Goal: Task Accomplishment & Management: Complete application form

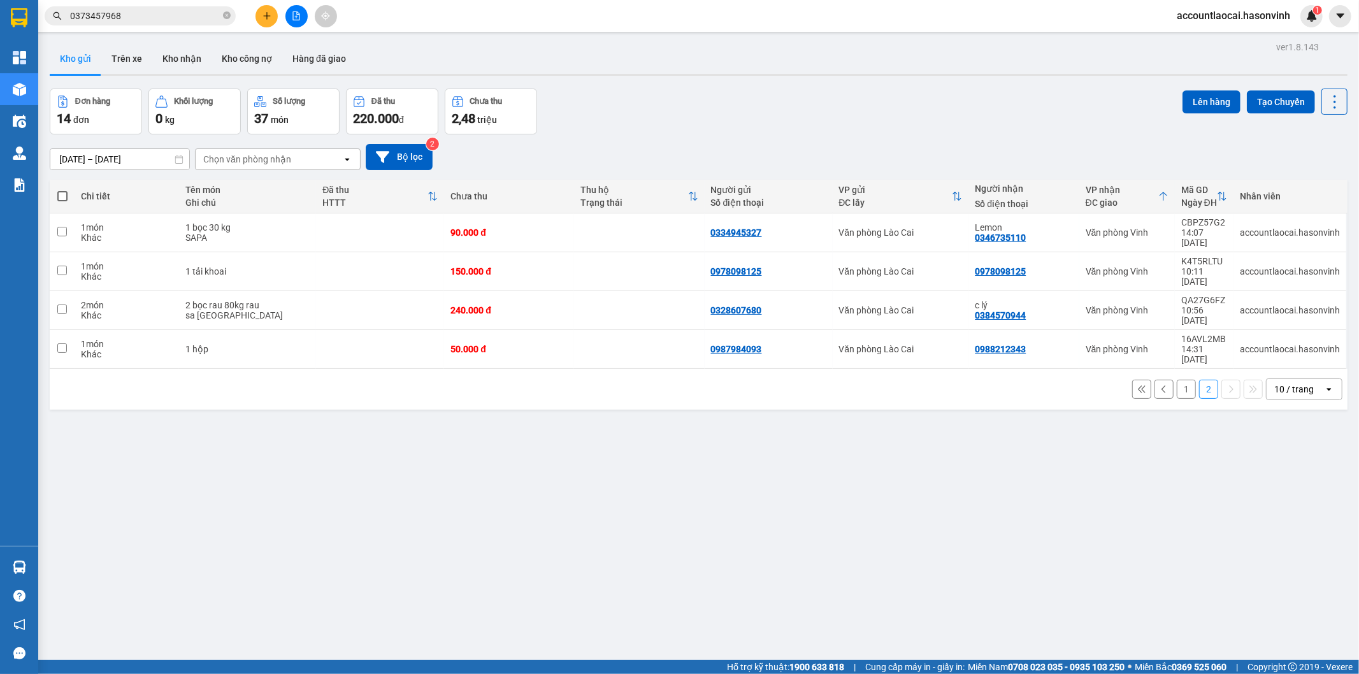
click at [1179, 380] on button "1" at bounding box center [1185, 389] width 19 height 19
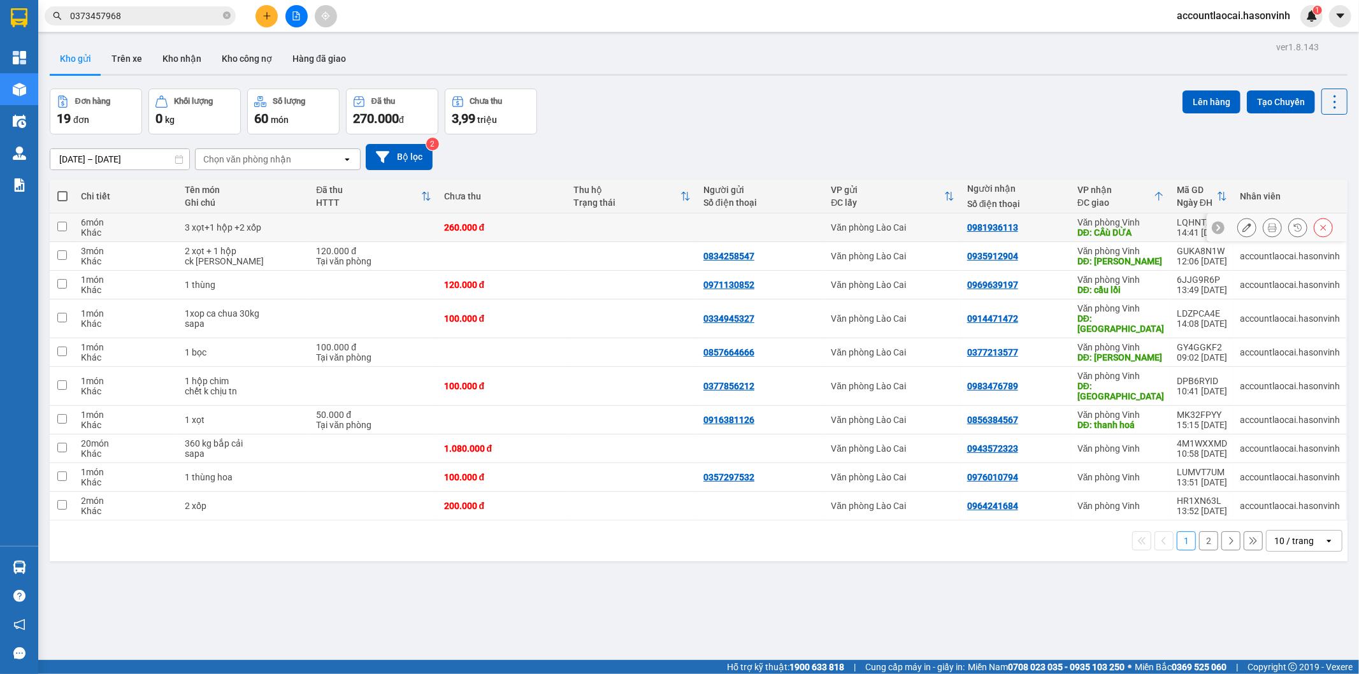
click at [1149, 226] on div "Văn phòng Vinh" at bounding box center [1120, 222] width 87 height 10
checkbox input "true"
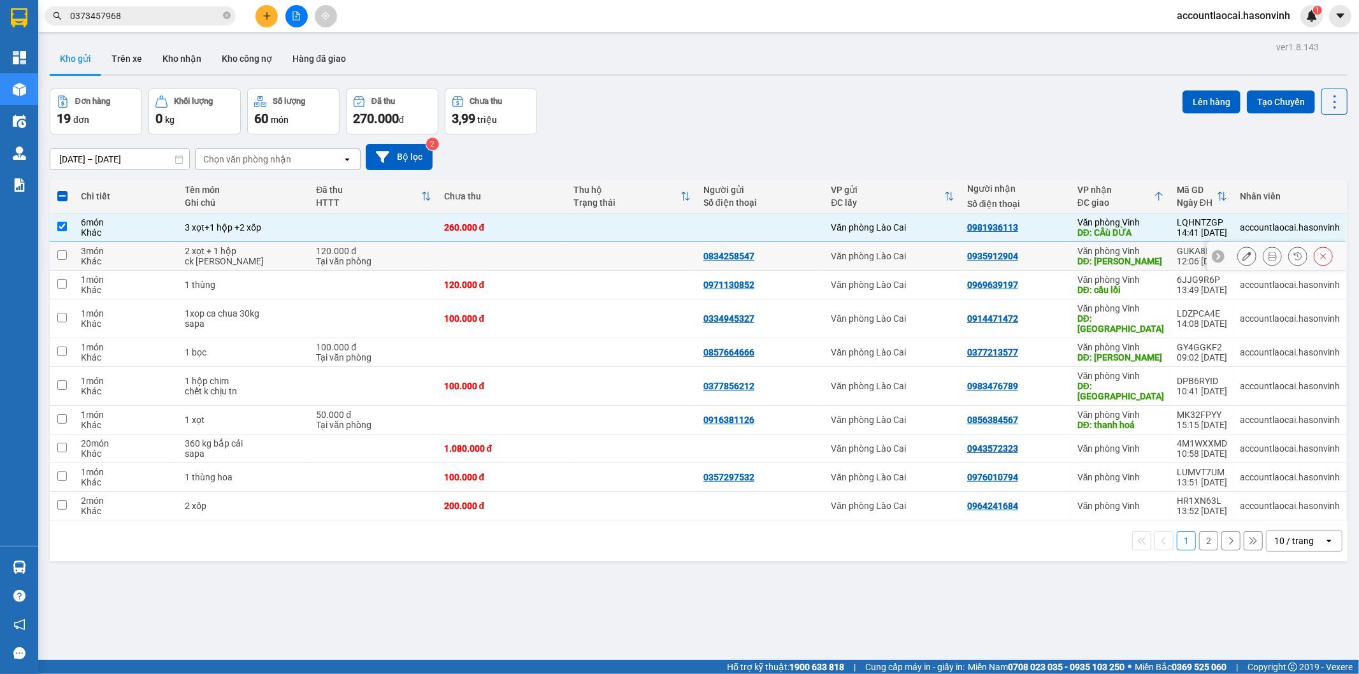
click at [1141, 259] on div "DĐ: [PERSON_NAME]" at bounding box center [1120, 261] width 87 height 10
checkbox input "true"
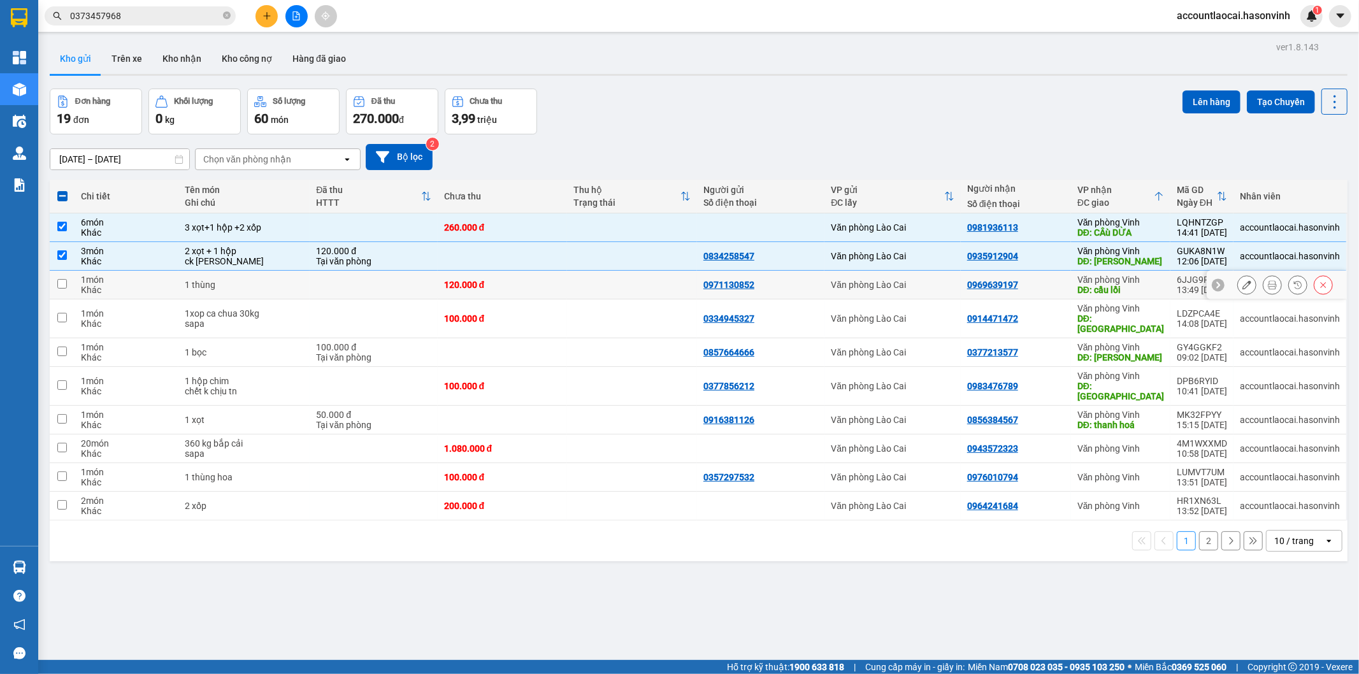
click at [1135, 285] on div "Văn phòng Vinh" at bounding box center [1120, 280] width 87 height 10
checkbox input "true"
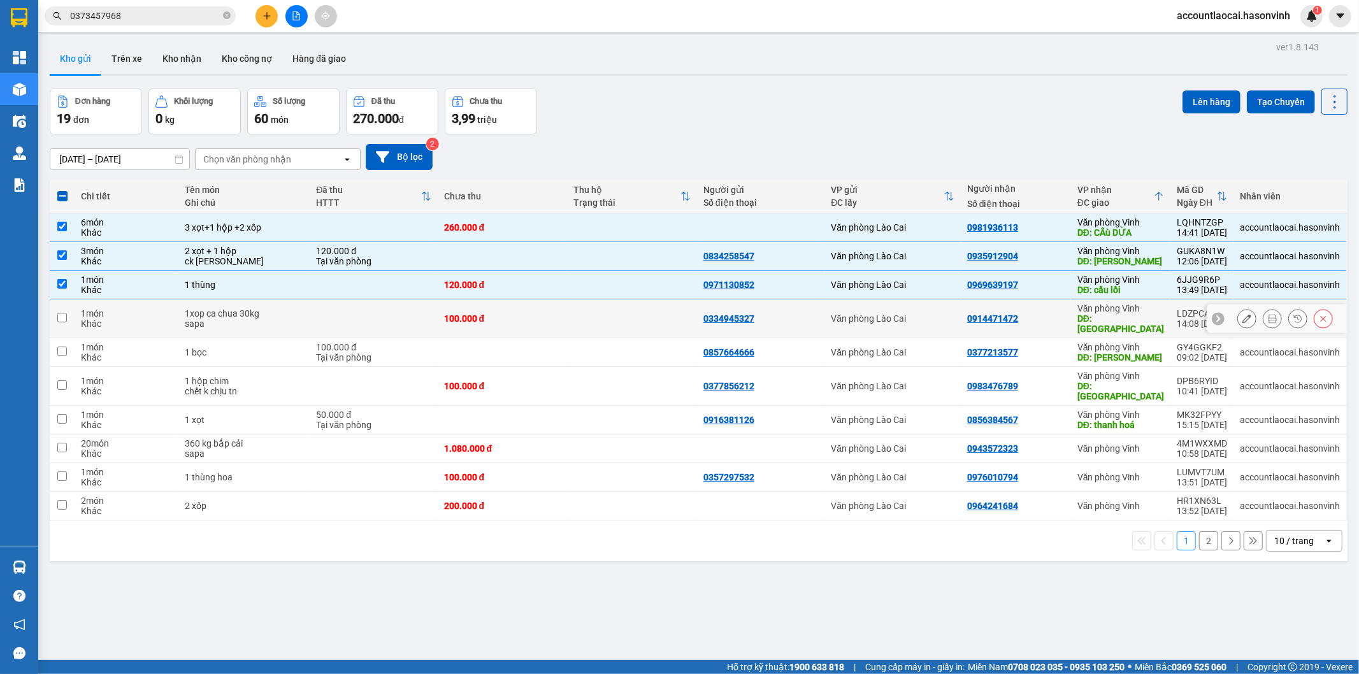
click at [1137, 322] on div "DĐ: [GEOGRAPHIC_DATA]" at bounding box center [1120, 323] width 87 height 20
checkbox input "true"
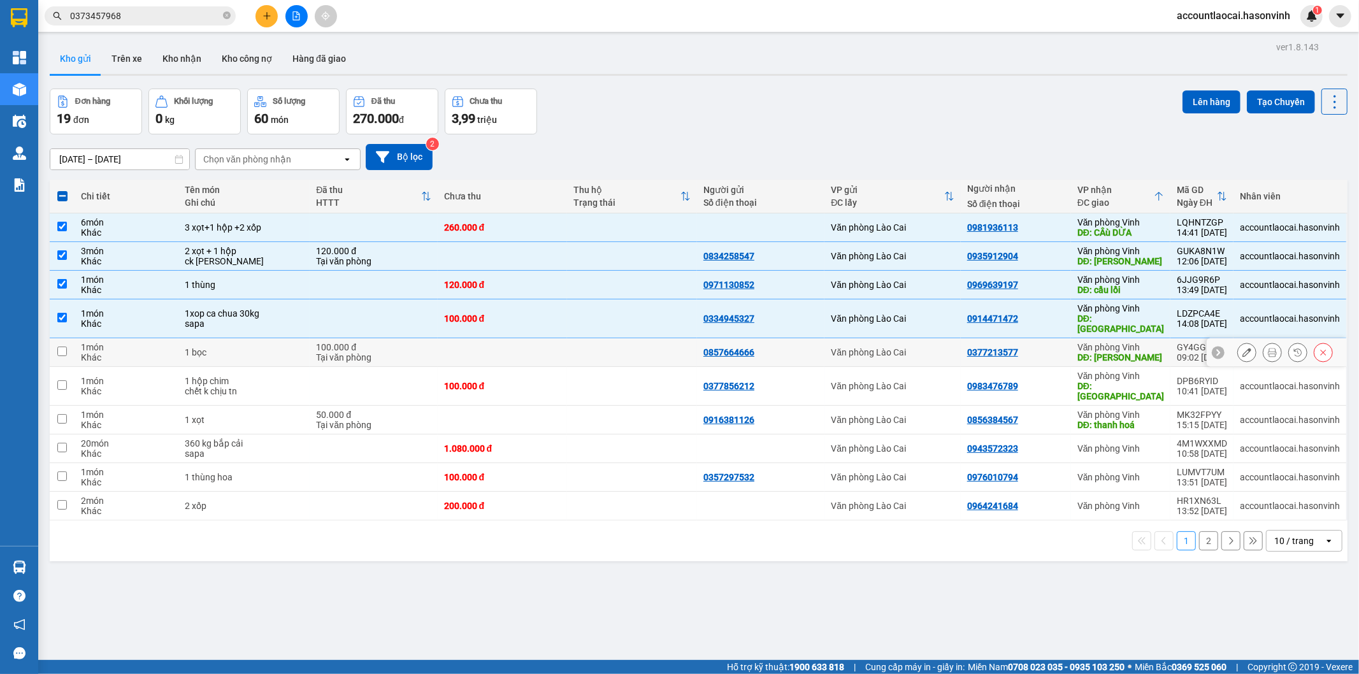
click at [1148, 352] on div "DĐ: [PERSON_NAME]" at bounding box center [1120, 357] width 87 height 10
checkbox input "true"
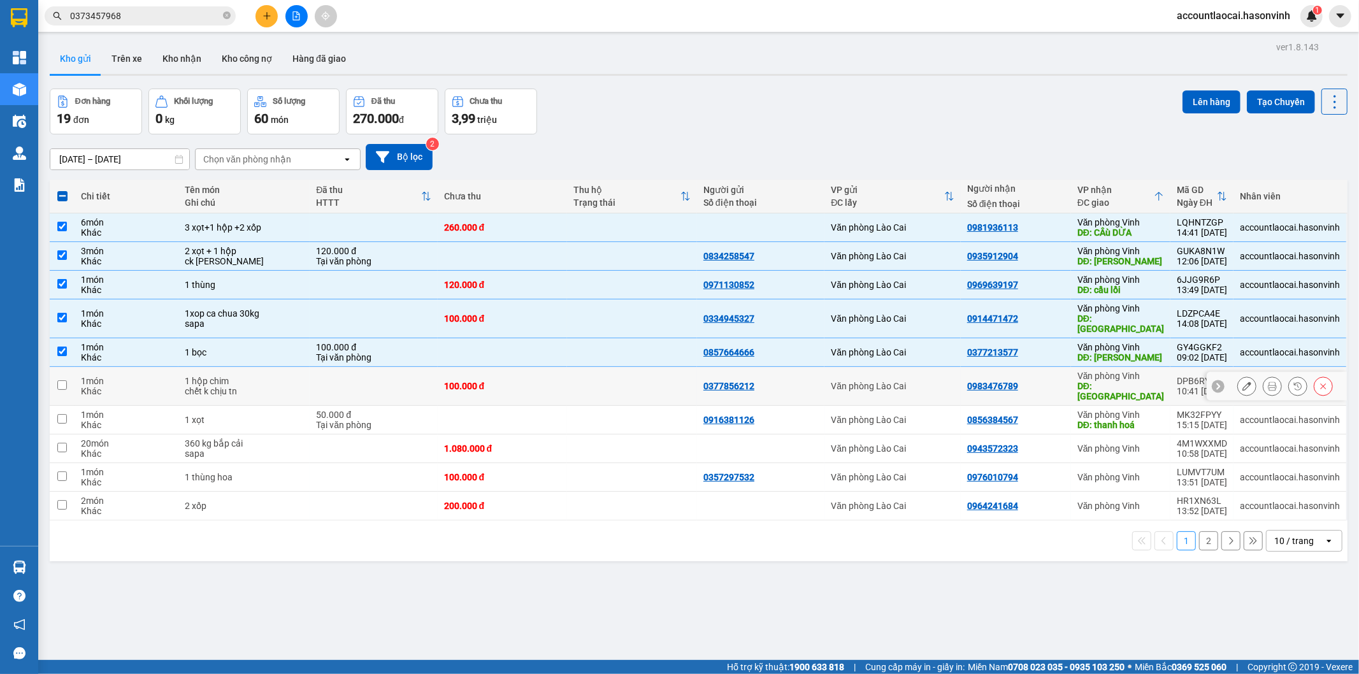
click at [1155, 381] on div "DĐ: quảng xương" at bounding box center [1120, 391] width 87 height 20
checkbox input "true"
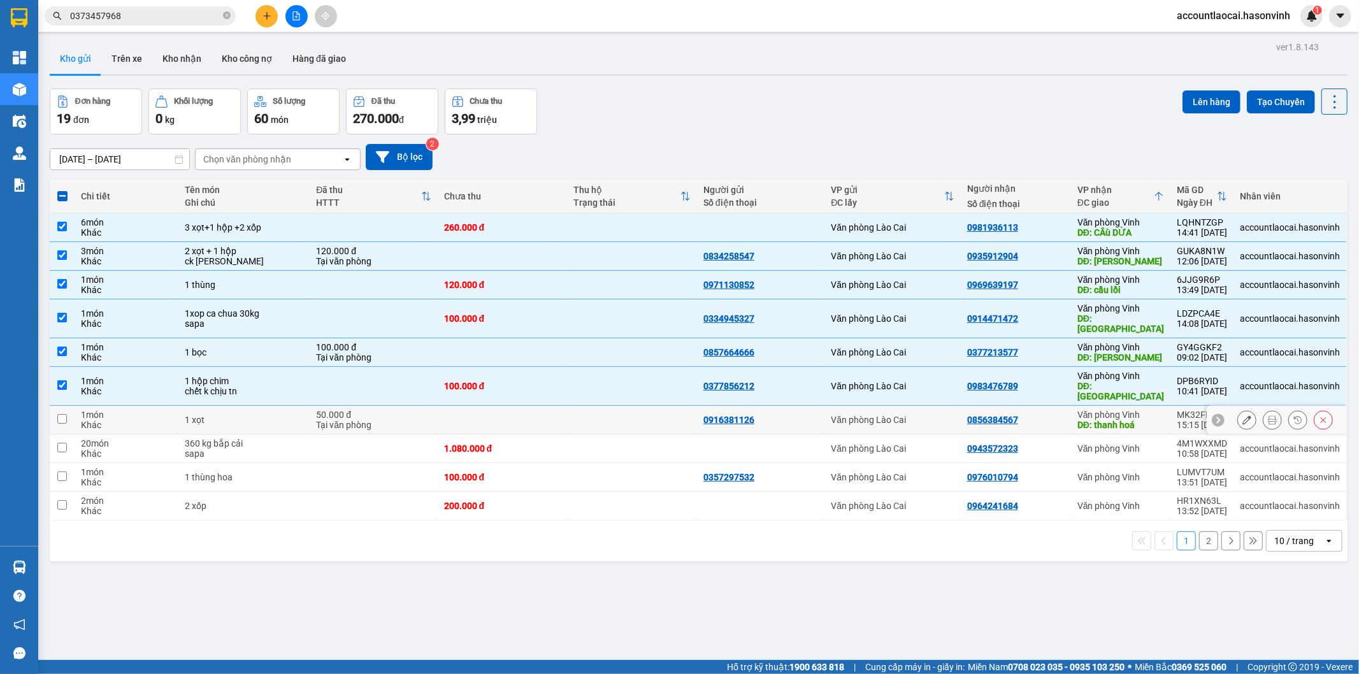
click at [1150, 420] on div "DĐ: thanh hoá" at bounding box center [1120, 425] width 87 height 10
checkbox input "true"
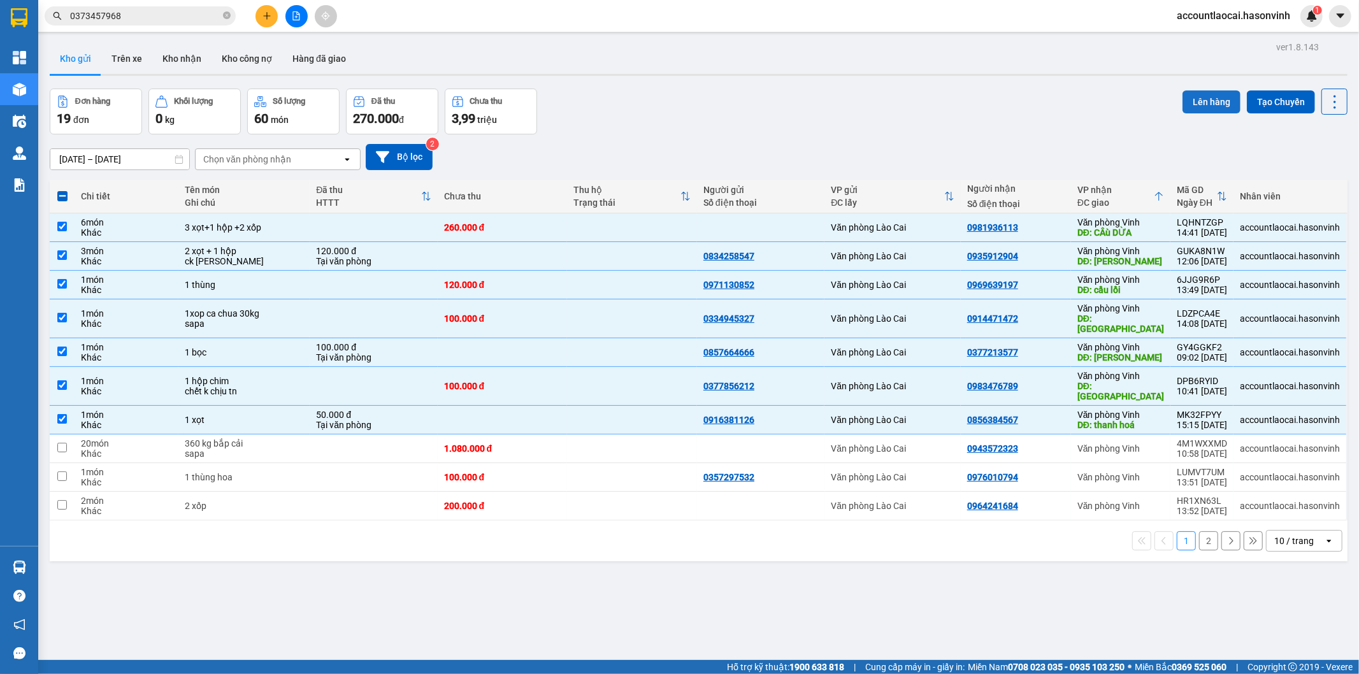
click at [1194, 99] on button "Lên hàng" at bounding box center [1211, 101] width 58 height 23
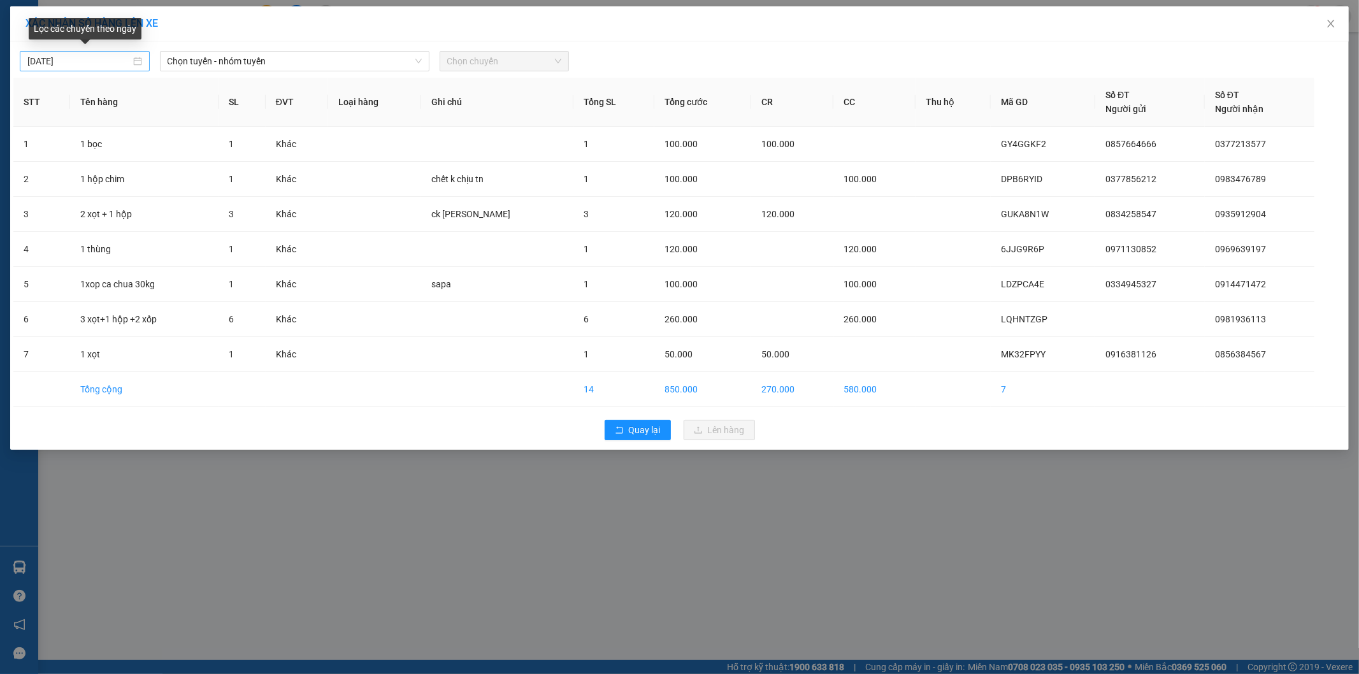
type input "[DATE]"
click at [91, 61] on input "[DATE]" at bounding box center [78, 61] width 103 height 14
click at [270, 64] on span "Chọn tuyến - nhóm tuyến" at bounding box center [295, 61] width 254 height 19
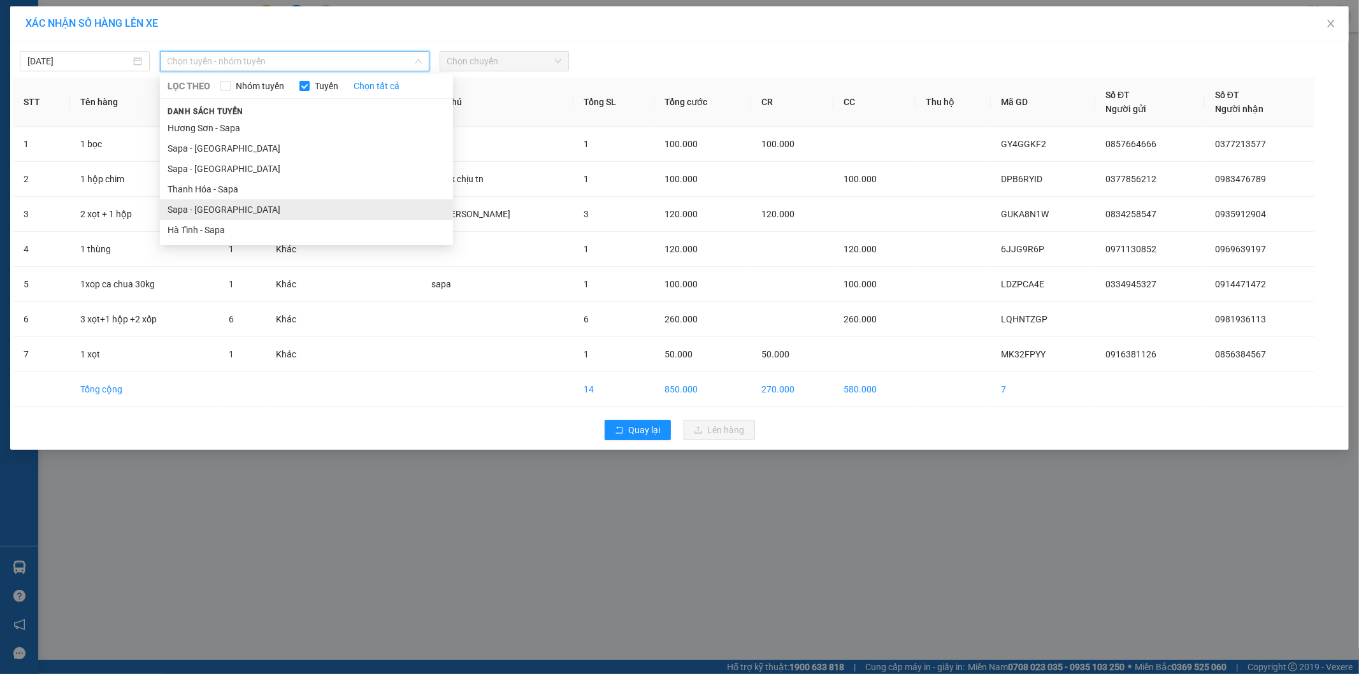
click at [227, 201] on li "Sapa - [GEOGRAPHIC_DATA]" at bounding box center [306, 209] width 293 height 20
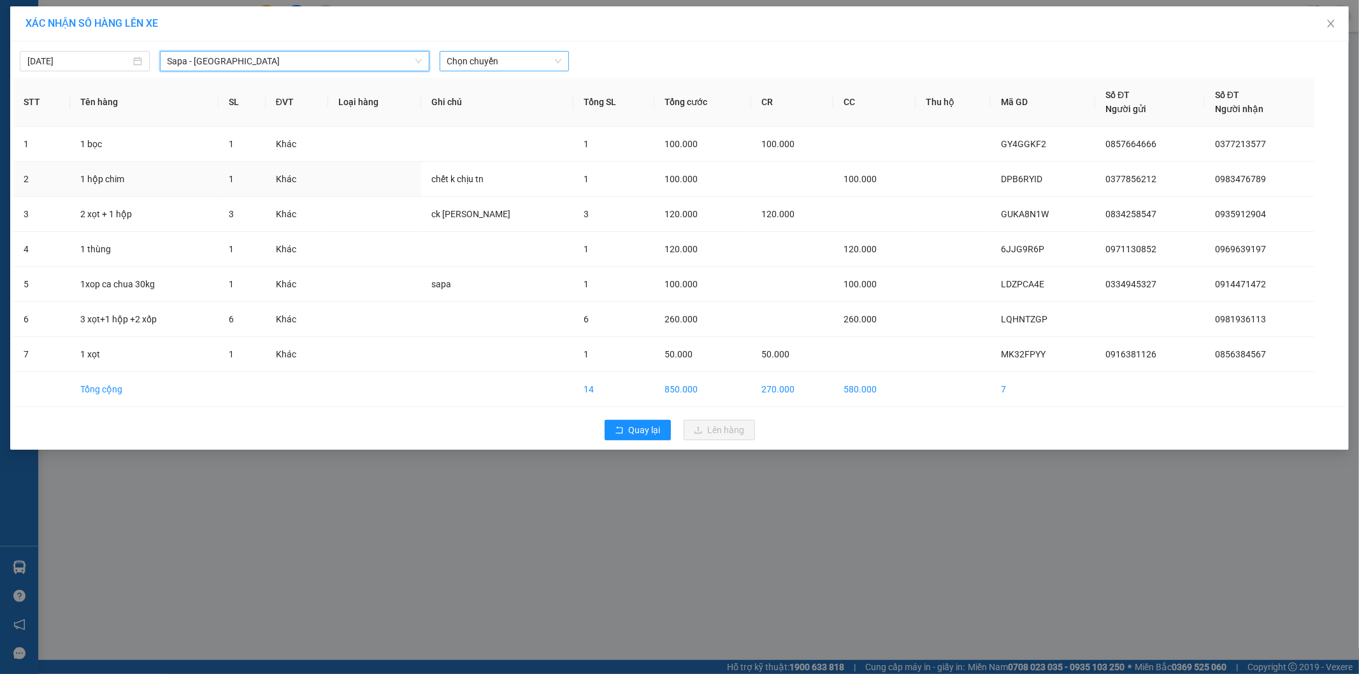
click at [514, 52] on span "Chọn chuyến" at bounding box center [504, 61] width 115 height 19
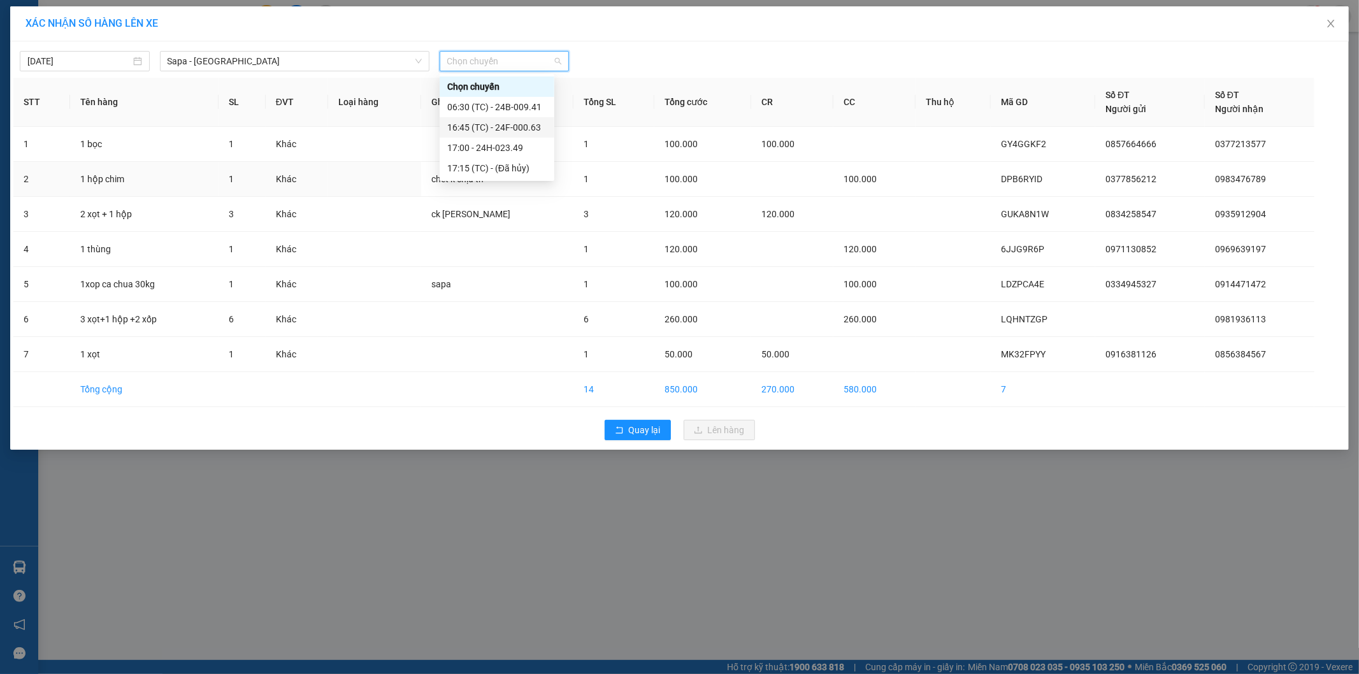
click at [504, 121] on div "16:45 (TC) - 24F-000.63" at bounding box center [496, 127] width 99 height 14
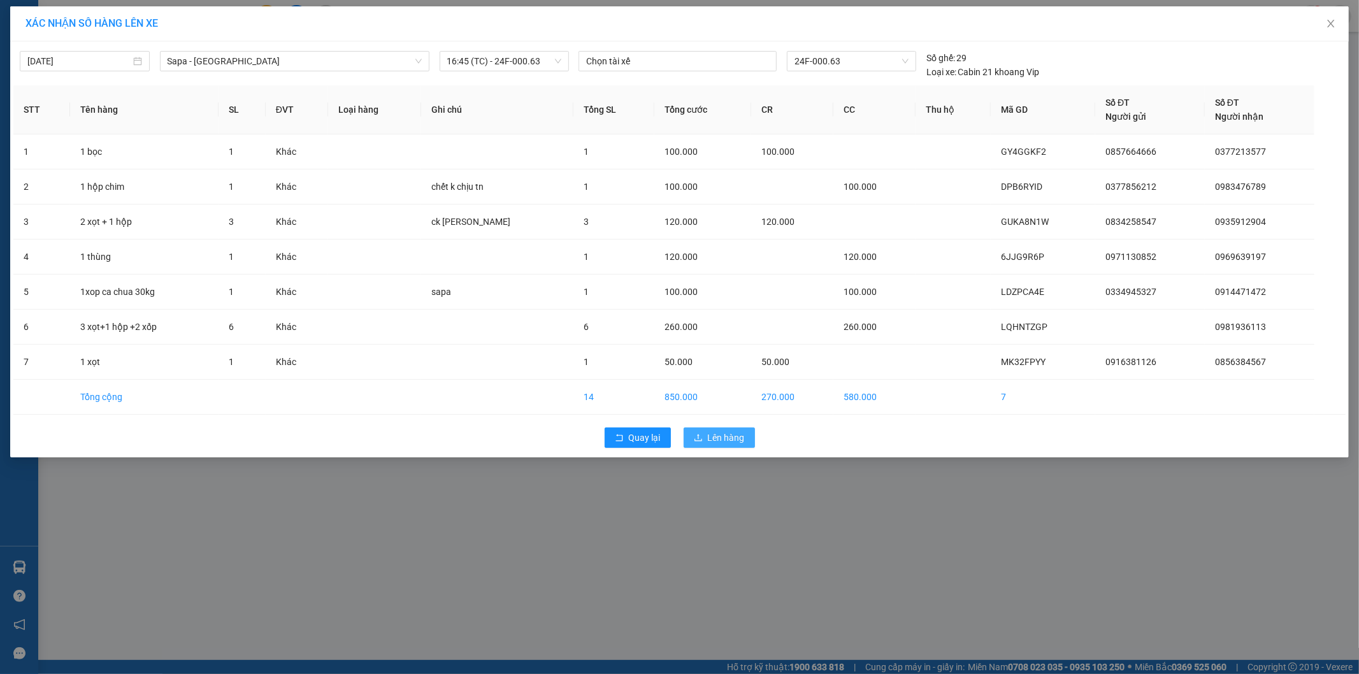
click at [731, 436] on span "Lên hàng" at bounding box center [726, 438] width 37 height 14
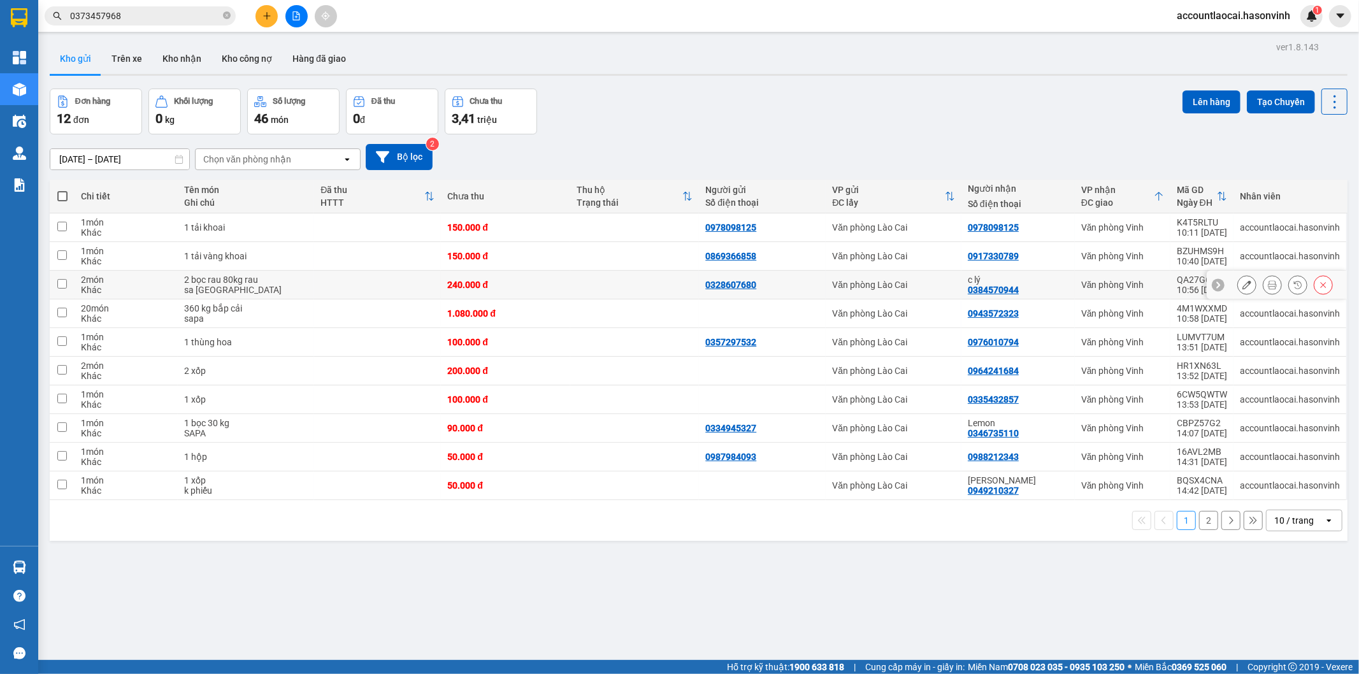
click at [518, 285] on div "240.000 đ" at bounding box center [505, 285] width 116 height 10
checkbox input "true"
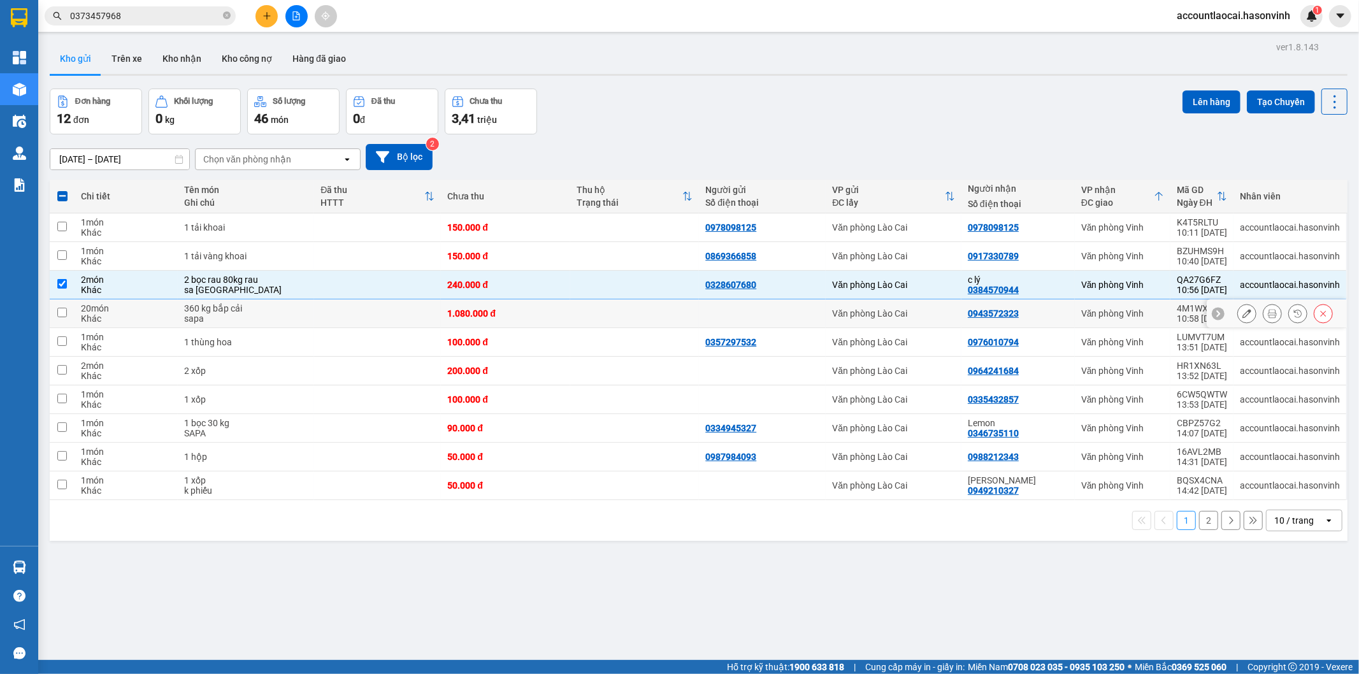
click at [502, 316] on div "1.080.000 đ" at bounding box center [505, 313] width 116 height 10
checkbox input "true"
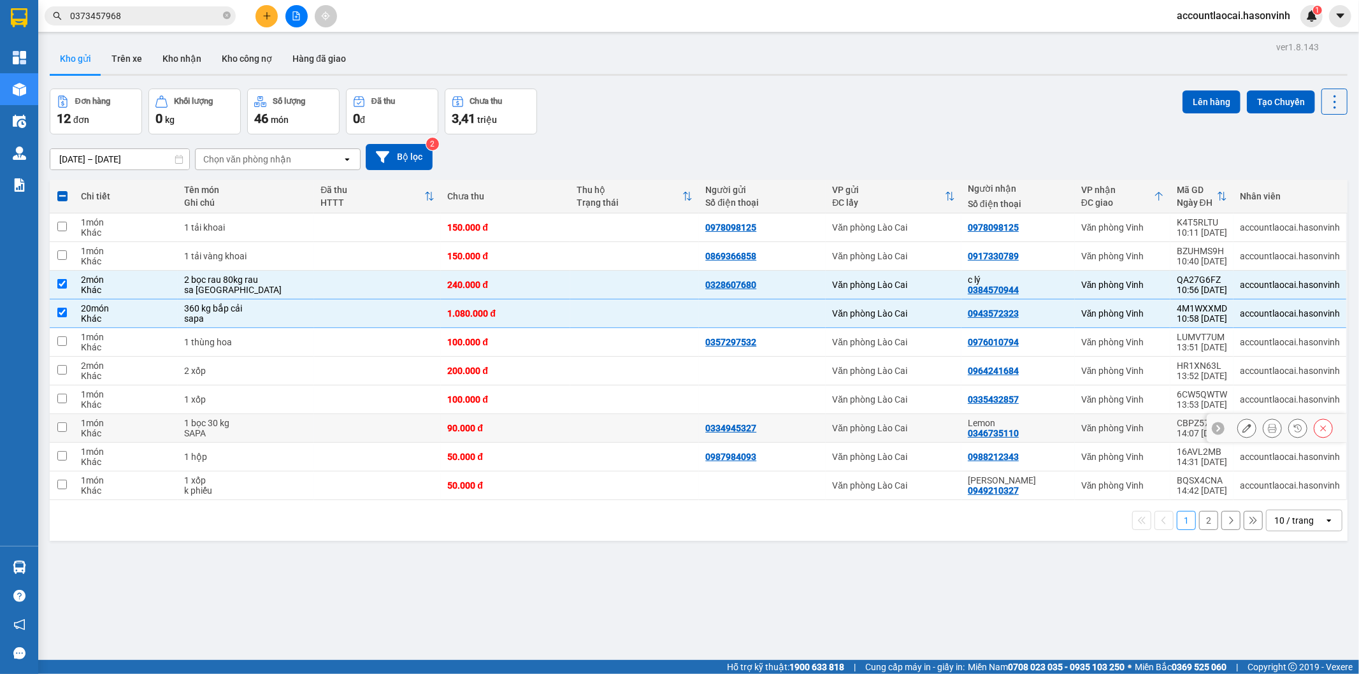
click at [524, 434] on td "90.000 đ" at bounding box center [505, 428] width 129 height 29
checkbox input "true"
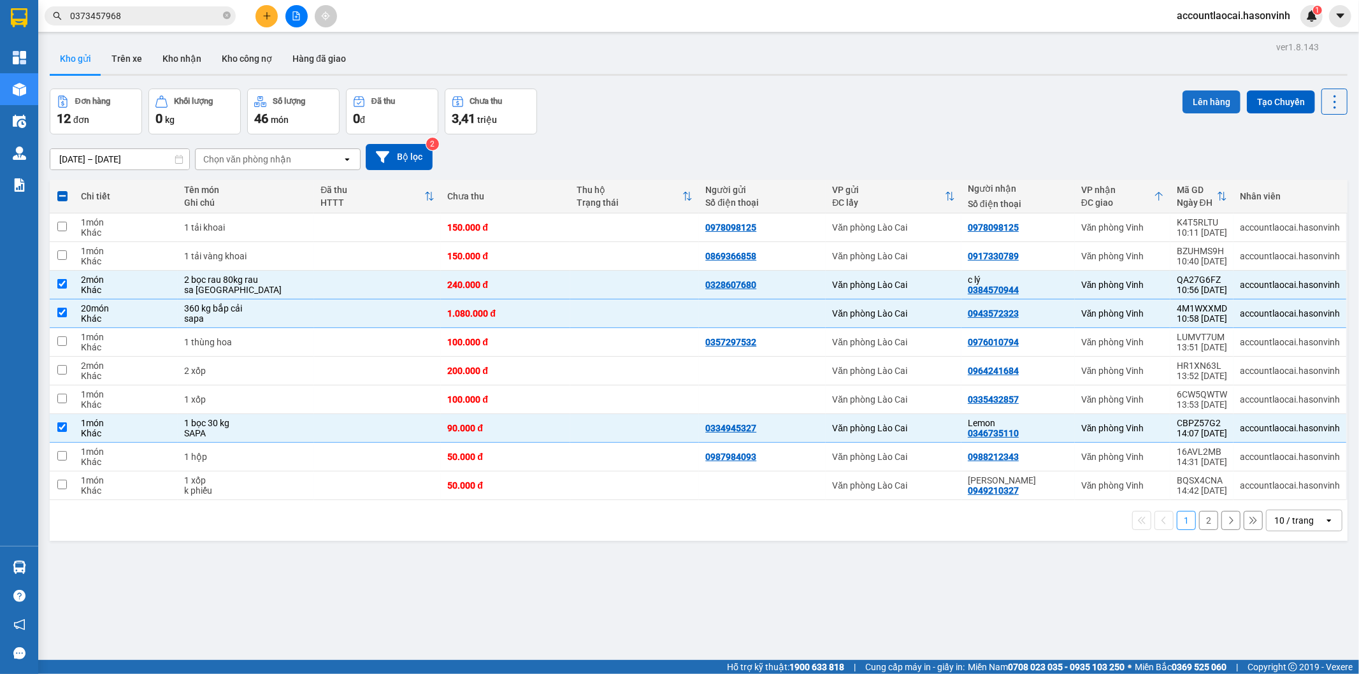
click at [1194, 98] on button "Lên hàng" at bounding box center [1211, 101] width 58 height 23
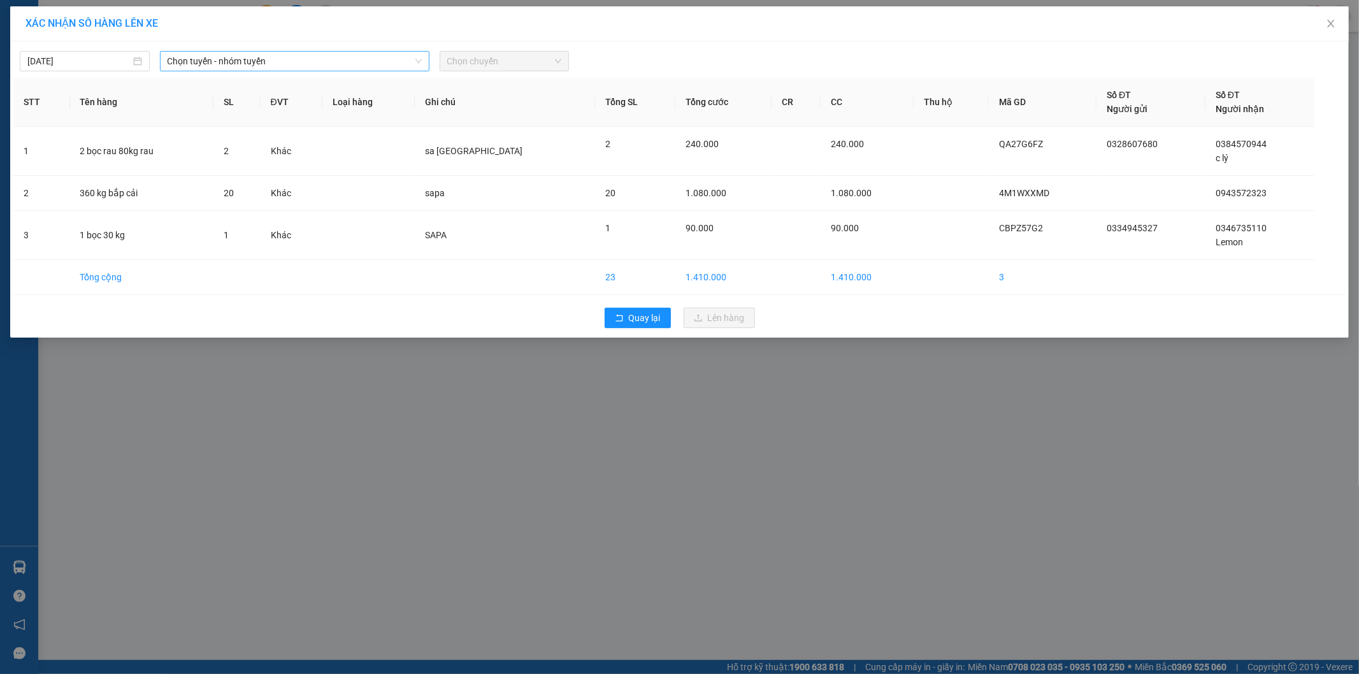
click at [262, 61] on span "Chọn tuyến - nhóm tuyến" at bounding box center [295, 61] width 254 height 19
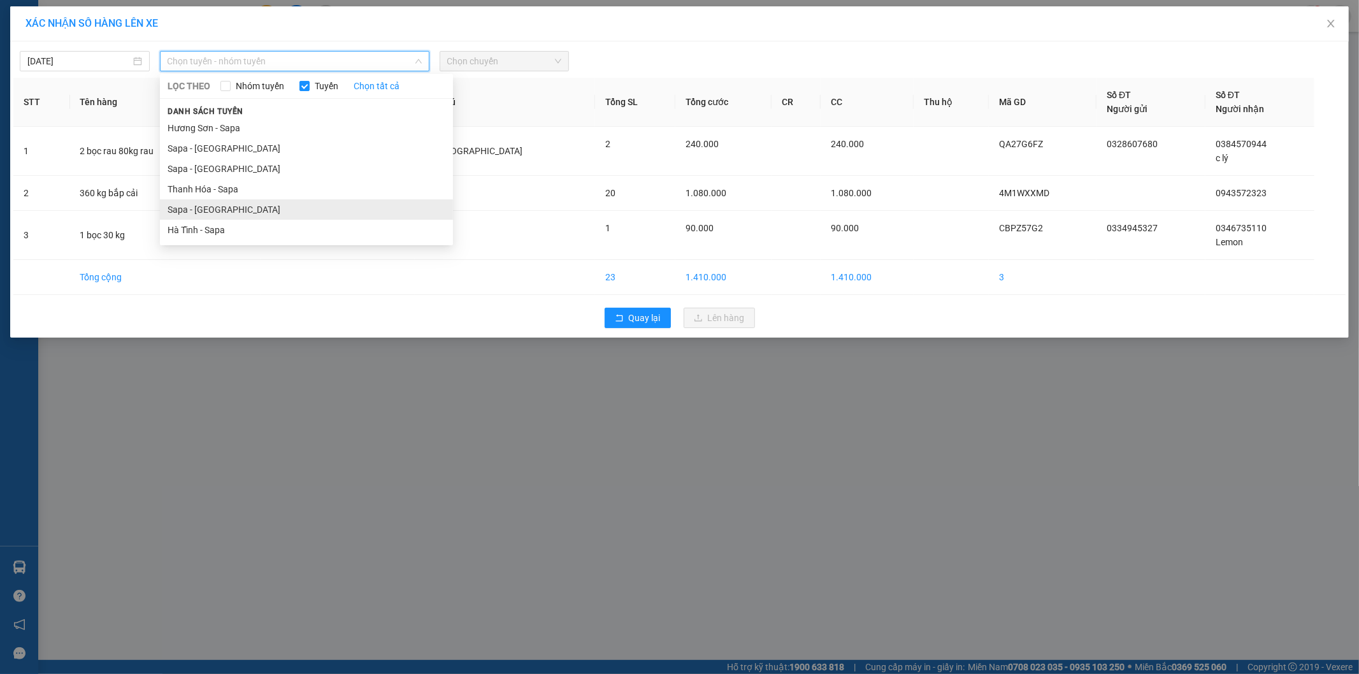
click at [226, 210] on li "Sapa - [GEOGRAPHIC_DATA]" at bounding box center [306, 209] width 293 height 20
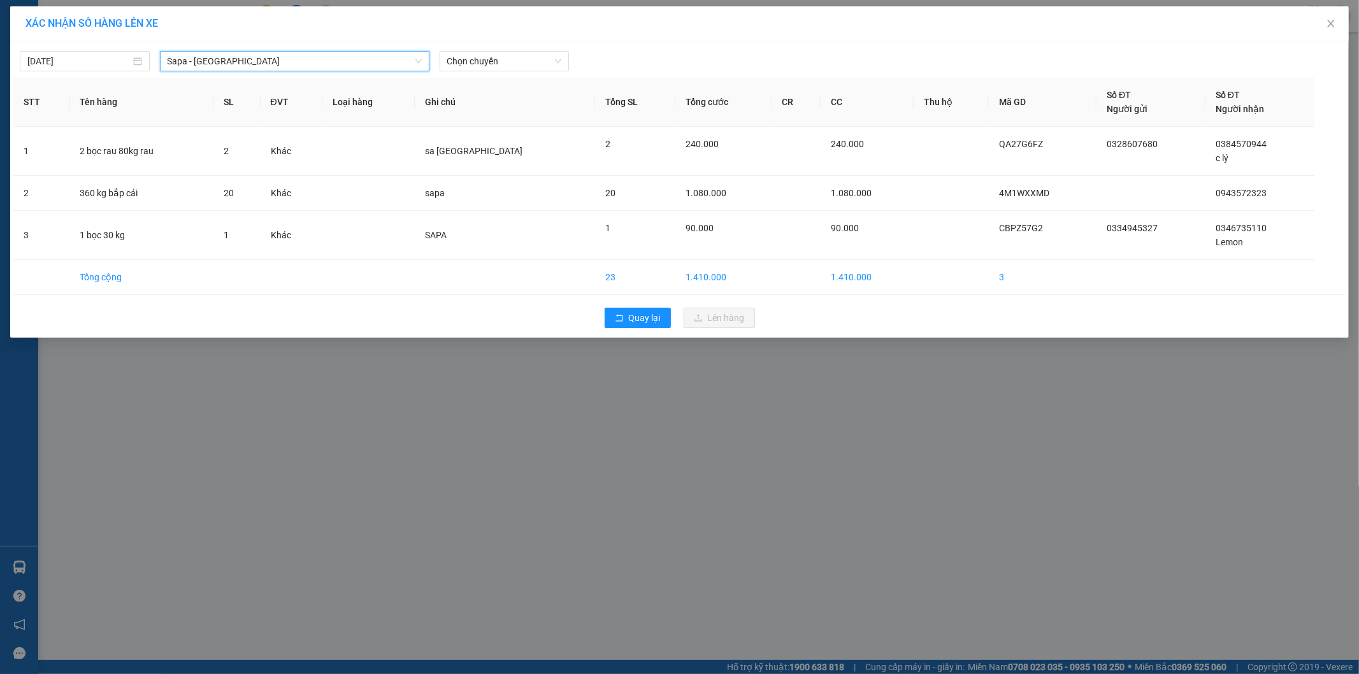
click at [208, 59] on span "Sapa - [GEOGRAPHIC_DATA]" at bounding box center [295, 61] width 254 height 19
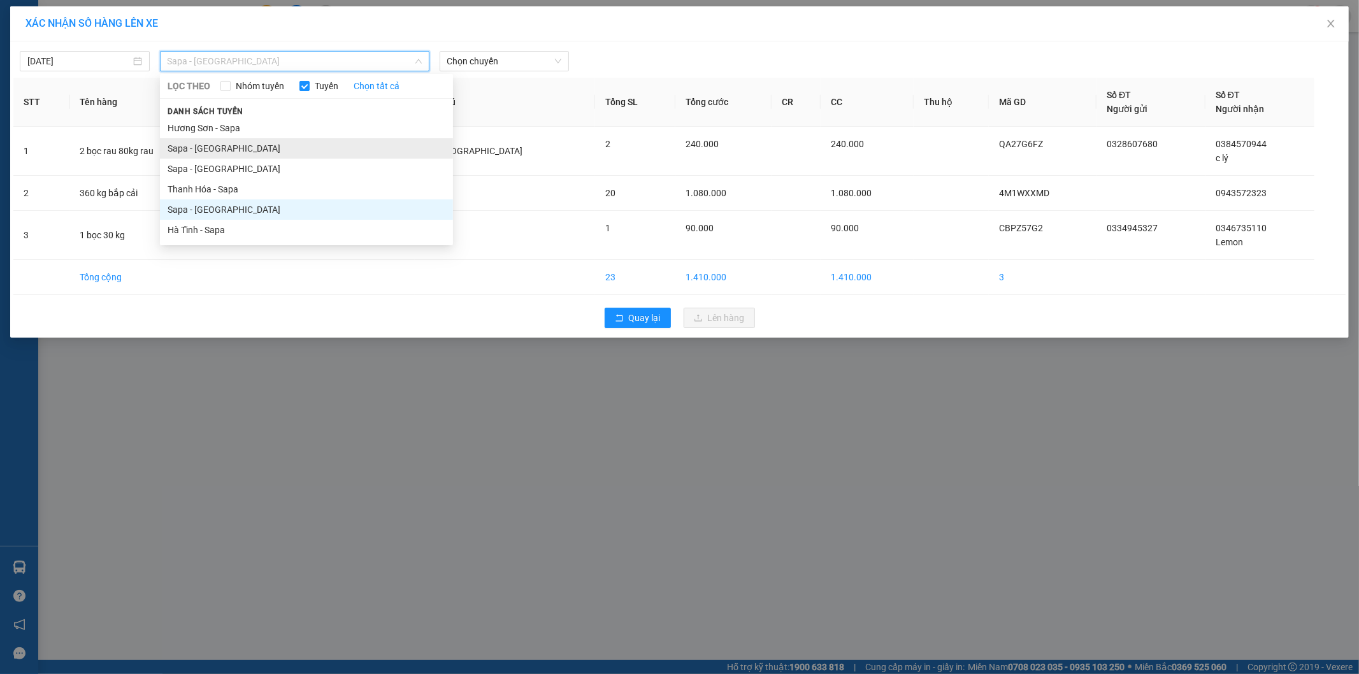
click at [218, 150] on li "Sapa - [GEOGRAPHIC_DATA]" at bounding box center [306, 148] width 293 height 20
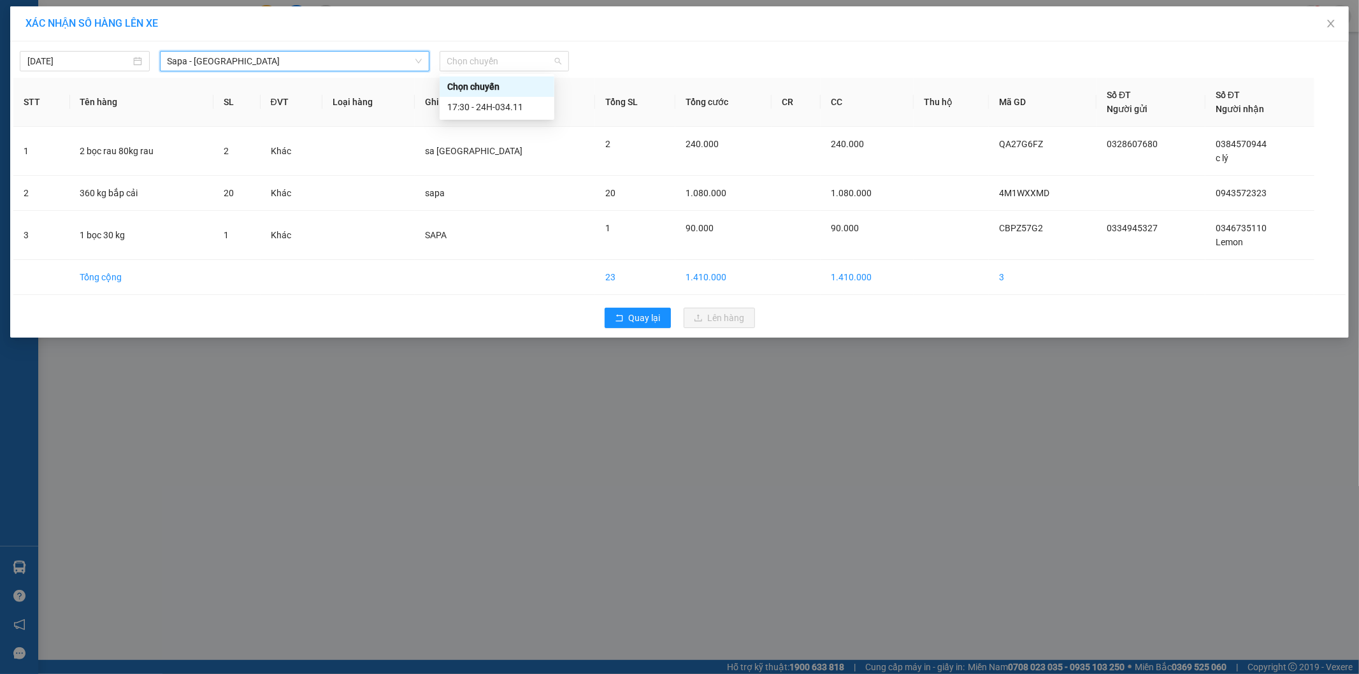
drag, startPoint x: 517, startPoint y: 54, endPoint x: 517, endPoint y: 84, distance: 30.6
click at [517, 55] on span "Chọn chuyến" at bounding box center [504, 61] width 115 height 19
click at [524, 110] on div "17:30 - 24H-034.11" at bounding box center [496, 107] width 99 height 14
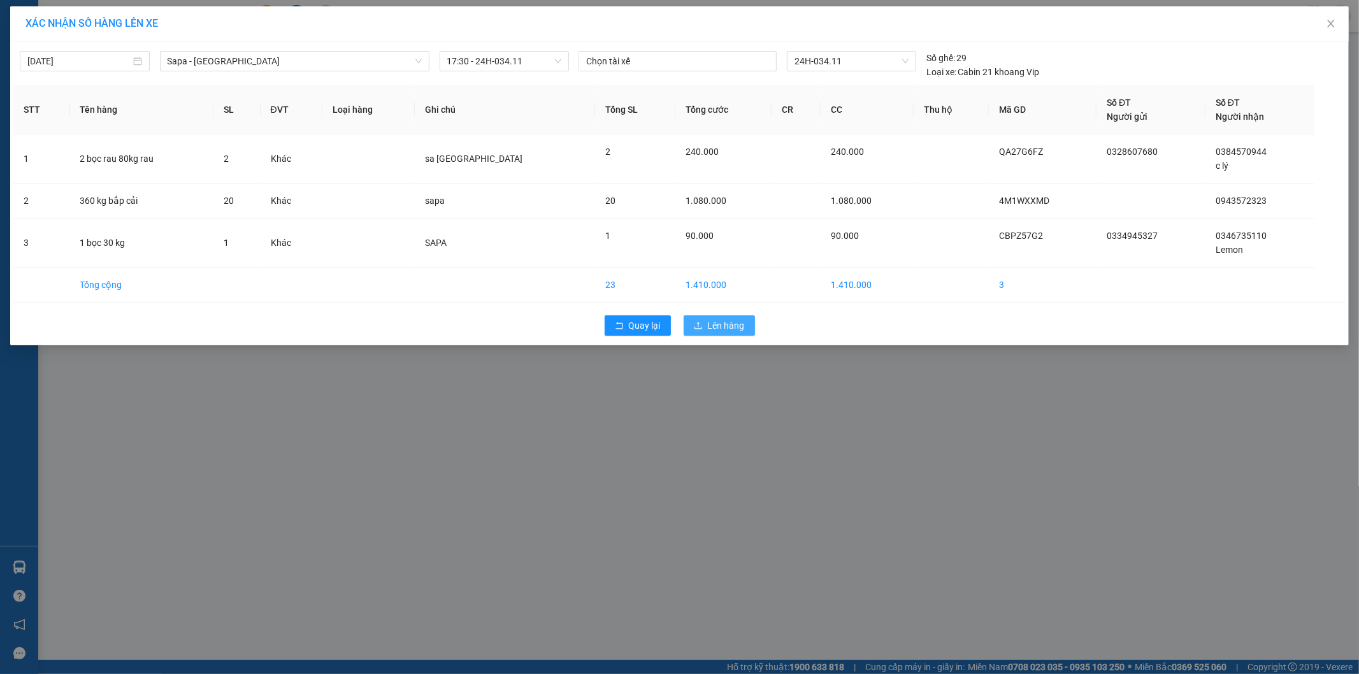
click at [727, 315] on button "Lên hàng" at bounding box center [718, 325] width 71 height 20
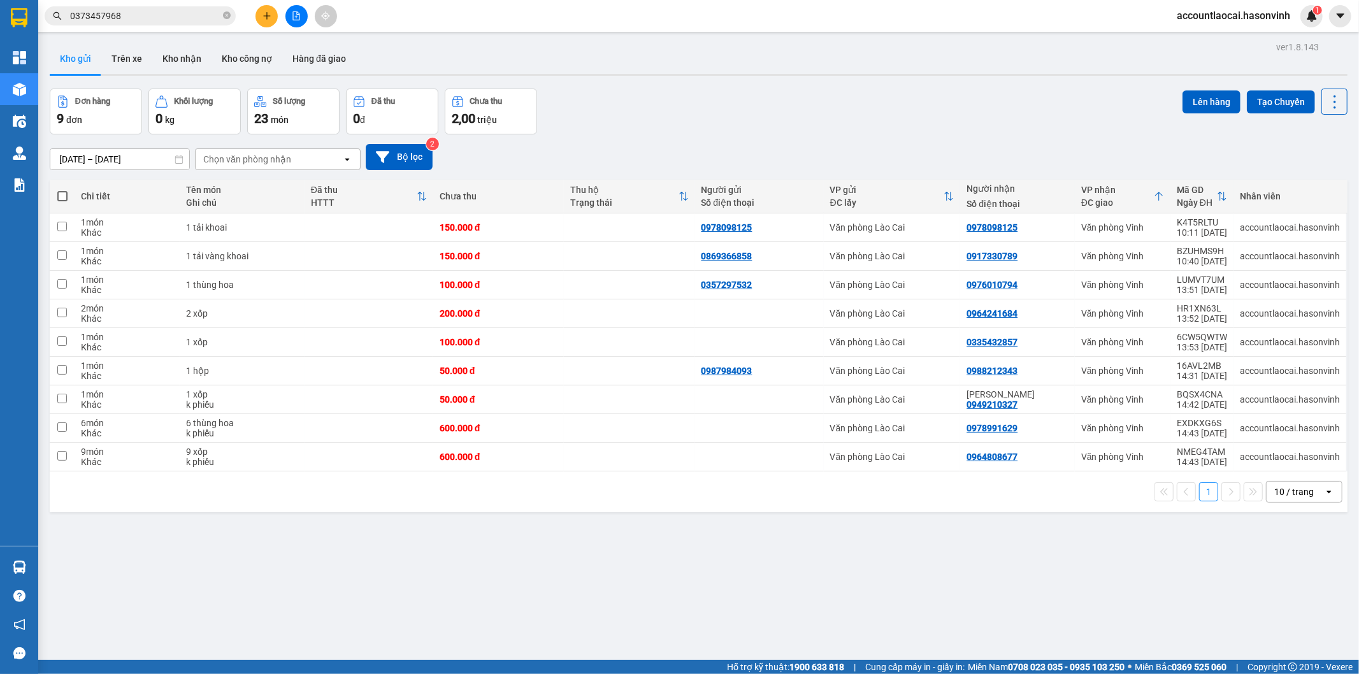
click at [292, 15] on icon "file-add" at bounding box center [296, 15] width 9 height 9
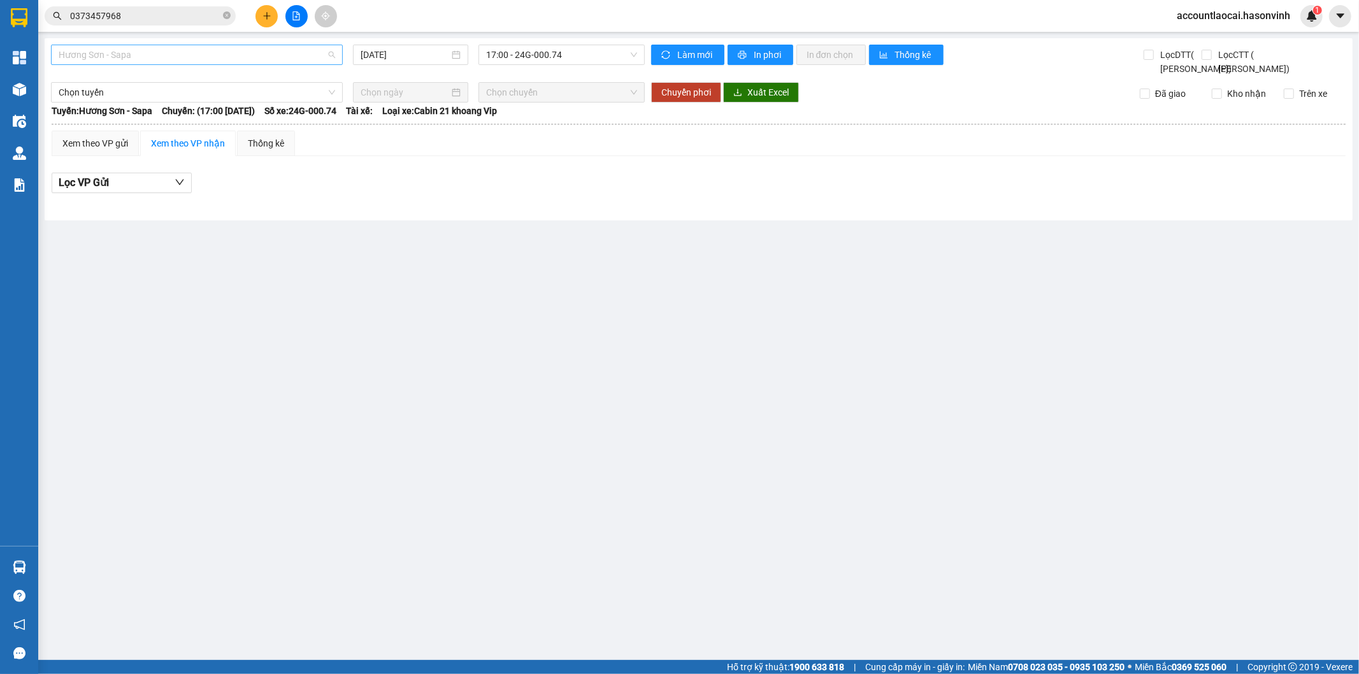
click at [136, 55] on span "Hương Sơn - Sapa" at bounding box center [197, 54] width 276 height 19
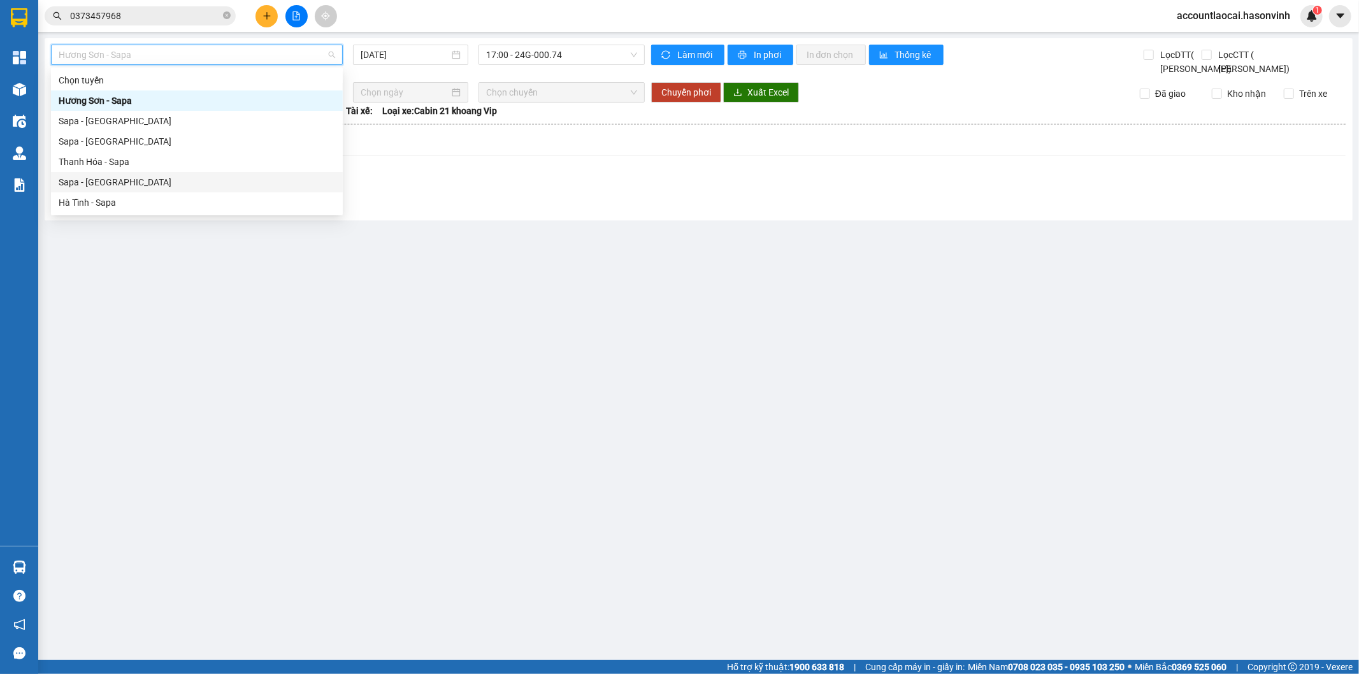
click at [124, 179] on div "Sapa - [GEOGRAPHIC_DATA]" at bounding box center [197, 182] width 276 height 14
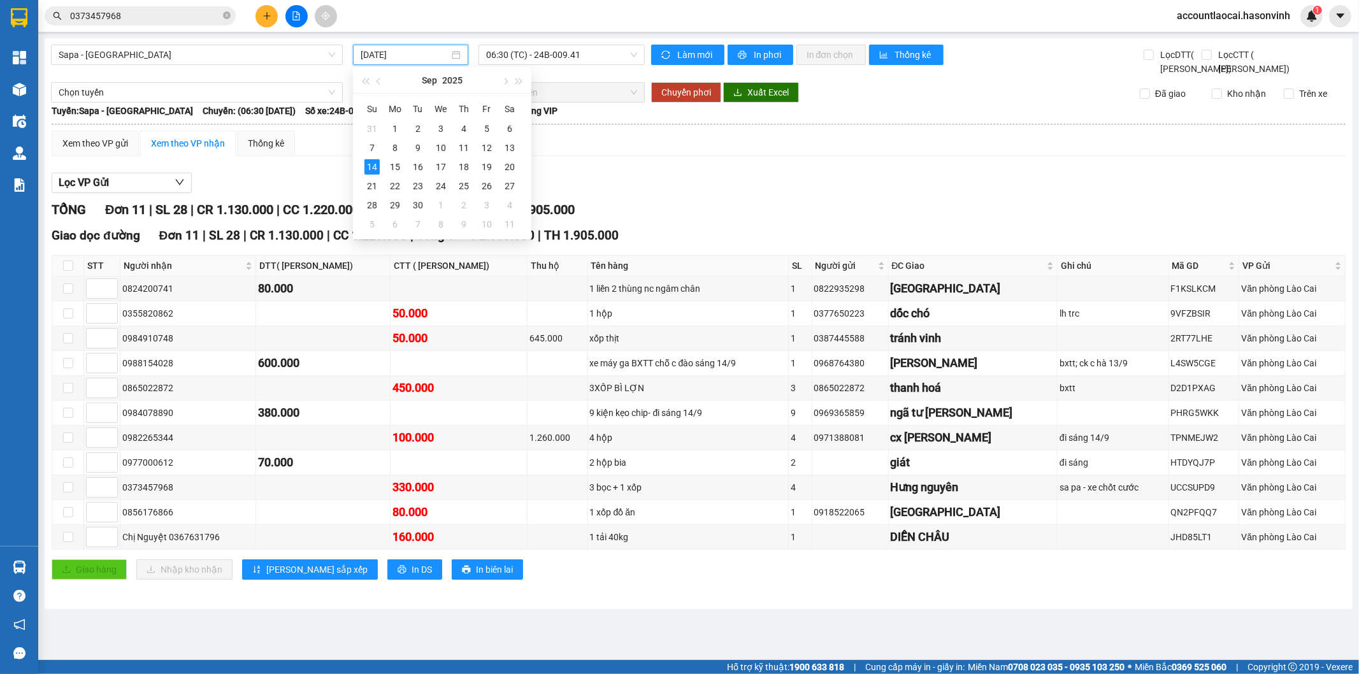
click at [386, 53] on input "[DATE]" at bounding box center [404, 55] width 89 height 14
type input "[DATE]"
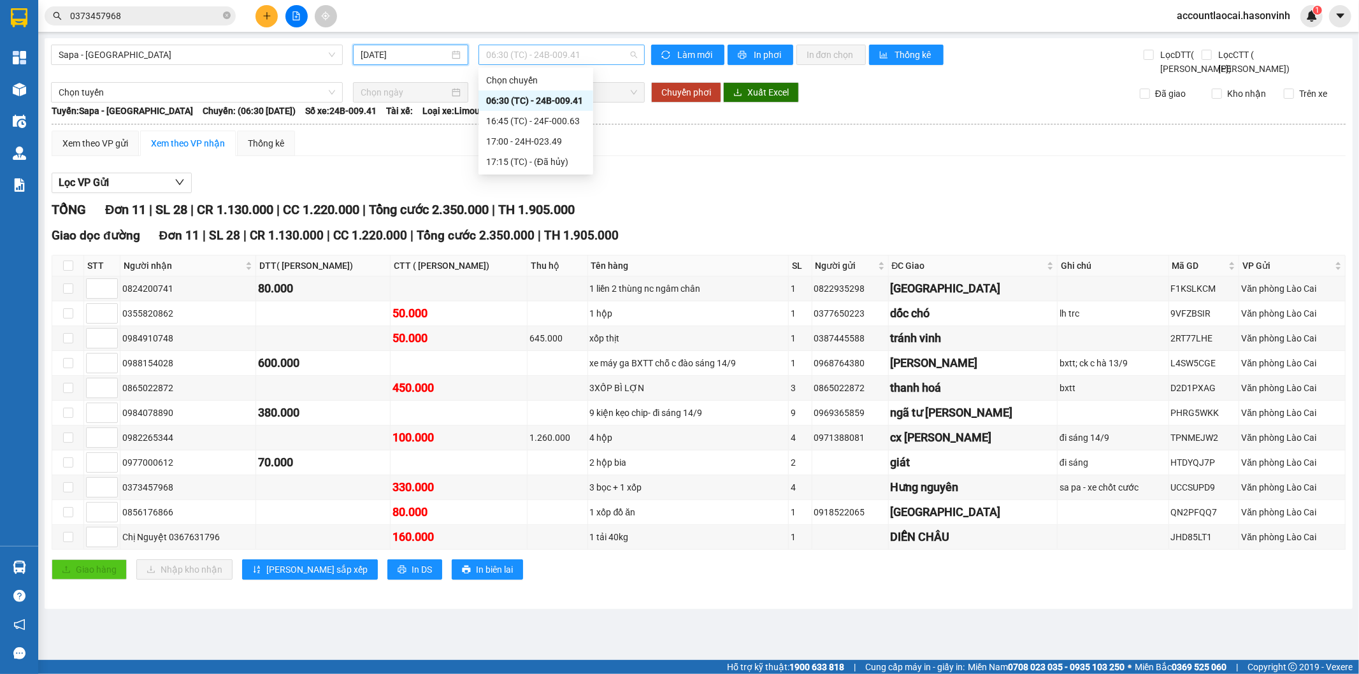
click at [590, 55] on span "06:30 (TC) - 24B-009.41" at bounding box center [561, 54] width 150 height 19
click at [569, 141] on div "17:00 - 24H-023.49" at bounding box center [535, 141] width 99 height 14
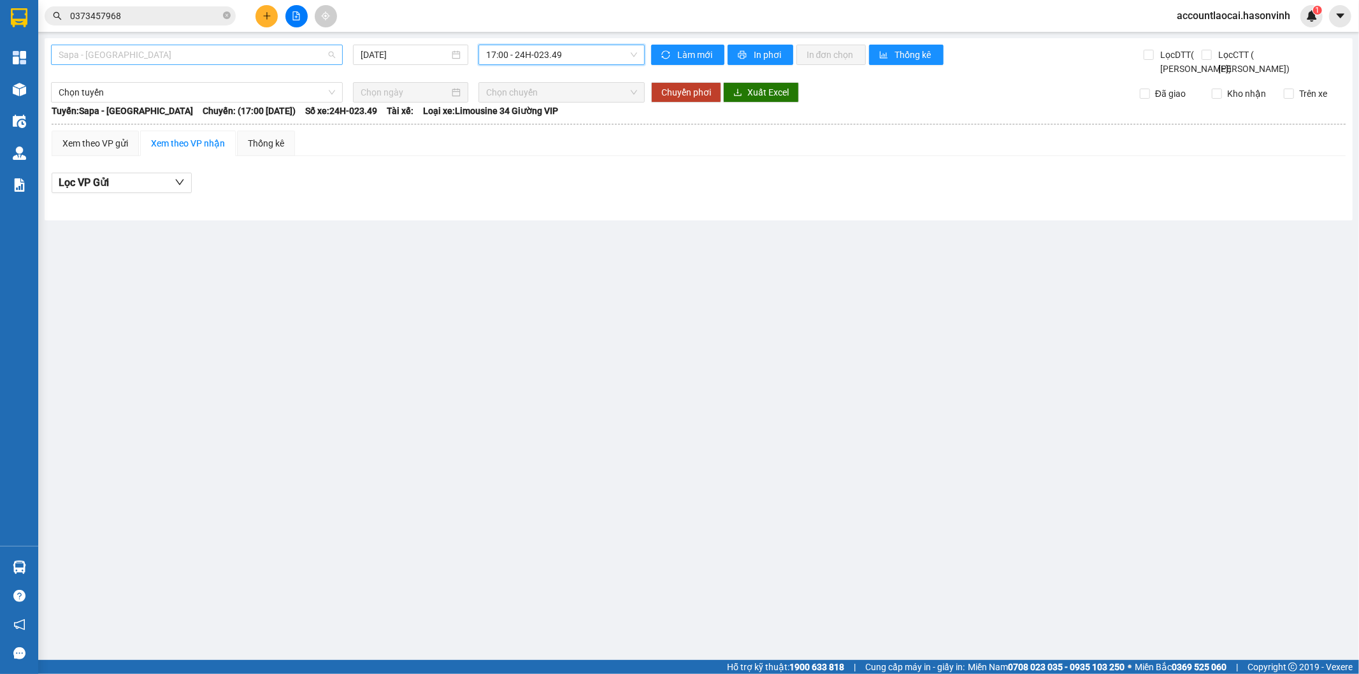
click at [115, 53] on span "Sapa - [GEOGRAPHIC_DATA]" at bounding box center [197, 54] width 276 height 19
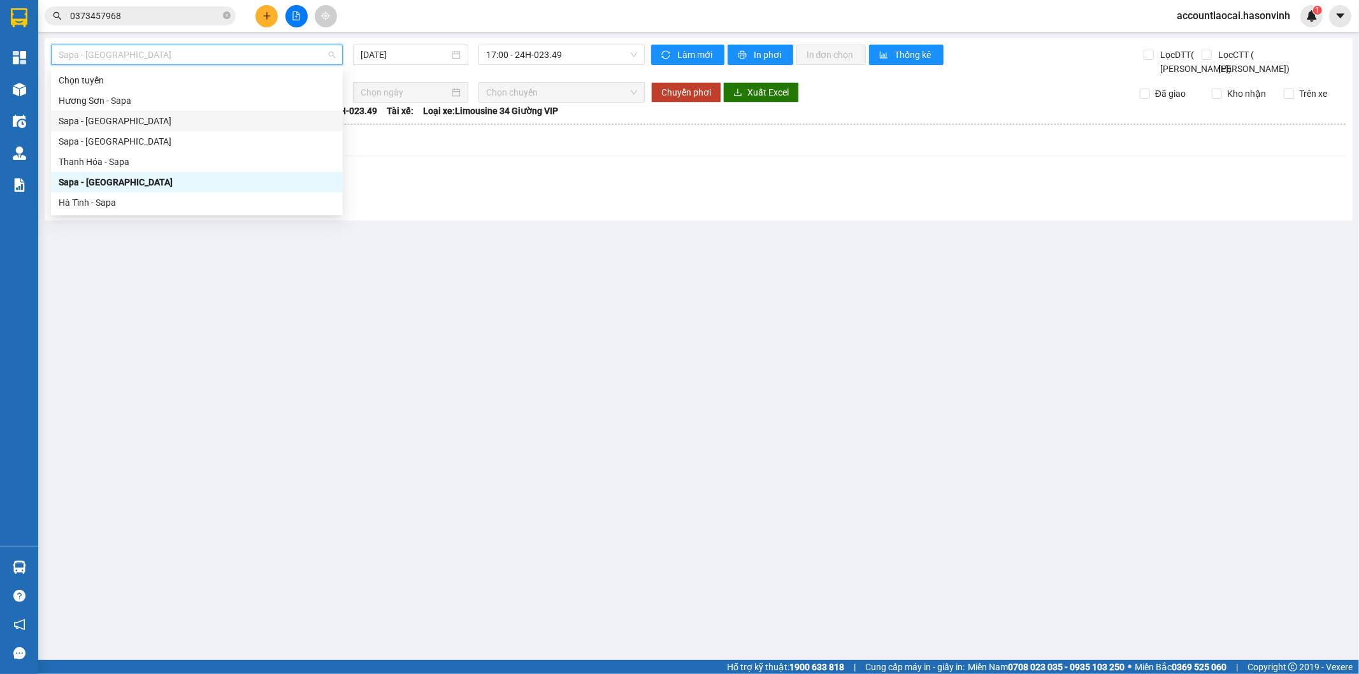
click at [121, 120] on div "Sapa - [GEOGRAPHIC_DATA]" at bounding box center [197, 121] width 276 height 14
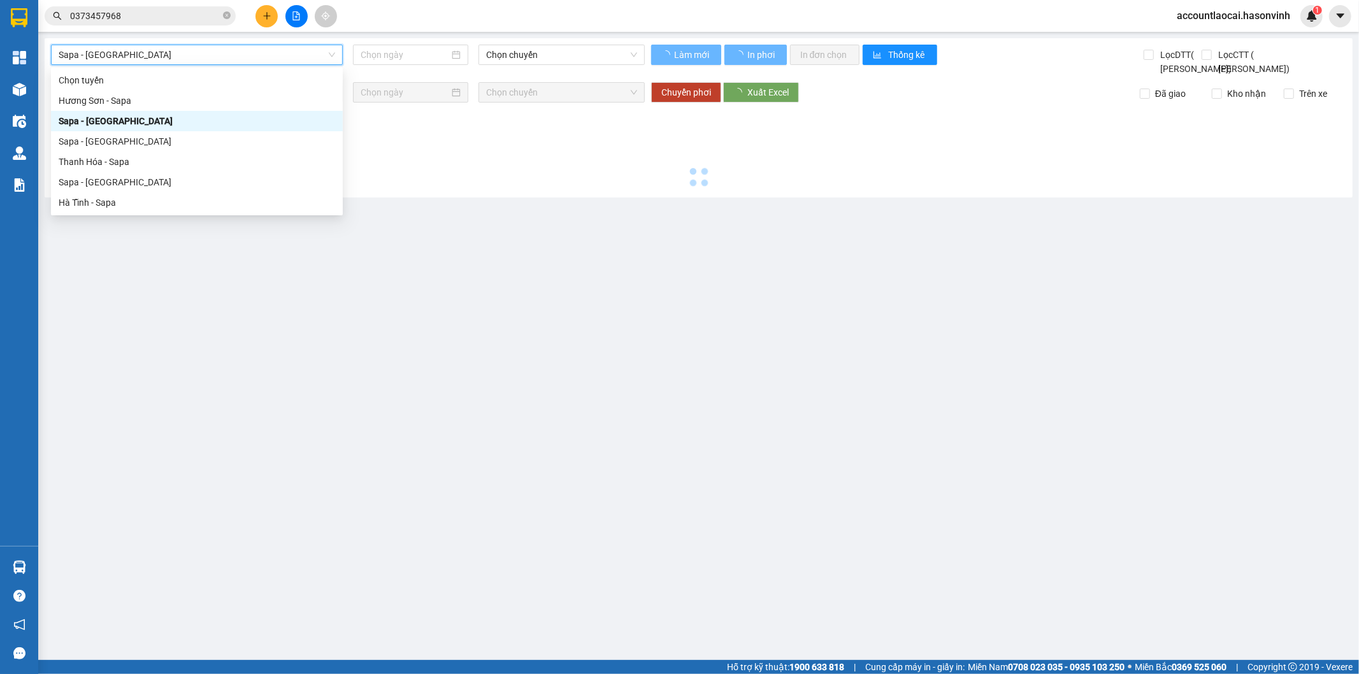
type input "[DATE]"
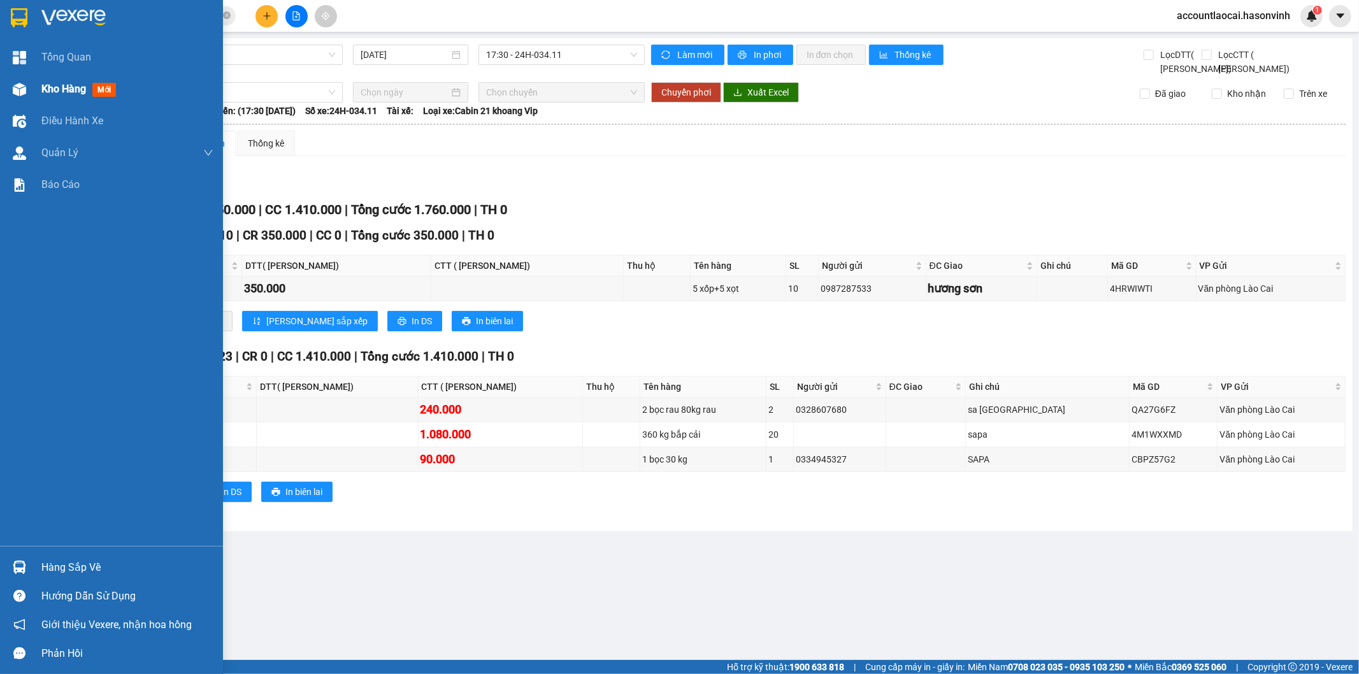
click at [61, 90] on span "Kho hàng" at bounding box center [63, 89] width 45 height 12
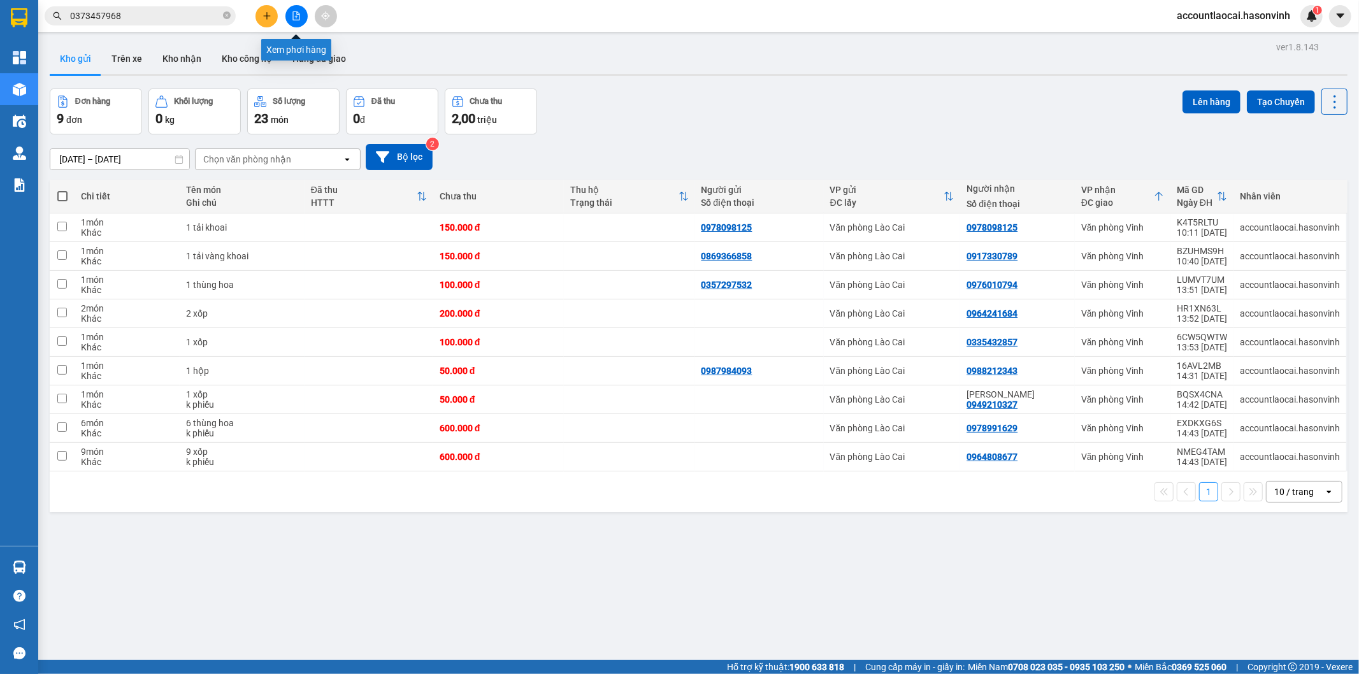
click at [301, 15] on button at bounding box center [296, 16] width 22 height 22
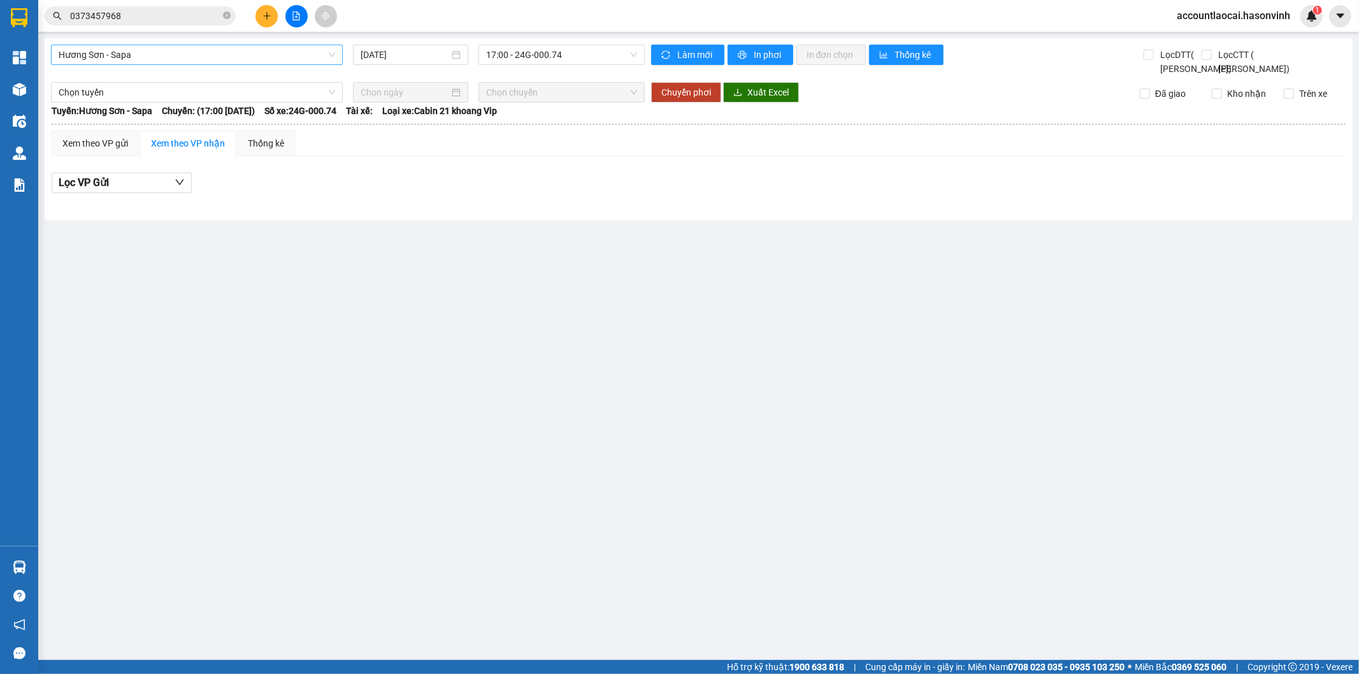
click at [129, 52] on span "Hương Sơn - Sapa" at bounding box center [197, 54] width 276 height 19
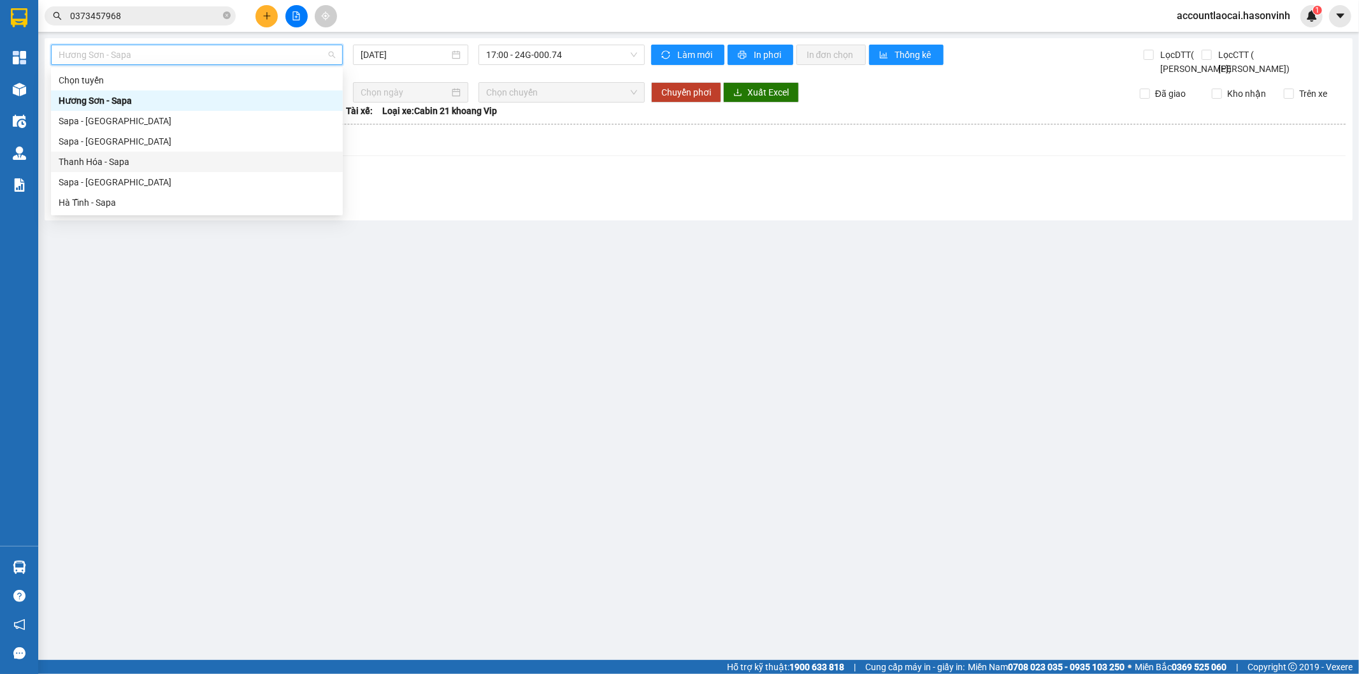
click at [90, 175] on div "Sapa - [GEOGRAPHIC_DATA]" at bounding box center [197, 182] width 276 height 14
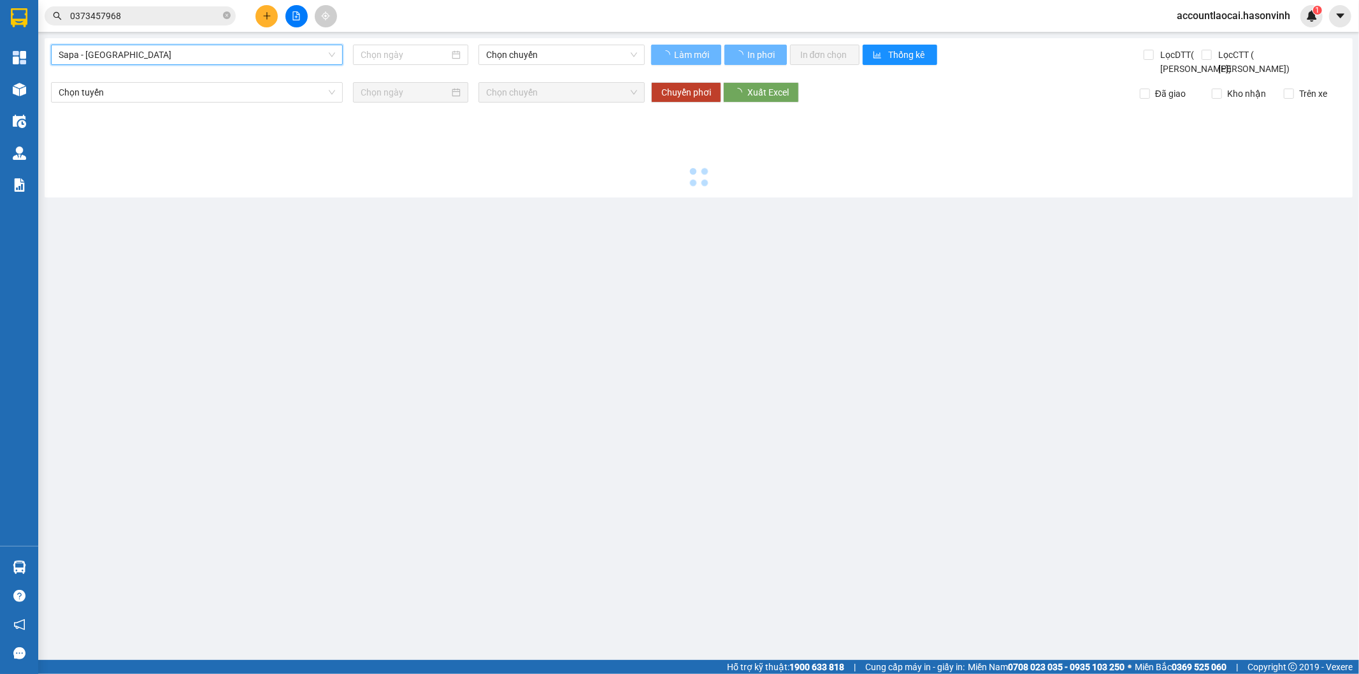
type input "[DATE]"
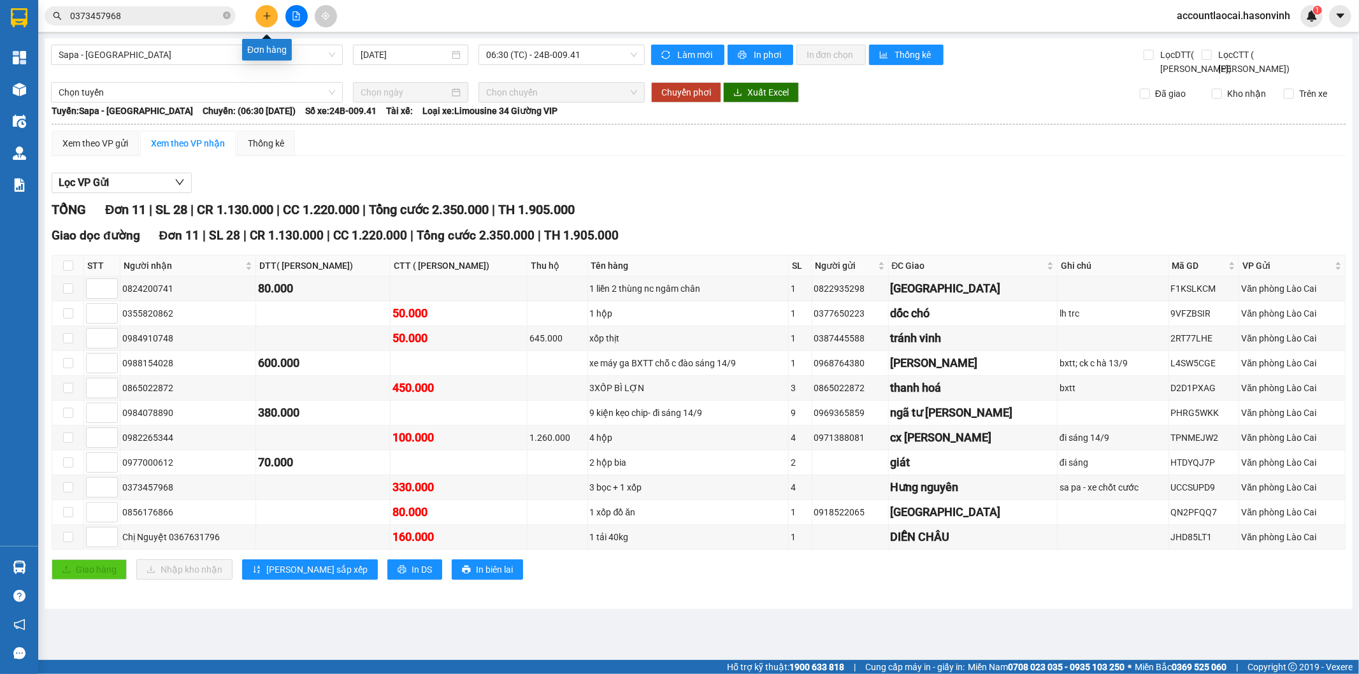
click at [268, 14] on icon "plus" at bounding box center [266, 15] width 9 height 9
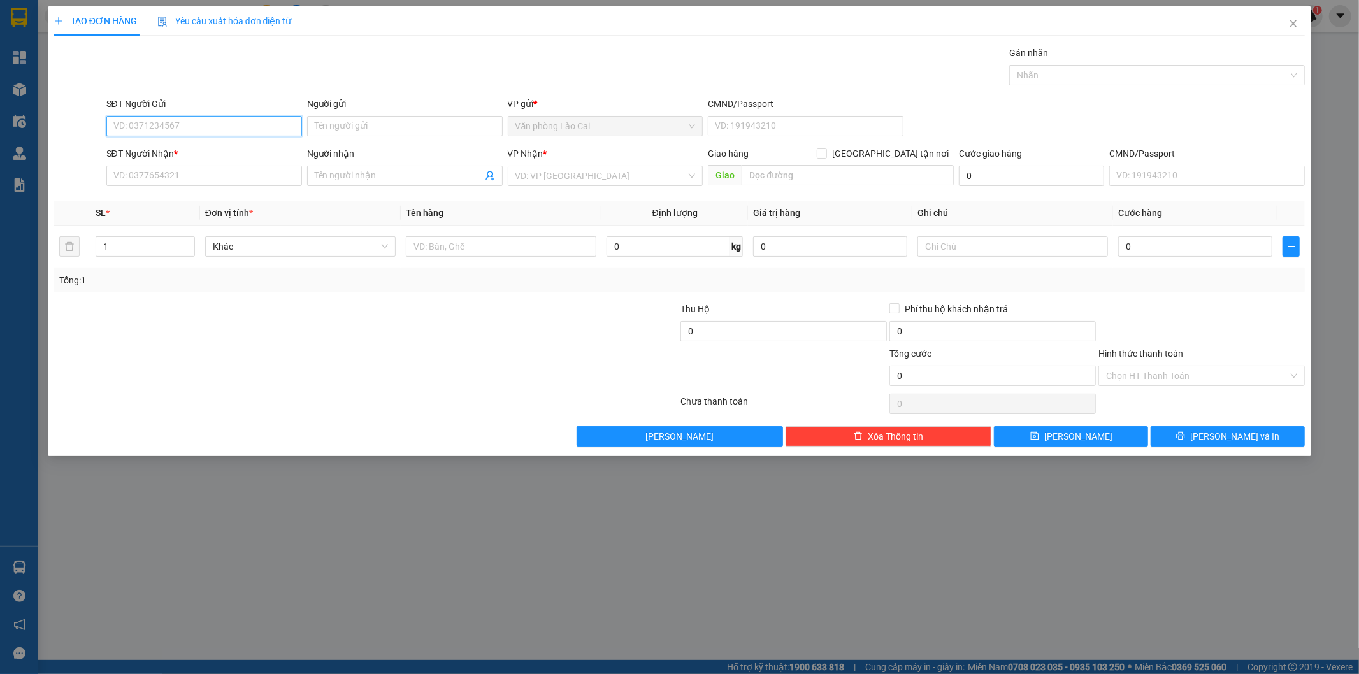
click at [238, 125] on input "SĐT Người Gửi" at bounding box center [204, 126] width 196 height 20
click at [168, 126] on input "0916066" at bounding box center [204, 126] width 196 height 20
drag, startPoint x: 170, startPoint y: 132, endPoint x: 136, endPoint y: 129, distance: 33.9
click at [136, 129] on input "0916066" at bounding box center [204, 126] width 196 height 20
type input "0916940066"
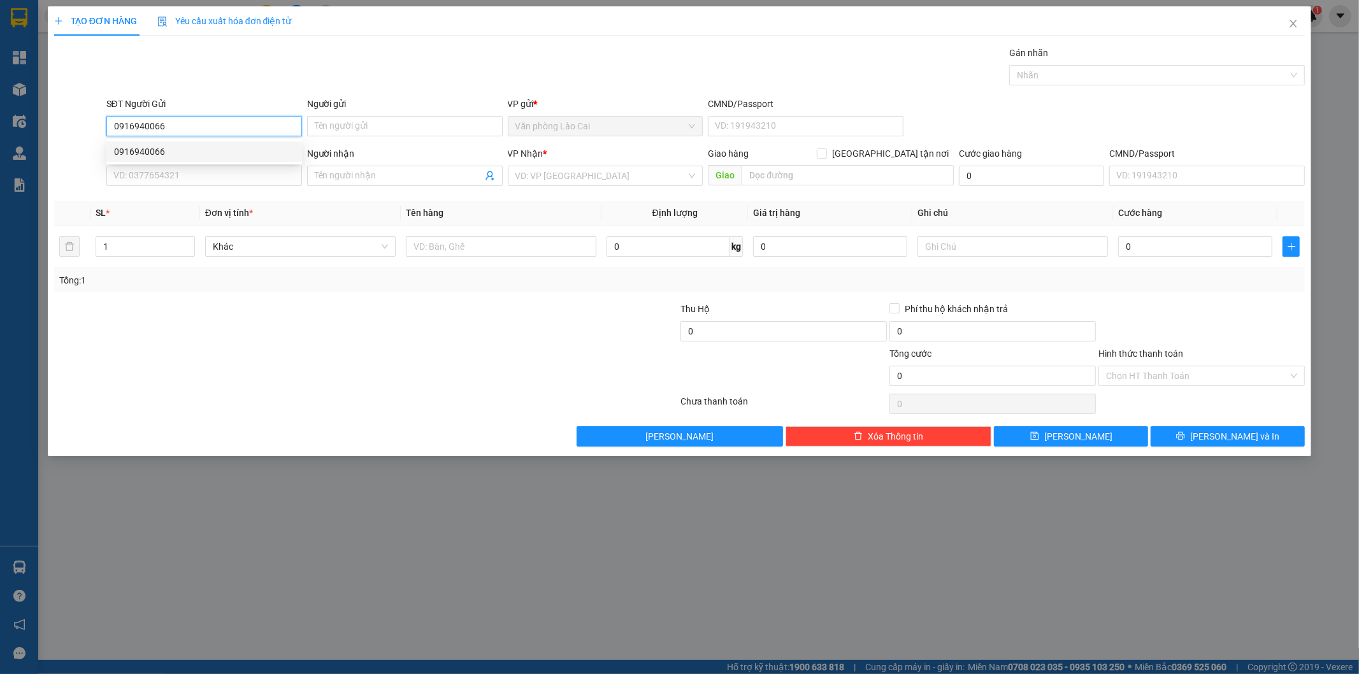
click at [169, 156] on div "0916940066" at bounding box center [204, 152] width 180 height 14
type input "0912163767"
type input "100.000"
type input "0916940066"
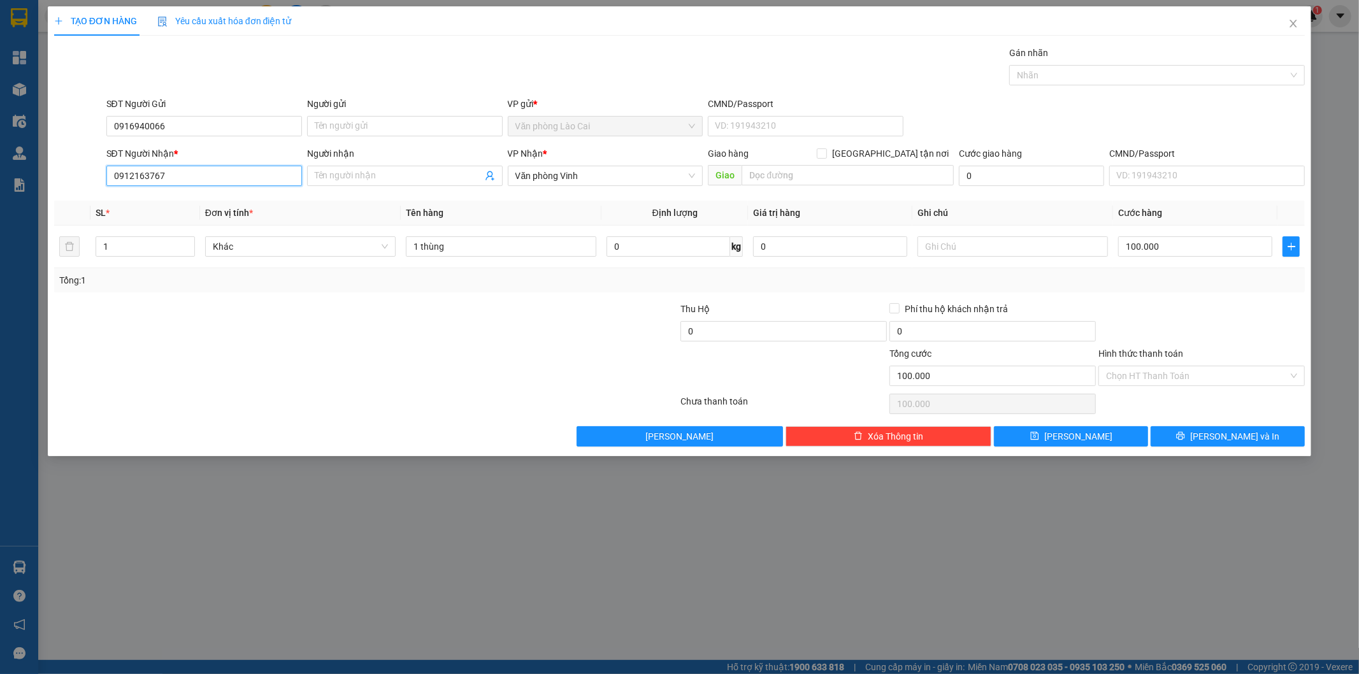
click at [187, 179] on input "0912163767" at bounding box center [204, 176] width 196 height 20
click at [272, 339] on div at bounding box center [262, 324] width 418 height 45
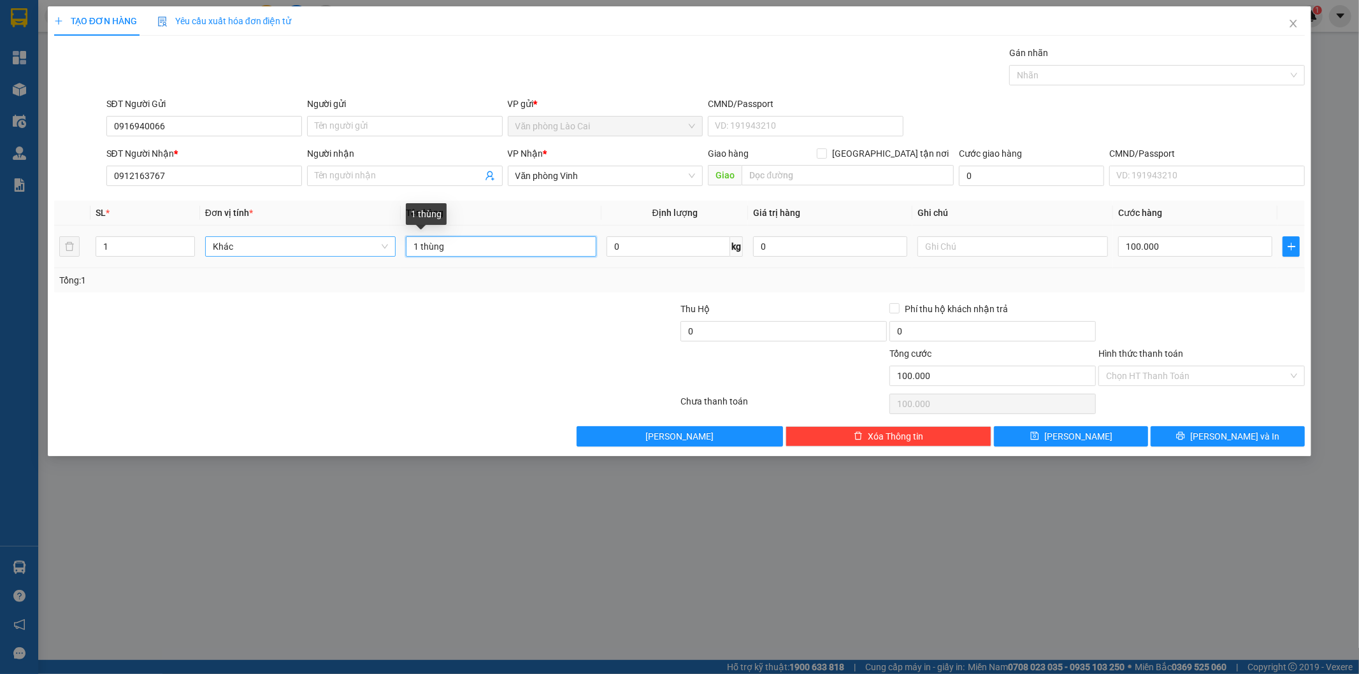
drag, startPoint x: 397, startPoint y: 246, endPoint x: 252, endPoint y: 243, distance: 144.6
click at [253, 243] on tr "1 Khác 1 thùng 0 kg 0 100.000" at bounding box center [679, 246] width 1251 height 43
type input "1 hộp"
click at [1172, 244] on input "100.000" at bounding box center [1195, 246] width 154 height 20
type input "5"
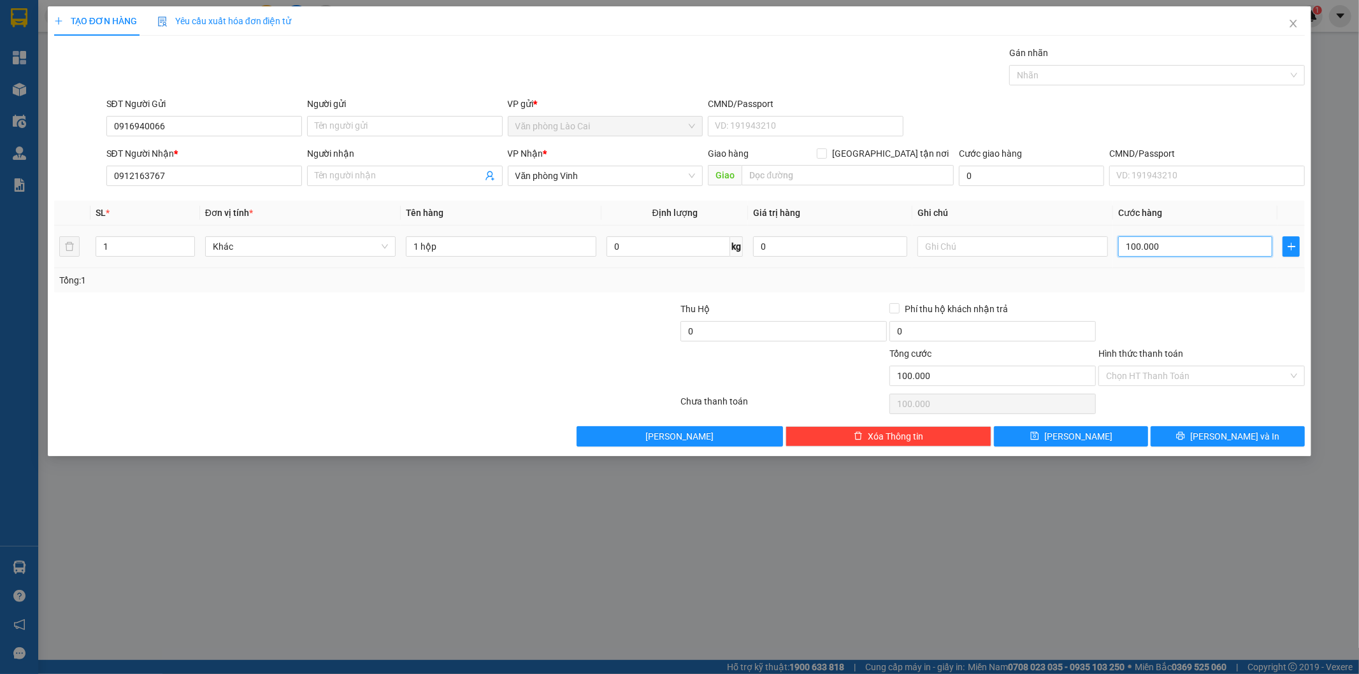
type input "5"
type input "50"
drag, startPoint x: 1186, startPoint y: 255, endPoint x: 1211, endPoint y: 311, distance: 61.3
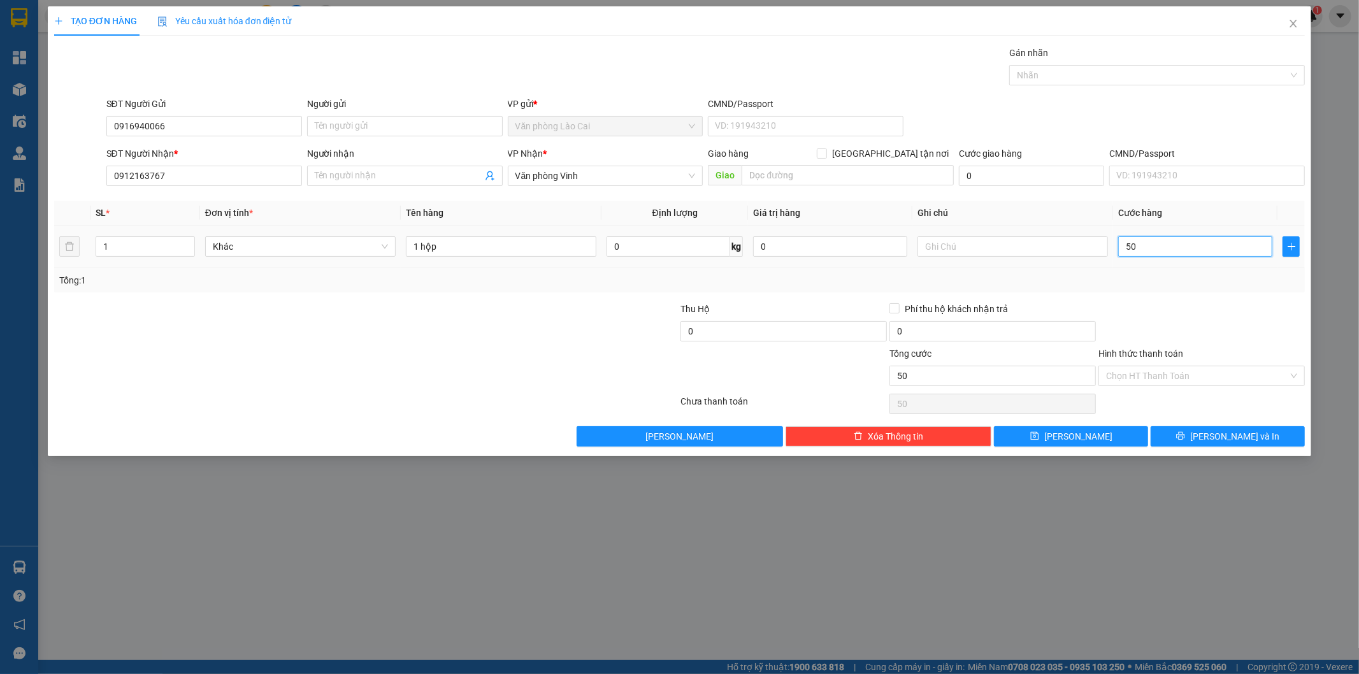
click at [1186, 257] on input "50" at bounding box center [1195, 246] width 154 height 20
type input "50"
type input "50.000"
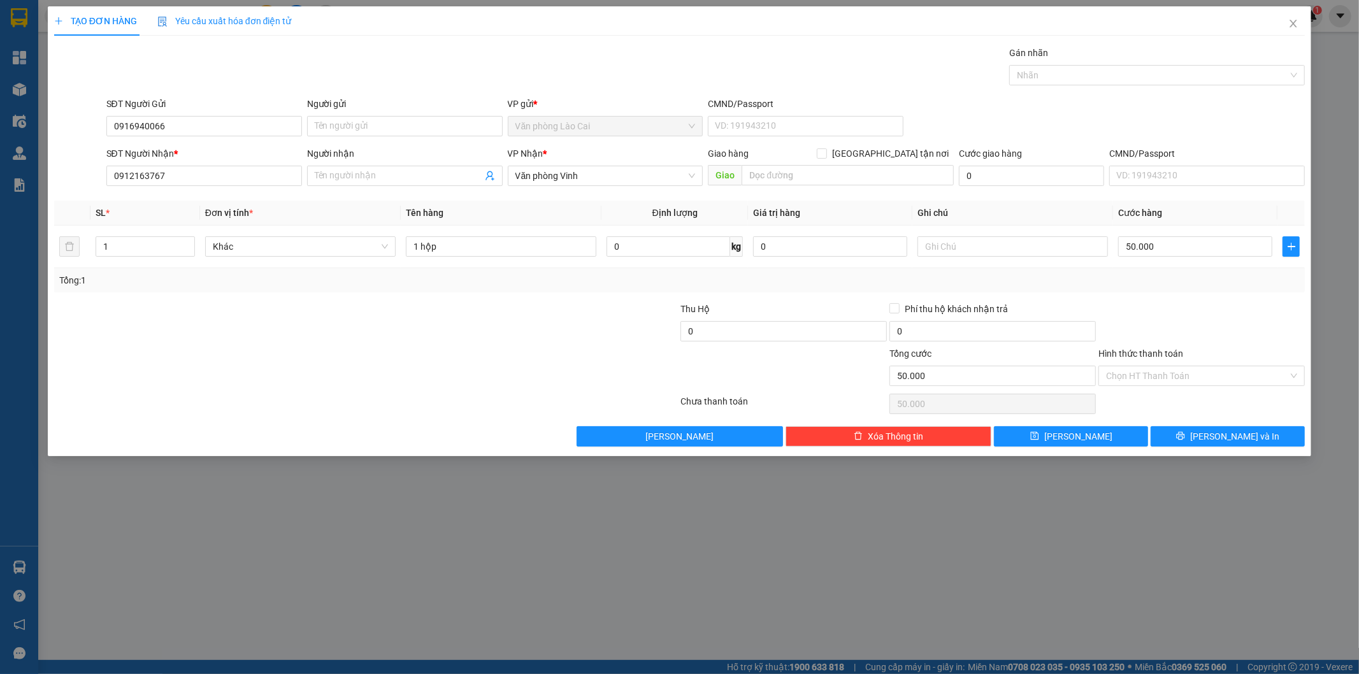
click at [1215, 323] on div at bounding box center [1201, 324] width 209 height 45
click at [1204, 453] on div "TẠO ĐƠN HÀNG Yêu cầu xuất hóa đơn điện tử Transit Pickup Surcharge Ids Transit …" at bounding box center [680, 231] width 1264 height 450
click at [1185, 436] on icon "printer" at bounding box center [1180, 435] width 9 height 9
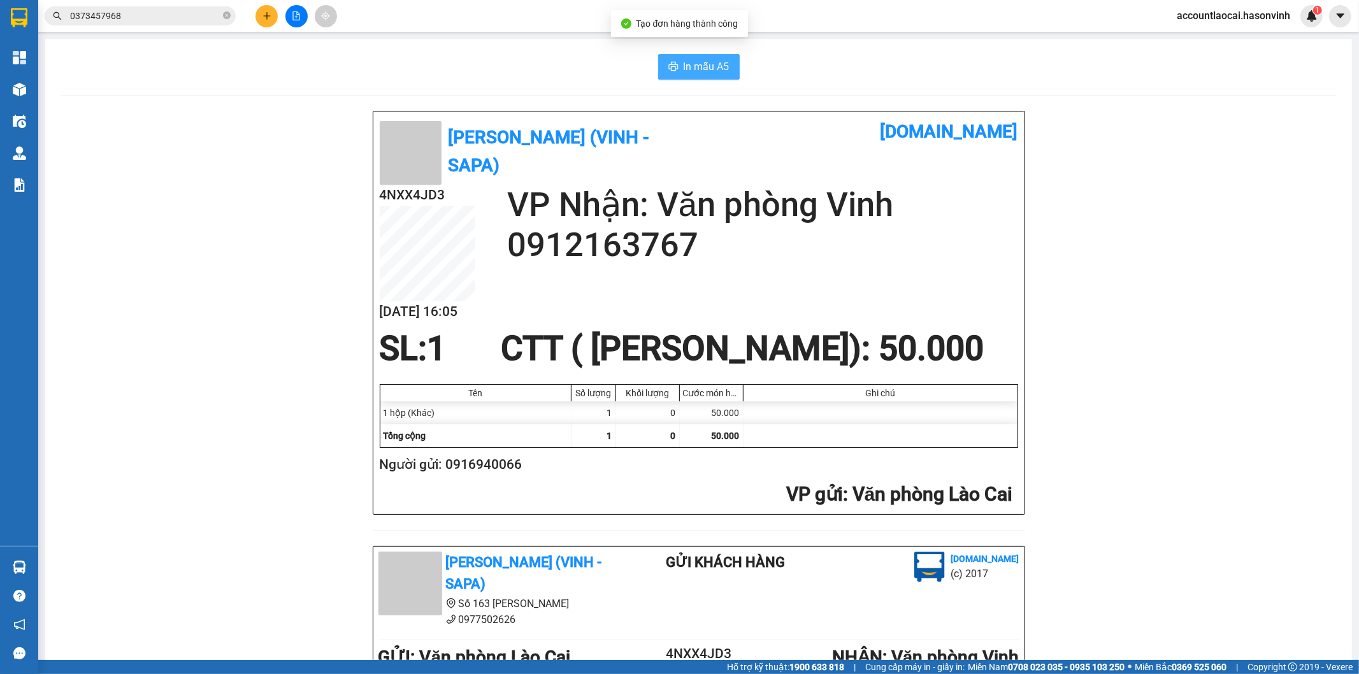
click at [701, 62] on span "In mẫu A5" at bounding box center [706, 67] width 46 height 16
click at [327, 663] on div "Hỗ trợ kỹ thuật: 1900 633 818 | Cung cấp máy in - giấy in: Miền Nam 0708 023 03…" at bounding box center [676, 667] width 1352 height 14
click at [292, 14] on icon "file-add" at bounding box center [296, 15] width 9 height 9
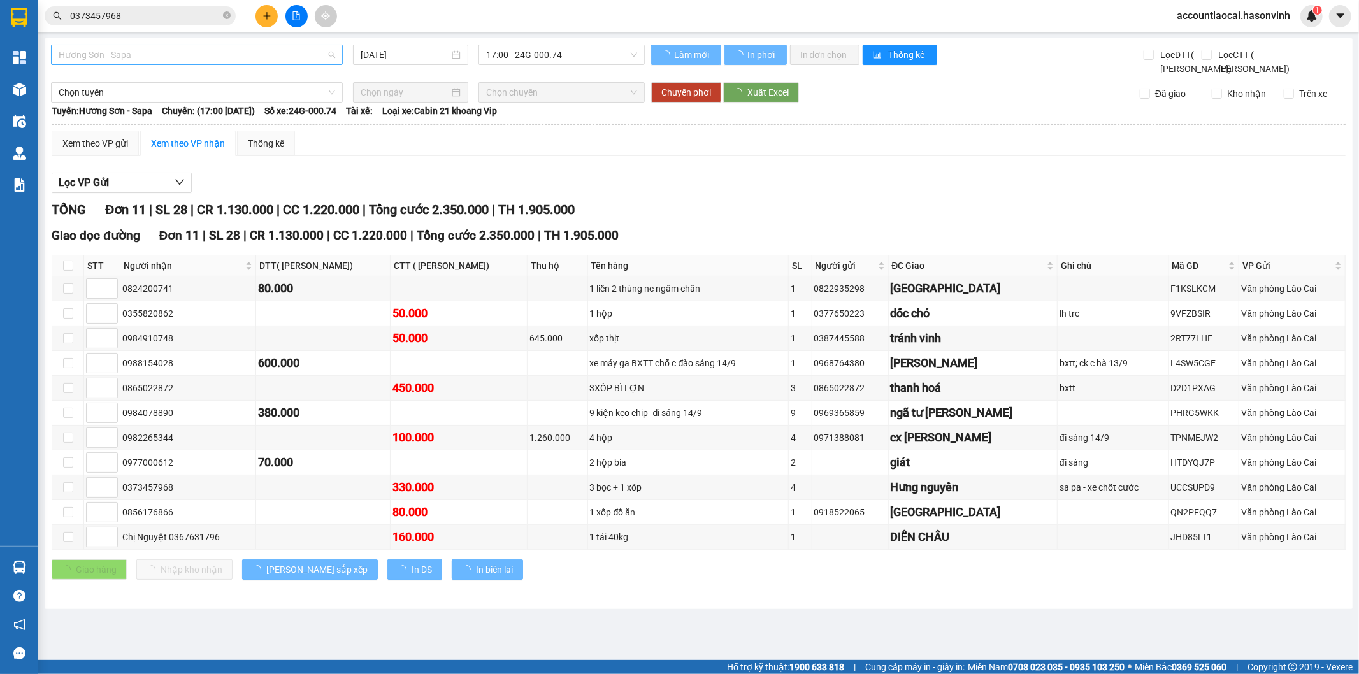
click at [148, 54] on span "Hương Sơn - Sapa" at bounding box center [197, 54] width 276 height 19
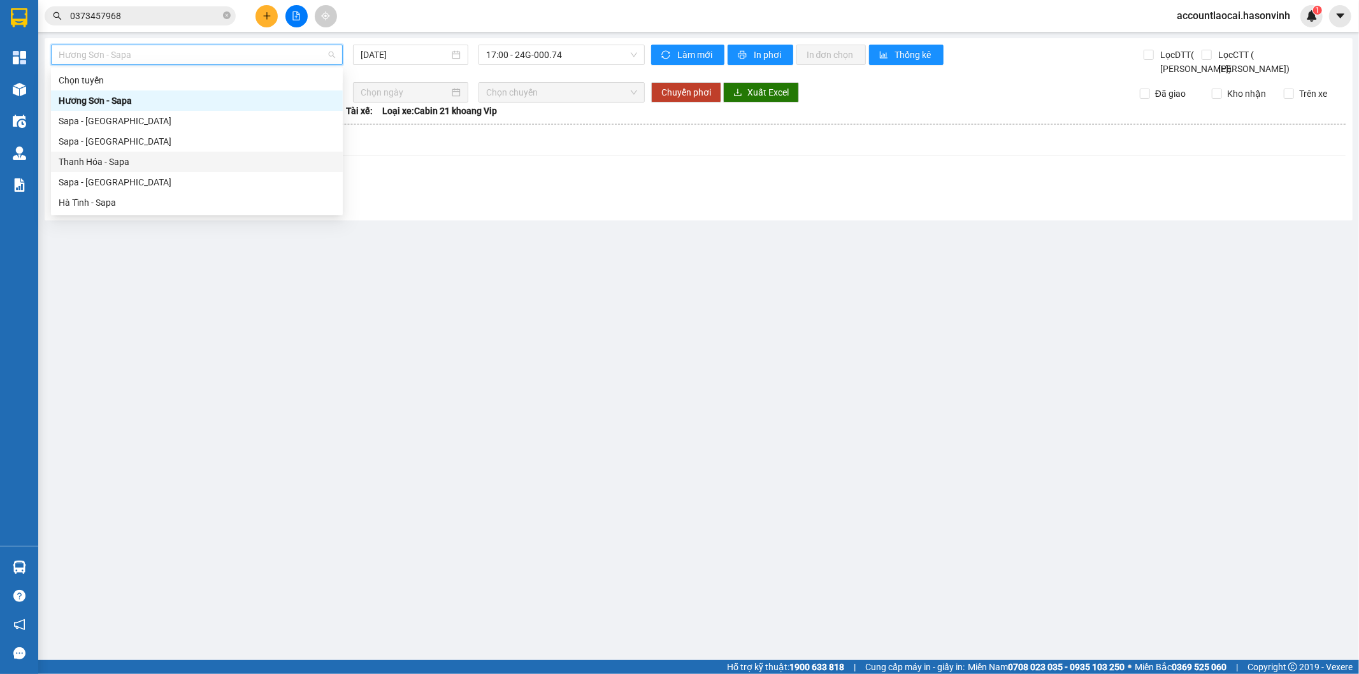
click at [111, 161] on div "Thanh Hóa - Sapa" at bounding box center [197, 162] width 276 height 14
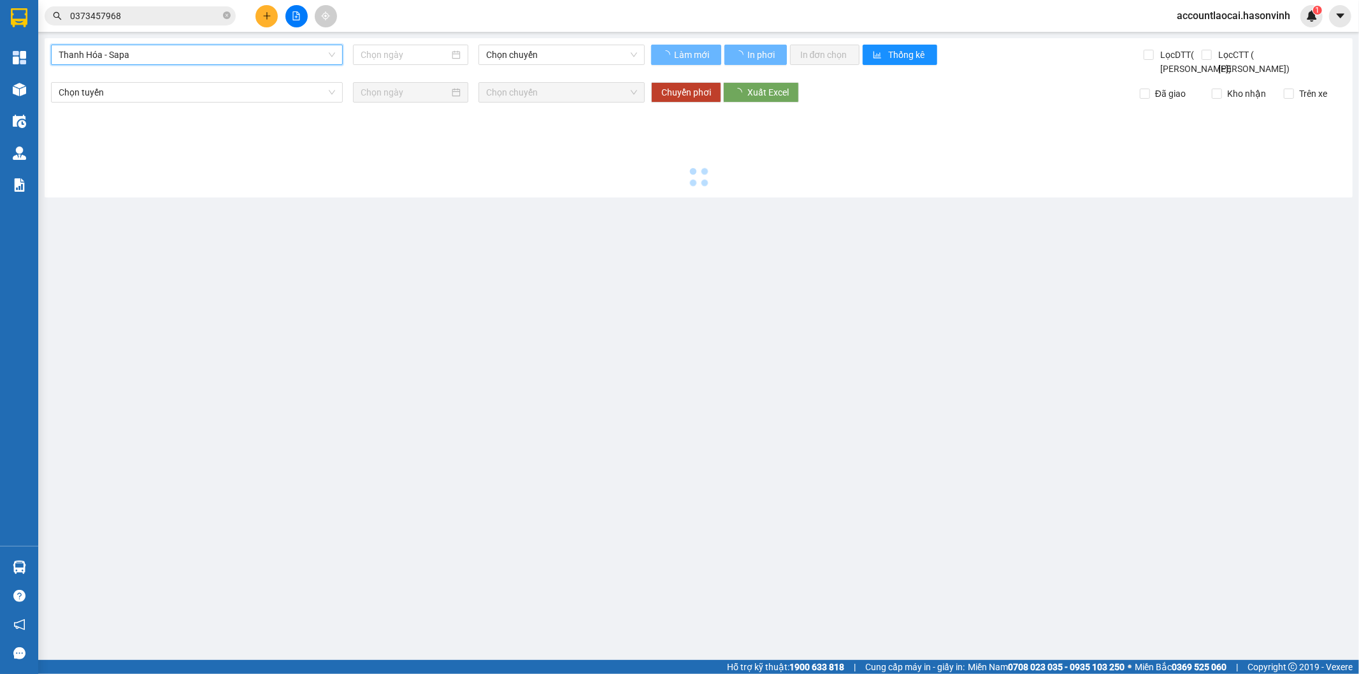
type input "[DATE]"
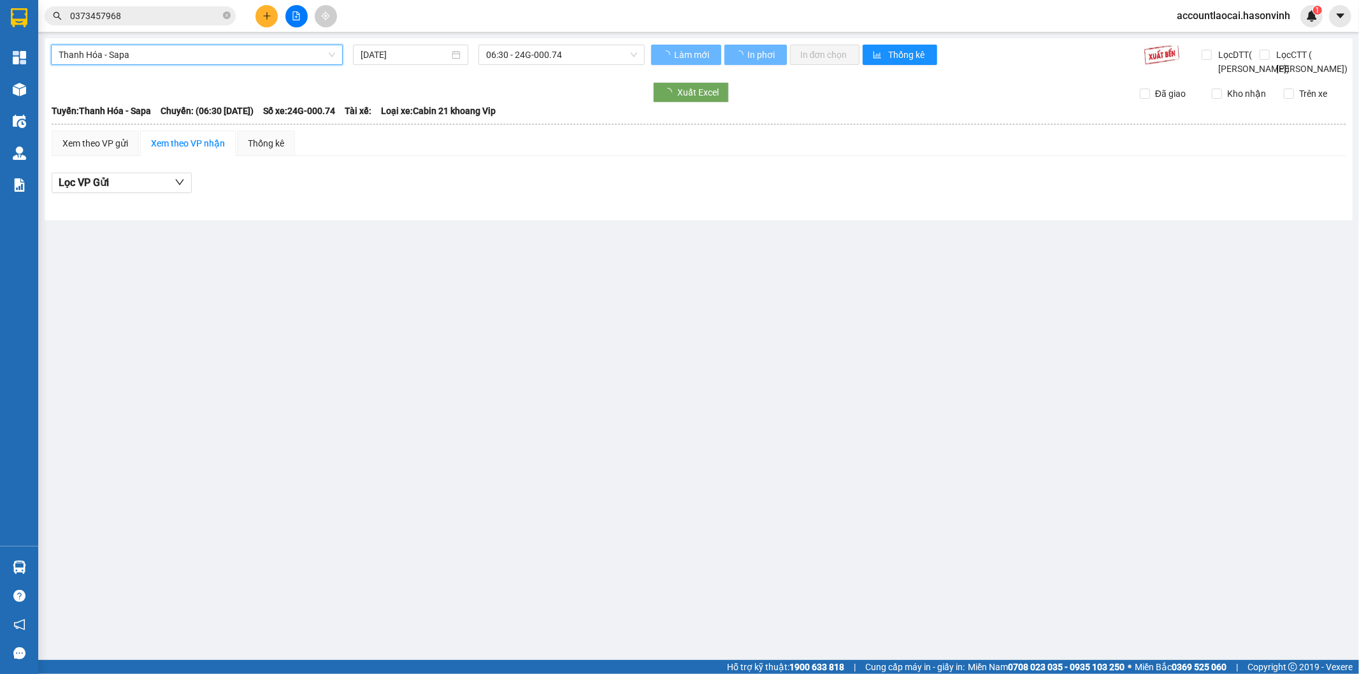
click at [131, 52] on span "Thanh Hóa - Sapa" at bounding box center [197, 54] width 276 height 19
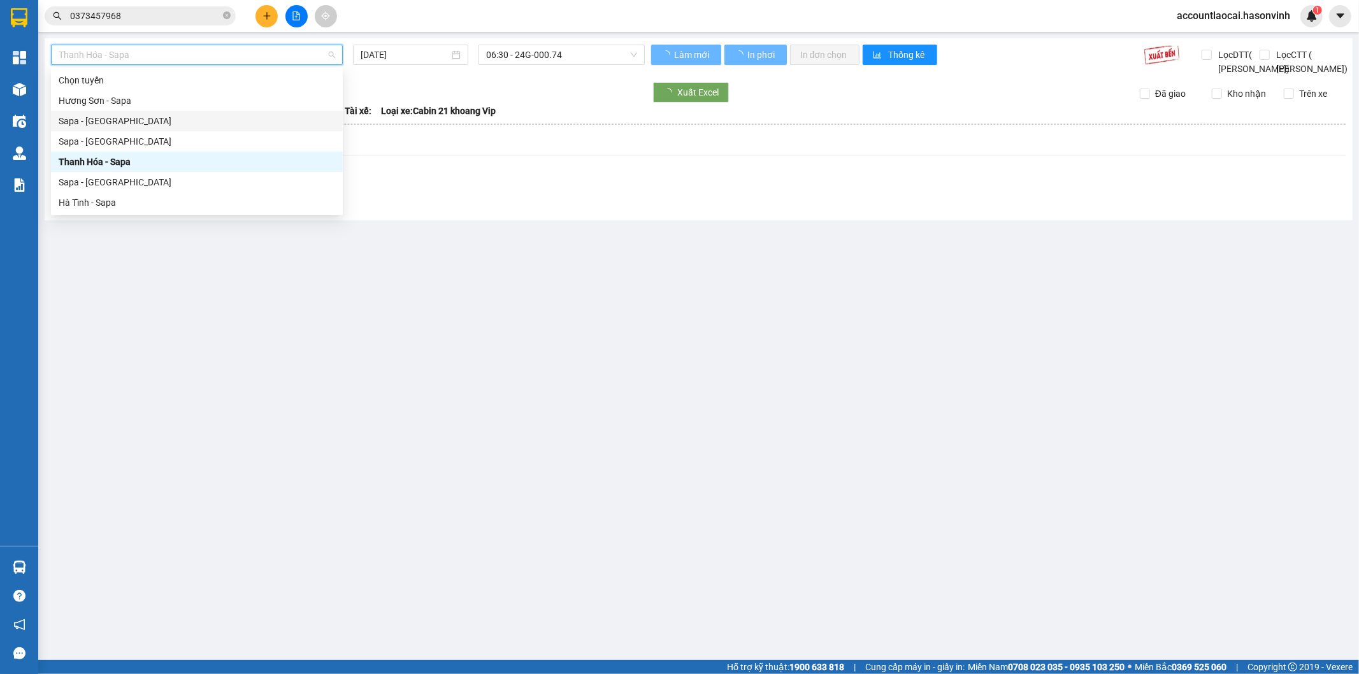
click at [117, 119] on div "Sapa - [GEOGRAPHIC_DATA]" at bounding box center [197, 121] width 276 height 14
type input "[DATE]"
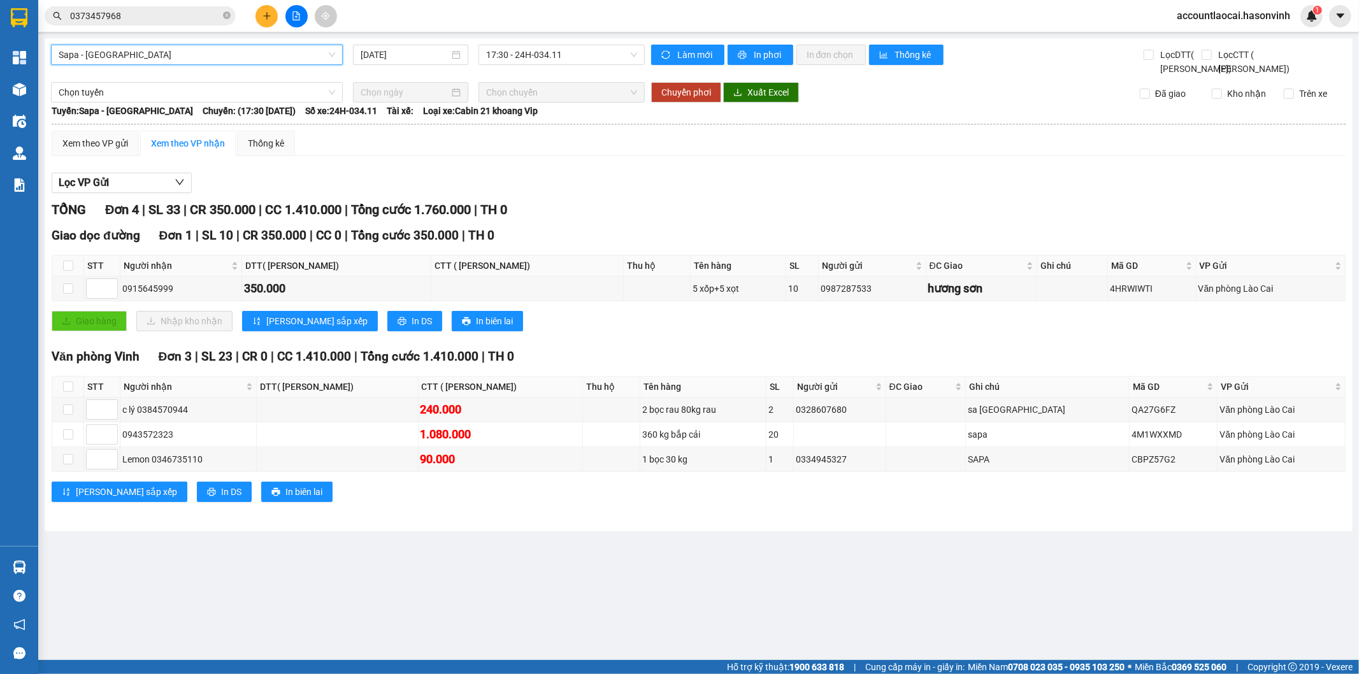
click at [266, 14] on icon "plus" at bounding box center [266, 15] width 9 height 9
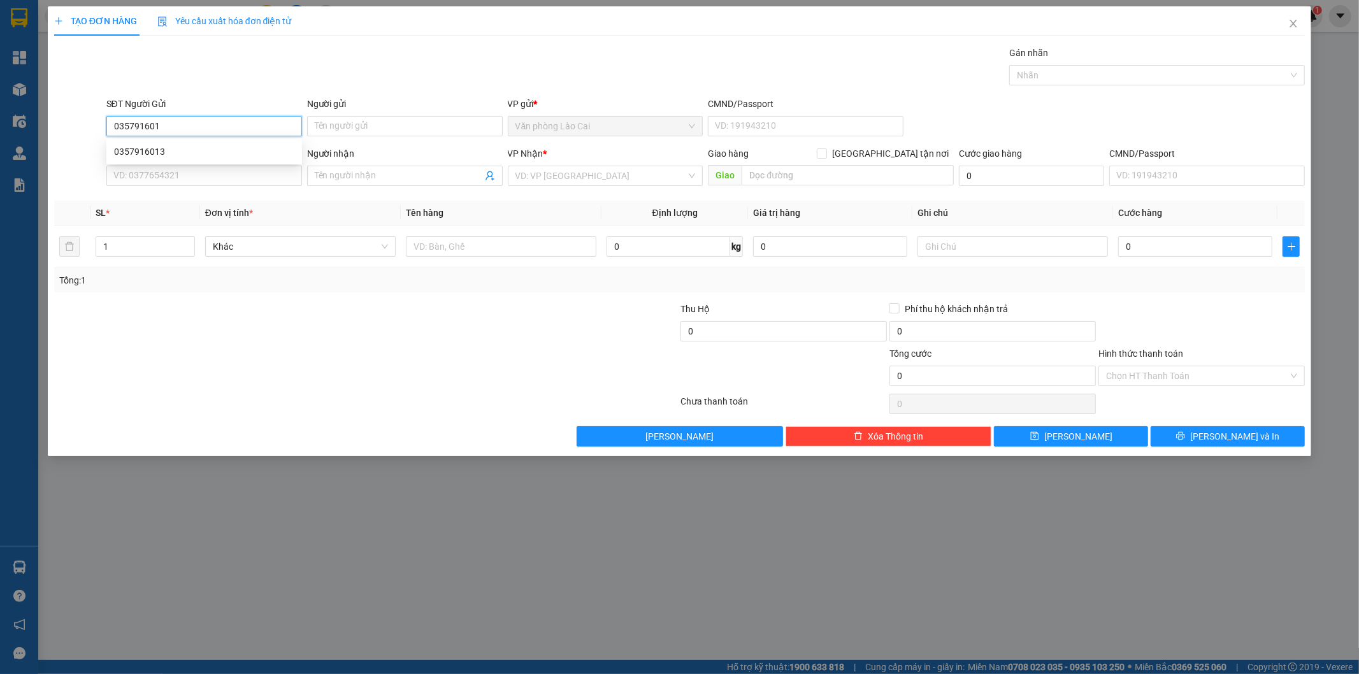
type input "0357916013"
click at [164, 150] on div "0357916013" at bounding box center [204, 152] width 180 height 14
type input "0835251193"
type input "diên châu"
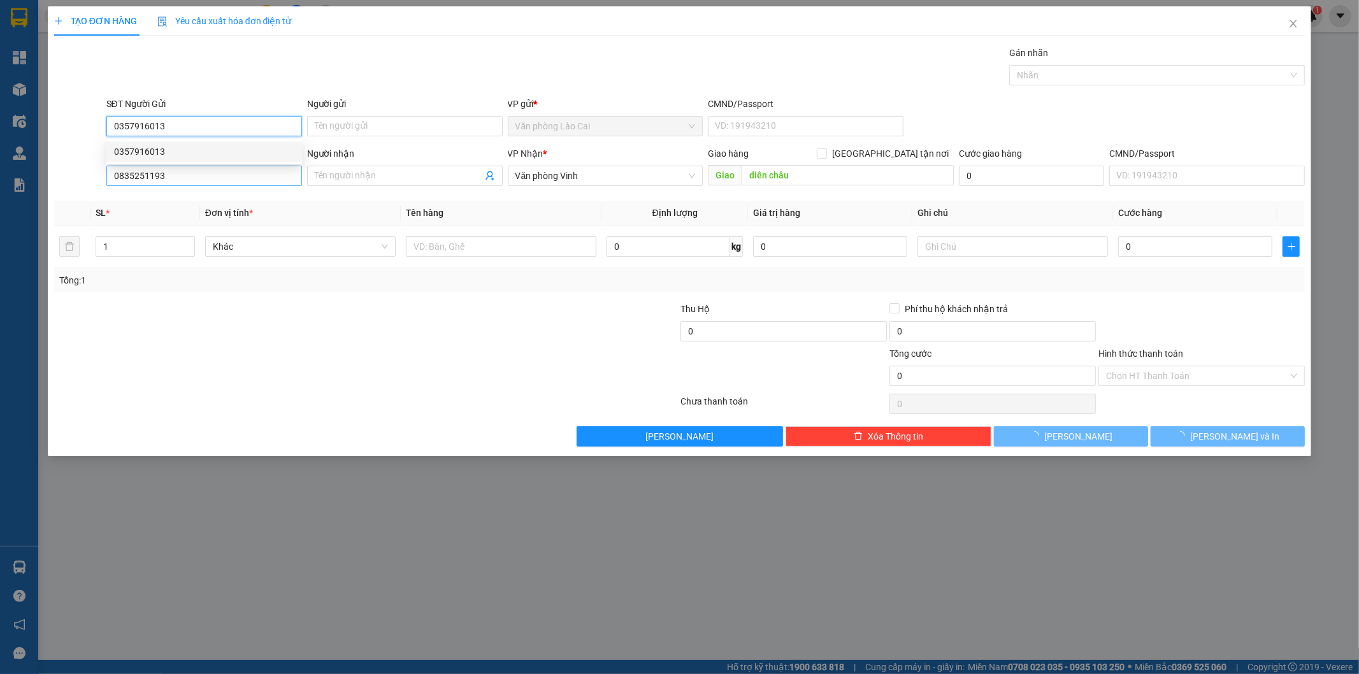
type input "50.000"
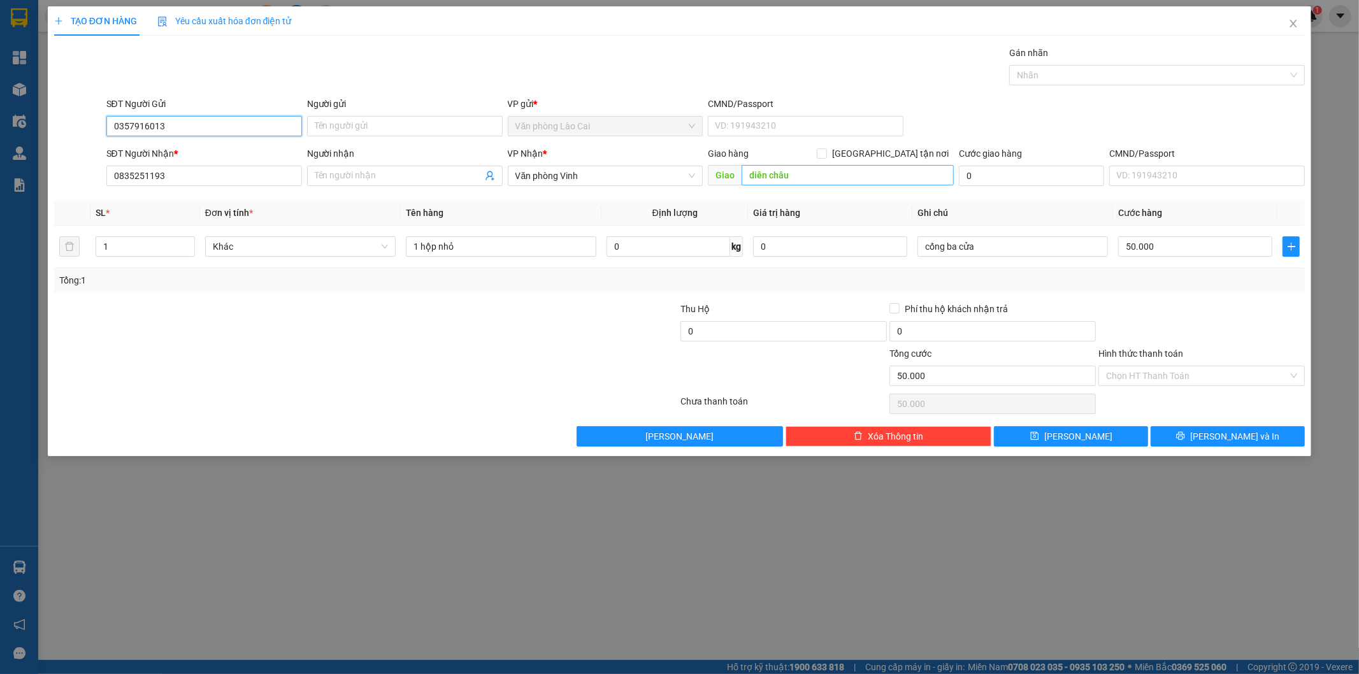
type input "0357916013"
drag, startPoint x: 832, startPoint y: 173, endPoint x: 308, endPoint y: 134, distance: 525.6
click at [452, 138] on form "SĐT Người Gửi 0357916013 Người gửi Tên người gửi VP gửi * Văn phòng Lào Cai CMN…" at bounding box center [679, 144] width 1251 height 94
type input "triêuj béo"
drag, startPoint x: 213, startPoint y: 167, endPoint x: 189, endPoint y: 175, distance: 25.6
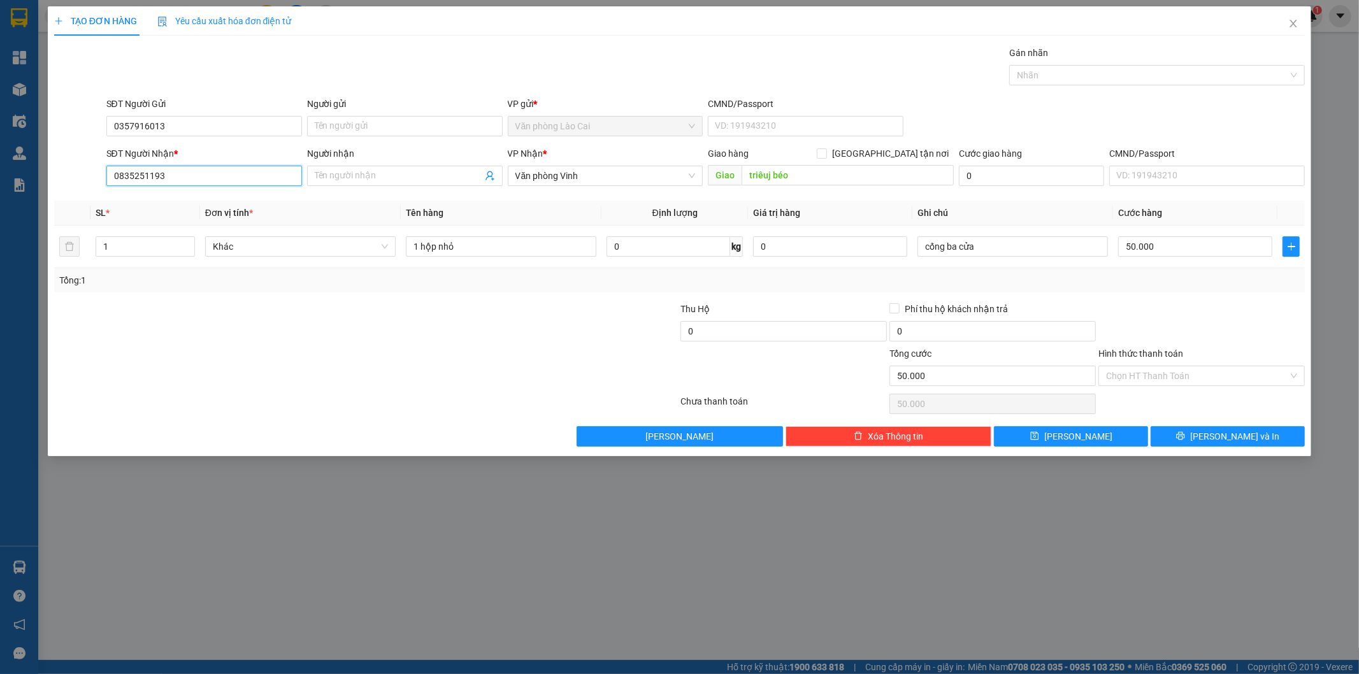
click at [192, 175] on input "0835251193" at bounding box center [204, 176] width 196 height 20
drag, startPoint x: 189, startPoint y: 175, endPoint x: 47, endPoint y: 173, distance: 142.1
click at [48, 173] on div "TẠO ĐƠN HÀNG Yêu cầu xuất hóa đơn điện tử Transit Pickup Surcharge Ids Transit …" at bounding box center [680, 231] width 1264 height 450
type input "0912270200"
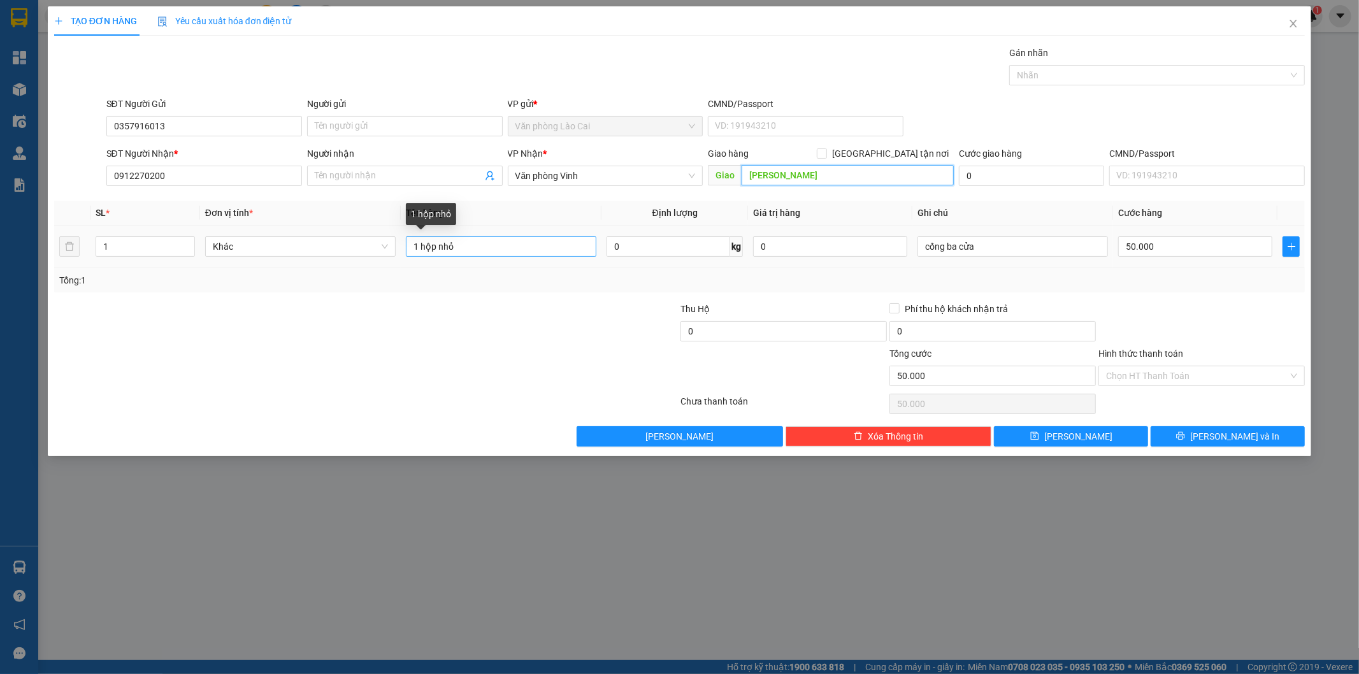
type input "[PERSON_NAME]"
drag, startPoint x: 497, startPoint y: 246, endPoint x: 108, endPoint y: 227, distance: 389.6
click at [108, 227] on tr "1 Khác 1 hộp nhỏ 0 kg 0 cống ba cửa 50.000" at bounding box center [679, 246] width 1251 height 43
type input "1 hs"
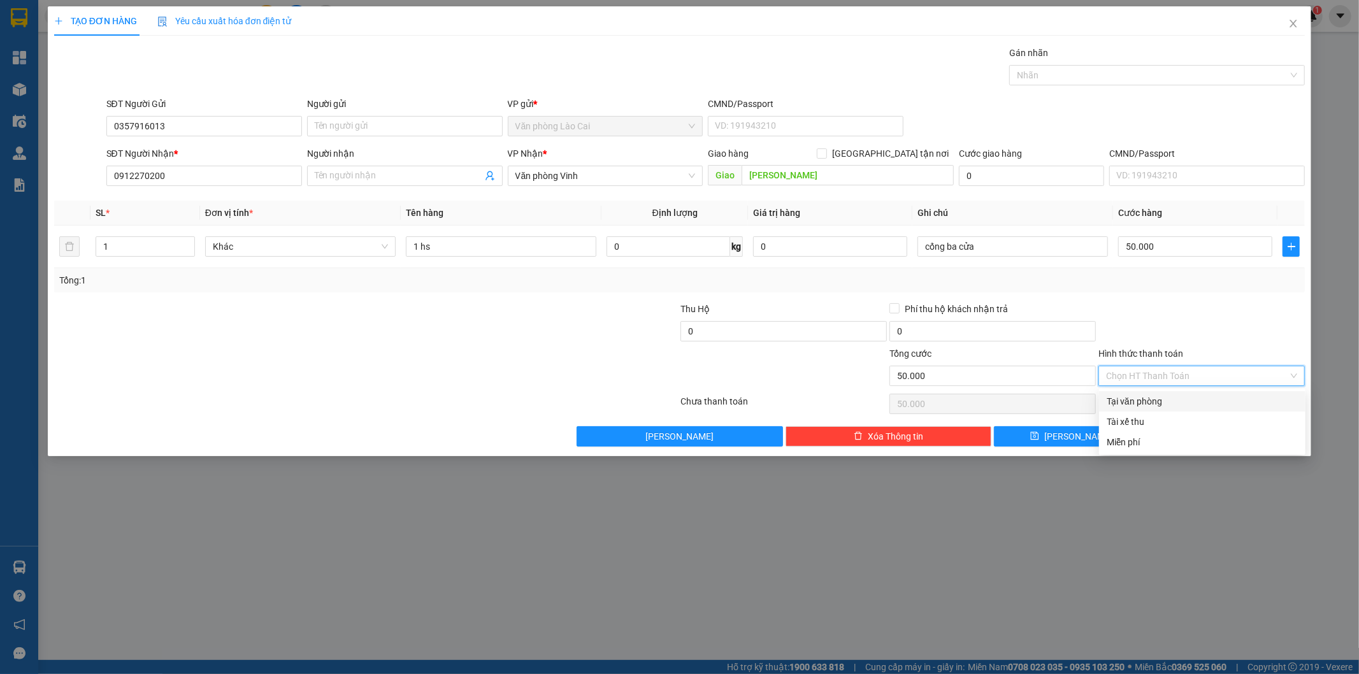
click at [1170, 371] on input "Hình thức thanh toán" at bounding box center [1197, 375] width 182 height 19
click at [1158, 396] on div "Tại văn phòng" at bounding box center [1201, 401] width 191 height 14
type input "0"
click at [1196, 438] on button "[PERSON_NAME] và In" at bounding box center [1227, 436] width 154 height 20
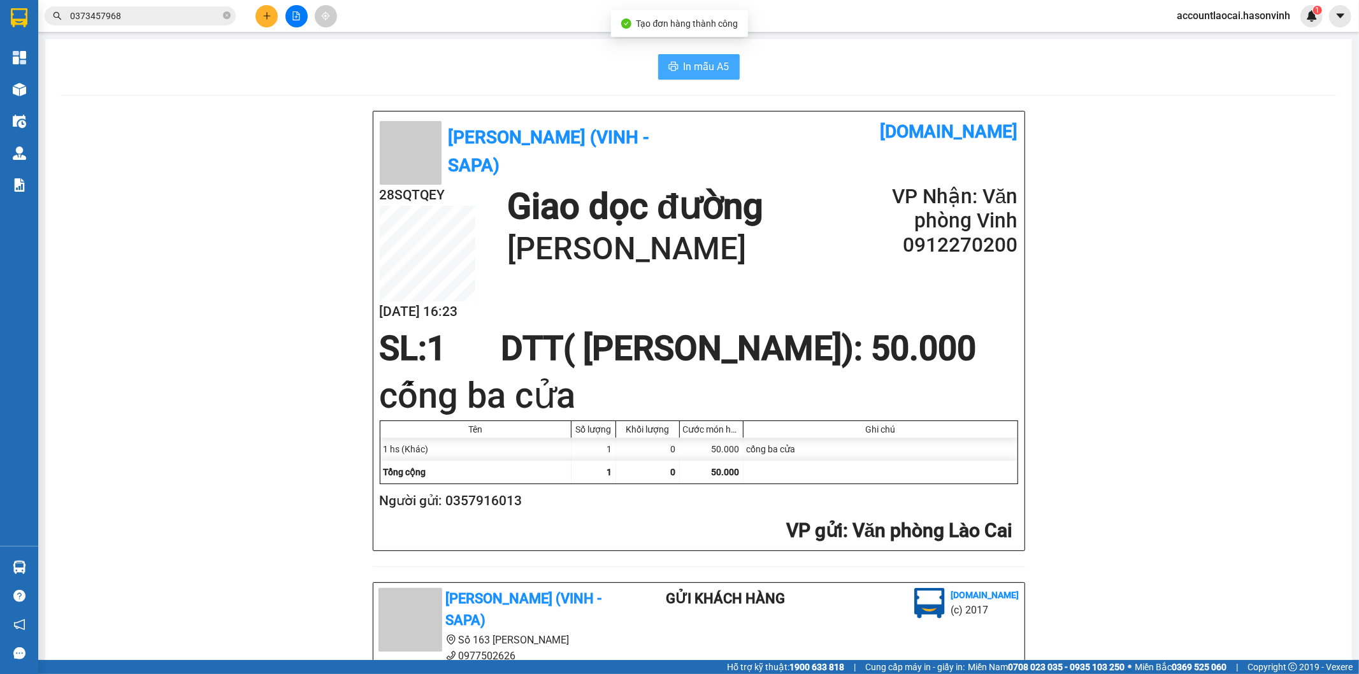
click at [697, 67] on span "In mẫu A5" at bounding box center [706, 67] width 46 height 16
click at [258, 18] on button at bounding box center [266, 16] width 22 height 22
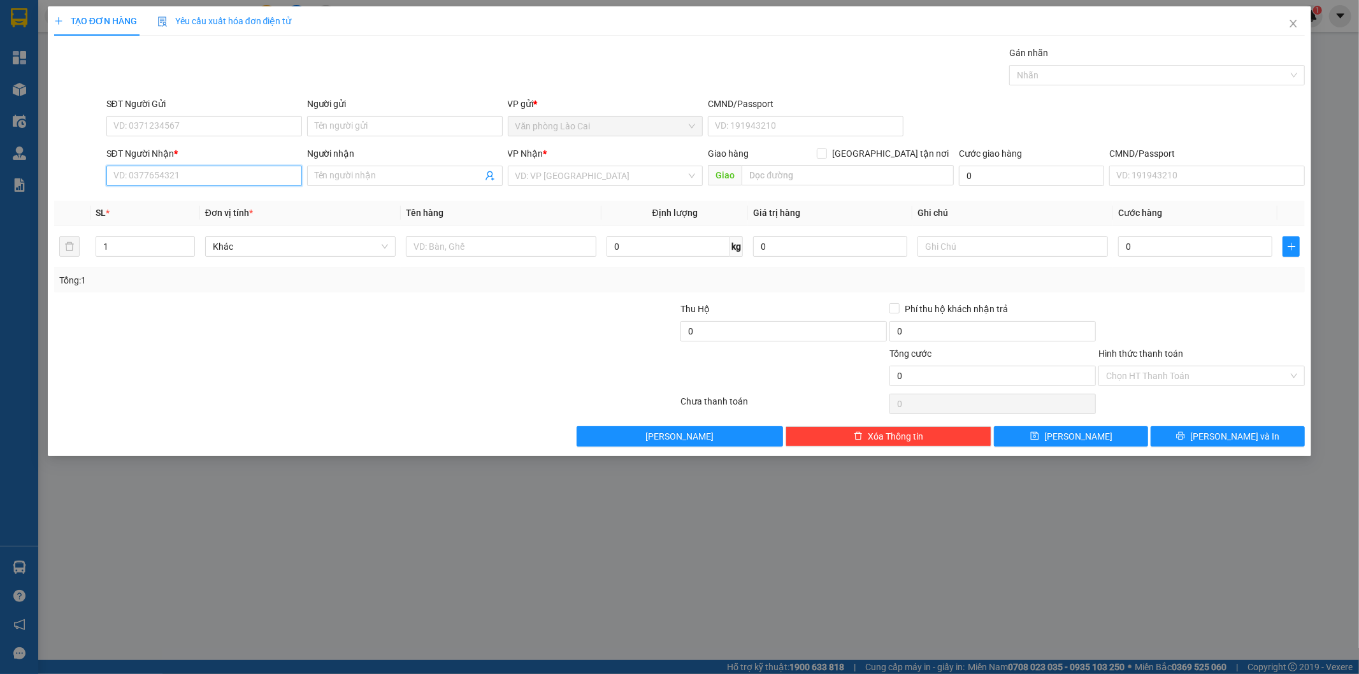
click at [196, 176] on input "SĐT Người Nhận *" at bounding box center [204, 176] width 196 height 20
click at [182, 177] on input "0599" at bounding box center [204, 176] width 196 height 20
click at [160, 204] on div "0941750599" at bounding box center [204, 201] width 180 height 14
type input "0941750599"
type input "200.000"
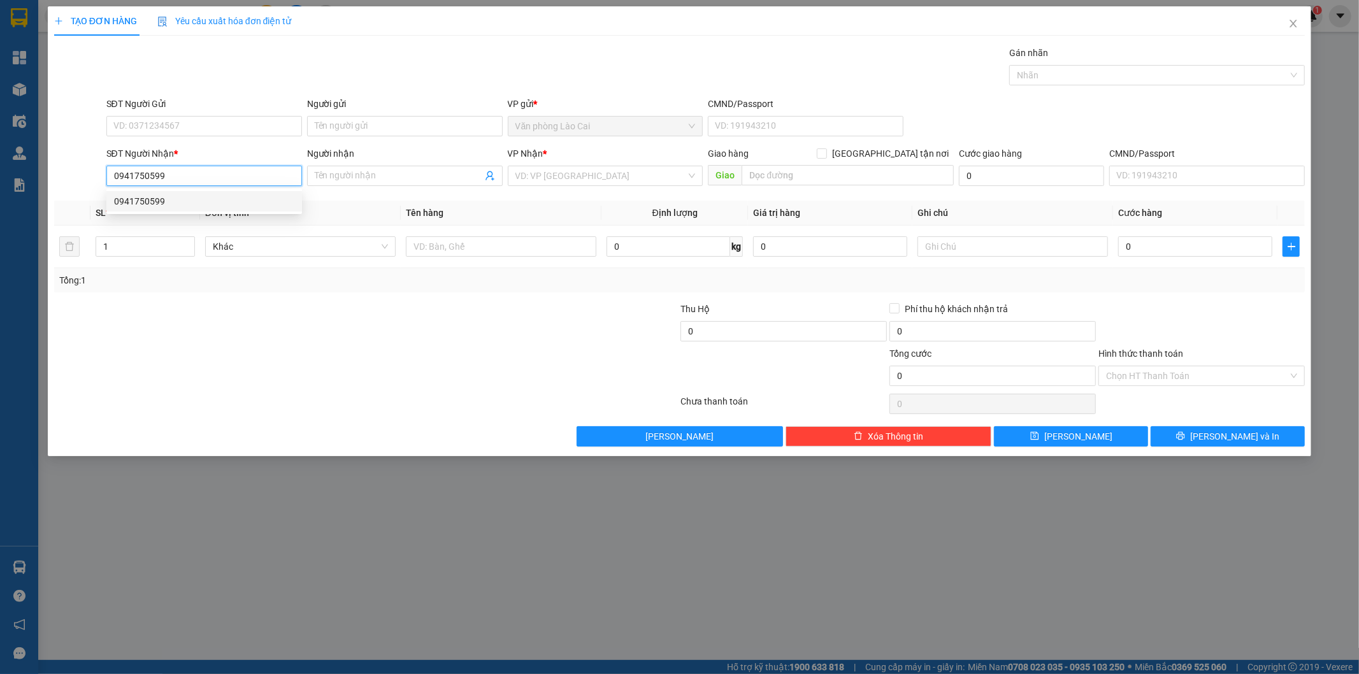
type input "200.000"
type input "0941750599"
click at [988, 234] on div at bounding box center [1012, 246] width 190 height 25
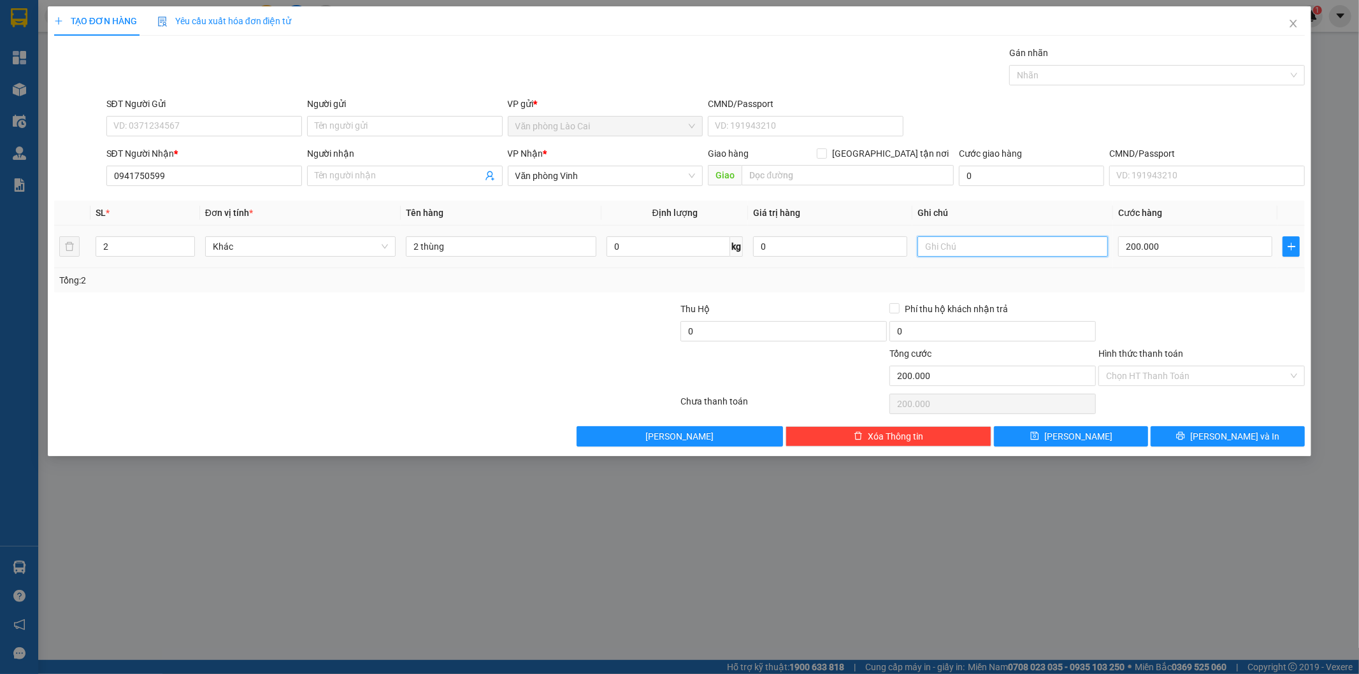
click at [957, 246] on input "text" at bounding box center [1012, 246] width 190 height 20
type input "k phiếu"
click at [1068, 432] on button "[PERSON_NAME]" at bounding box center [1071, 436] width 154 height 20
type input "0"
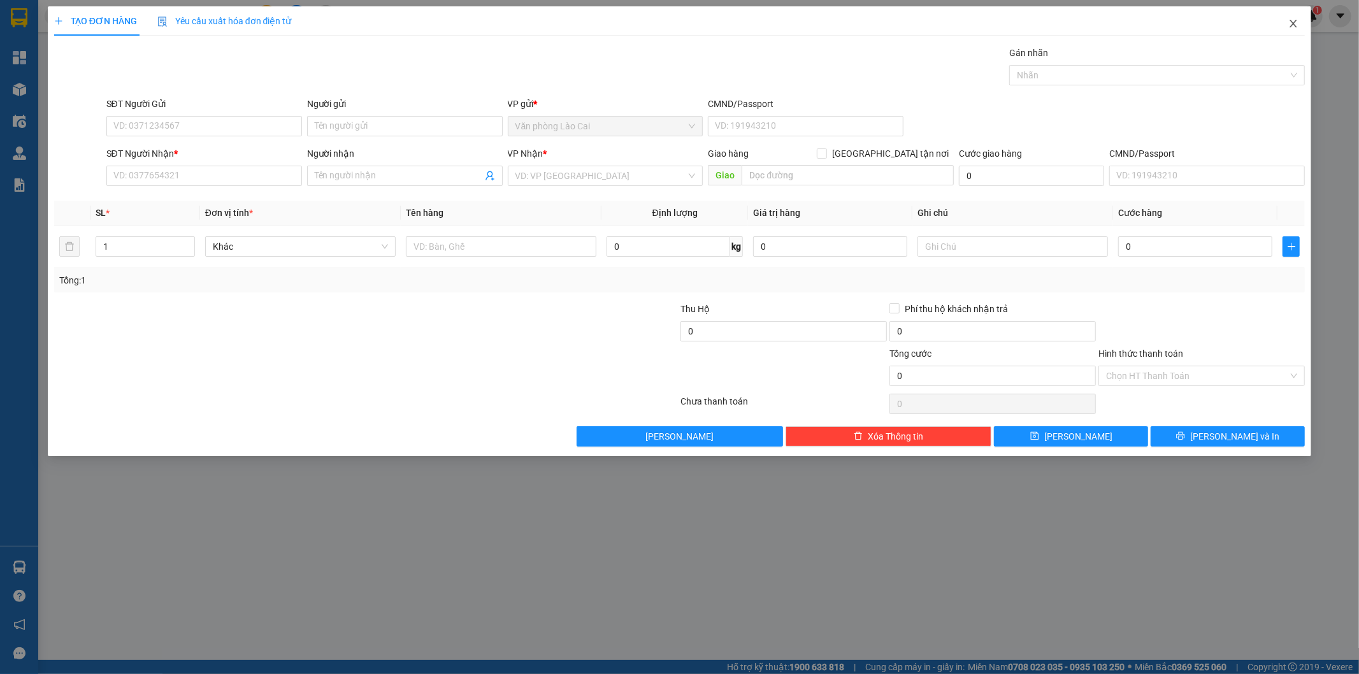
click at [1297, 19] on icon "close" at bounding box center [1293, 23] width 10 height 10
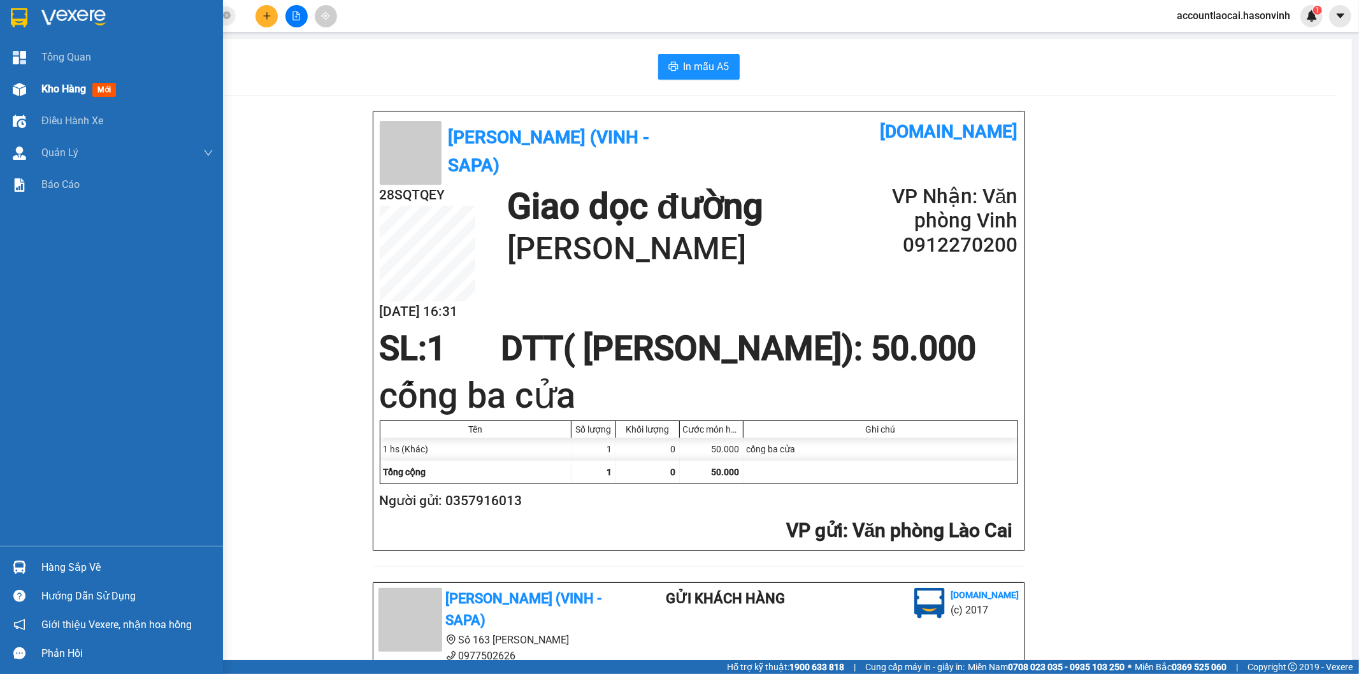
click at [30, 83] on div "Kho hàng mới" at bounding box center [111, 89] width 223 height 32
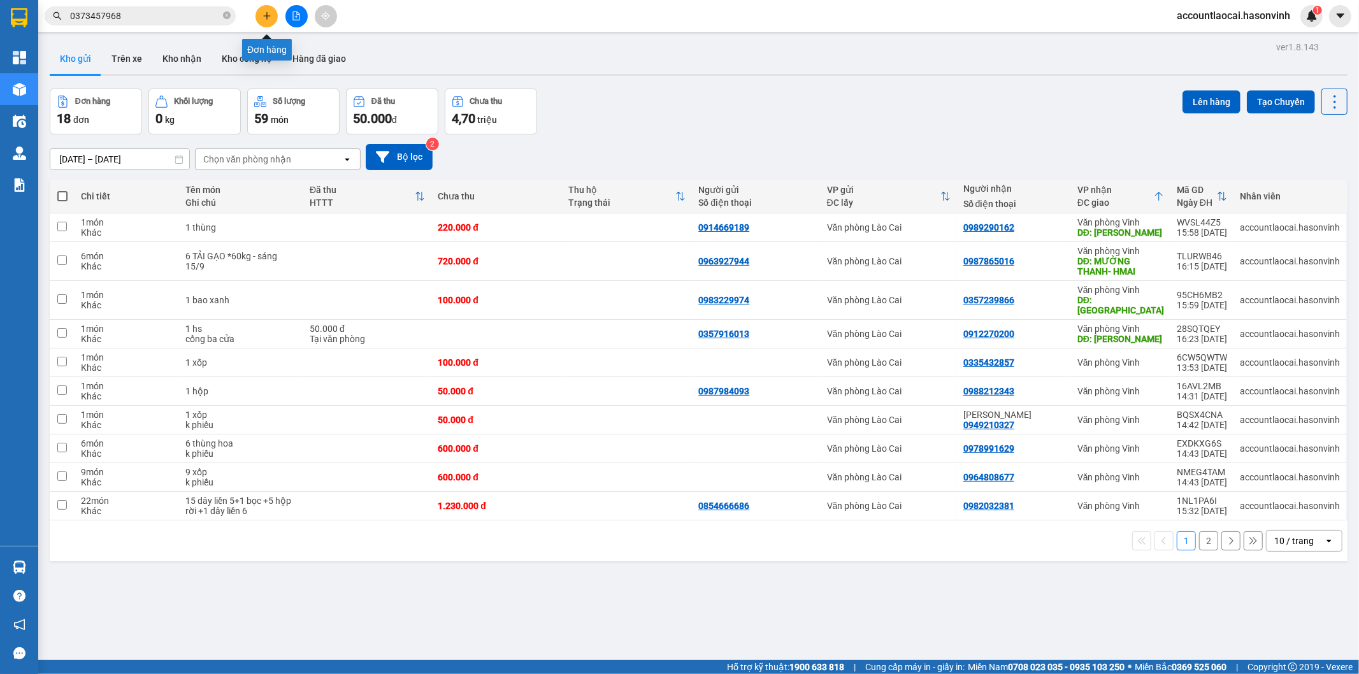
click at [264, 5] on div at bounding box center [296, 16] width 96 height 22
click at [330, 259] on td at bounding box center [367, 261] width 128 height 39
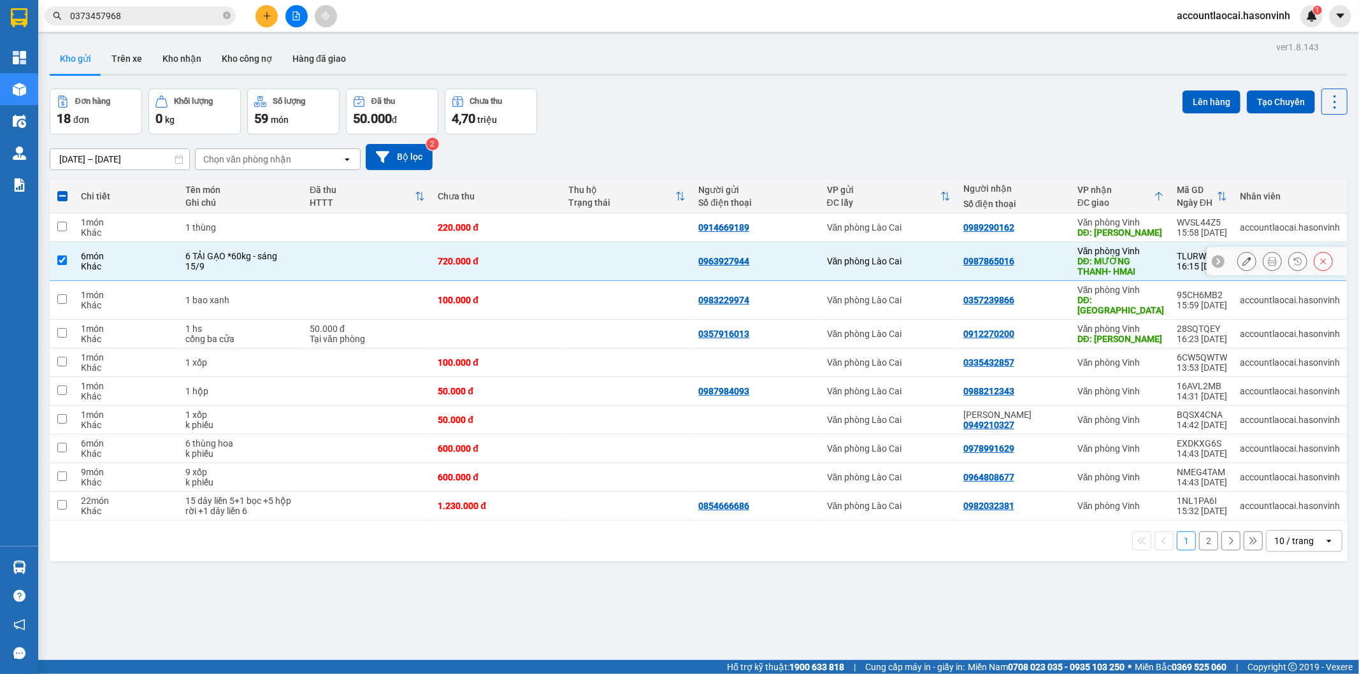
click at [330, 259] on td at bounding box center [367, 261] width 128 height 39
checkbox input "false"
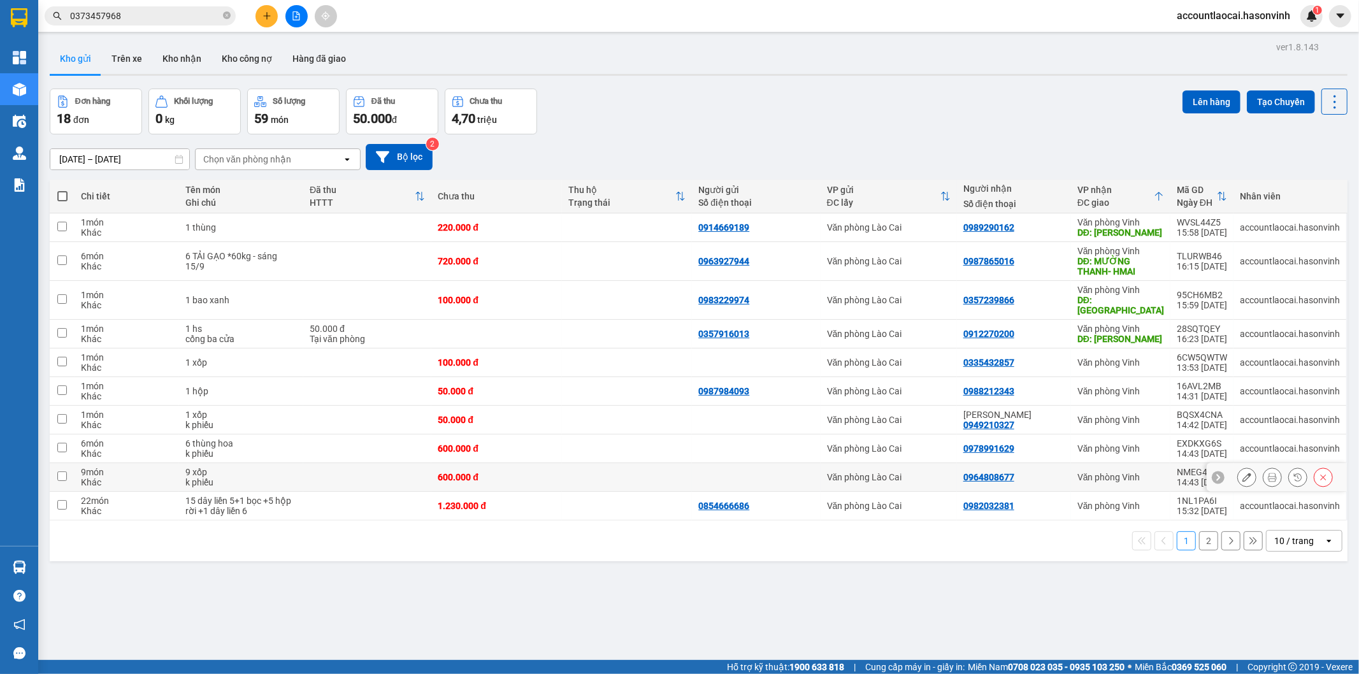
click at [1243, 467] on button at bounding box center [1247, 477] width 18 height 22
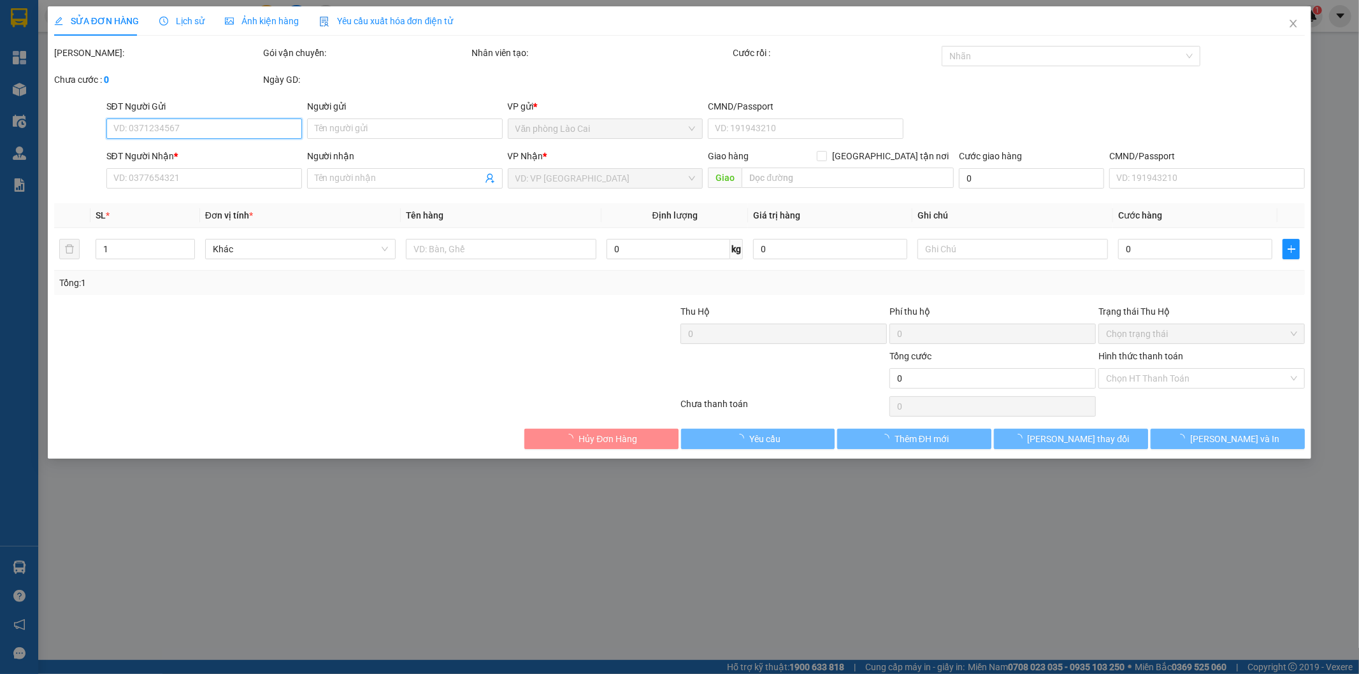
type input "0964808677"
type input "600.000"
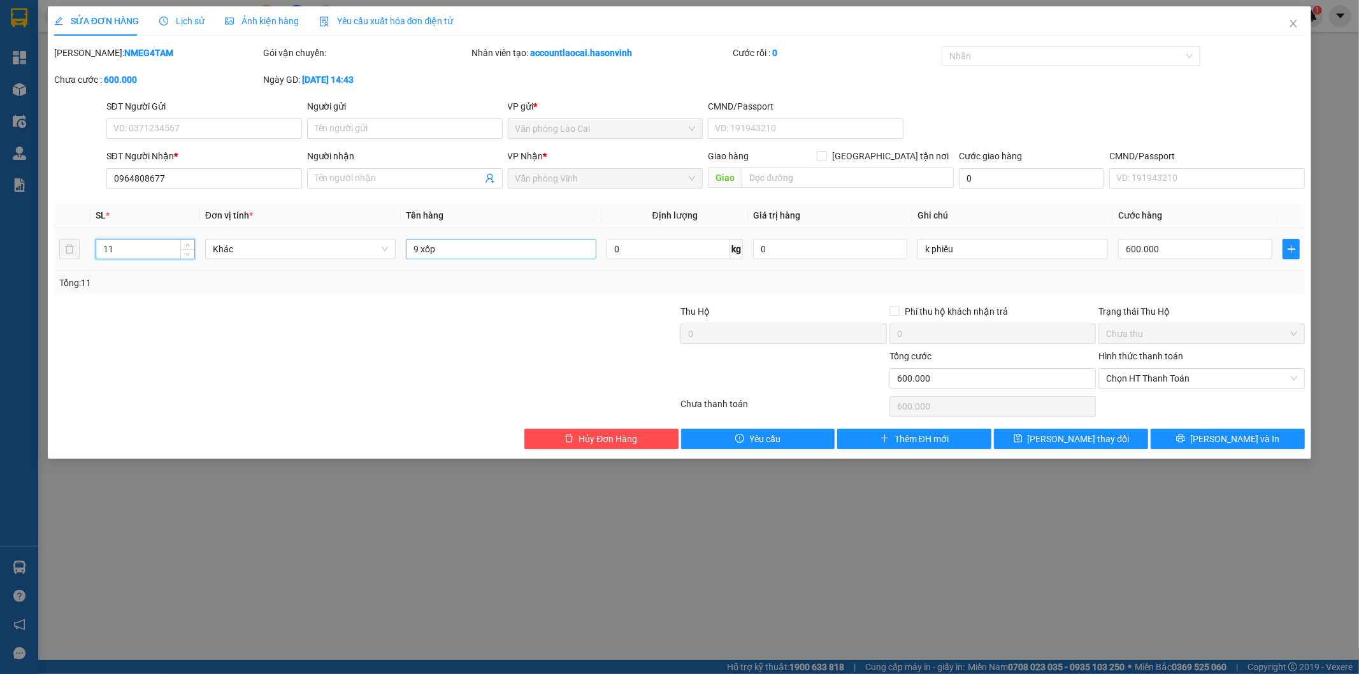
type input "11"
click at [469, 246] on input "9 xốp" at bounding box center [501, 249] width 190 height 20
click at [480, 245] on input "9 xốp+2 xọt hatij dẻ" at bounding box center [501, 249] width 190 height 20
type input "9 xốp+2 xọt hat dẻ"
click at [590, 317] on div at bounding box center [575, 326] width 209 height 45
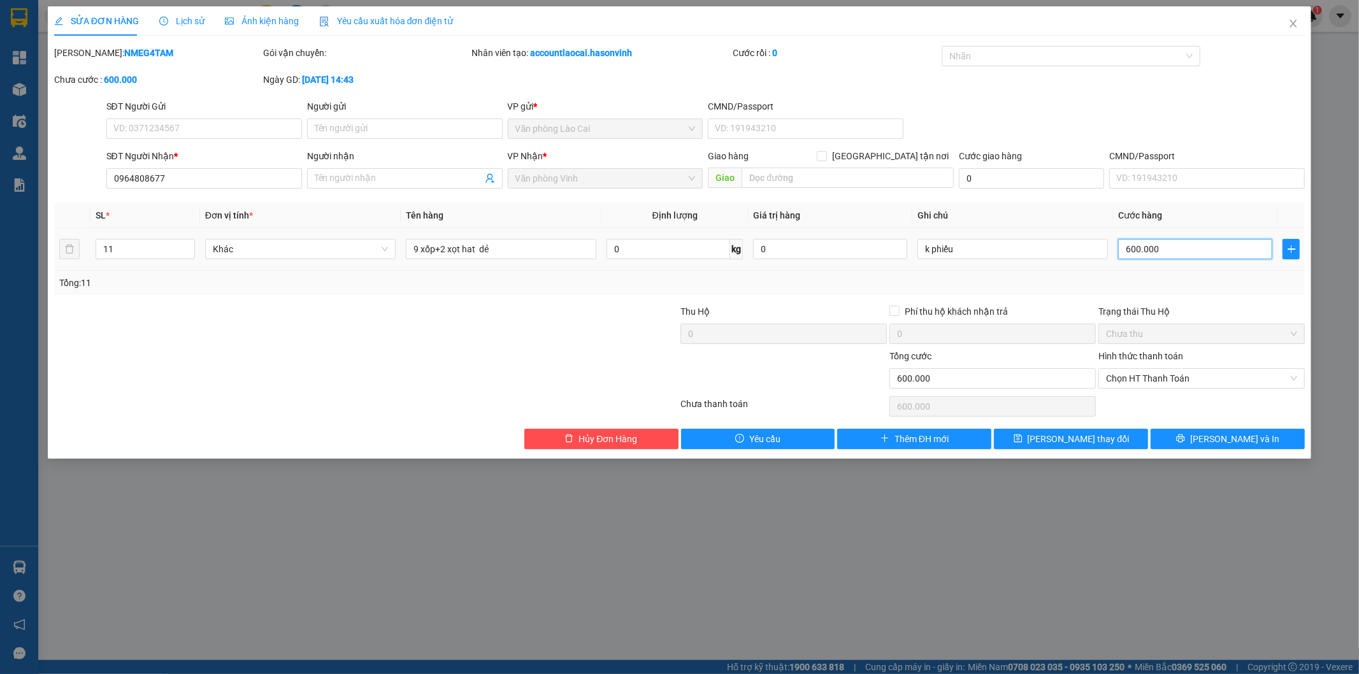
click at [1196, 256] on input "600.000" at bounding box center [1195, 249] width 154 height 20
type input "7"
type input "78"
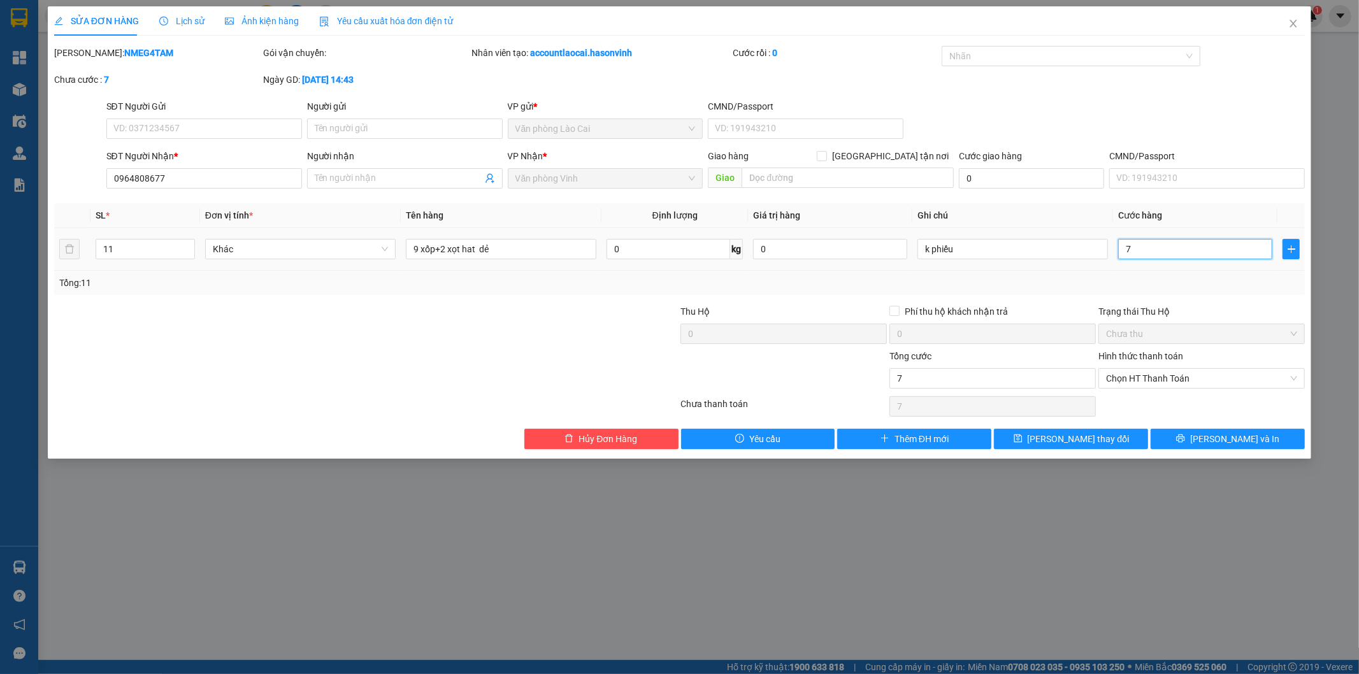
type input "78"
type input "780"
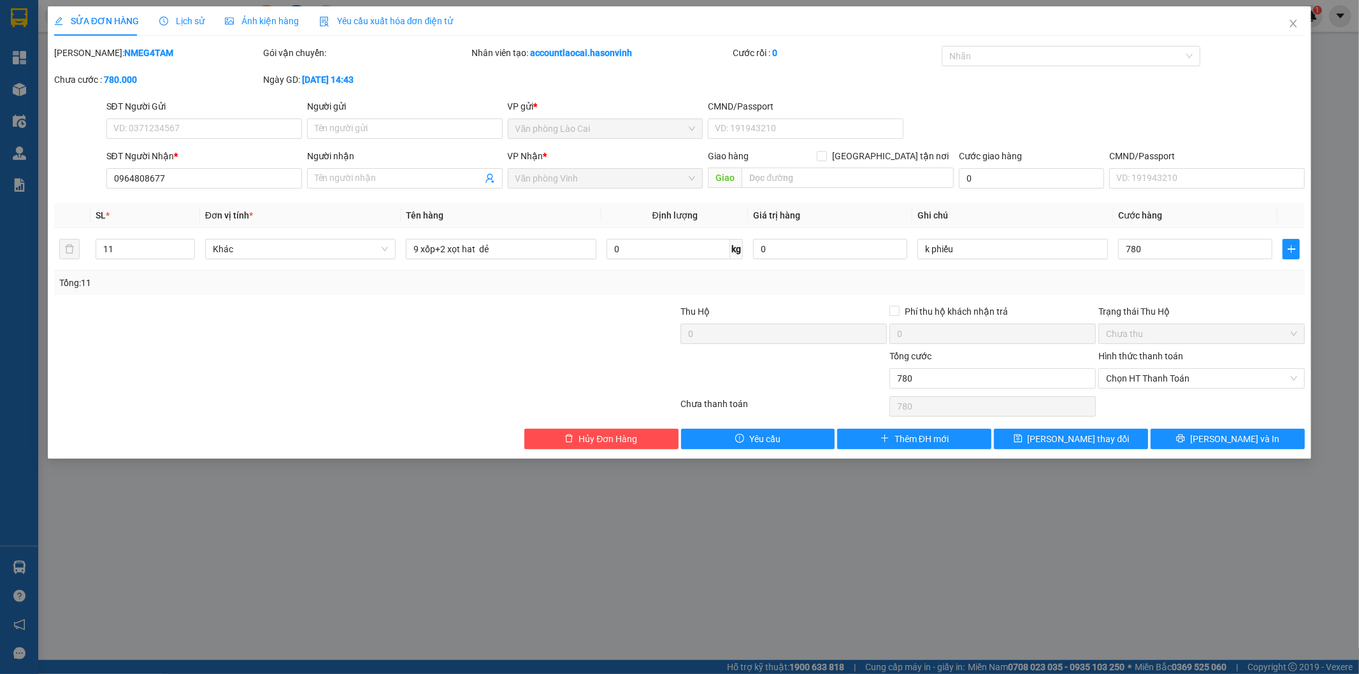
type input "780.000"
click at [1180, 290] on div "Tổng: 11" at bounding box center [679, 283] width 1251 height 24
click at [1060, 441] on span "[PERSON_NAME] thay đổi" at bounding box center [1078, 439] width 102 height 14
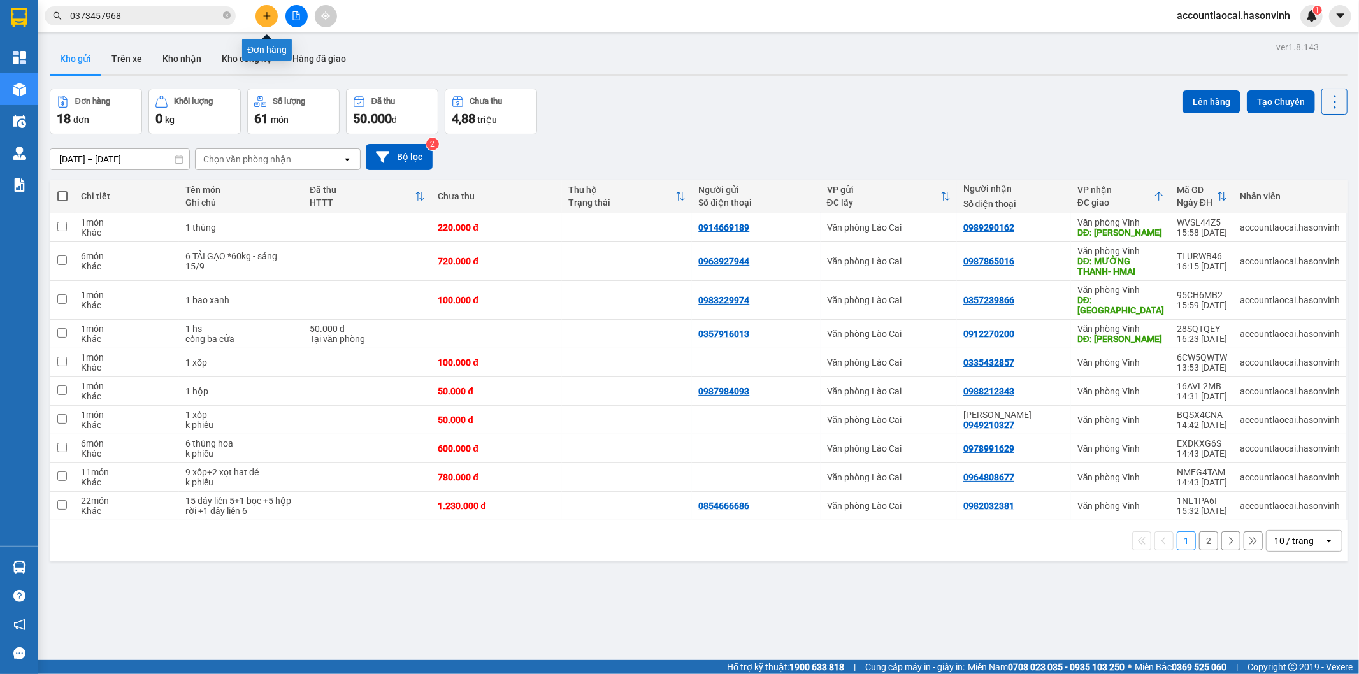
click at [265, 13] on icon "plus" at bounding box center [266, 15] width 9 height 9
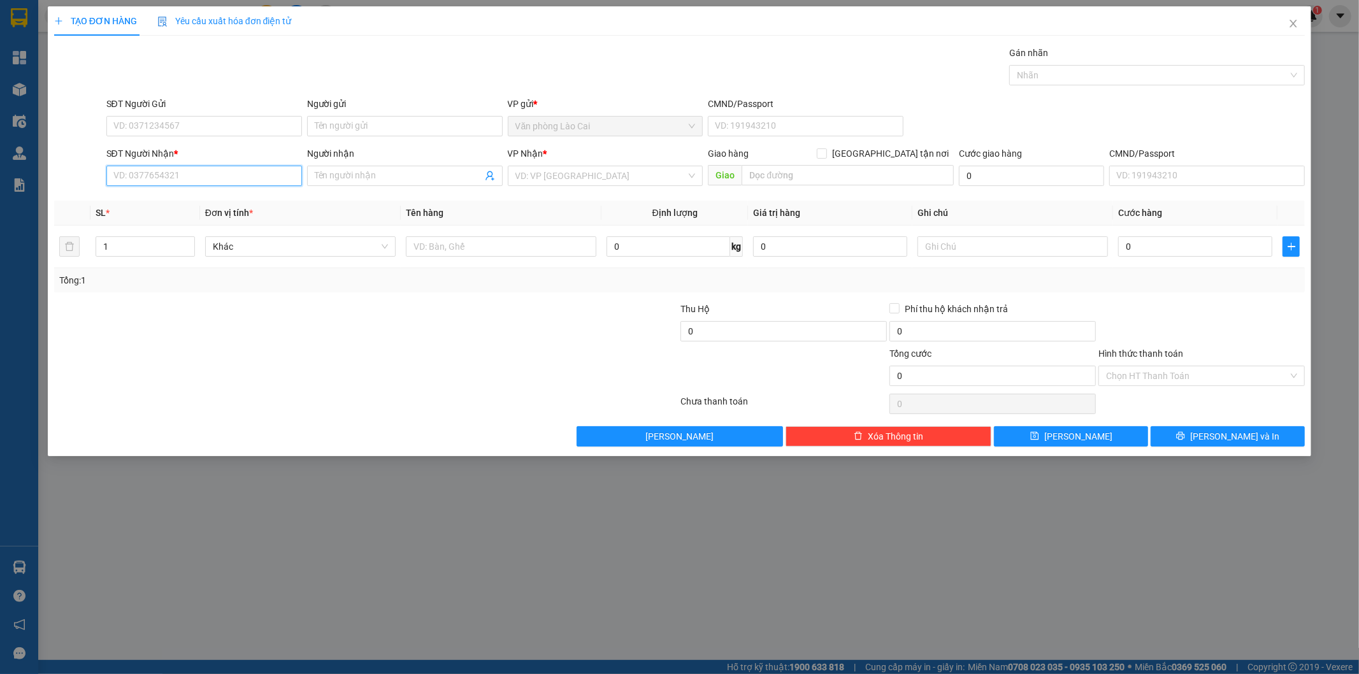
click at [207, 176] on input "SĐT Người Nhận *" at bounding box center [204, 176] width 196 height 20
click at [196, 176] on input "8242" at bounding box center [204, 176] width 196 height 20
click at [172, 201] on div "0979718242 - nga vinh" at bounding box center [204, 201] width 180 height 14
type input "0979718242"
type input "nga vinh"
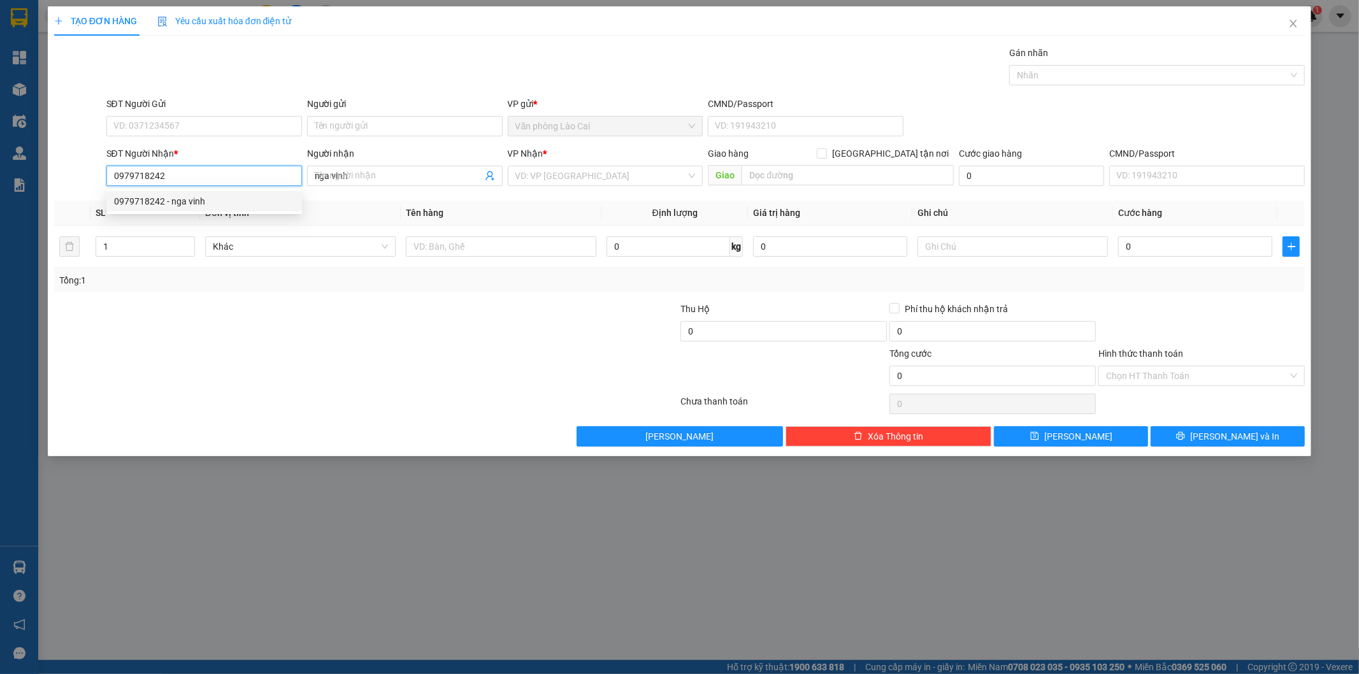
type input "210.000"
type input "0979718242"
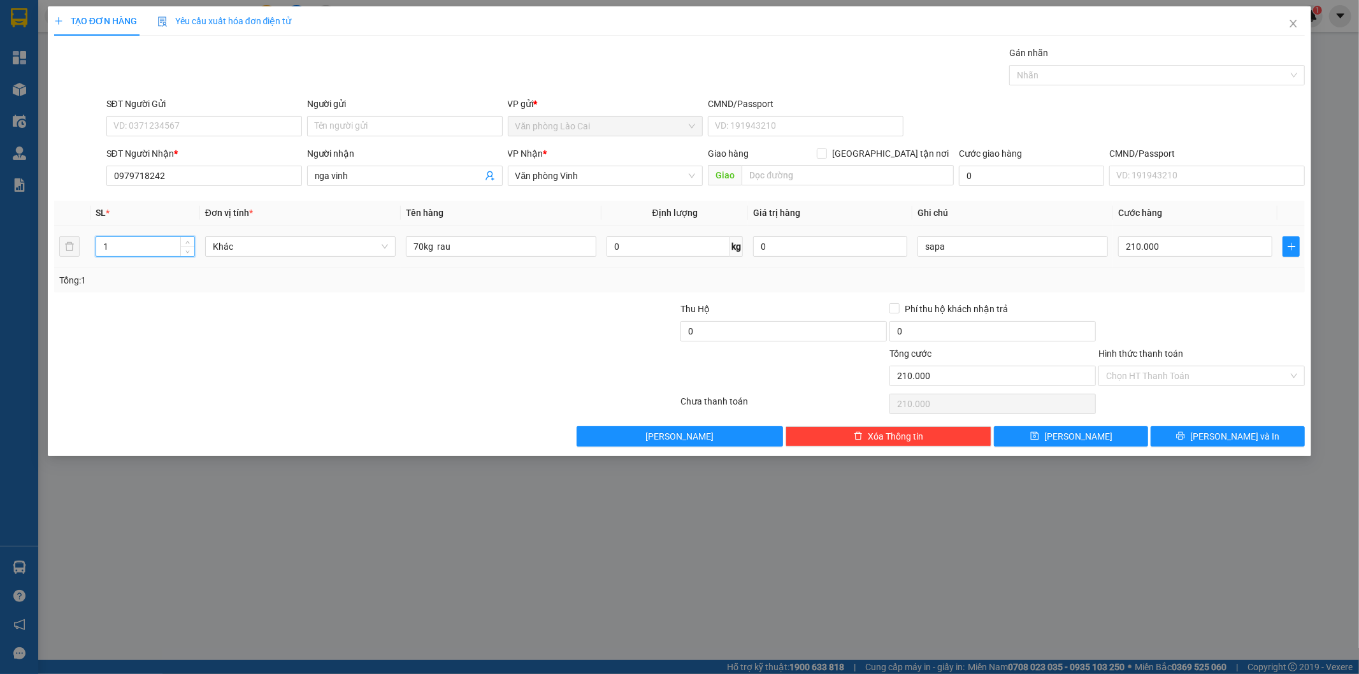
drag, startPoint x: 120, startPoint y: 246, endPoint x: 55, endPoint y: 245, distance: 65.0
click at [55, 245] on tr "1 Khác 70kg rau 0 kg 0 sapa 210.000" at bounding box center [679, 246] width 1251 height 43
type input "3"
drag, startPoint x: 461, startPoint y: 243, endPoint x: 302, endPoint y: 233, distance: 159.5
click at [303, 234] on tr "3 Khác 70kg rau 0 kg 0 sapa 210.000" at bounding box center [679, 246] width 1251 height 43
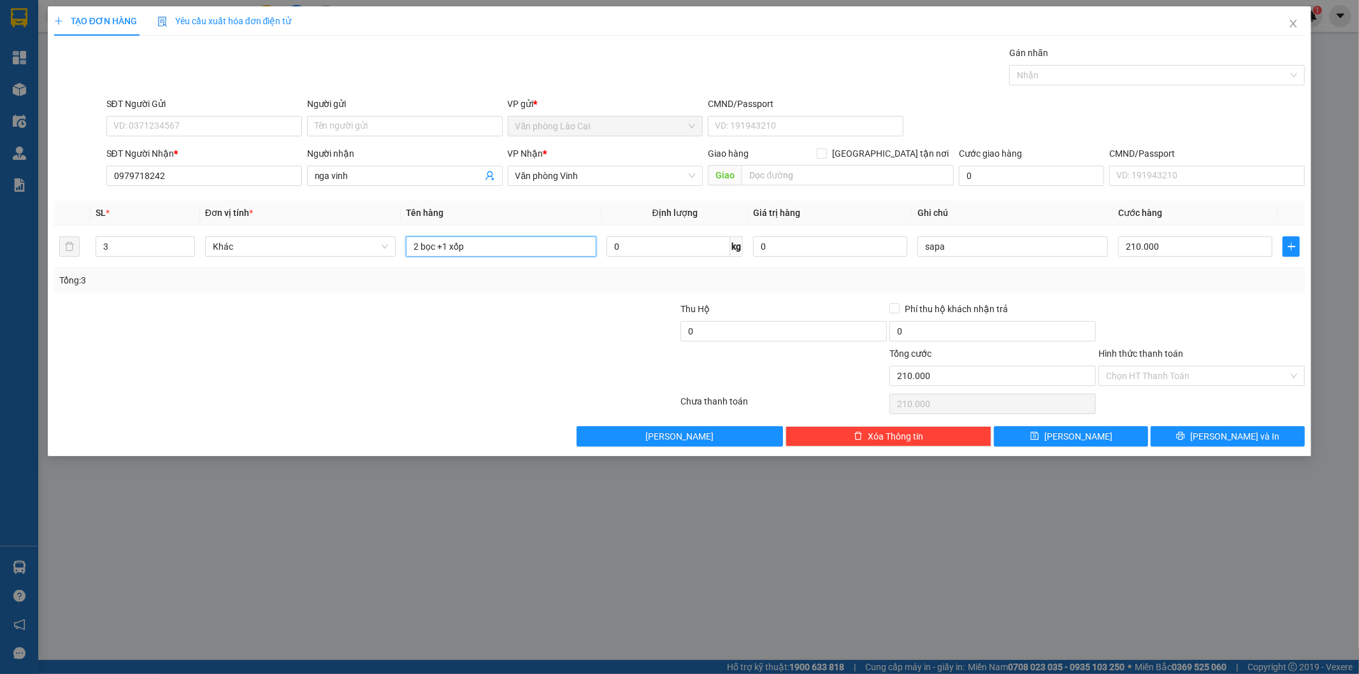
type input "2 bọc +1 xốp"
click at [320, 315] on div at bounding box center [262, 324] width 418 height 45
click at [1167, 245] on input "210.000" at bounding box center [1195, 246] width 154 height 20
type input "2"
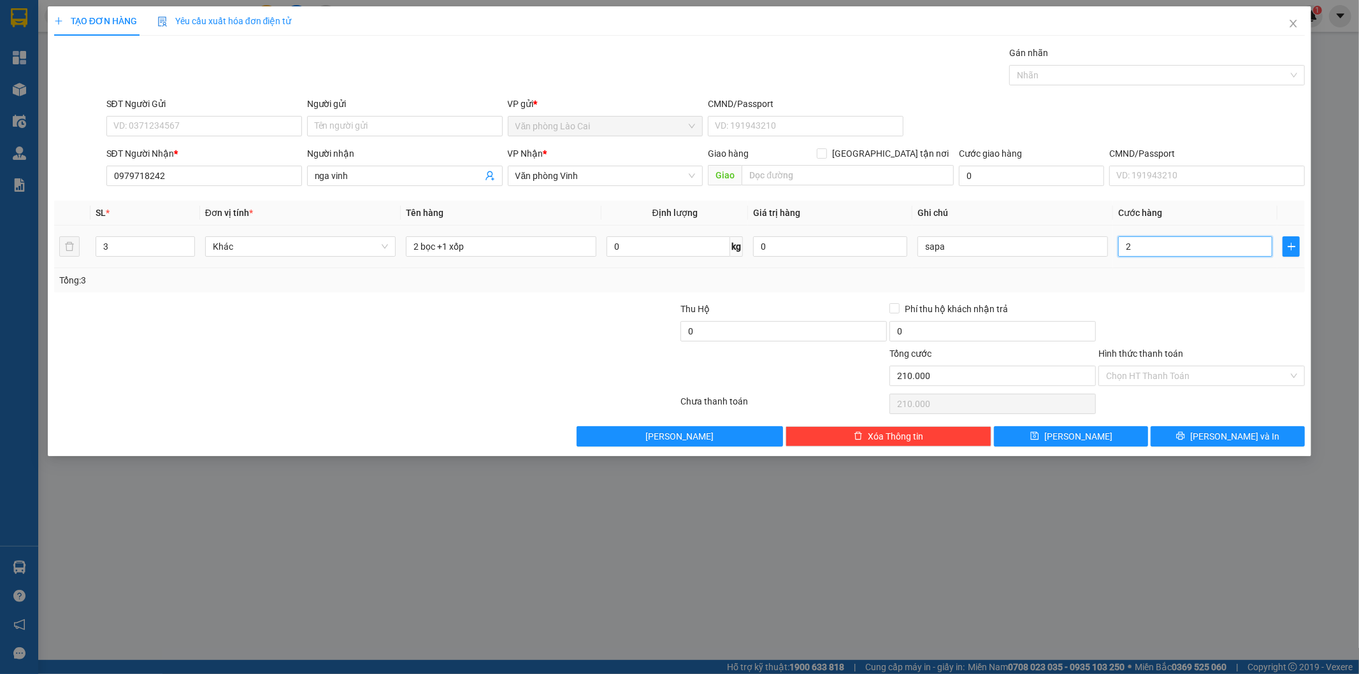
type input "2"
type input "25"
type input "250"
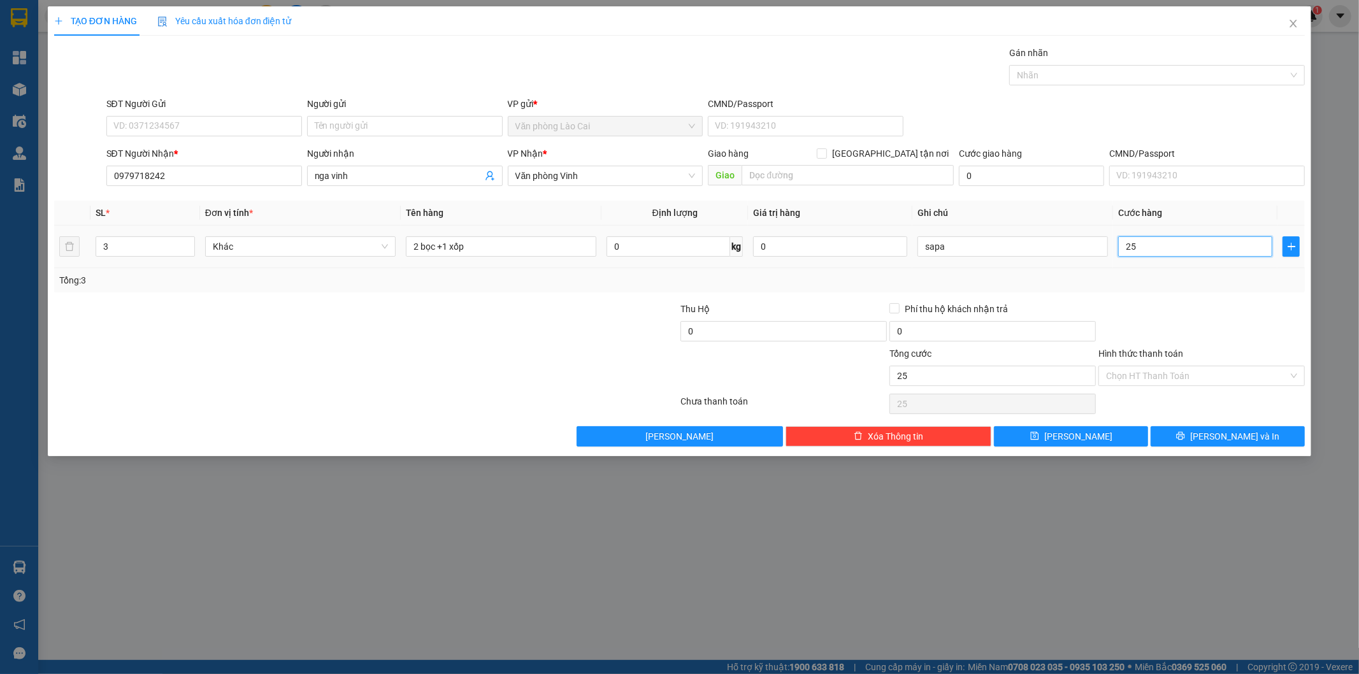
type input "250"
type input "250.000"
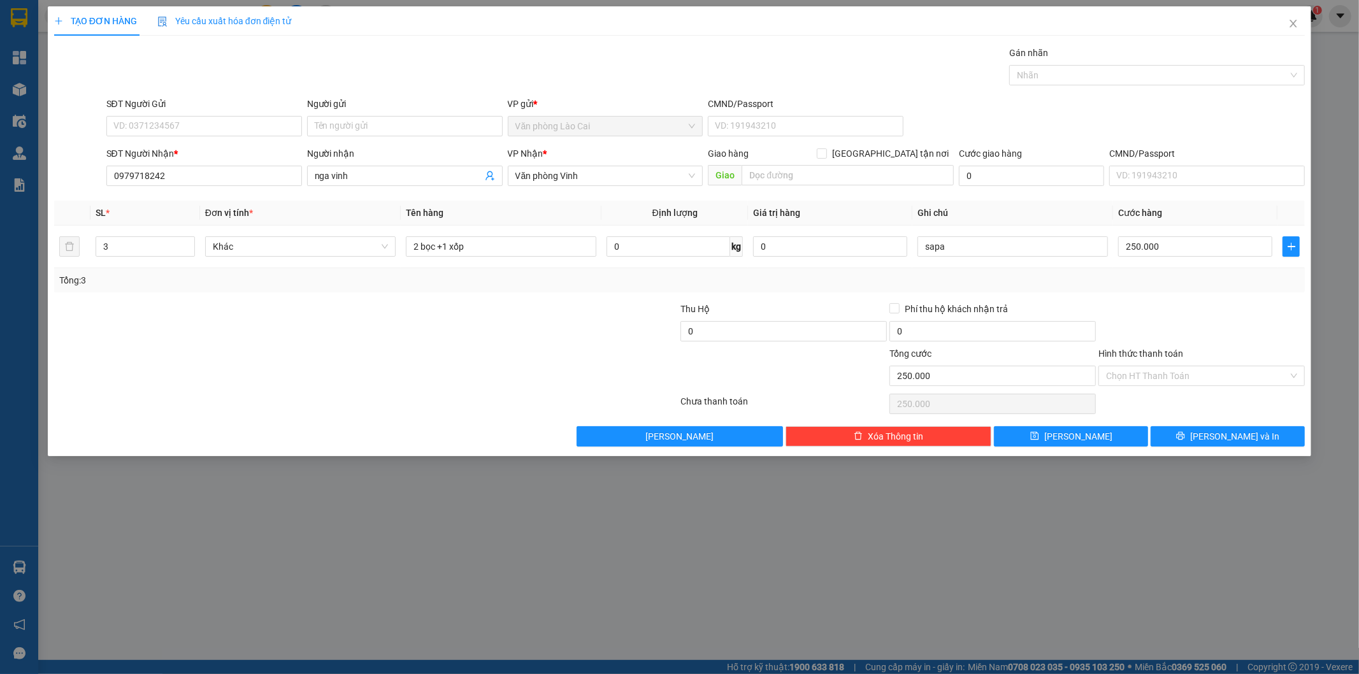
click at [1118, 297] on div "Transit Pickup Surcharge Ids Transit Deliver Surcharge Ids Transit Deliver Surc…" at bounding box center [679, 246] width 1251 height 401
click at [1100, 432] on button "[PERSON_NAME]" at bounding box center [1071, 436] width 154 height 20
type input "0"
drag, startPoint x: 214, startPoint y: 183, endPoint x: 214, endPoint y: 171, distance: 12.1
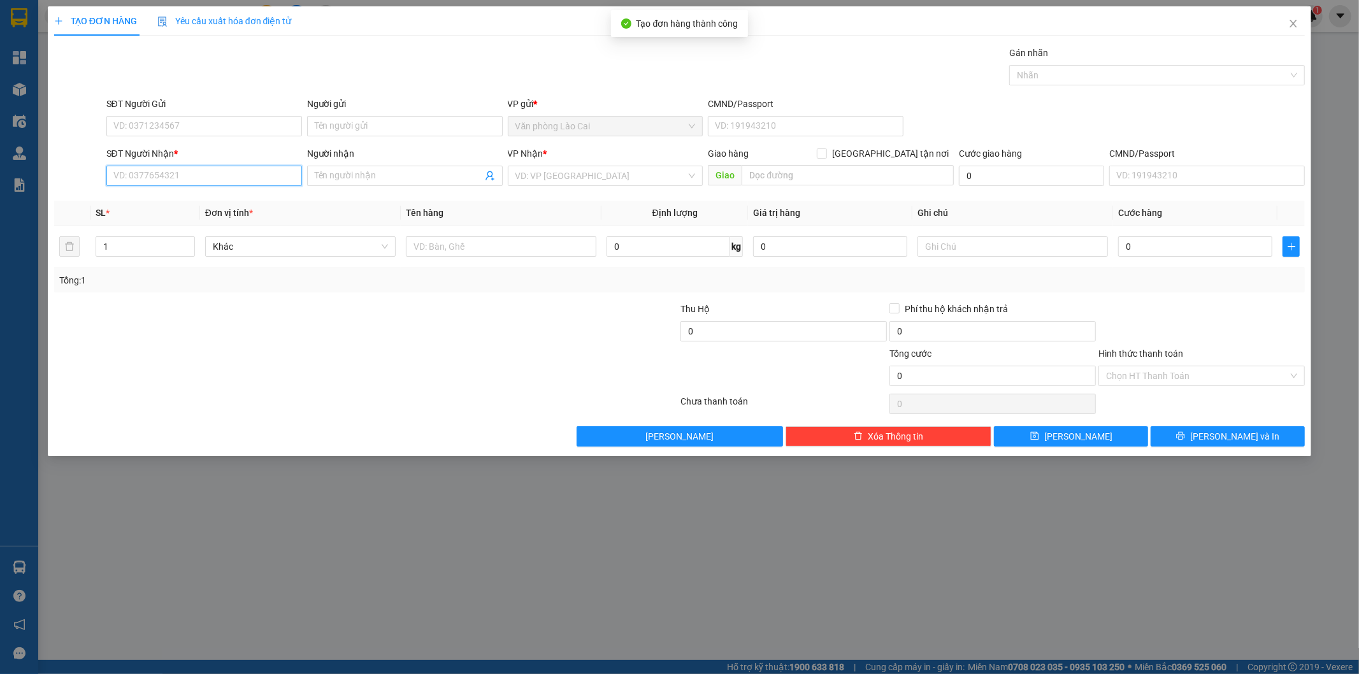
click at [214, 171] on input "SĐT Người Nhận *" at bounding box center [204, 176] width 196 height 20
drag, startPoint x: 217, startPoint y: 171, endPoint x: 197, endPoint y: 178, distance: 21.2
click at [217, 171] on input "677" at bounding box center [204, 176] width 196 height 20
click at [161, 208] on div "0964808677" at bounding box center [204, 201] width 180 height 14
type input "0964808677"
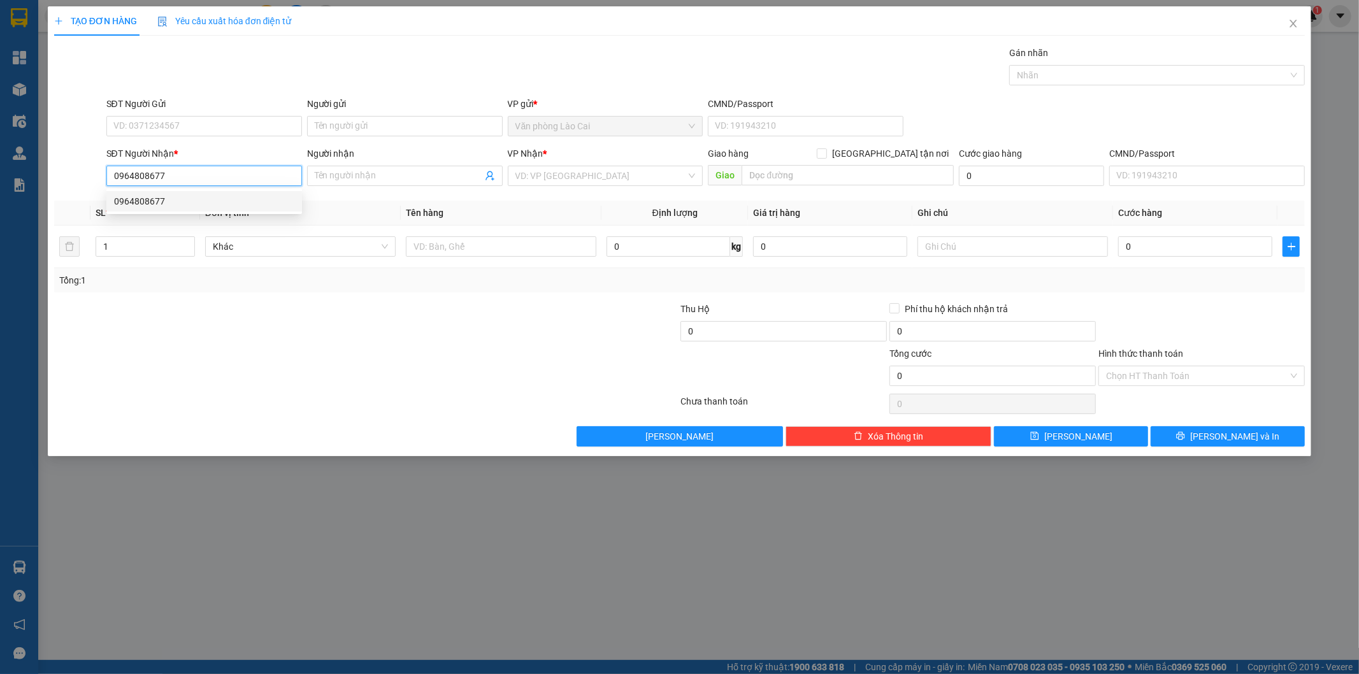
type input "780.000"
drag, startPoint x: 192, startPoint y: 177, endPoint x: 0, endPoint y: 175, distance: 192.4
click at [0, 175] on div "TẠO ĐƠN HÀNG Yêu cầu xuất hóa đơn điện tử Transit Pickup Surcharge Ids Transit …" at bounding box center [679, 337] width 1359 height 674
click at [157, 172] on input "667" at bounding box center [204, 176] width 196 height 20
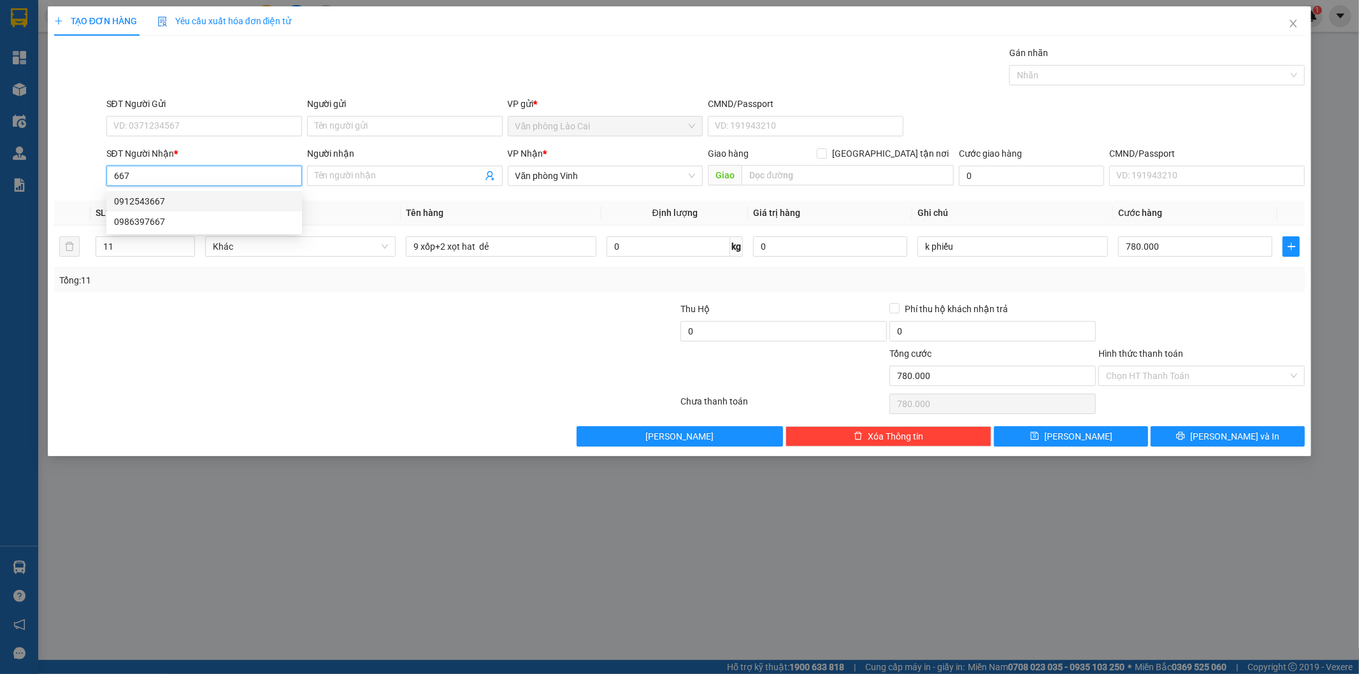
click at [171, 202] on div "0912543667" at bounding box center [204, 201] width 180 height 14
type input "0912543667"
type input "[PERSON_NAME]"
type input "200.000"
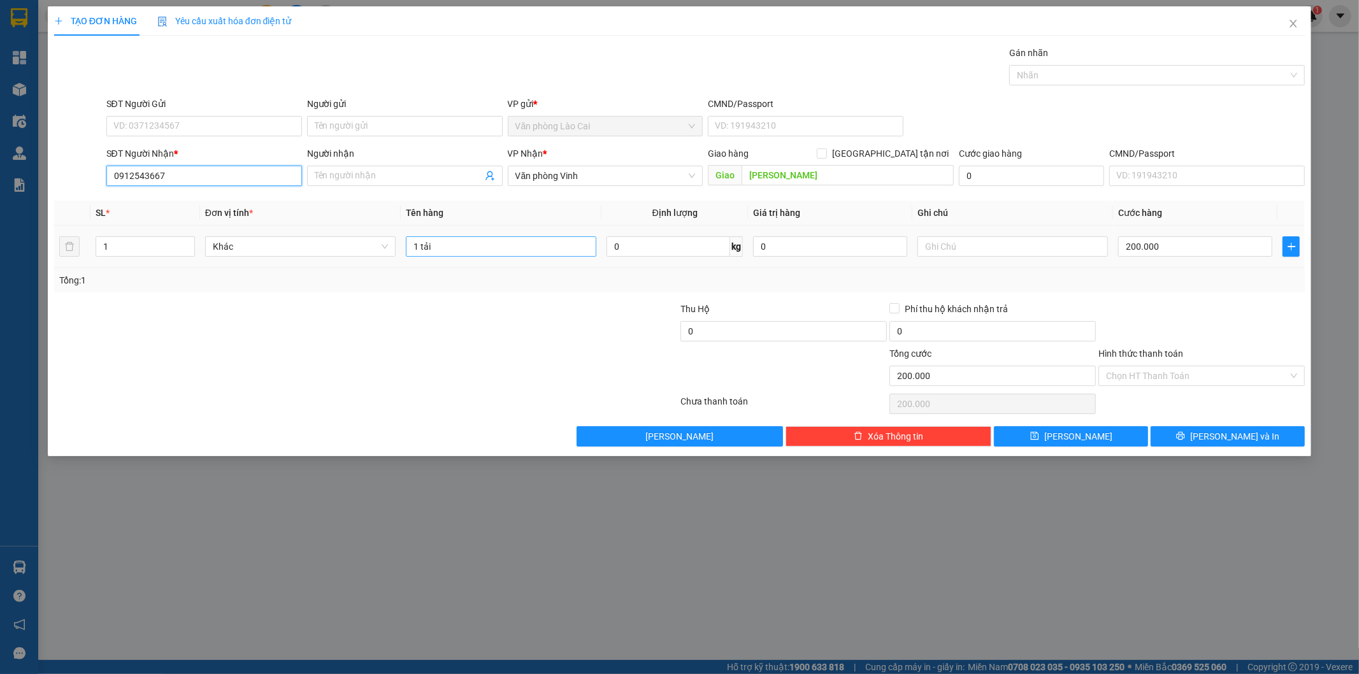
type input "0912543667"
drag, startPoint x: 495, startPoint y: 250, endPoint x: 228, endPoint y: 246, distance: 266.9
click at [228, 246] on tr "1 Khác 1 tải 0 kg 0 200.000" at bounding box center [679, 246] width 1251 height 43
type input "1 thùng"
click at [1185, 250] on input "200.000" at bounding box center [1195, 246] width 154 height 20
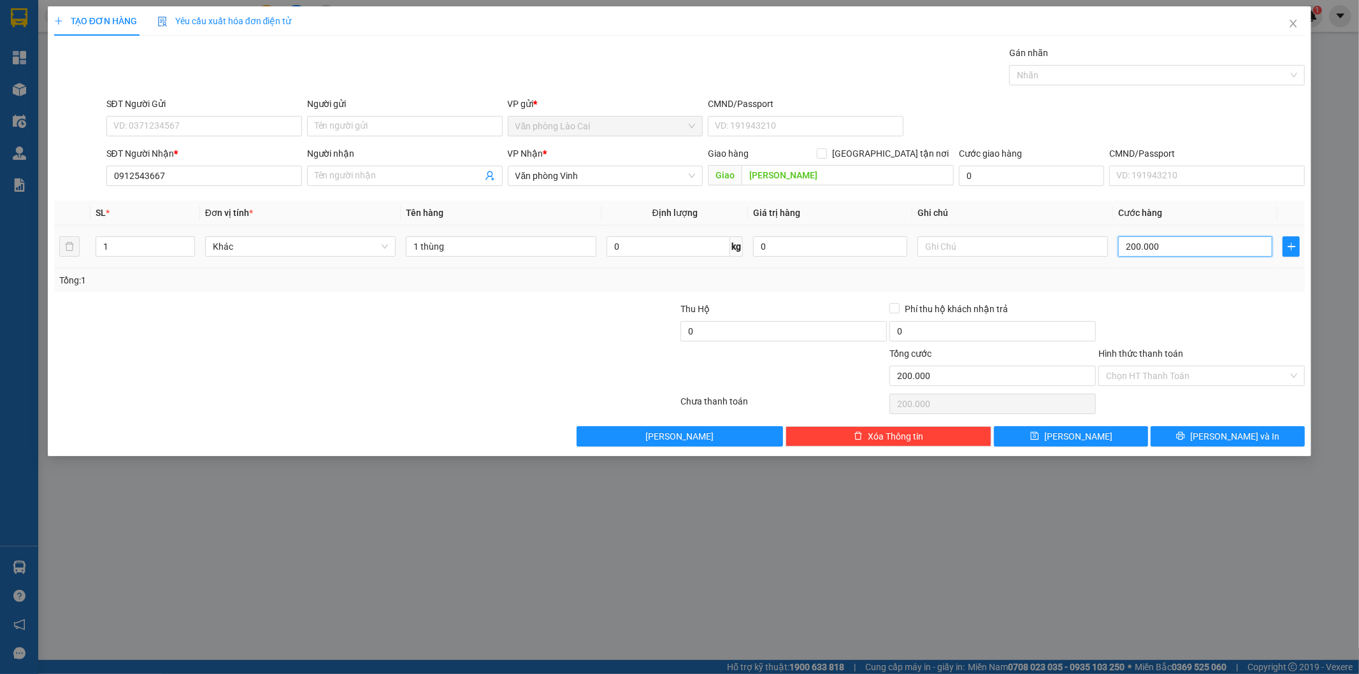
type input "1"
type input "10"
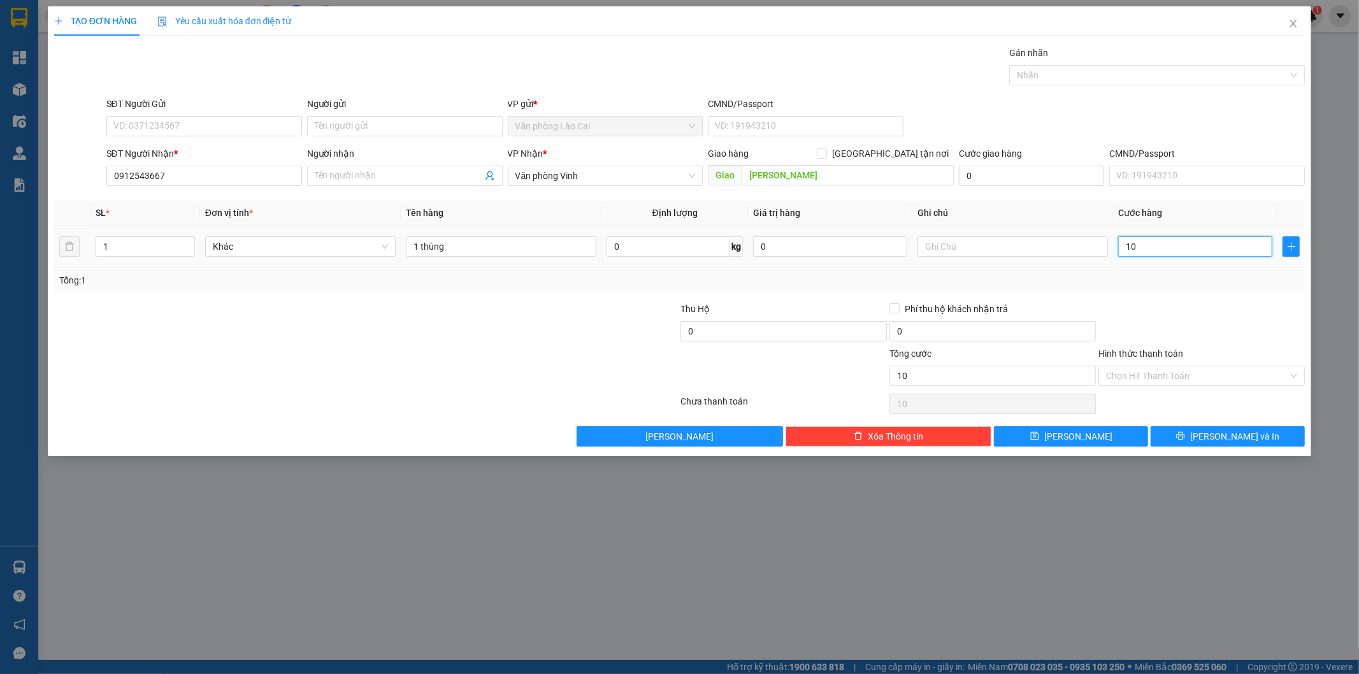
type input "100"
type input "100.000"
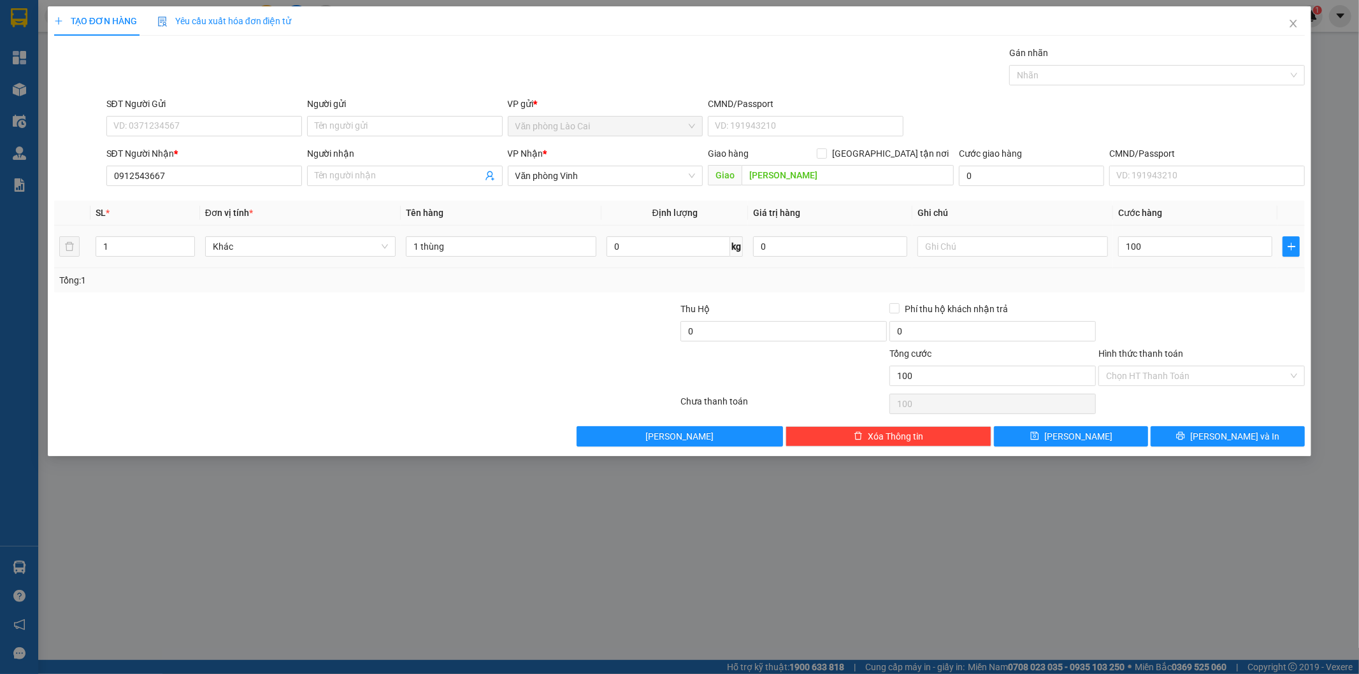
type input "100.000"
click at [1173, 290] on div "Tổng: 1" at bounding box center [679, 280] width 1251 height 24
click at [1208, 428] on button "[PERSON_NAME] và In" at bounding box center [1227, 436] width 154 height 20
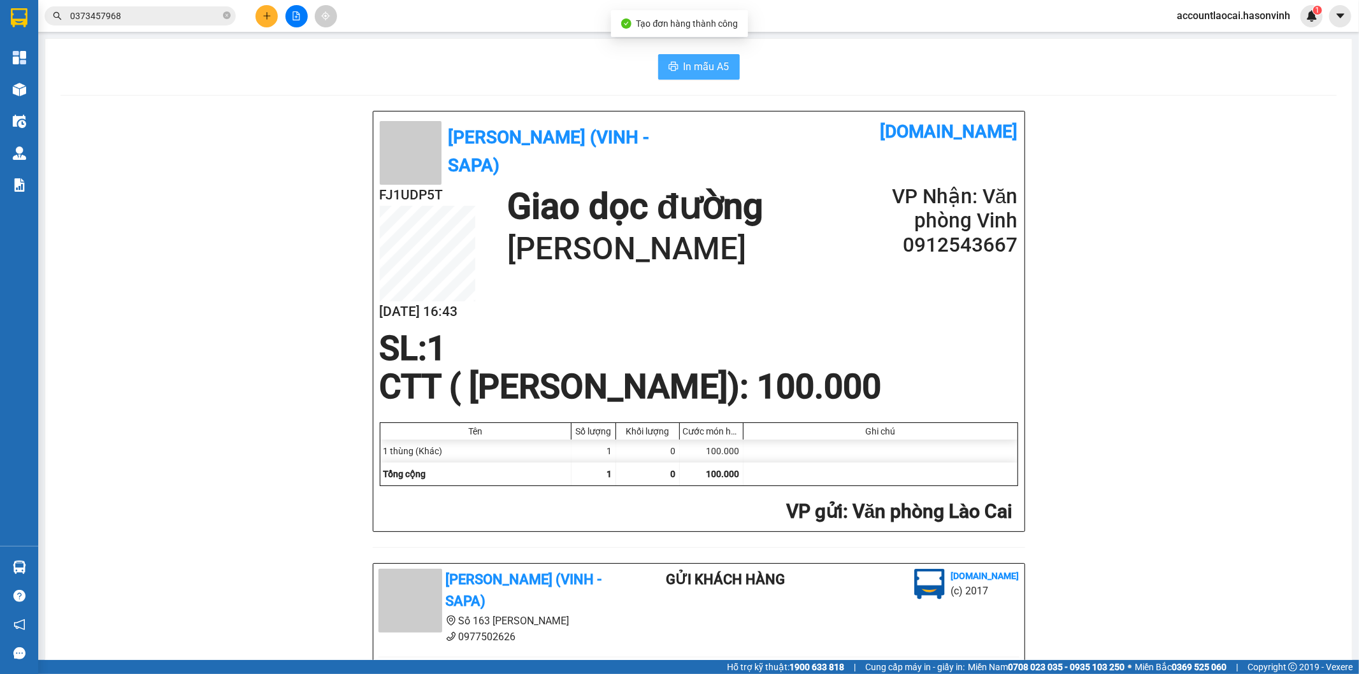
click at [703, 59] on span "In mẫu A5" at bounding box center [706, 67] width 46 height 16
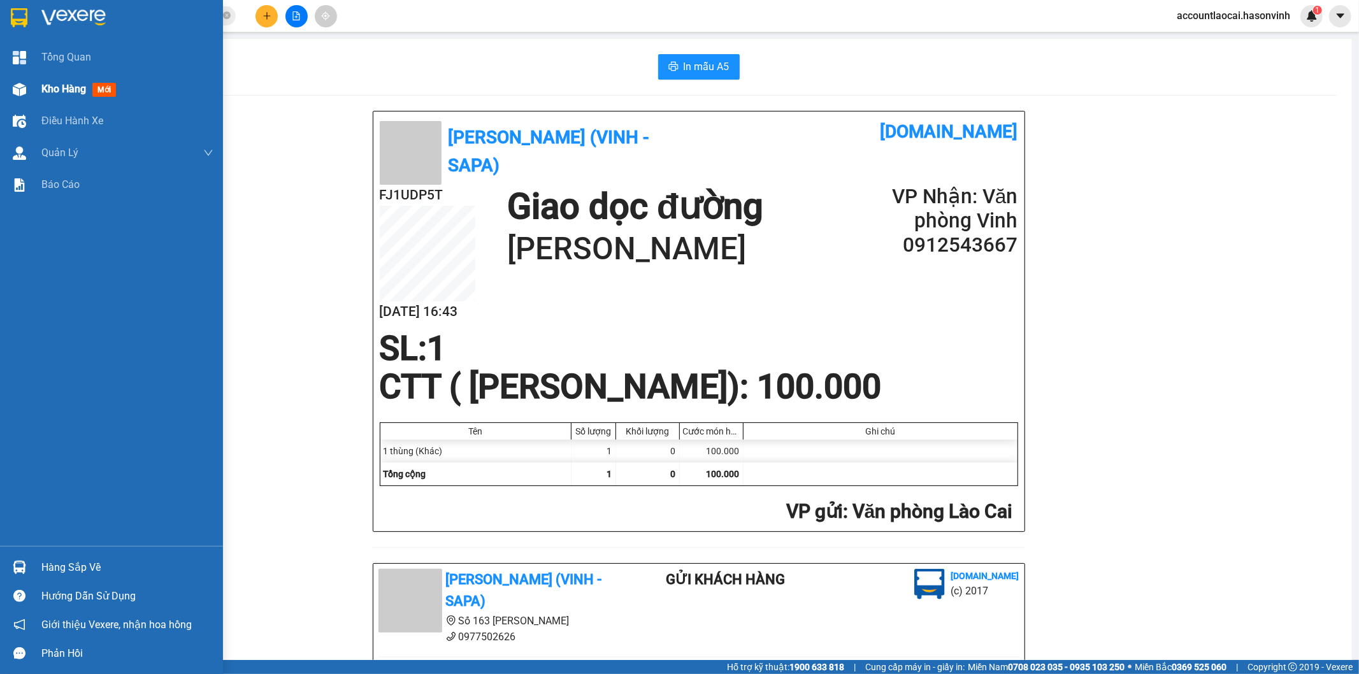
click at [32, 87] on div "Kho hàng mới" at bounding box center [111, 89] width 223 height 32
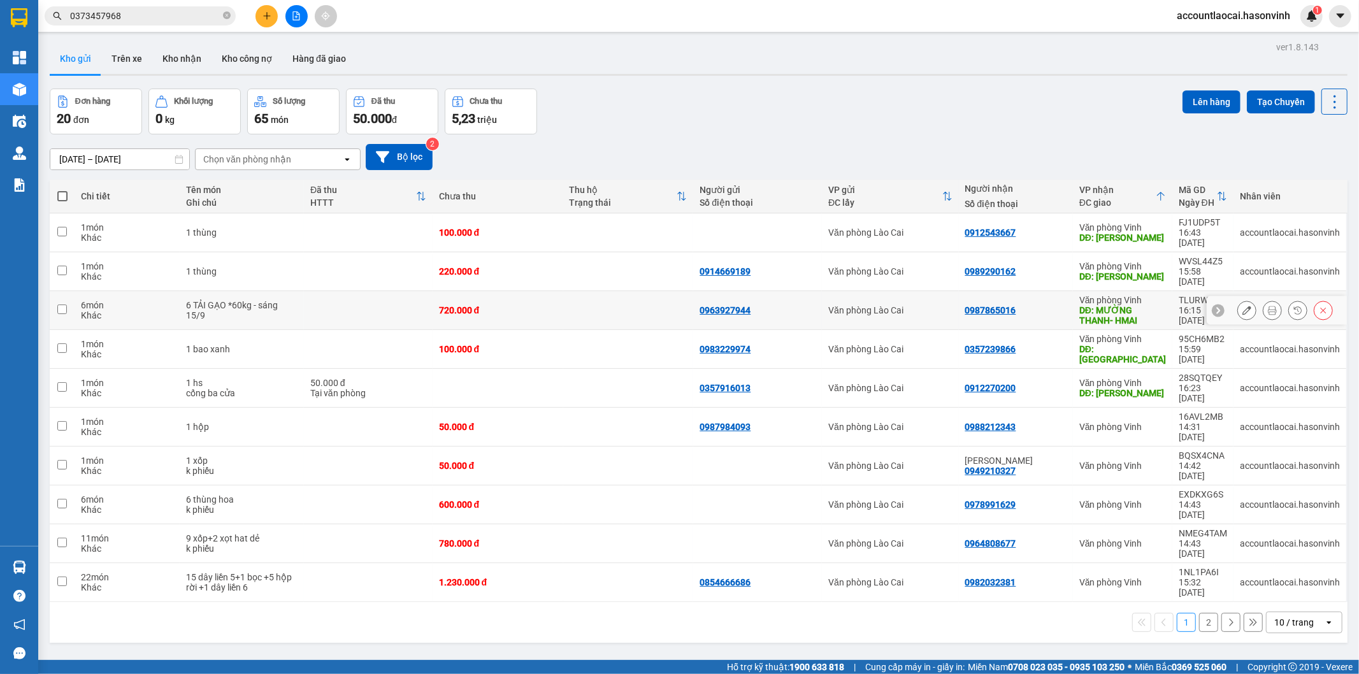
click at [1022, 291] on td "0987865016" at bounding box center [1016, 310] width 114 height 39
checkbox input "true"
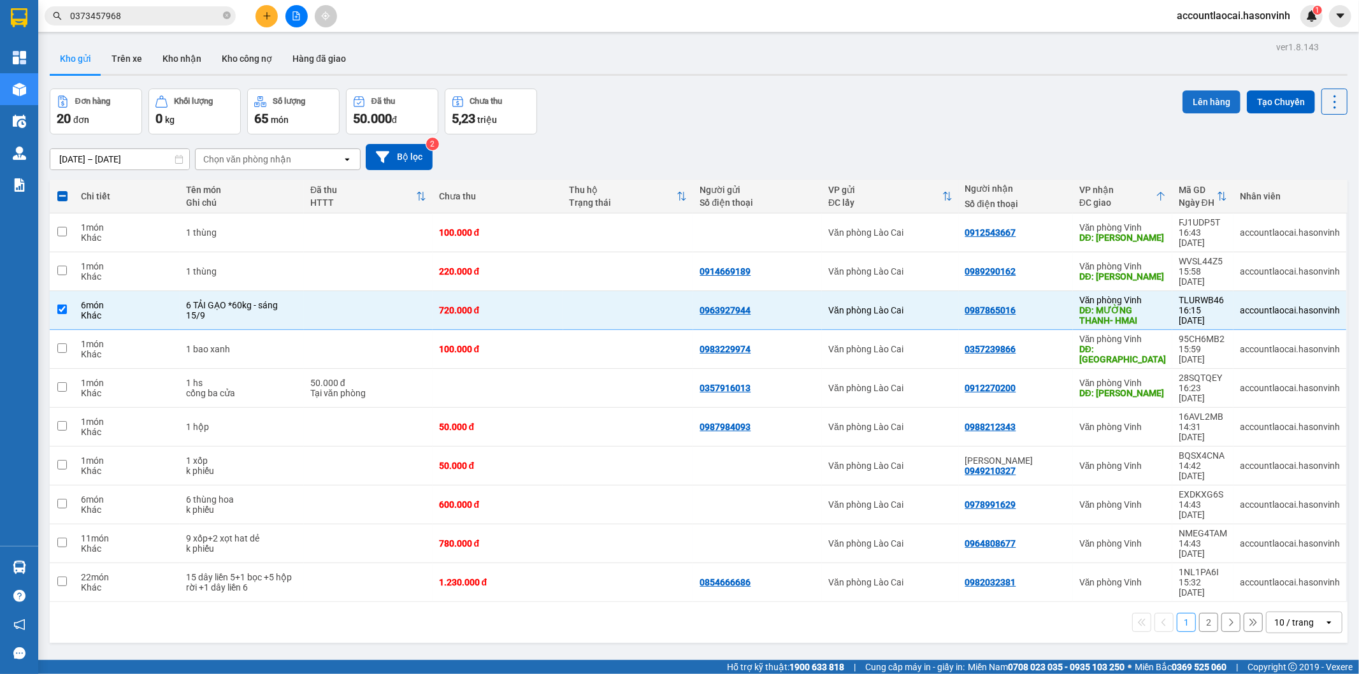
click at [1207, 98] on button "Lên hàng" at bounding box center [1211, 101] width 58 height 23
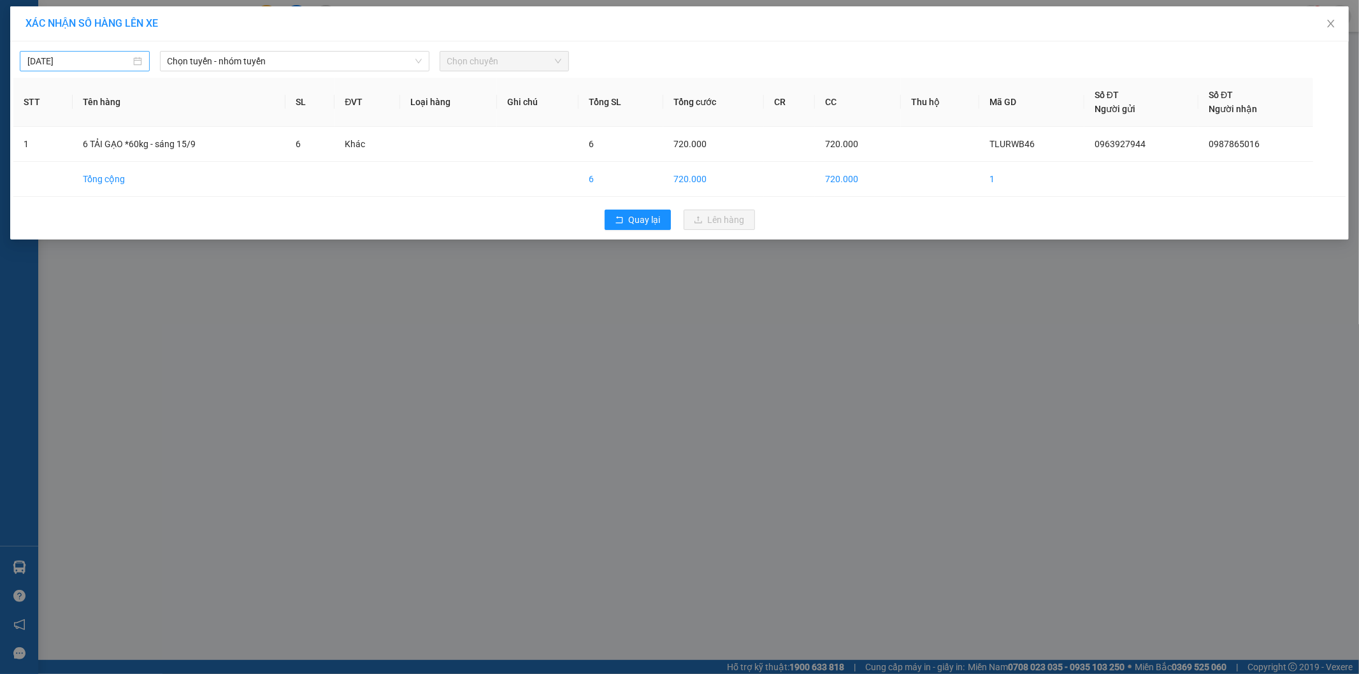
click at [56, 65] on input "[DATE]" at bounding box center [78, 61] width 103 height 14
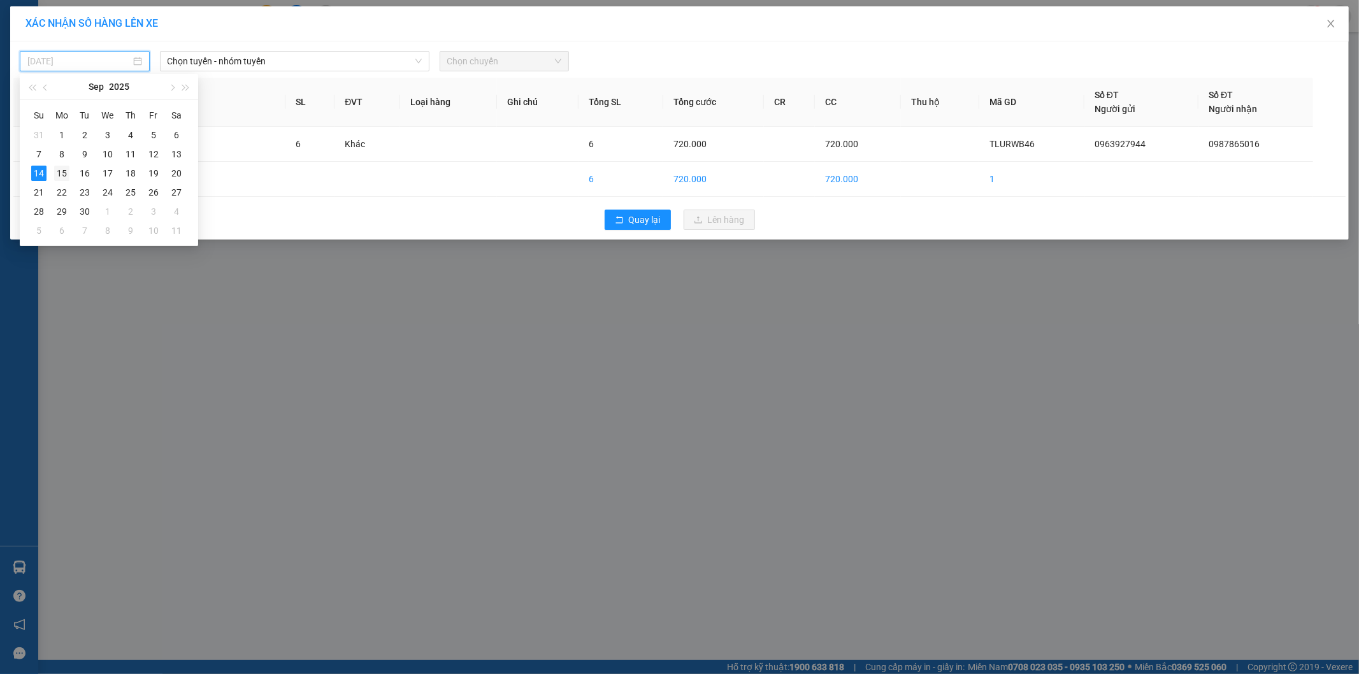
drag, startPoint x: 64, startPoint y: 171, endPoint x: 250, endPoint y: 97, distance: 200.1
click at [66, 169] on div "15" at bounding box center [61, 173] width 15 height 15
type input "[DATE]"
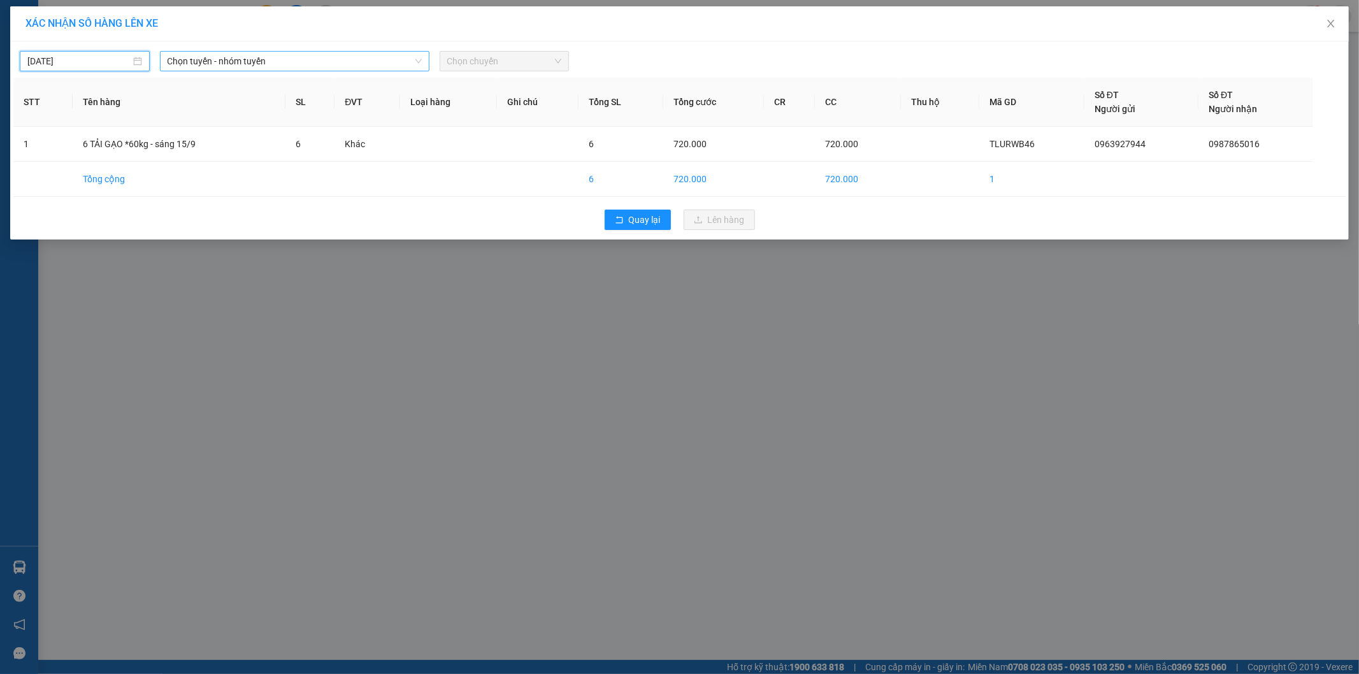
click at [255, 66] on span "Chọn tuyến - nhóm tuyến" at bounding box center [295, 61] width 254 height 19
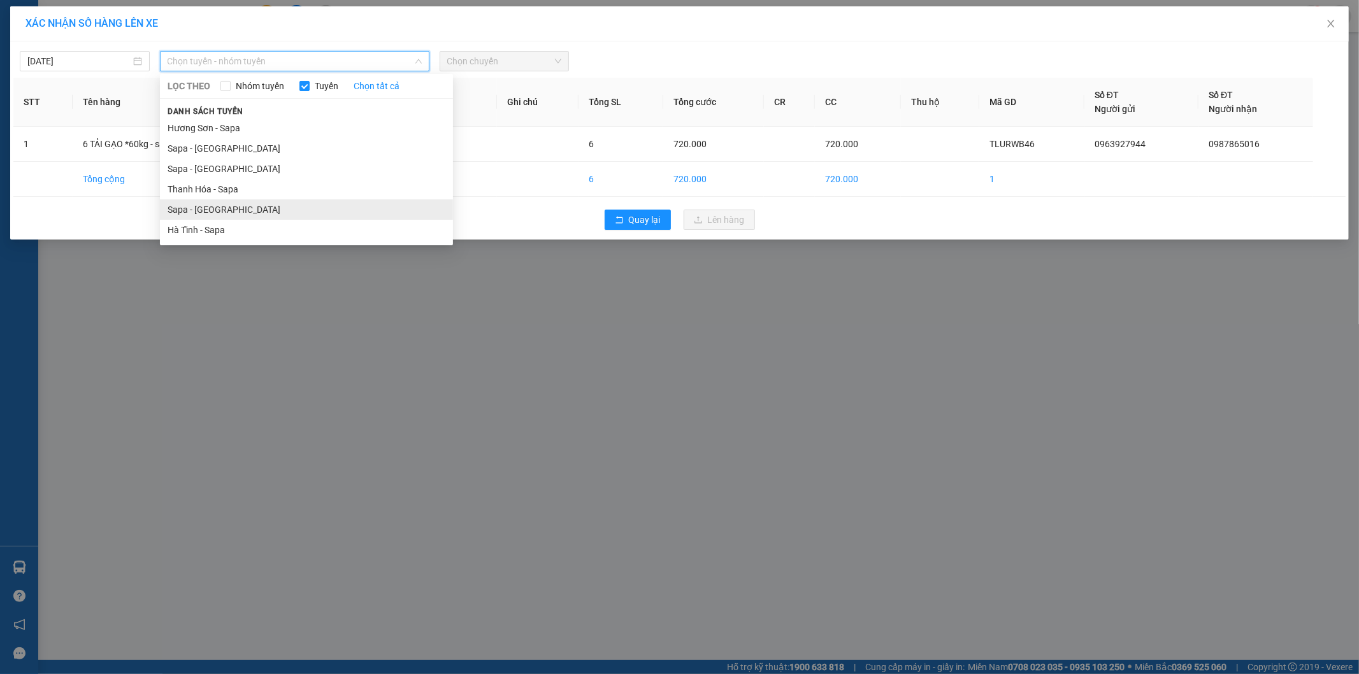
click at [190, 201] on li "Sapa - [GEOGRAPHIC_DATA]" at bounding box center [306, 209] width 293 height 20
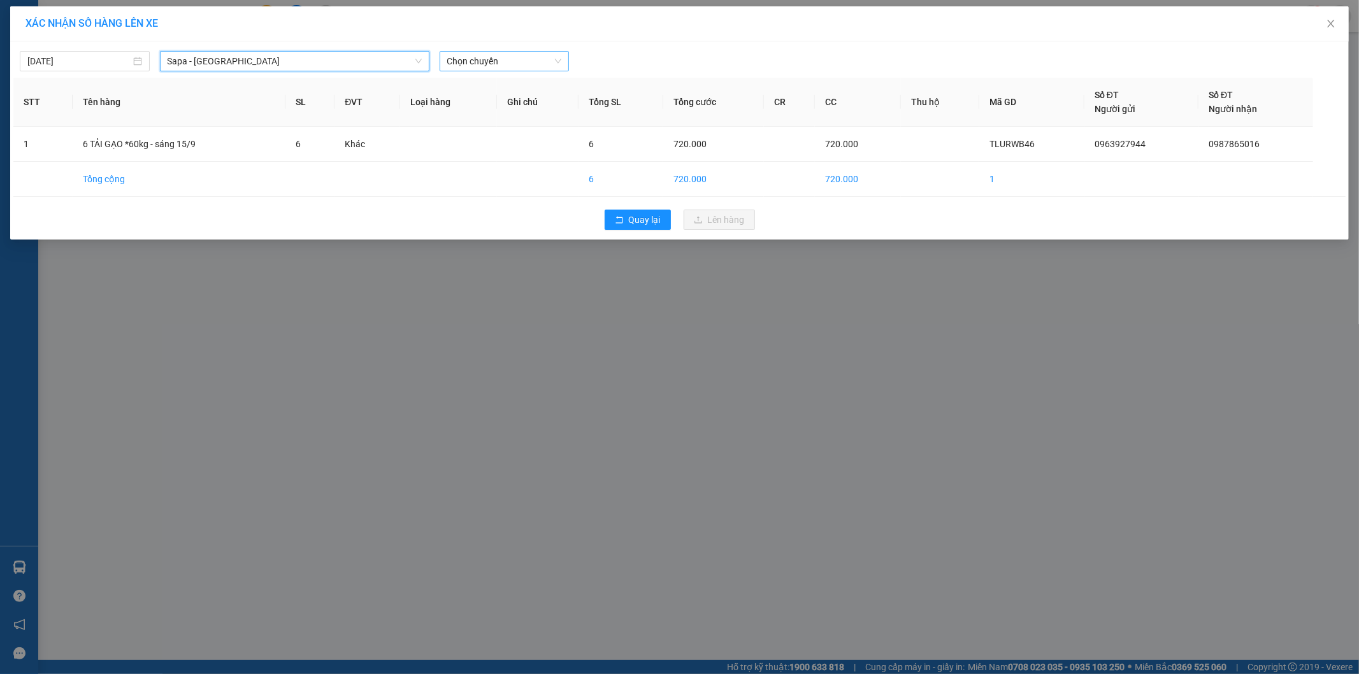
click at [497, 62] on span "Chọn chuyến" at bounding box center [504, 61] width 115 height 19
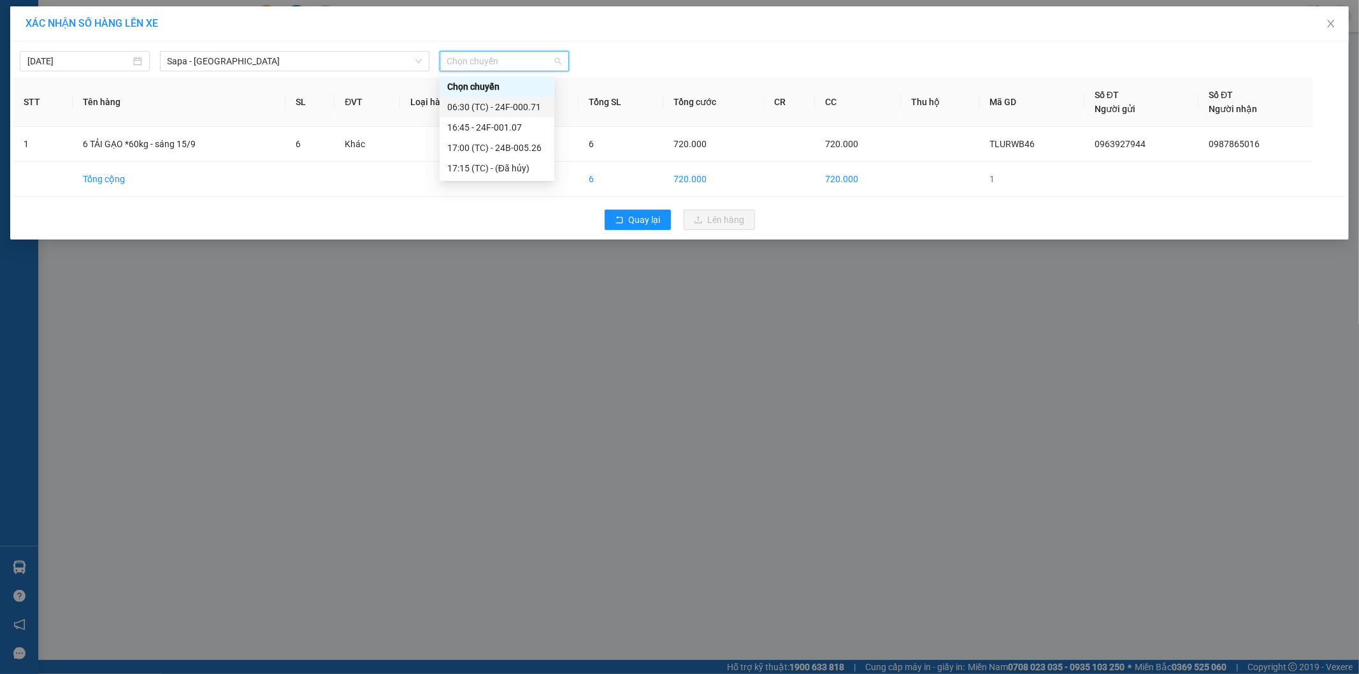
click at [516, 111] on div "06:30 (TC) - 24F-000.71" at bounding box center [496, 107] width 99 height 14
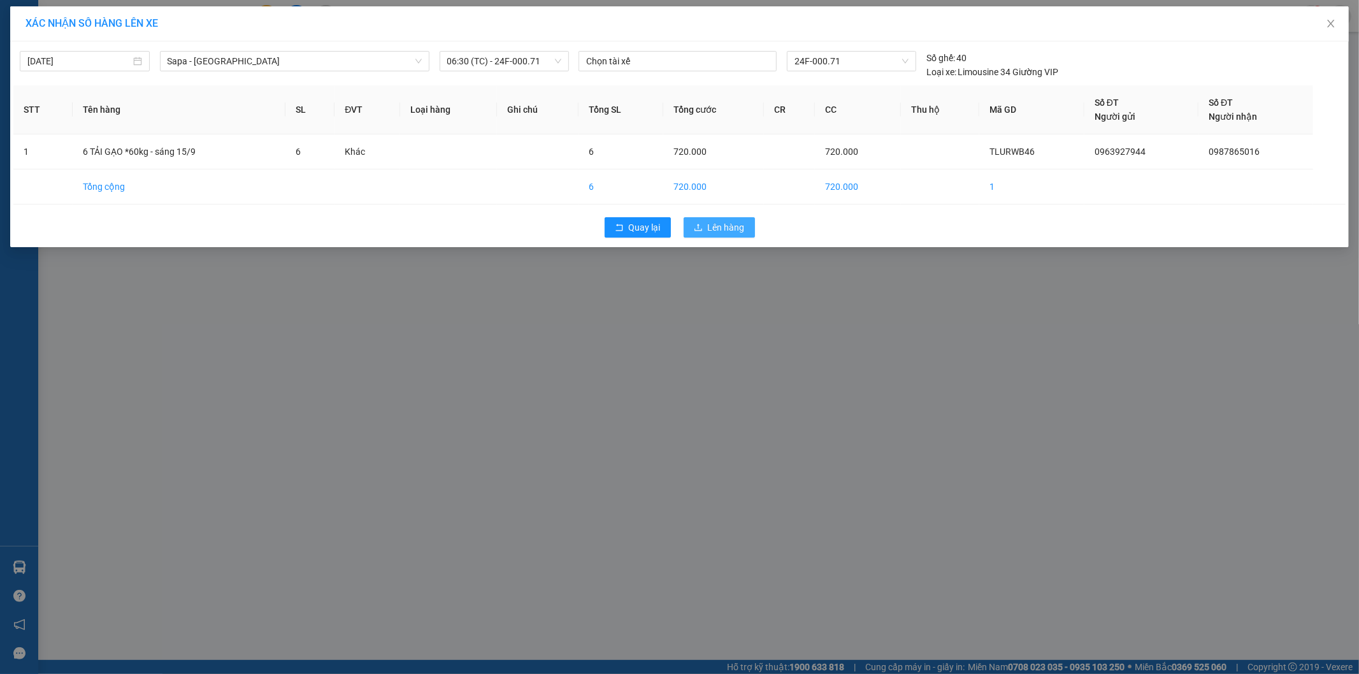
click at [701, 225] on icon "upload" at bounding box center [698, 227] width 9 height 9
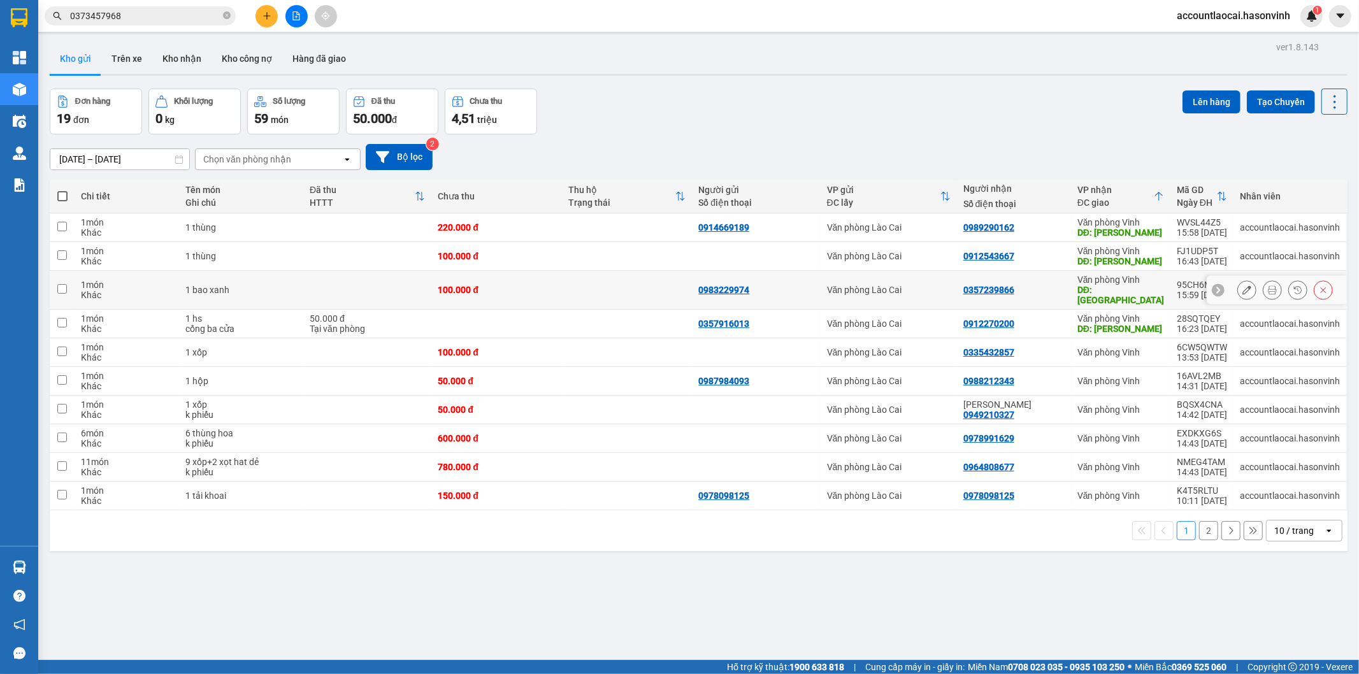
click at [1132, 284] on div "Văn phòng Vinh" at bounding box center [1120, 280] width 87 height 10
checkbox input "true"
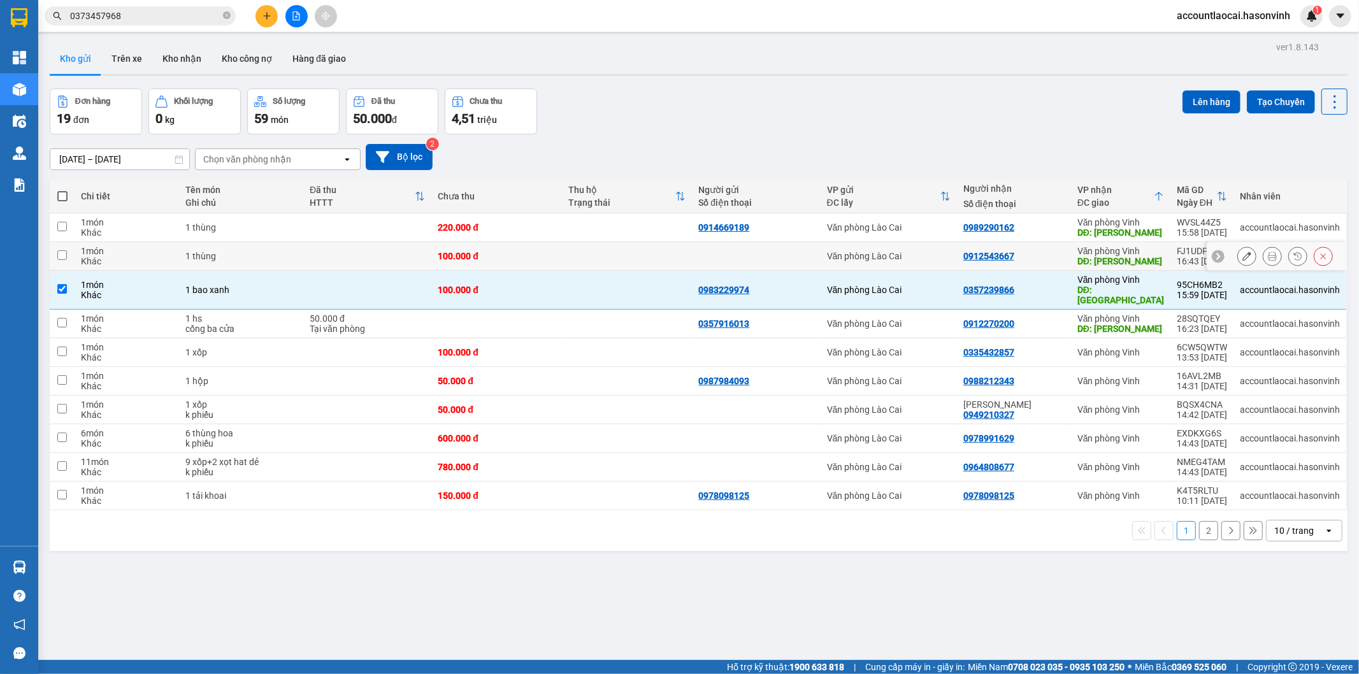
click at [1131, 252] on div "Văn phòng Vinh" at bounding box center [1120, 251] width 87 height 10
checkbox input "true"
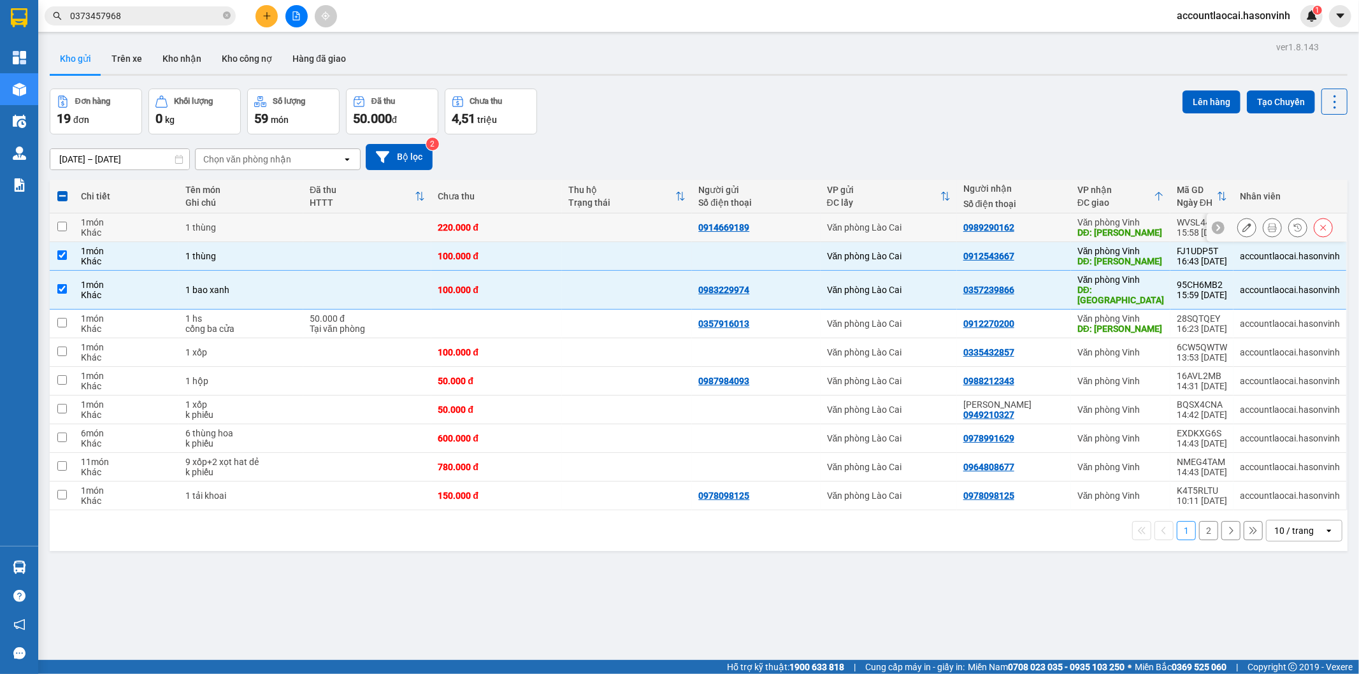
click at [1136, 217] on td "Văn phòng Vinh DĐ: Hà Tĩnh" at bounding box center [1120, 227] width 99 height 29
checkbox input "true"
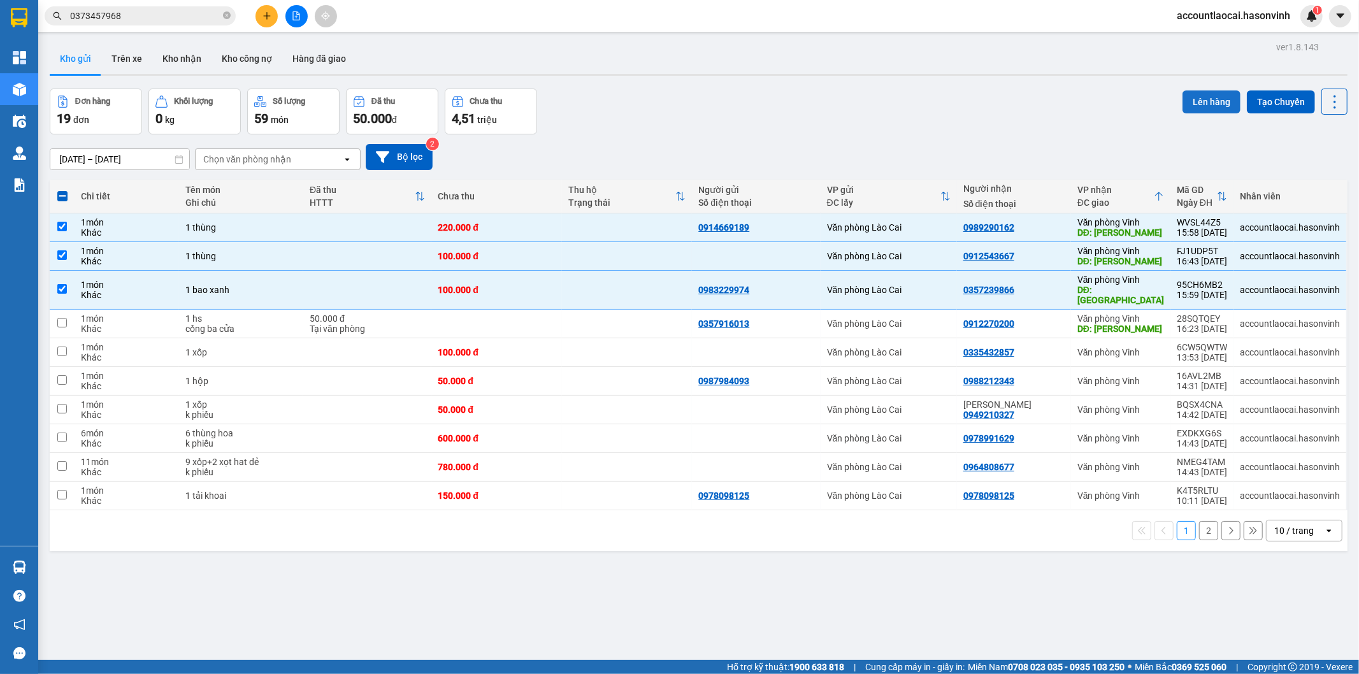
click at [1197, 104] on button "Lên hàng" at bounding box center [1211, 101] width 58 height 23
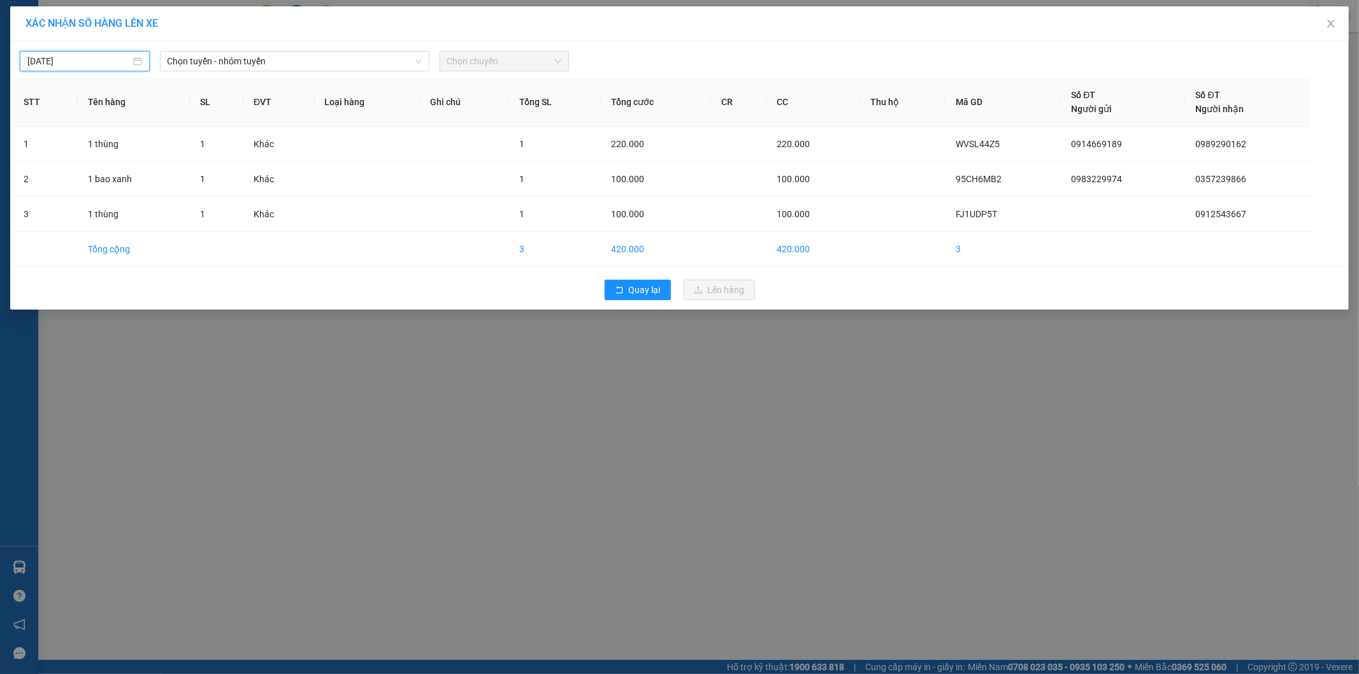
click at [55, 58] on input "[DATE]" at bounding box center [78, 61] width 103 height 14
type input "[DATE]"
click at [231, 59] on span "Chọn tuyến - nhóm tuyến" at bounding box center [295, 61] width 254 height 19
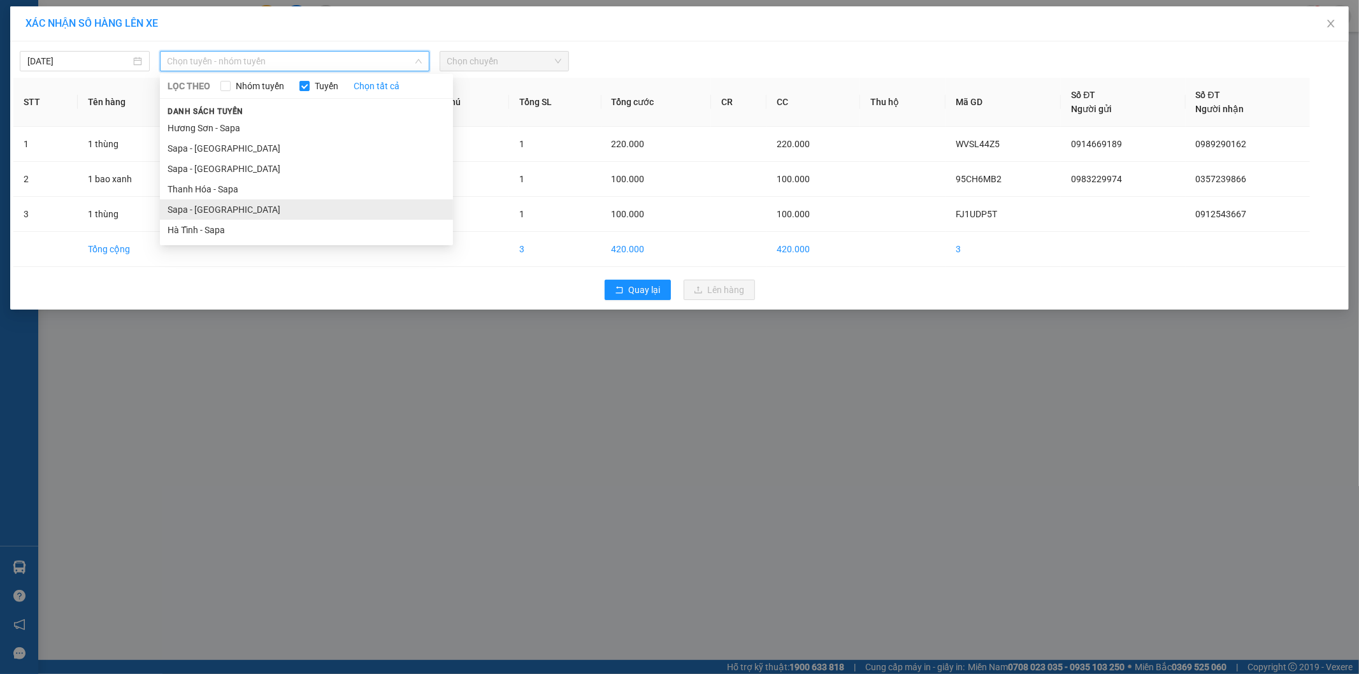
click at [205, 203] on li "Sapa - [GEOGRAPHIC_DATA]" at bounding box center [306, 209] width 293 height 20
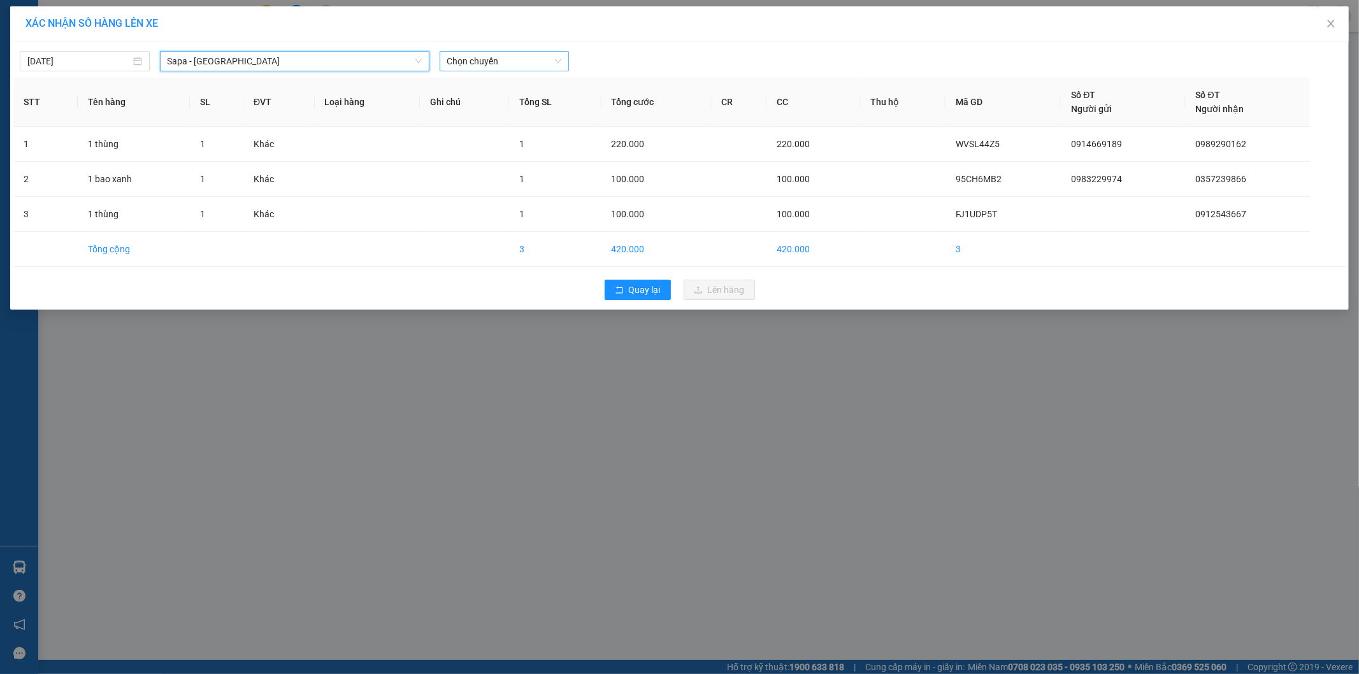
click at [524, 59] on span "Chọn chuyến" at bounding box center [504, 61] width 115 height 19
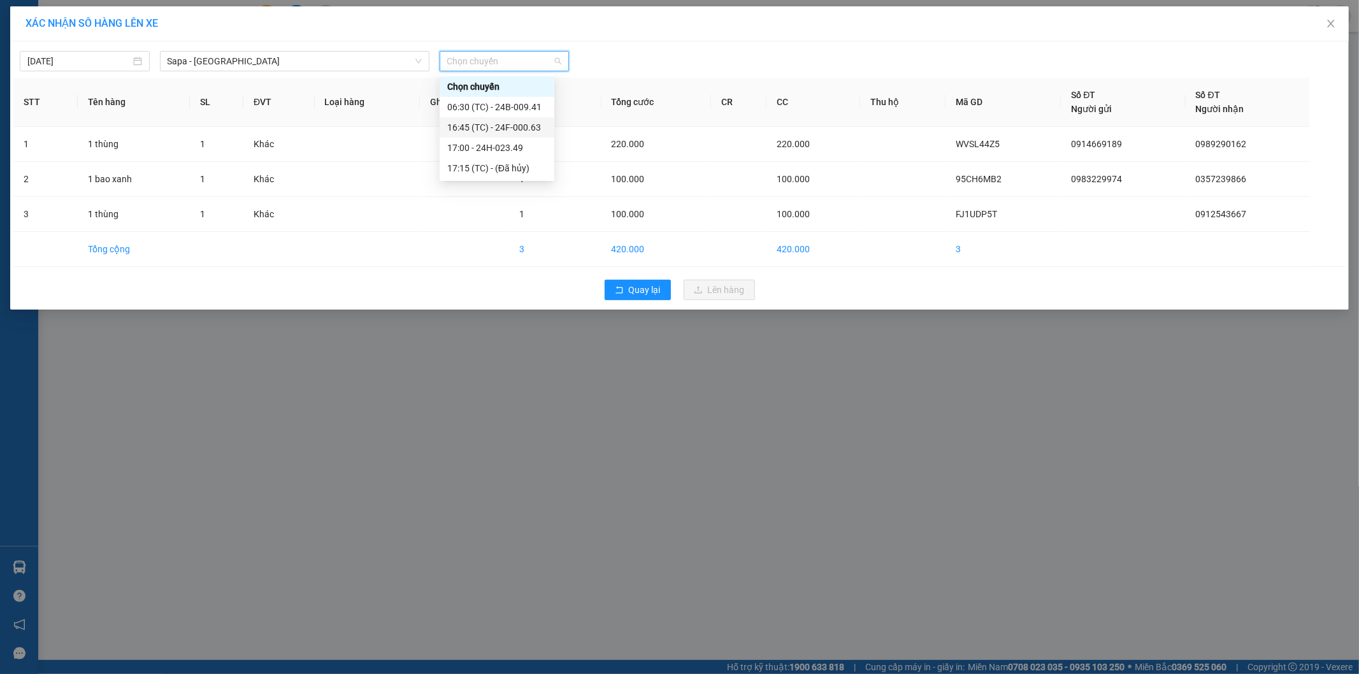
click at [529, 129] on div "16:45 (TC) - 24F-000.63" at bounding box center [496, 127] width 99 height 14
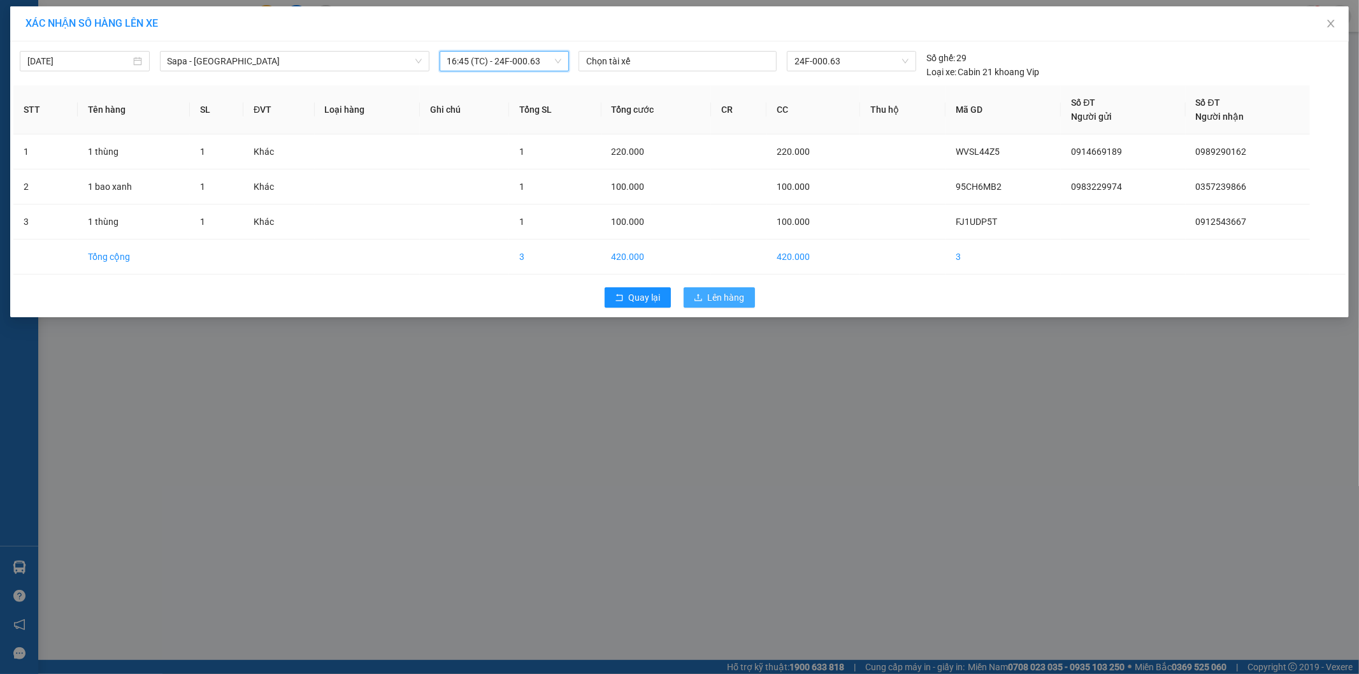
click at [696, 290] on button "Lên hàng" at bounding box center [718, 297] width 71 height 20
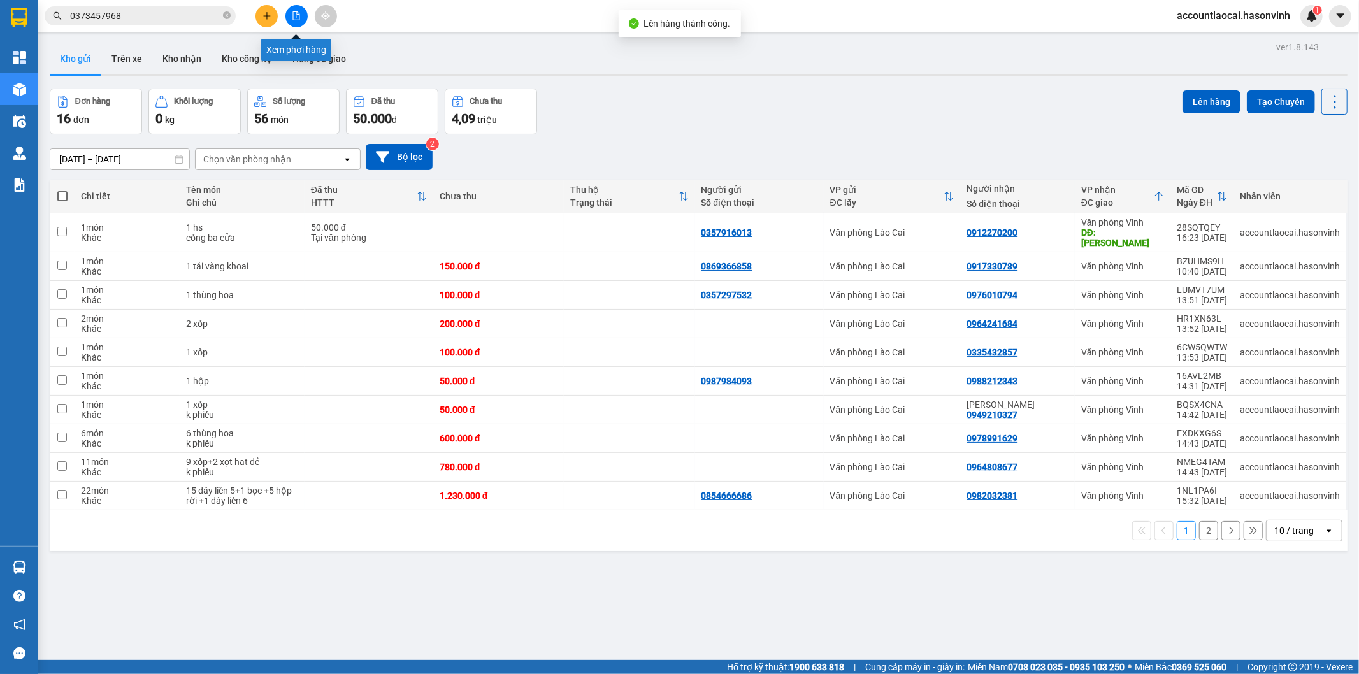
click at [297, 10] on button at bounding box center [296, 16] width 22 height 22
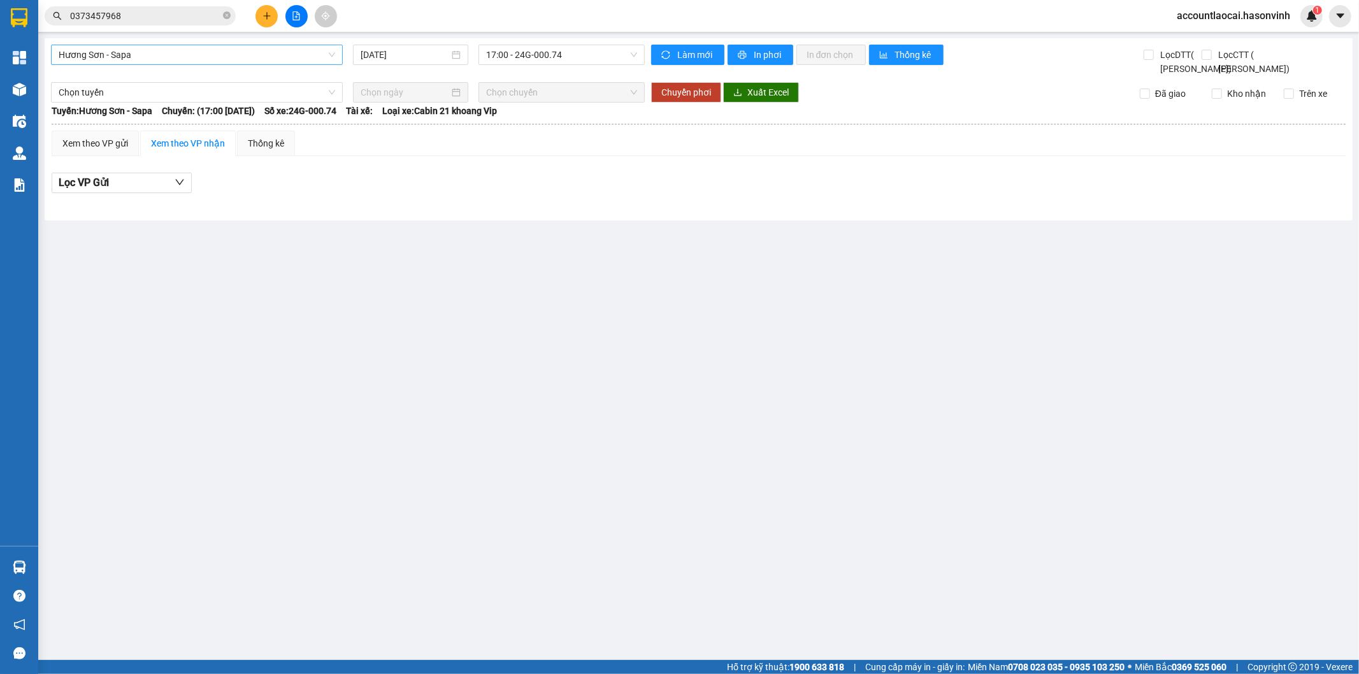
click at [131, 48] on span "Hương Sơn - Sapa" at bounding box center [197, 54] width 276 height 19
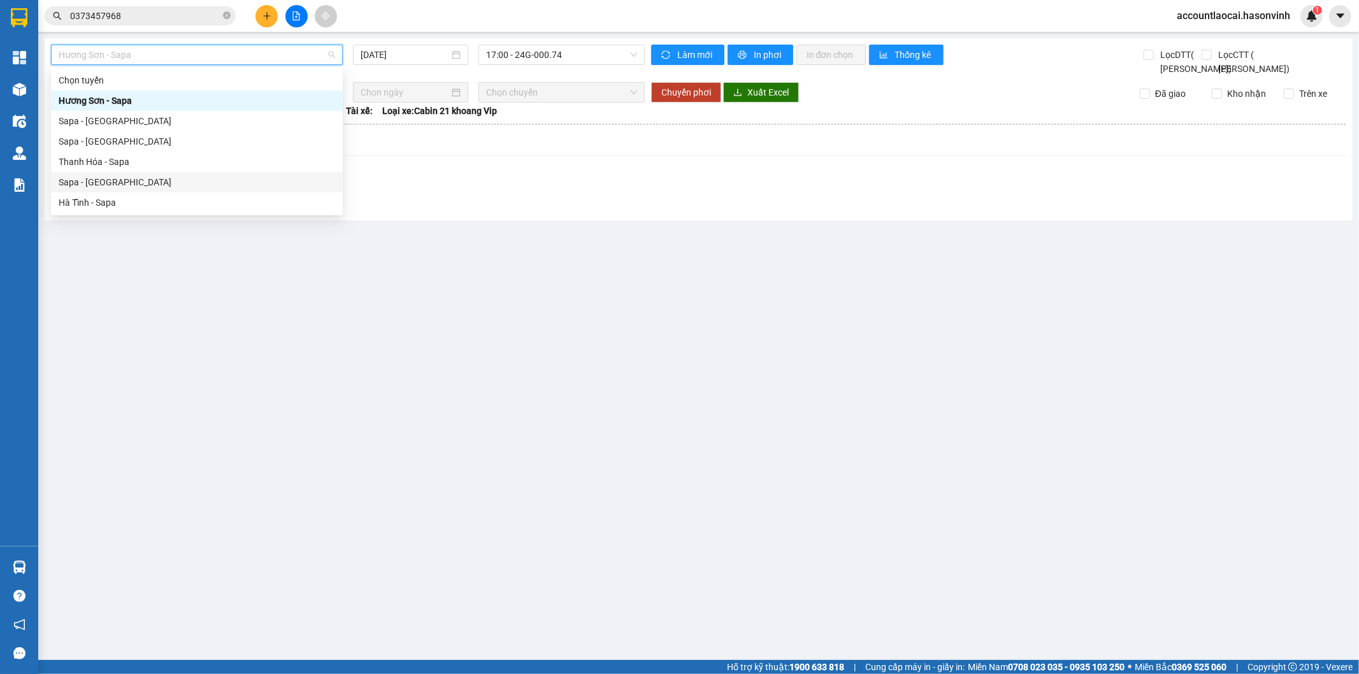
click at [96, 180] on div "Sapa - [GEOGRAPHIC_DATA]" at bounding box center [197, 182] width 276 height 14
type input "[DATE]"
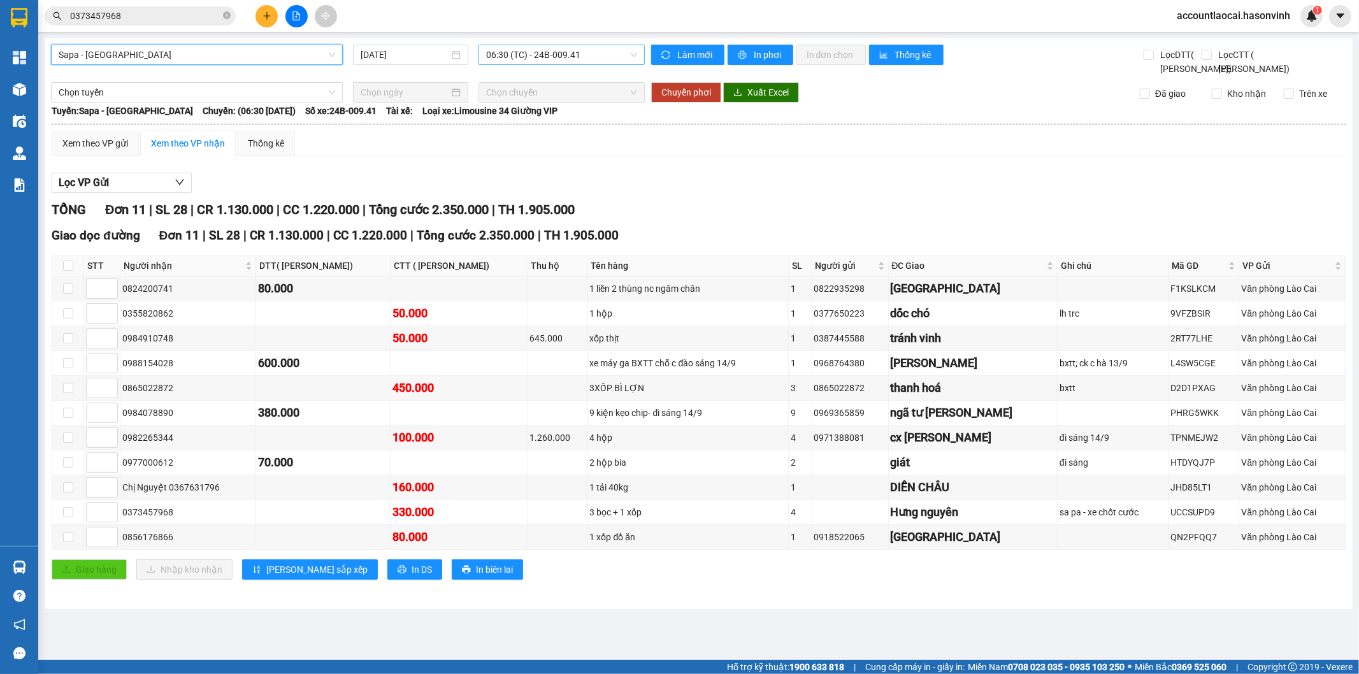
click at [583, 58] on span "06:30 (TC) - 24B-009.41" at bounding box center [561, 54] width 150 height 19
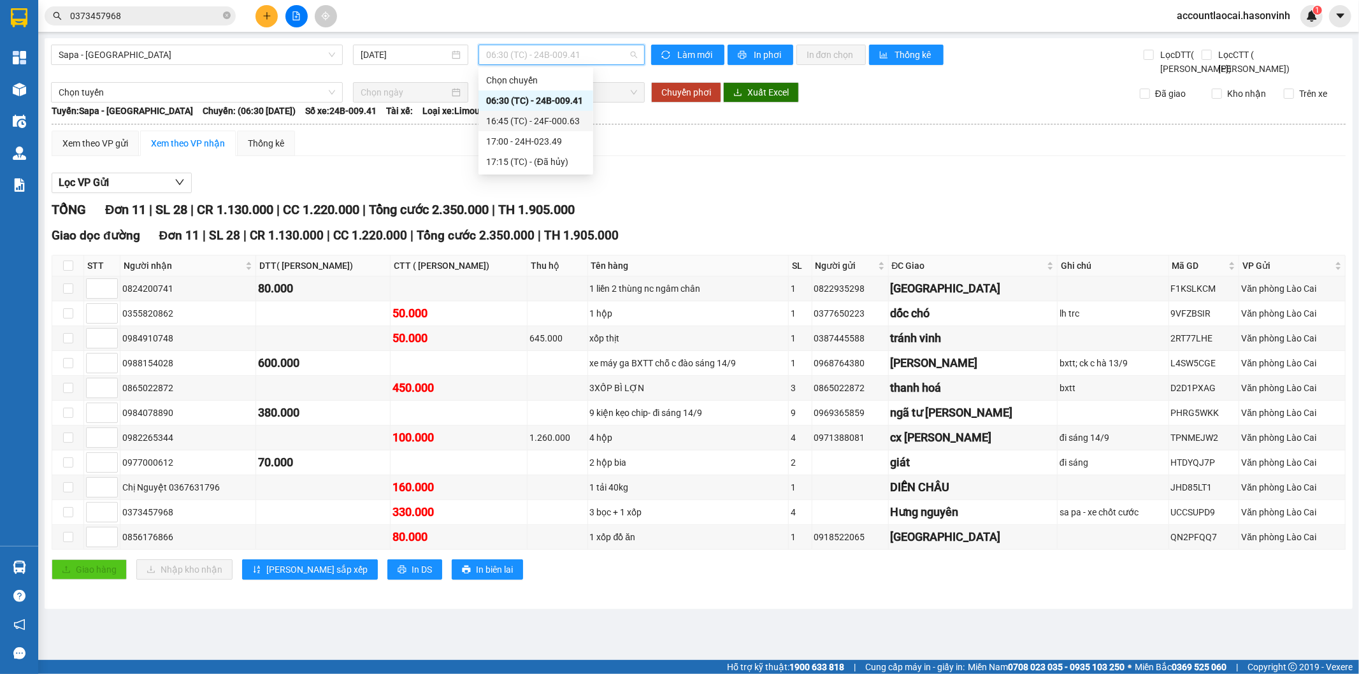
click at [574, 122] on div "16:45 (TC) - 24F-000.63" at bounding box center [535, 121] width 99 height 14
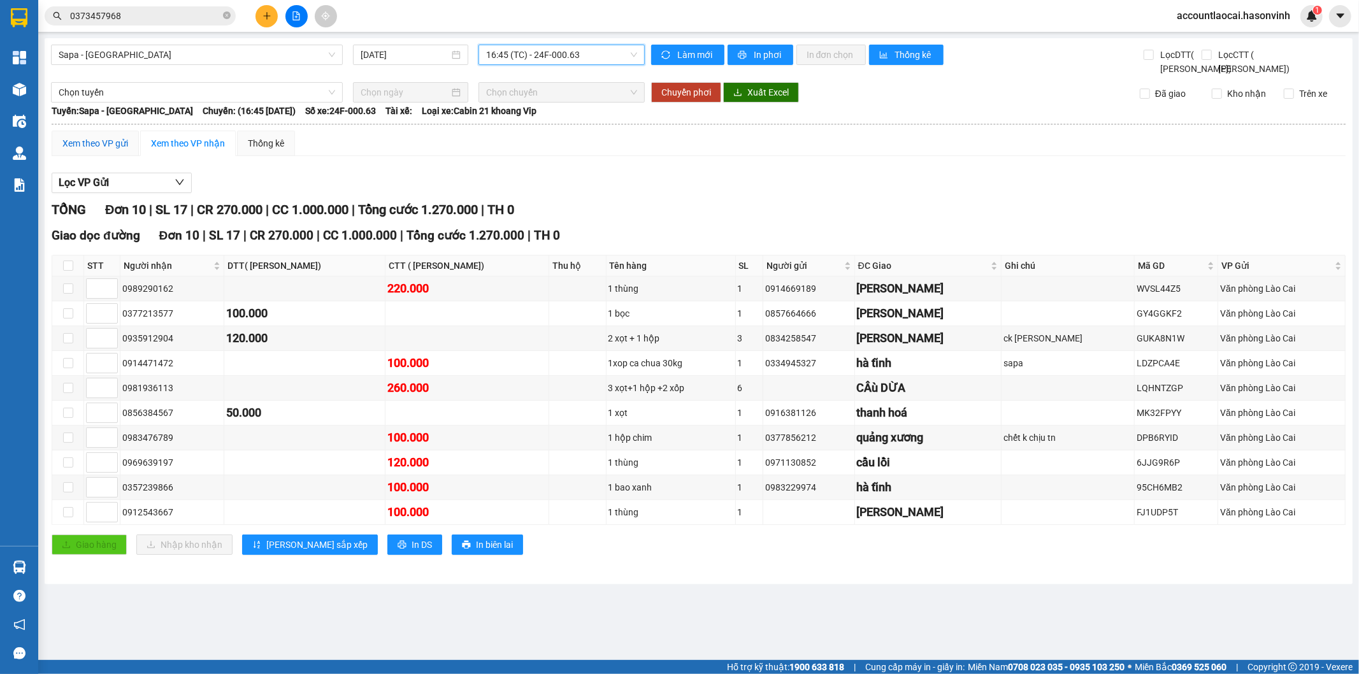
click at [101, 150] on div "Xem theo VP gửi" at bounding box center [95, 143] width 66 height 14
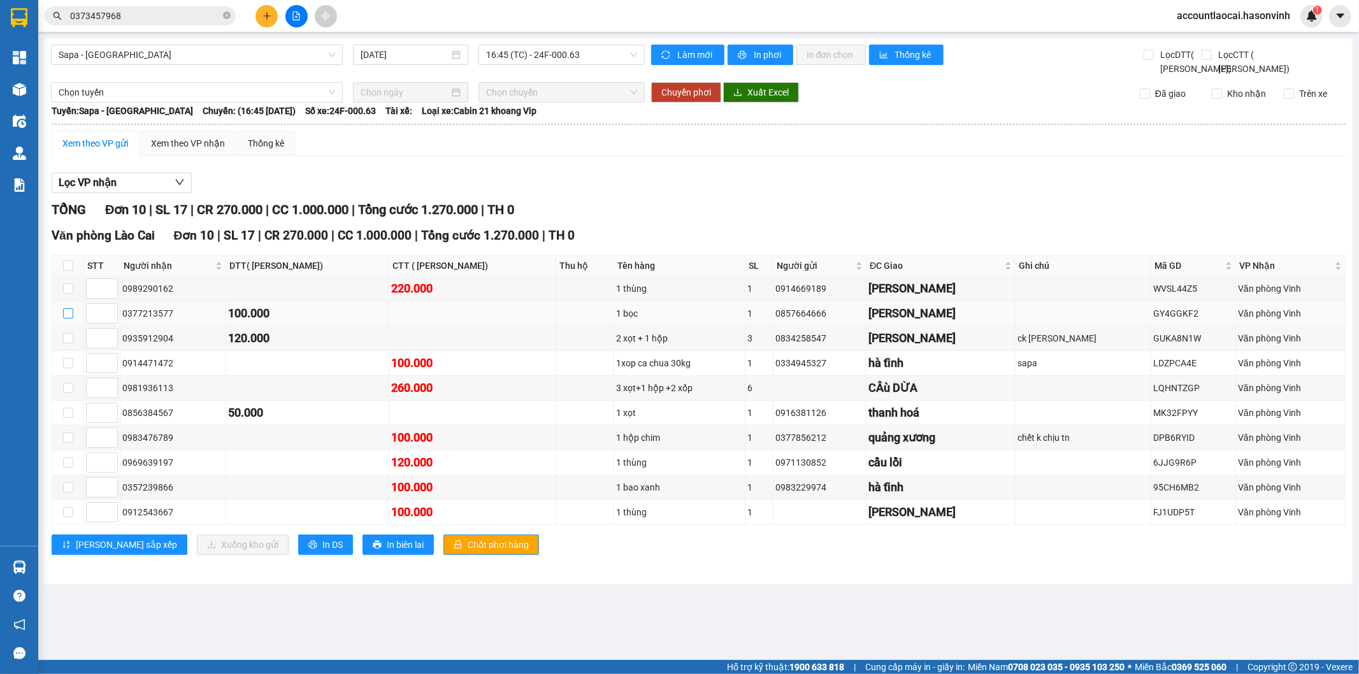
click at [68, 318] on input "checkbox" at bounding box center [68, 313] width 10 height 10
checkbox input "true"
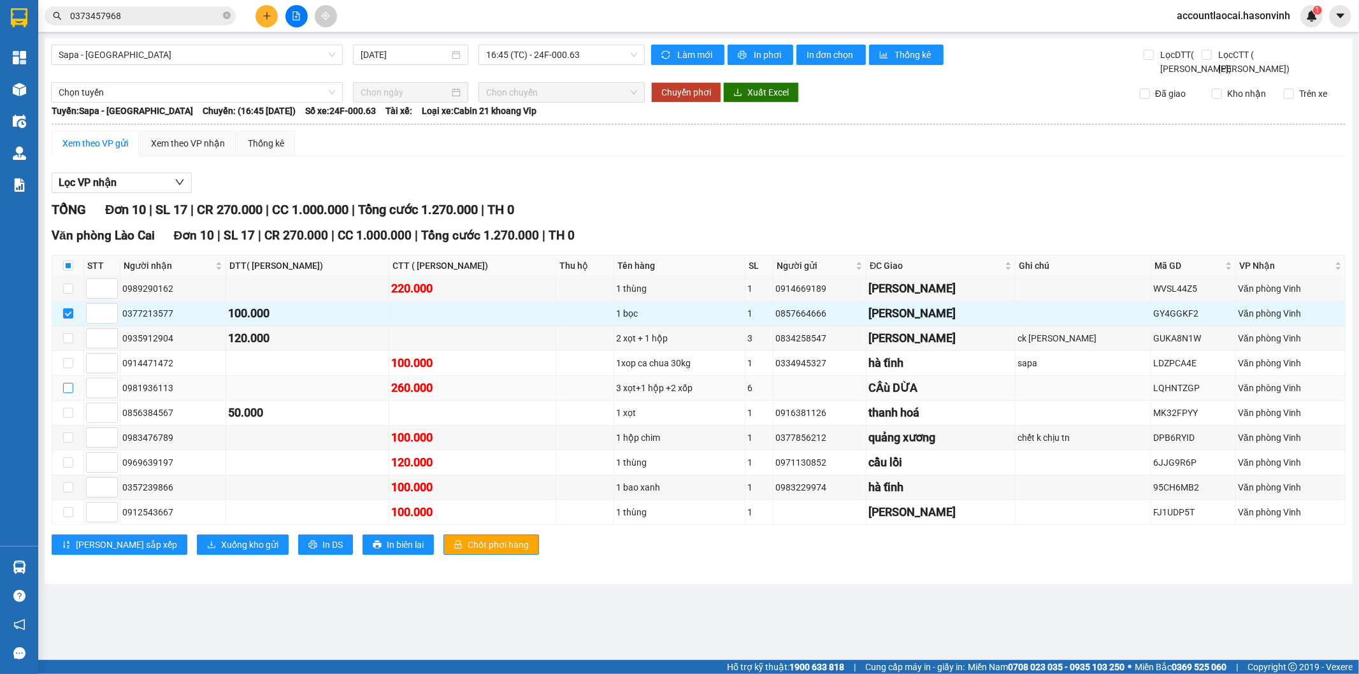
click at [66, 393] on input "checkbox" at bounding box center [68, 388] width 10 height 10
checkbox input "true"
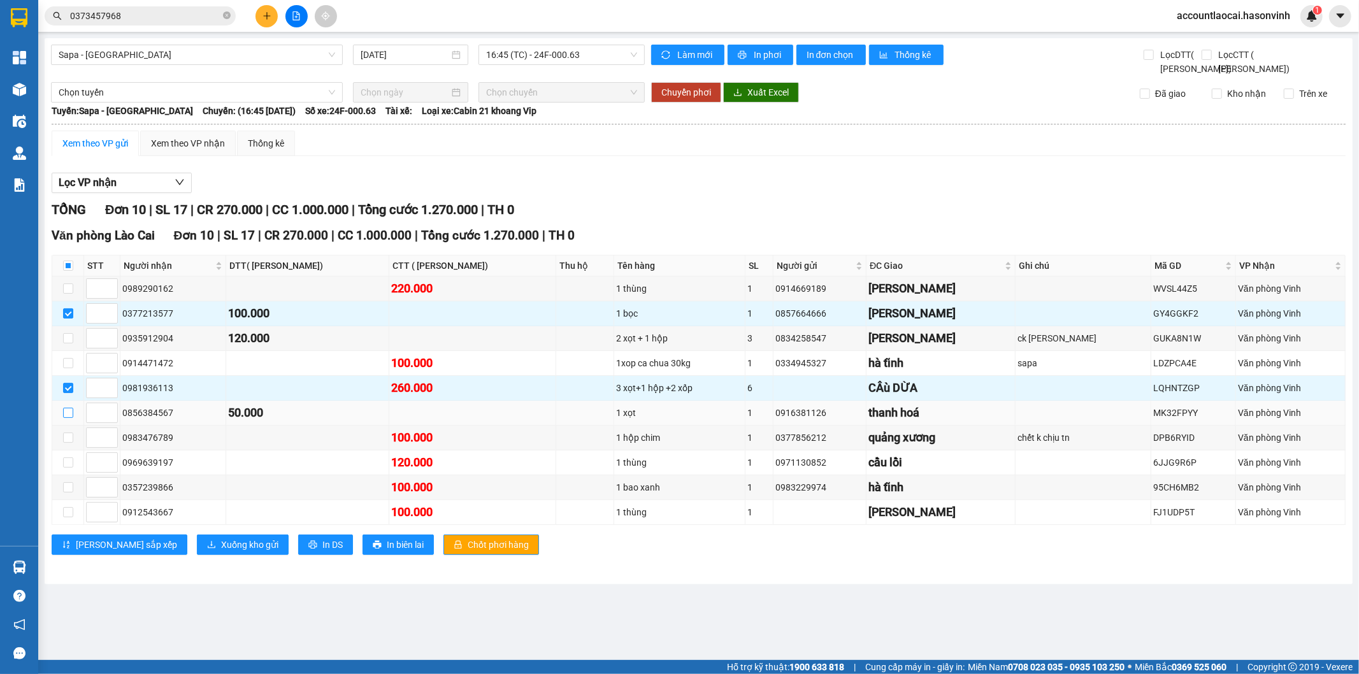
click at [66, 418] on input "checkbox" at bounding box center [68, 413] width 10 height 10
checkbox input "true"
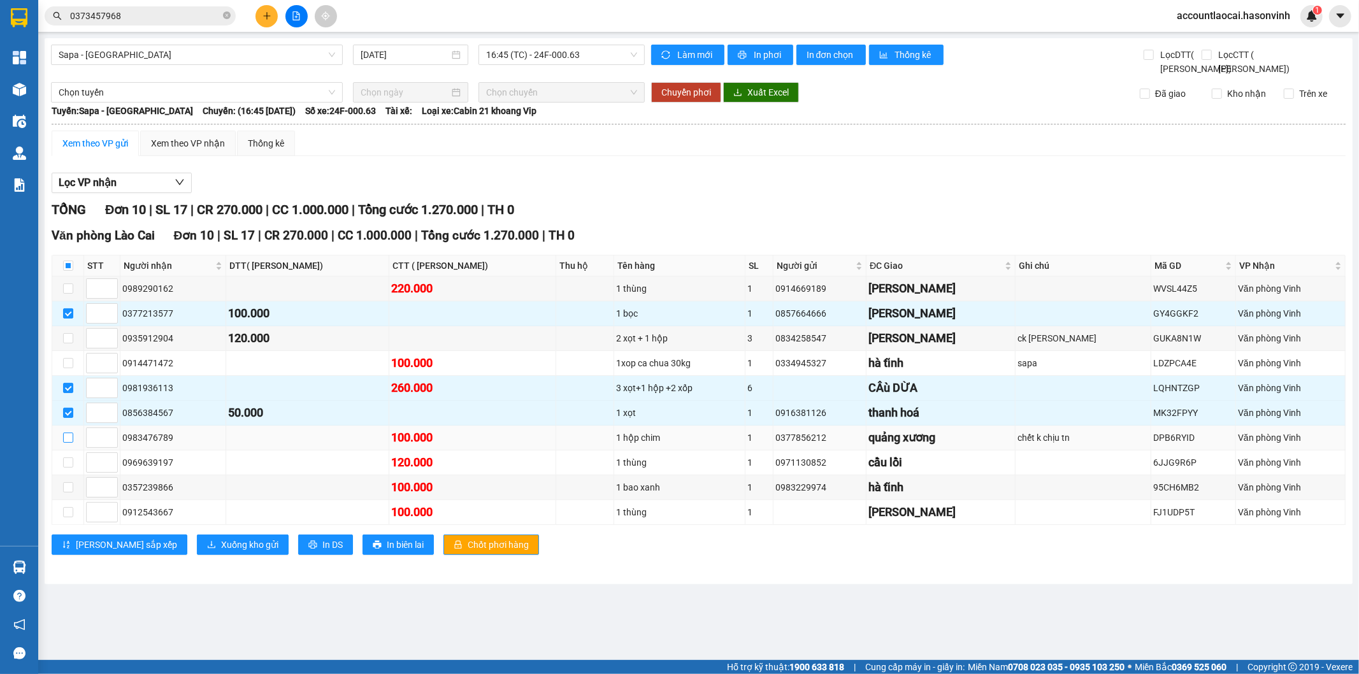
click at [66, 443] on input "checkbox" at bounding box center [68, 437] width 10 height 10
checkbox input "true"
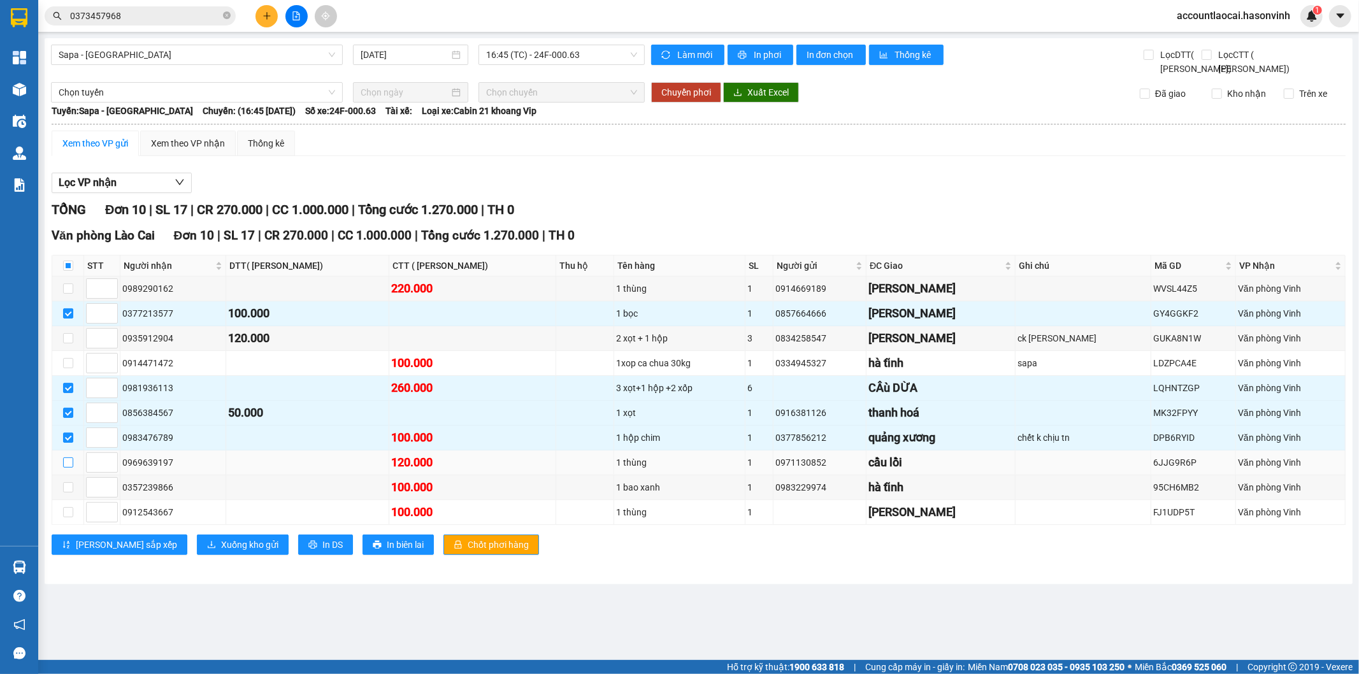
click at [65, 467] on input "checkbox" at bounding box center [68, 462] width 10 height 10
checkbox input "true"
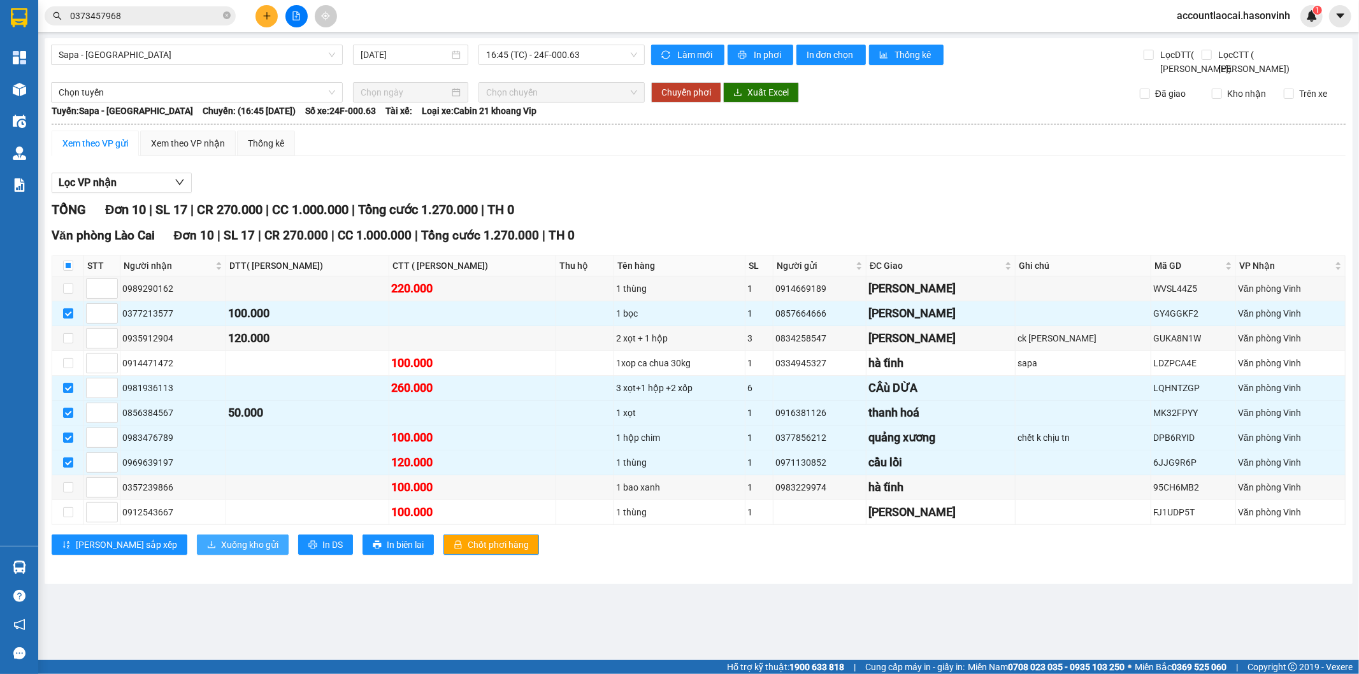
click at [221, 552] on span "Xuống kho gửi" at bounding box center [249, 545] width 57 height 14
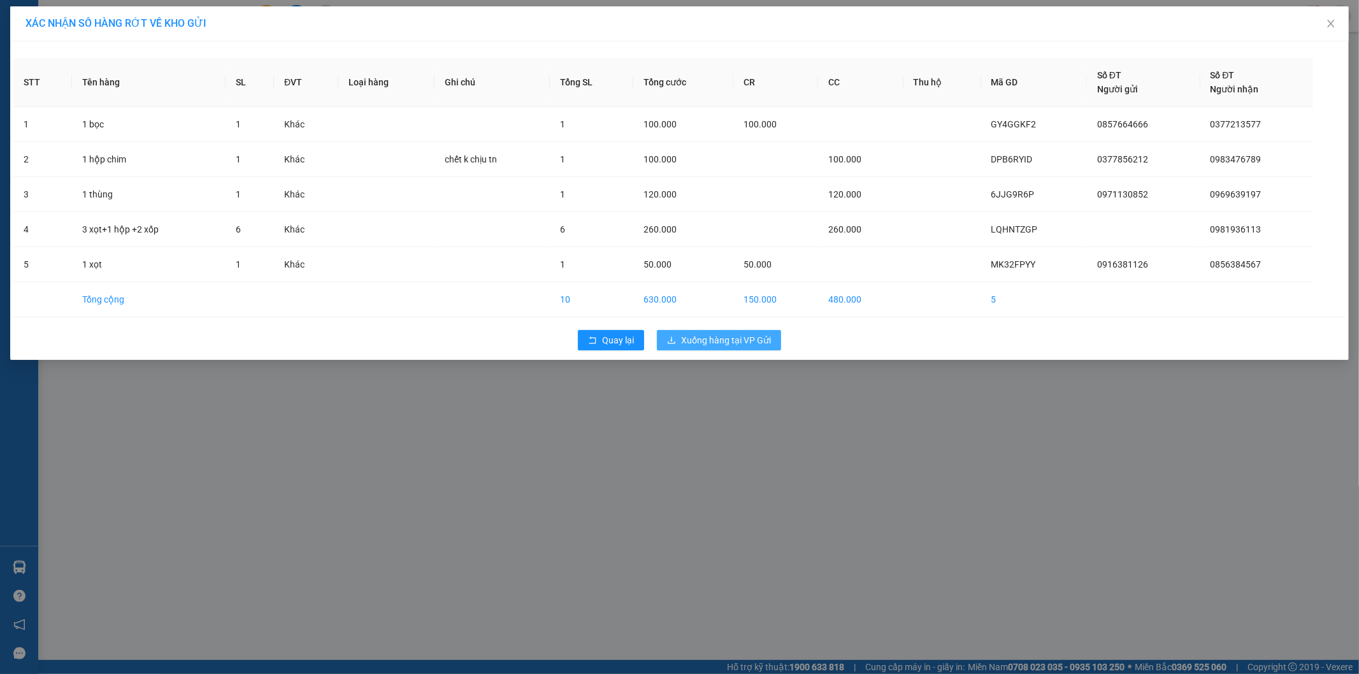
drag, startPoint x: 723, startPoint y: 342, endPoint x: 706, endPoint y: 343, distance: 17.2
click at [721, 341] on span "Xuống hàng tại VP Gửi" at bounding box center [726, 340] width 90 height 14
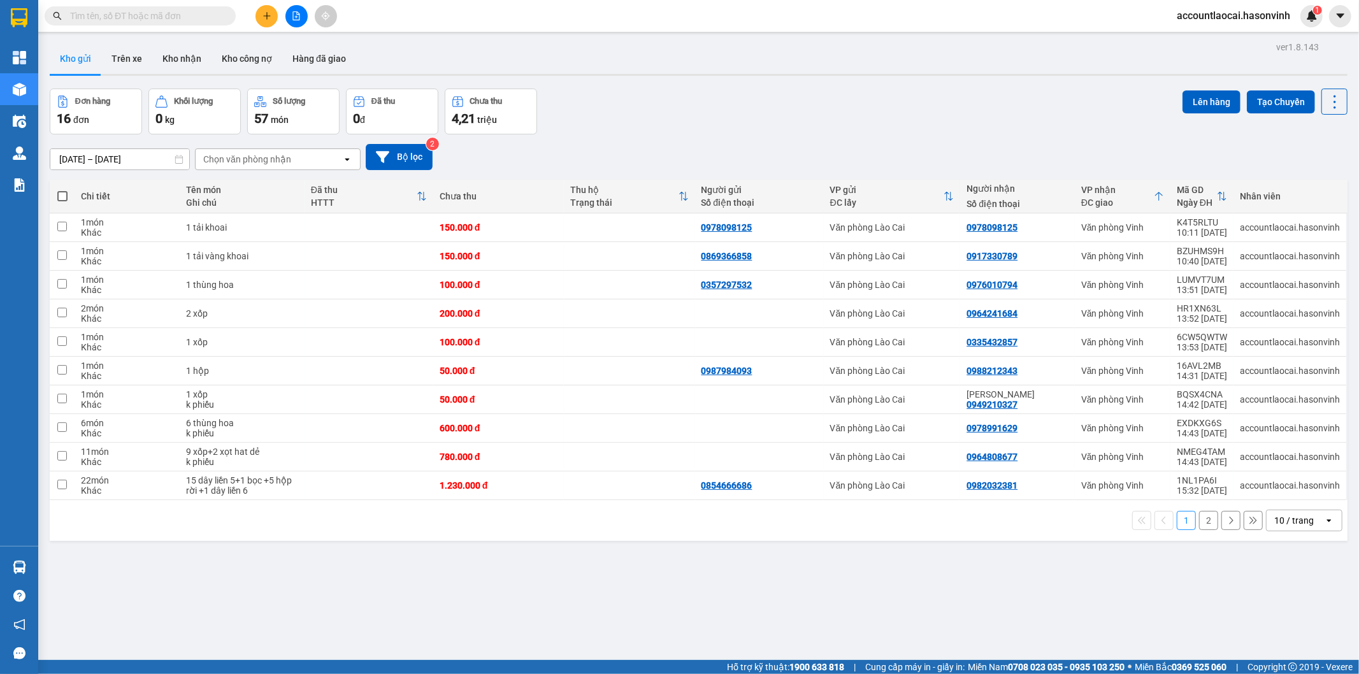
click at [1199, 521] on button "2" at bounding box center [1208, 520] width 19 height 19
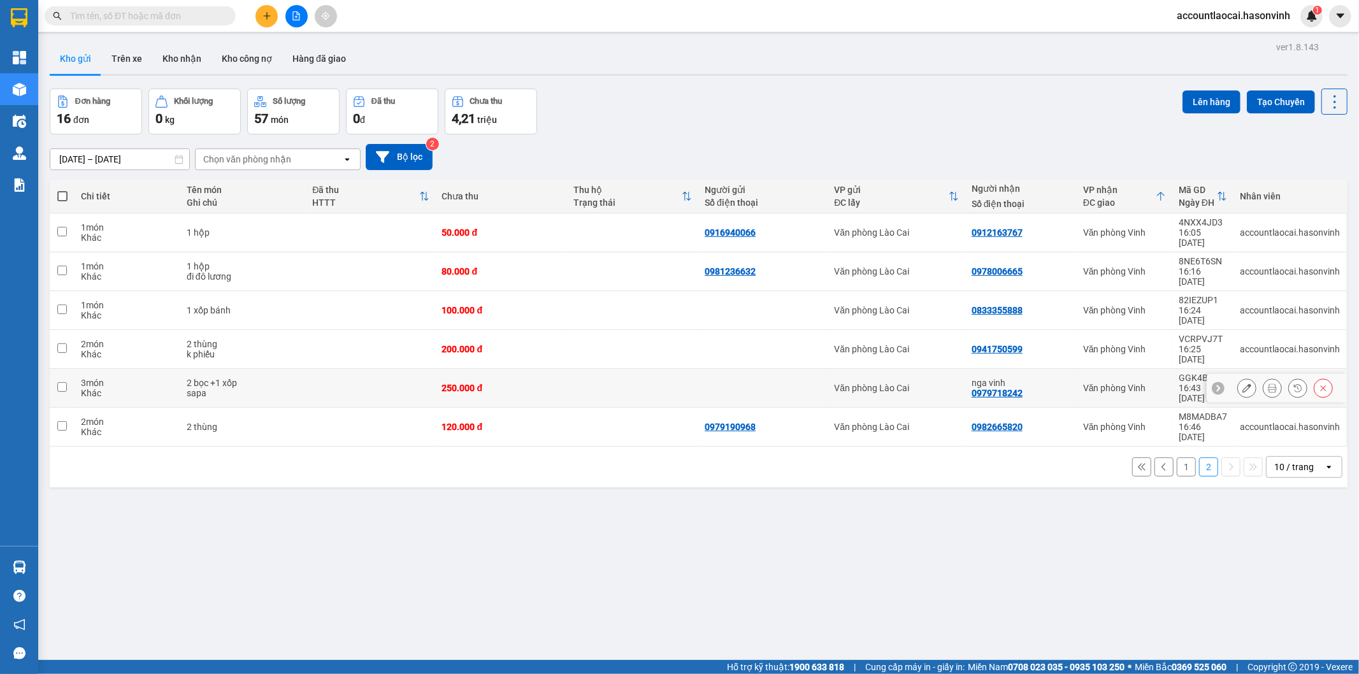
click at [306, 369] on td at bounding box center [370, 388] width 129 height 39
checkbox input "true"
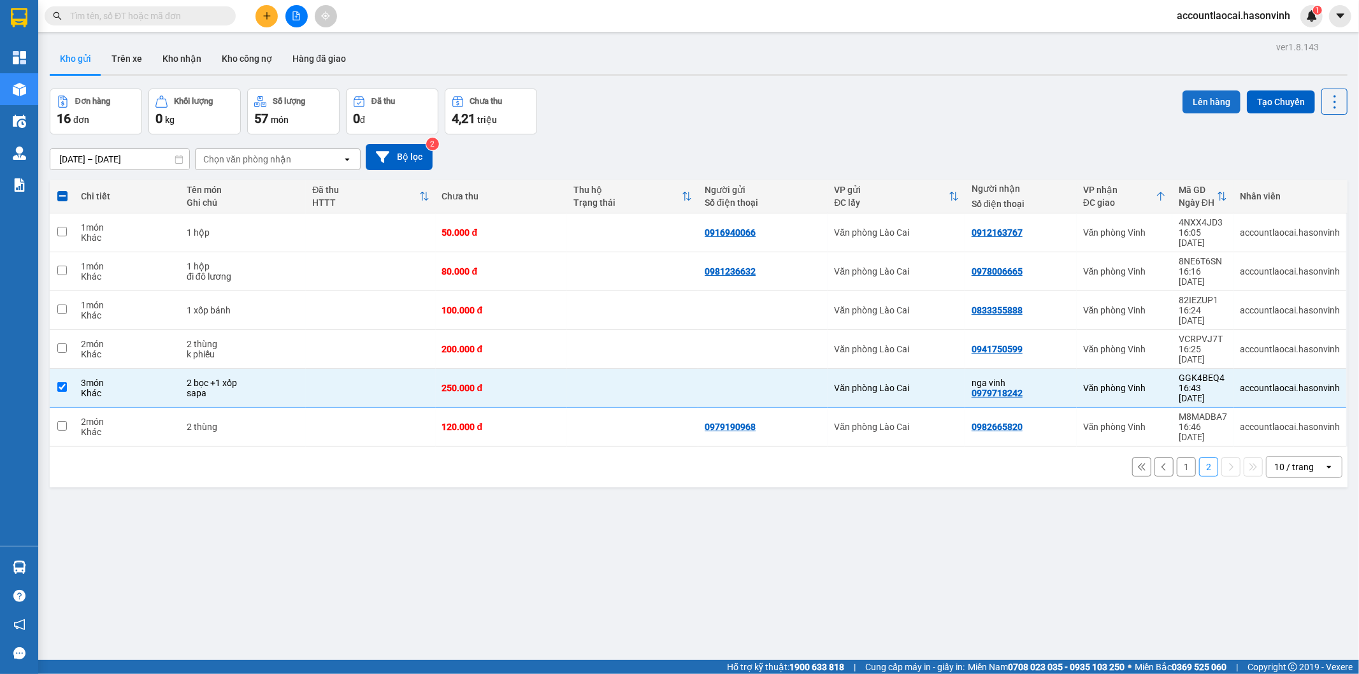
click at [1209, 97] on button "Lên hàng" at bounding box center [1211, 101] width 58 height 23
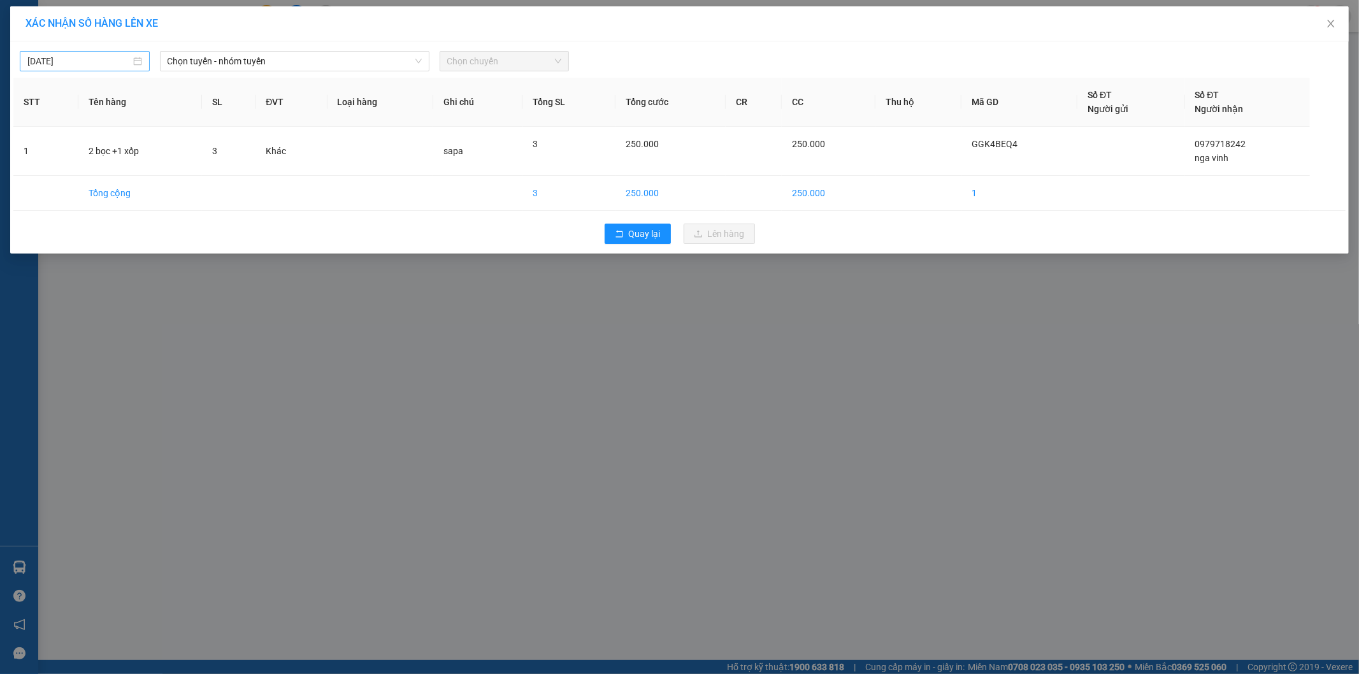
click at [87, 61] on input "[DATE]" at bounding box center [78, 61] width 103 height 14
type input "[DATE]"
click at [238, 68] on span "Chọn tuyến - nhóm tuyến" at bounding box center [295, 61] width 254 height 19
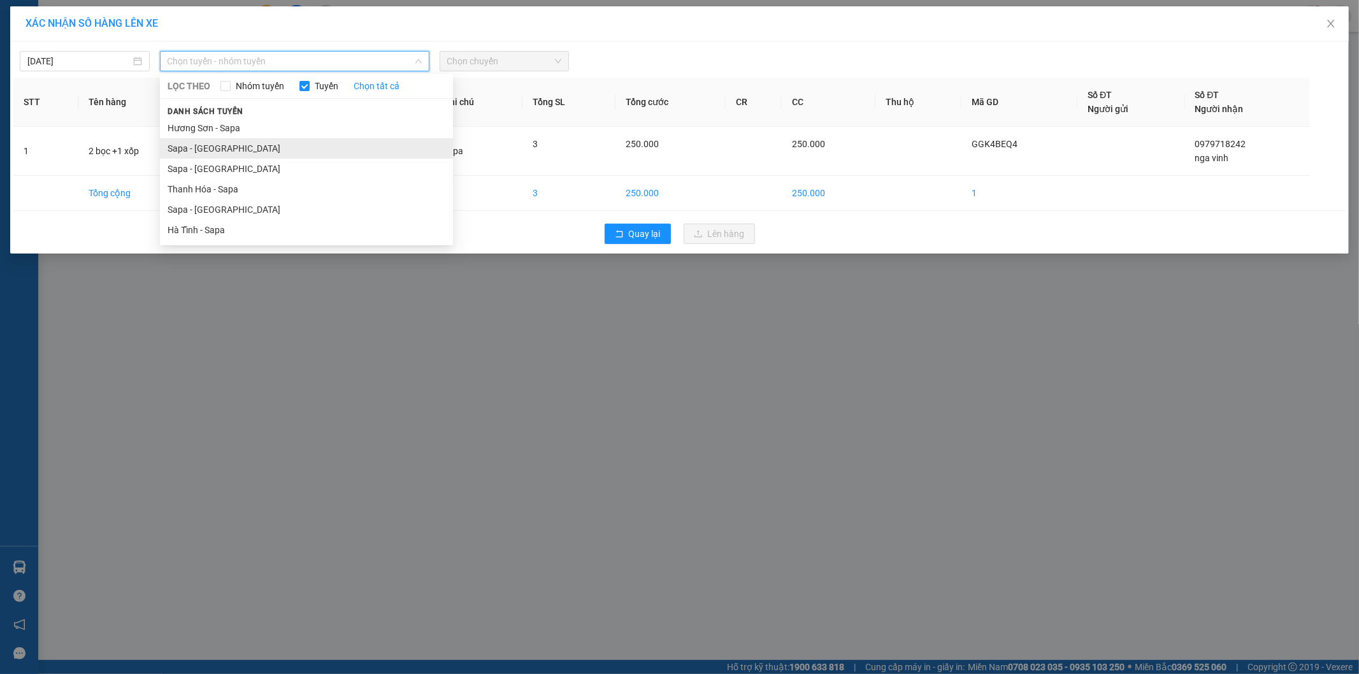
click at [211, 144] on li "Sapa - [GEOGRAPHIC_DATA]" at bounding box center [306, 148] width 293 height 20
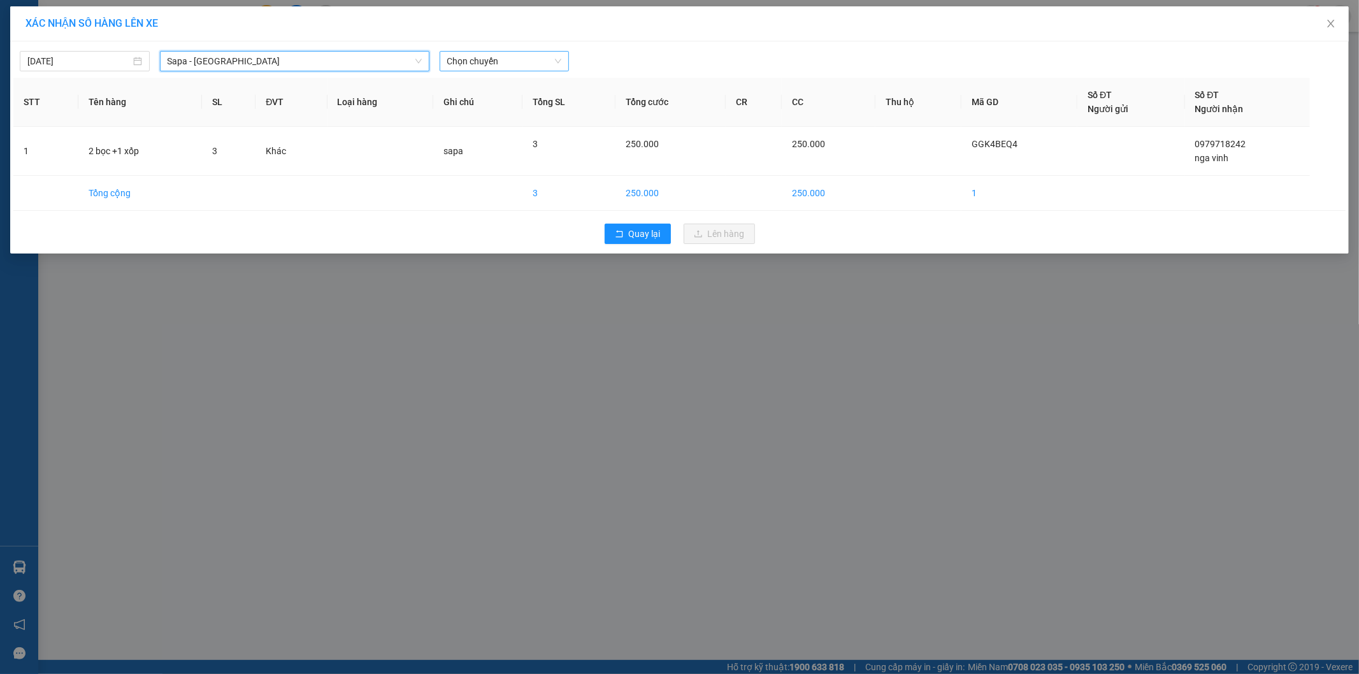
click at [524, 54] on span "Chọn chuyến" at bounding box center [504, 61] width 115 height 19
drag, startPoint x: 517, startPoint y: 107, endPoint x: 544, endPoint y: 123, distance: 31.7
click at [516, 108] on div "17:30 - 24H-034.11" at bounding box center [496, 107] width 99 height 14
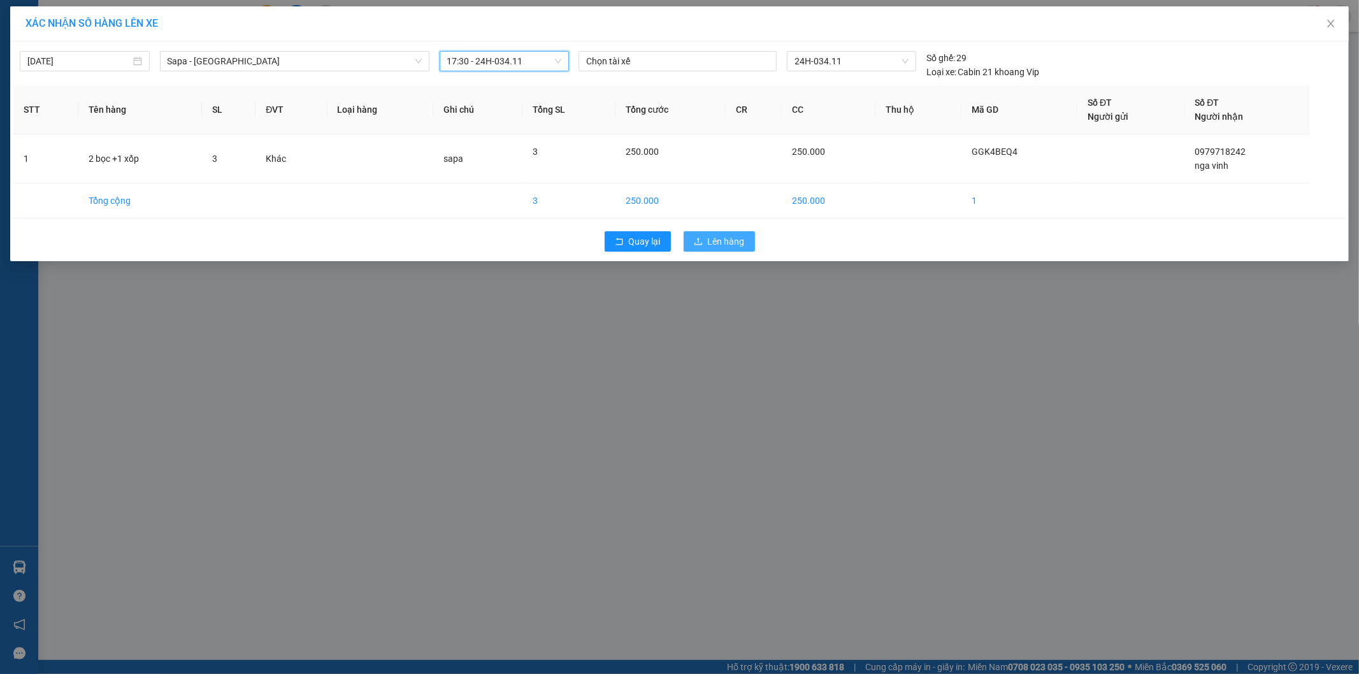
click at [728, 245] on span "Lên hàng" at bounding box center [726, 241] width 37 height 14
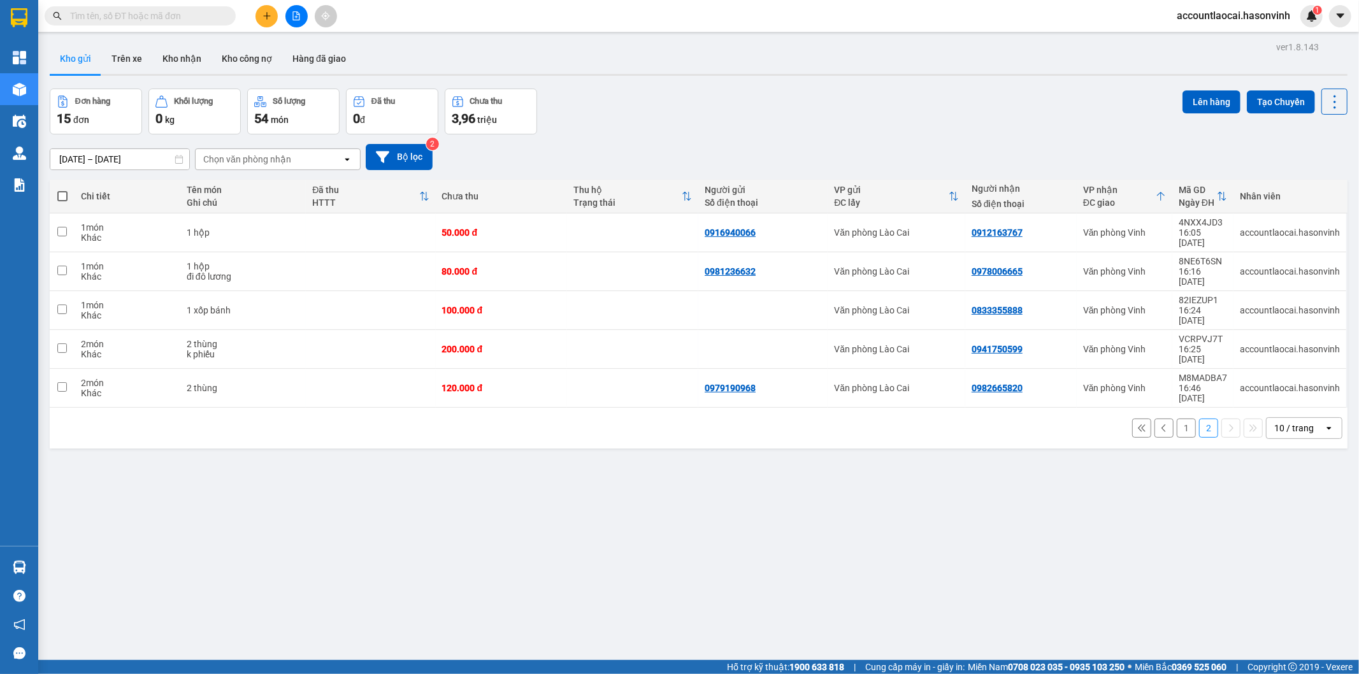
click at [1176, 418] on button "1" at bounding box center [1185, 427] width 19 height 19
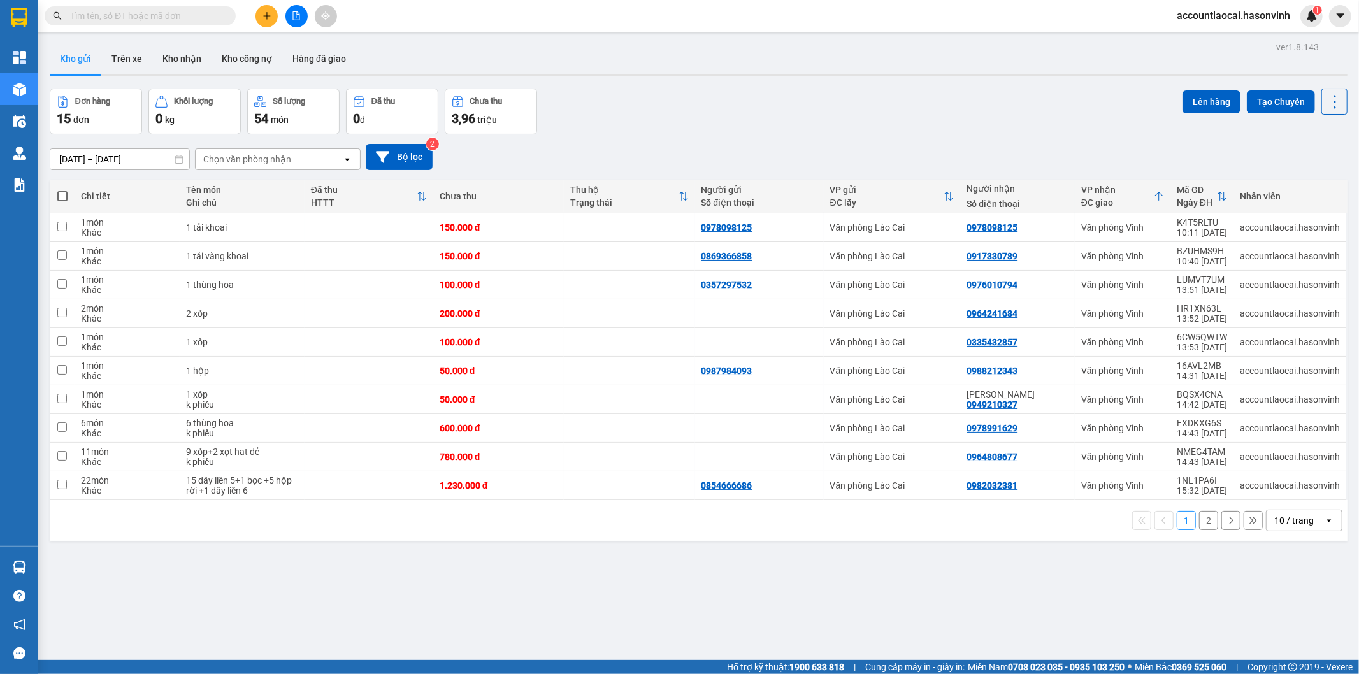
click at [296, 20] on icon "file-add" at bounding box center [296, 15] width 7 height 9
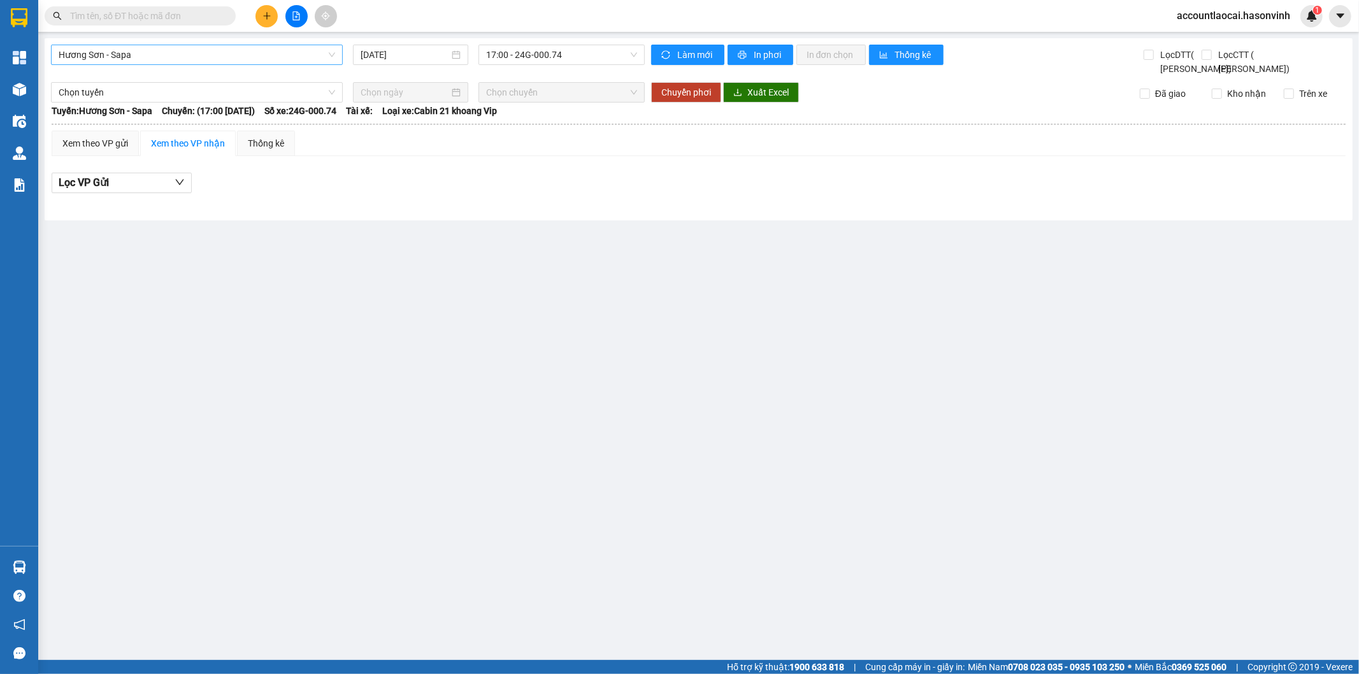
click at [157, 58] on span "Hương Sơn - Sapa" at bounding box center [197, 54] width 276 height 19
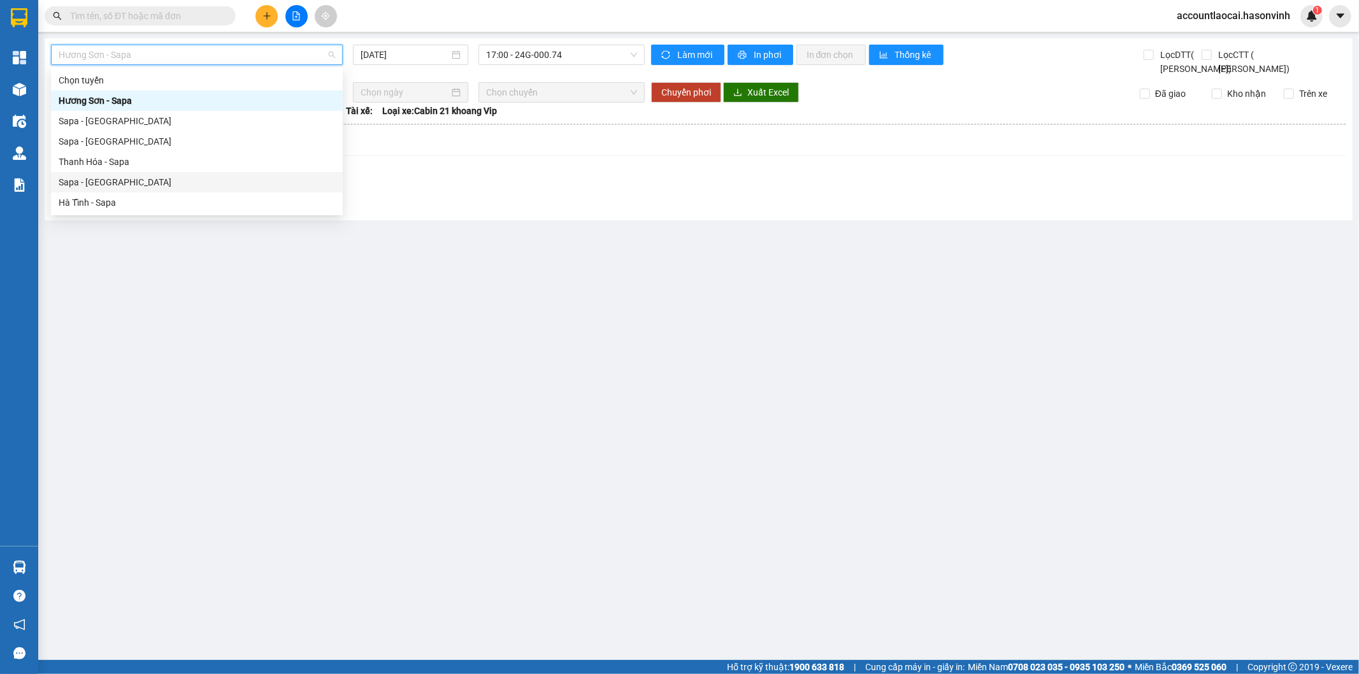
click at [122, 182] on div "Sapa - [GEOGRAPHIC_DATA]" at bounding box center [197, 182] width 276 height 14
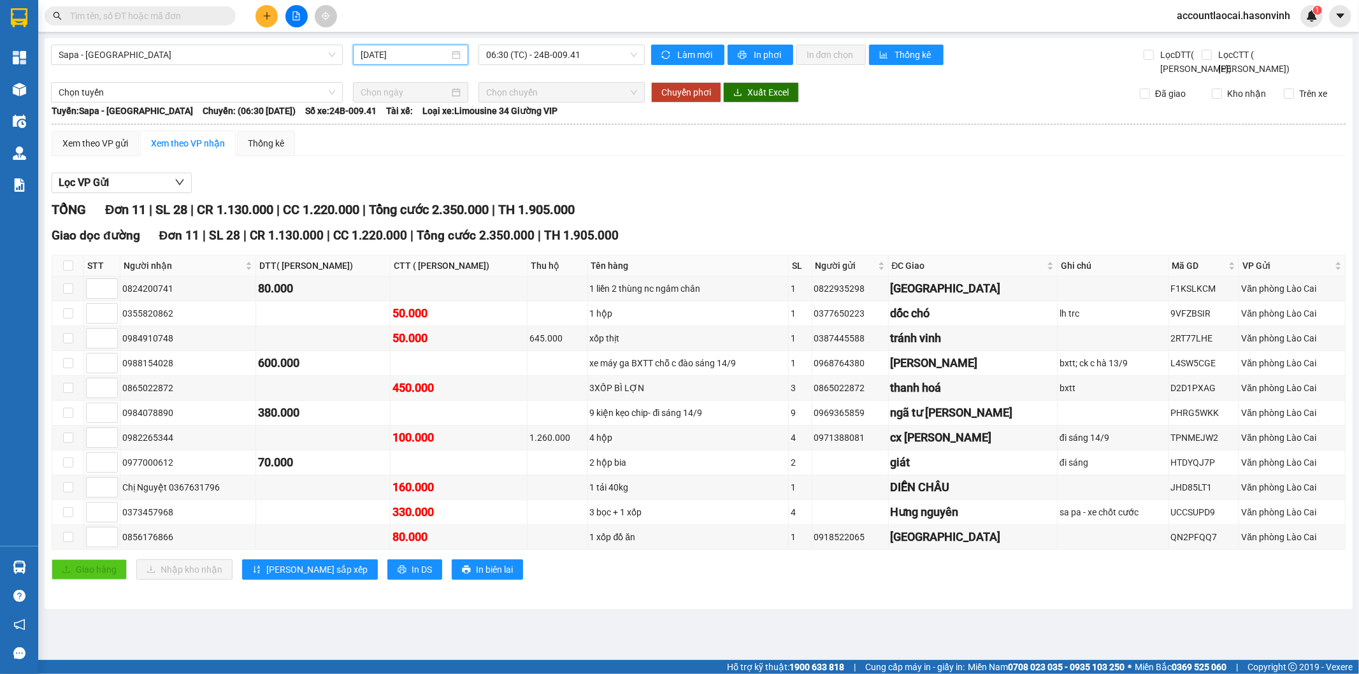
click at [397, 53] on input "[DATE]" at bounding box center [404, 55] width 89 height 14
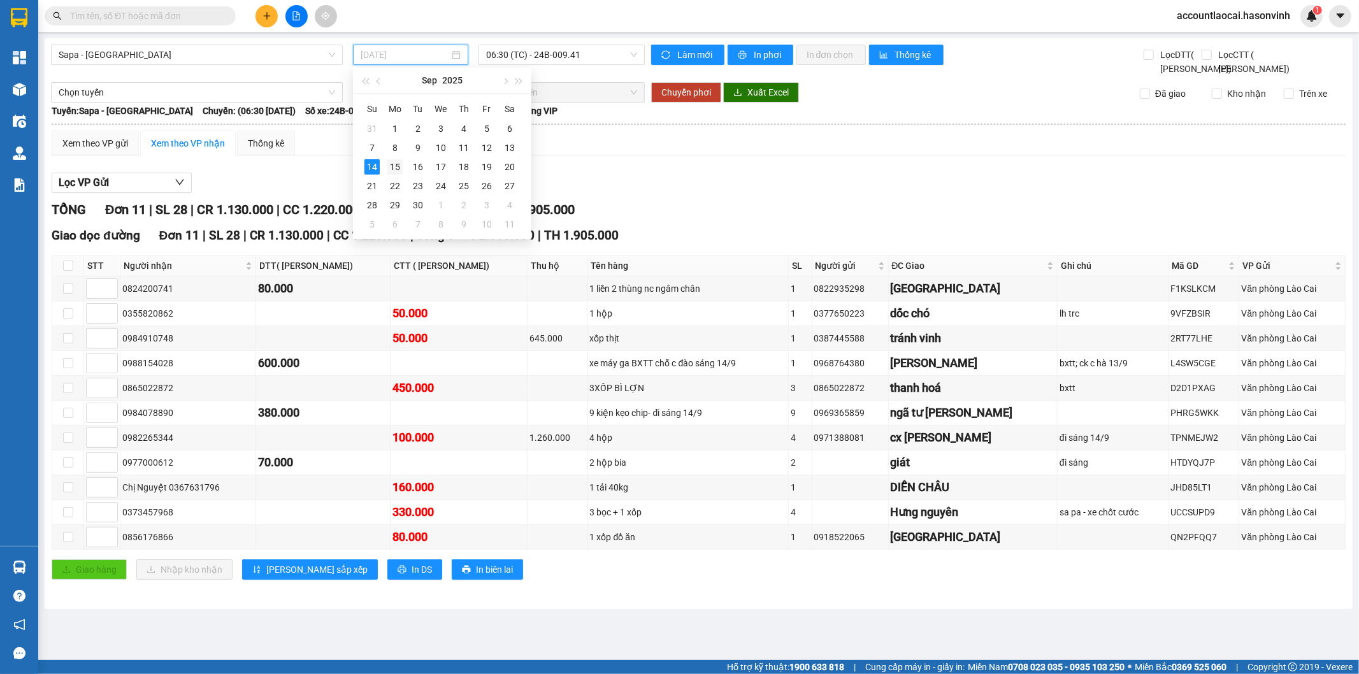
click at [397, 168] on div "15" at bounding box center [394, 166] width 15 height 15
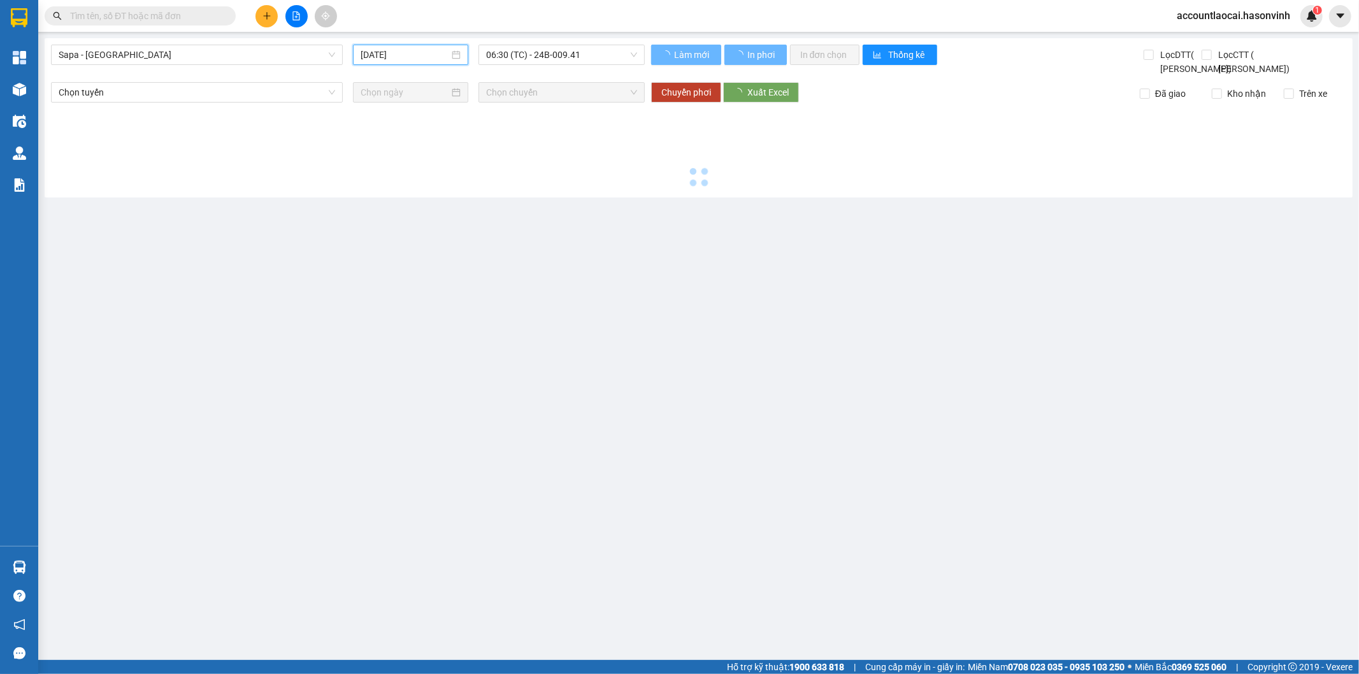
type input "[DATE]"
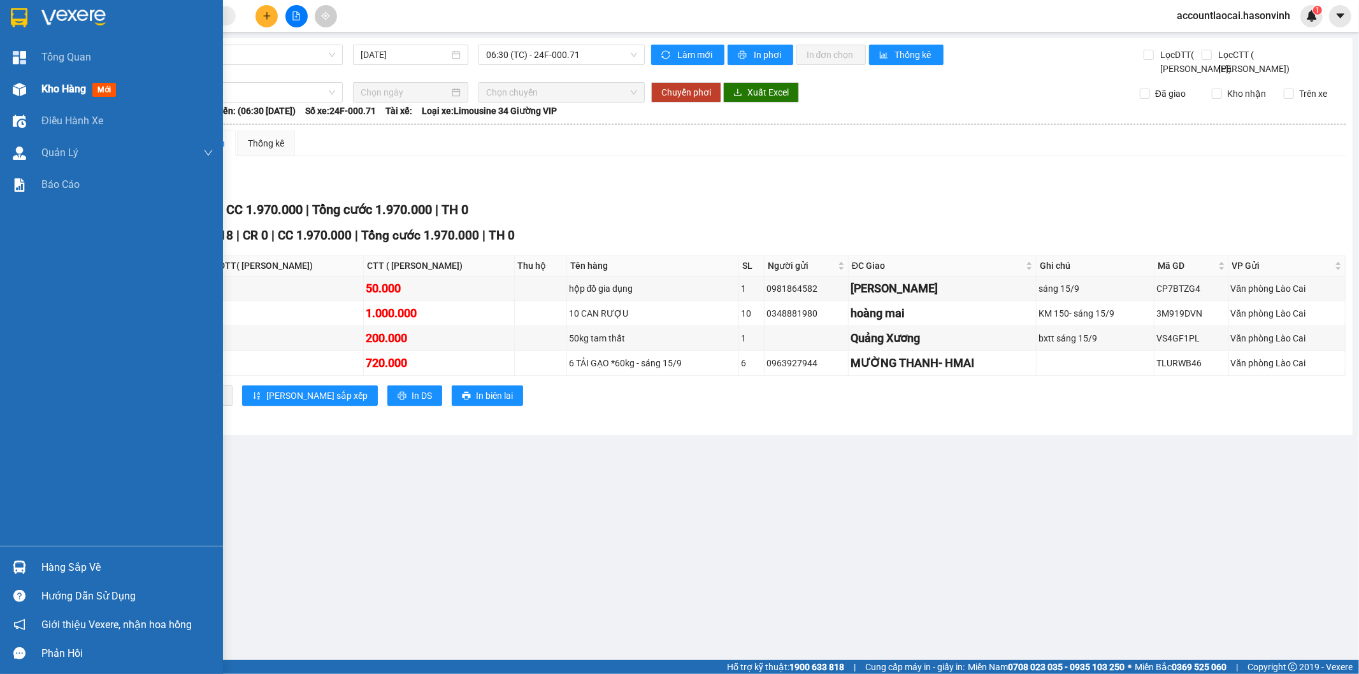
click at [43, 83] on span "Kho hàng" at bounding box center [63, 89] width 45 height 12
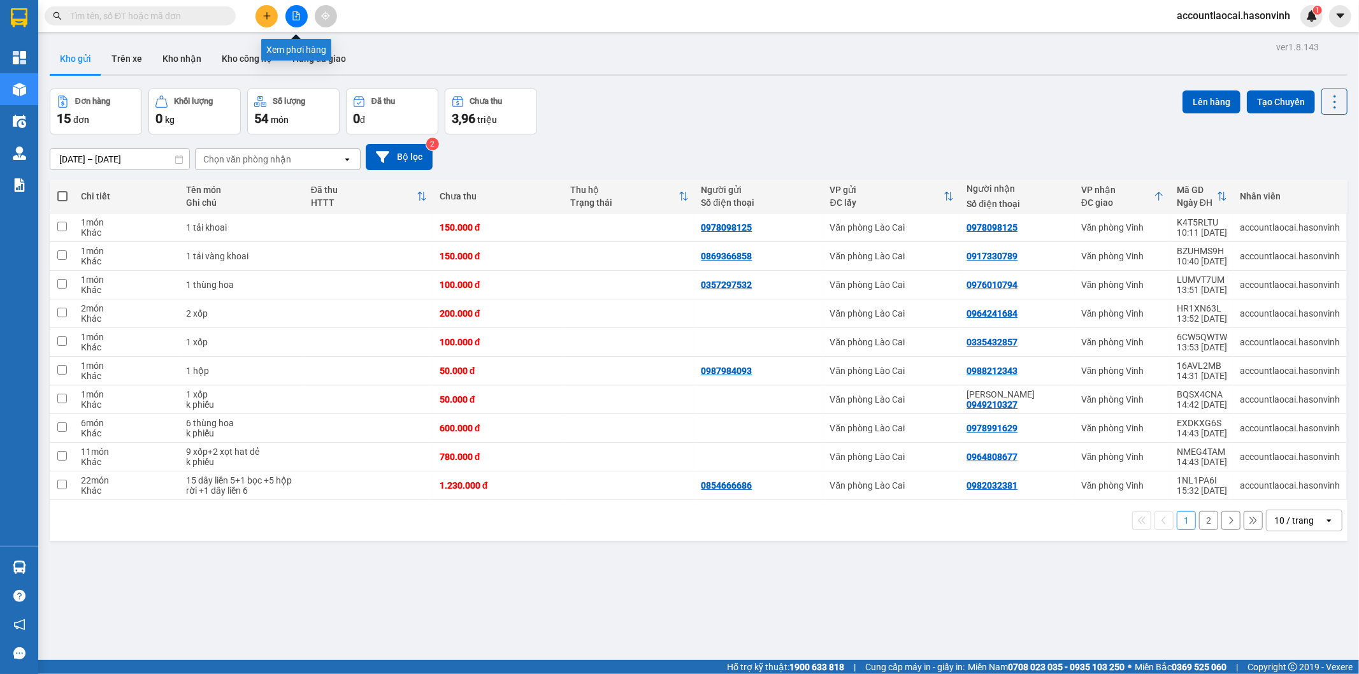
click at [293, 13] on icon "file-add" at bounding box center [296, 15] width 7 height 9
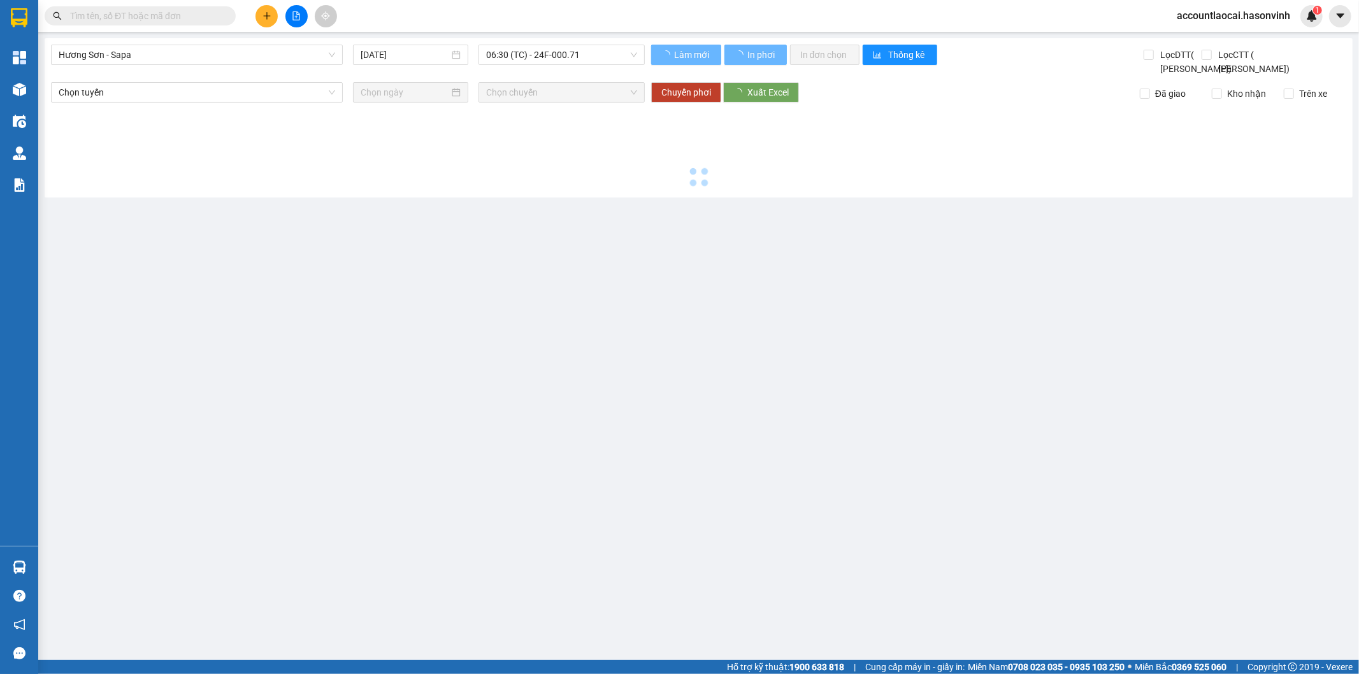
type input "[DATE]"
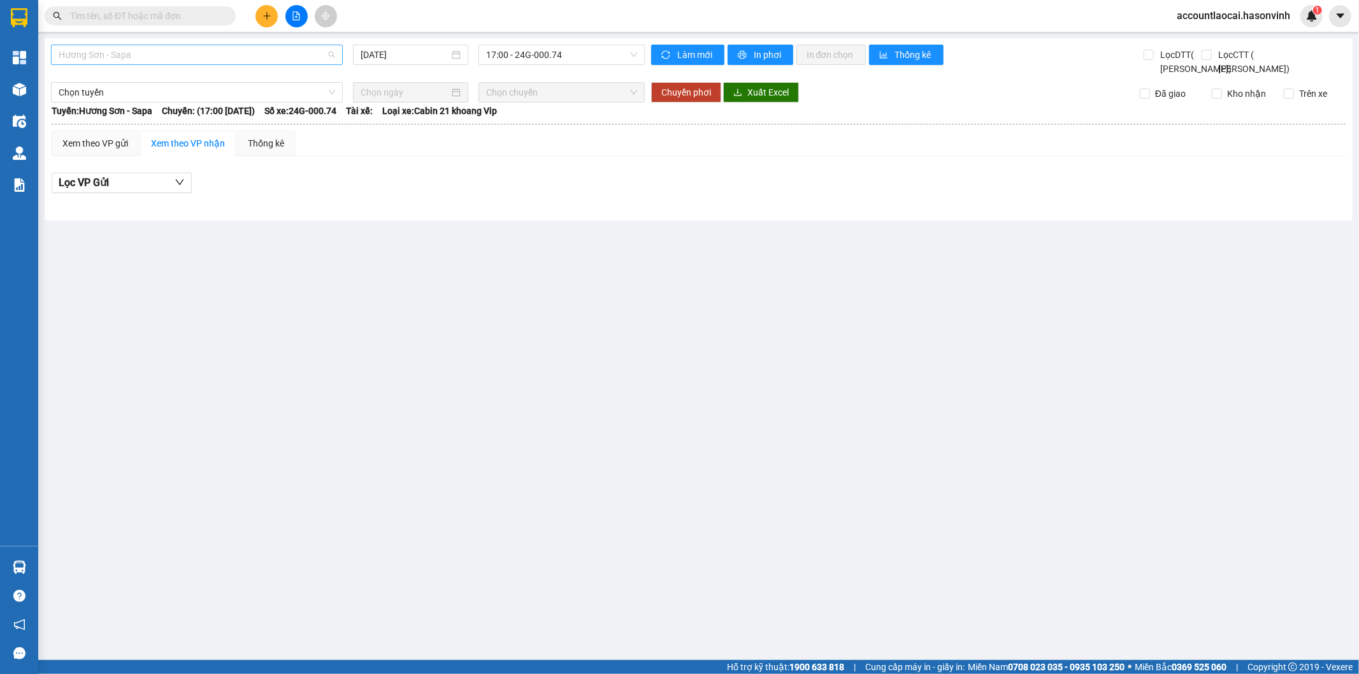
click at [201, 54] on span "Hương Sơn - Sapa" at bounding box center [197, 54] width 276 height 19
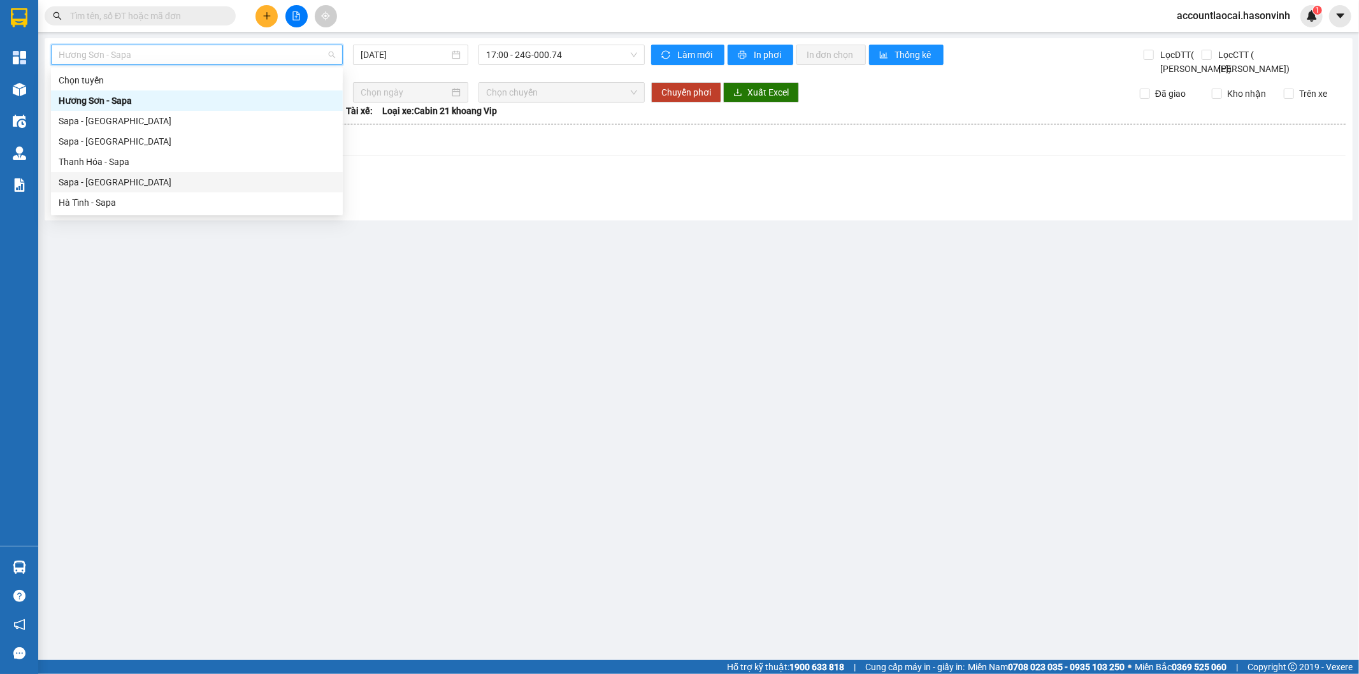
click at [113, 176] on div "Sapa - [GEOGRAPHIC_DATA]" at bounding box center [197, 182] width 276 height 14
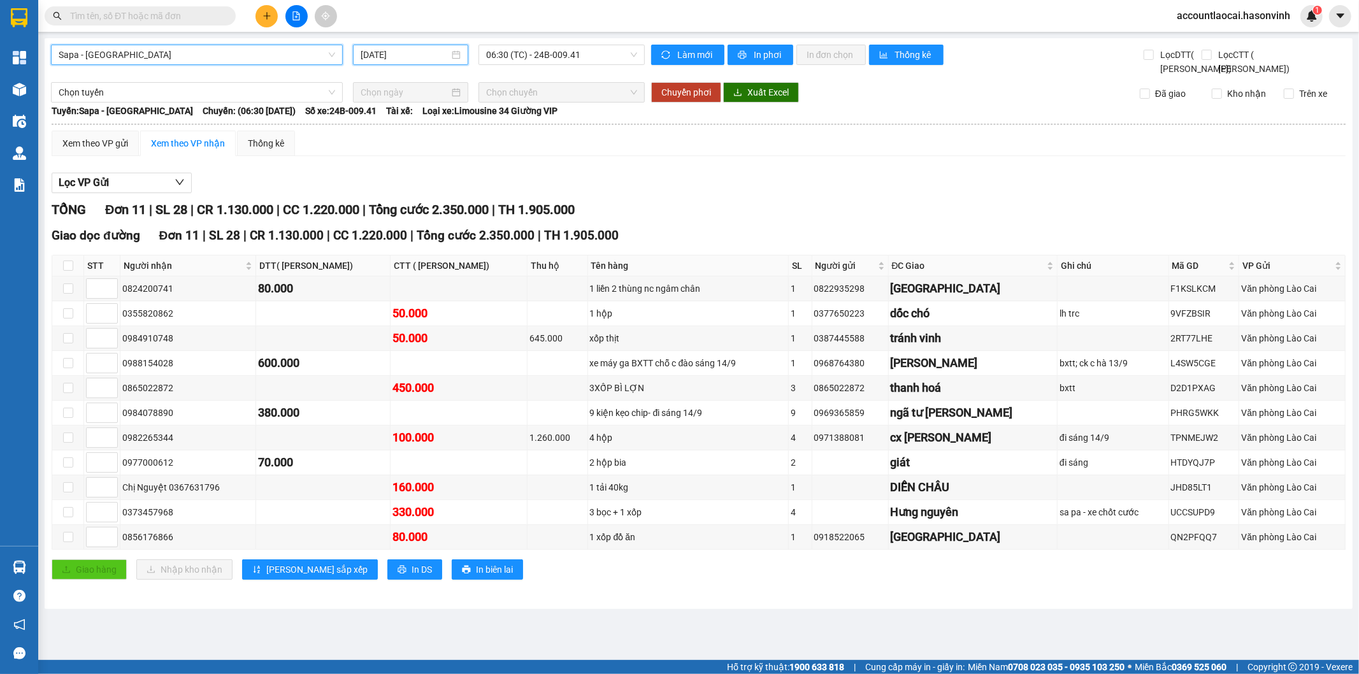
click at [389, 55] on input "[DATE]" at bounding box center [404, 55] width 89 height 14
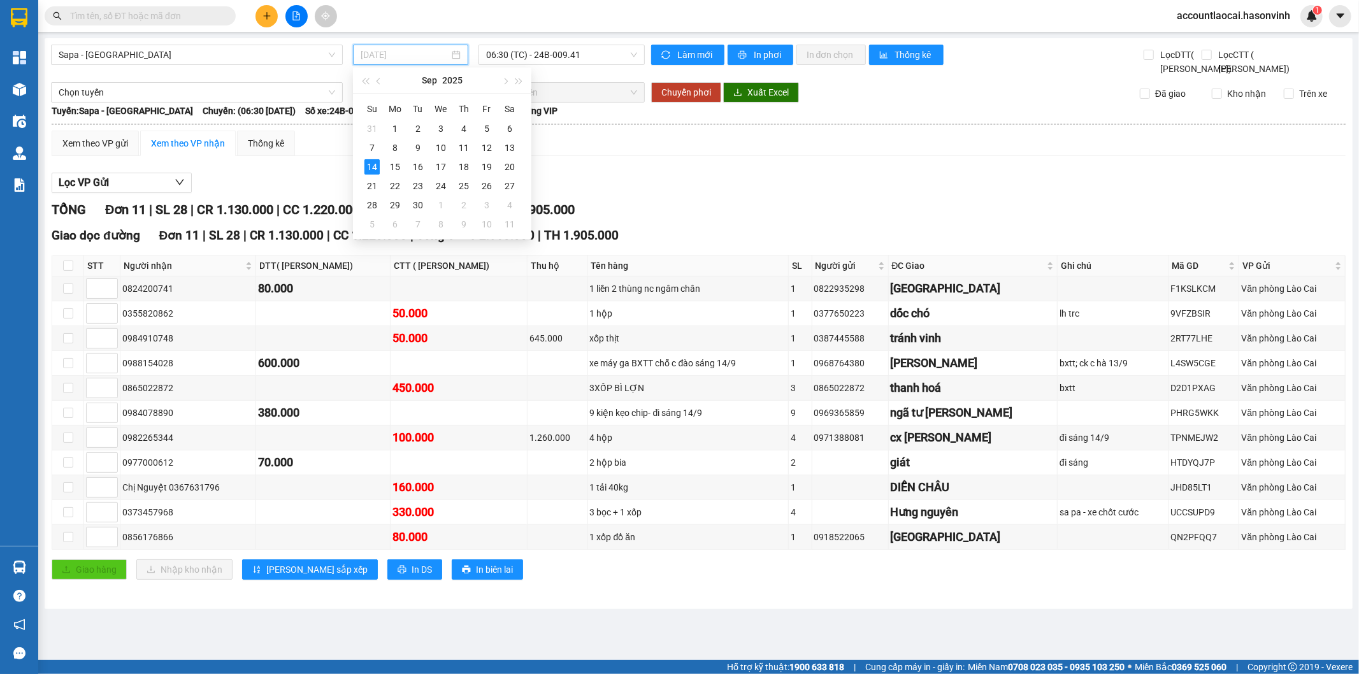
type input "[DATE]"
click at [577, 59] on span "06:30 (TC) - 24B-009.41" at bounding box center [561, 54] width 150 height 19
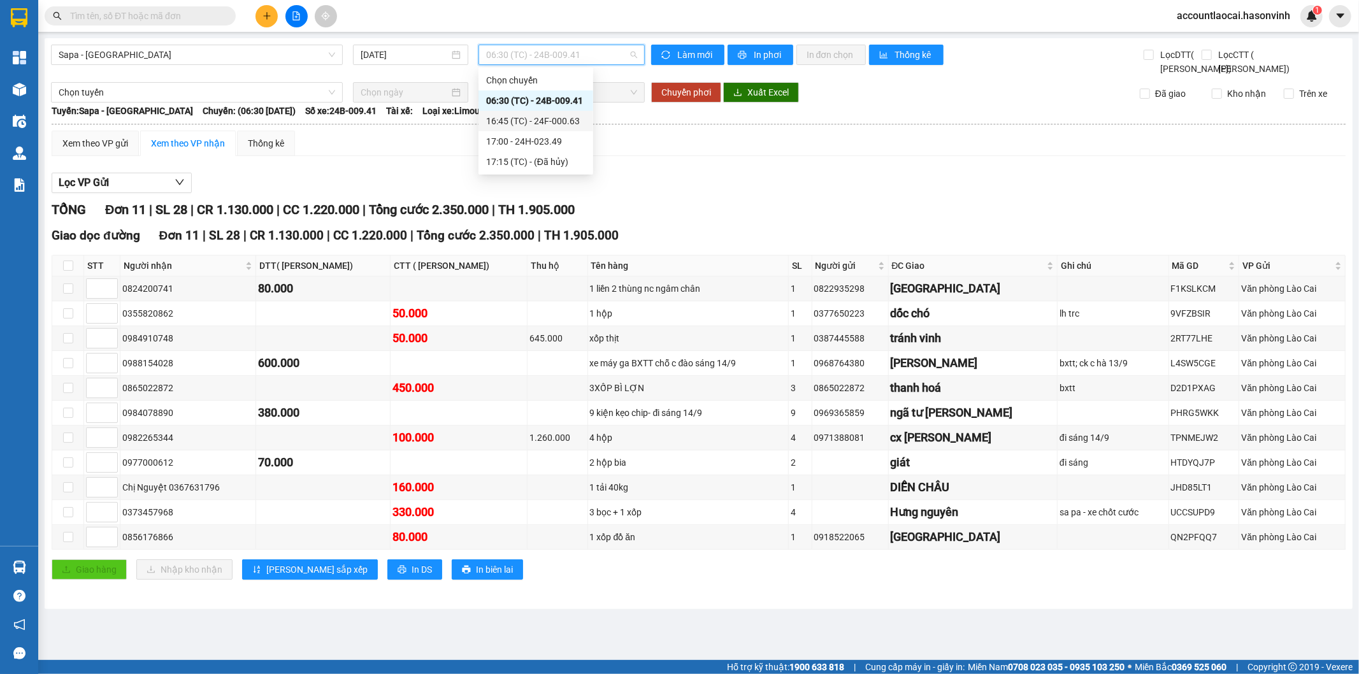
click at [576, 122] on div "16:45 (TC) - 24F-000.63" at bounding box center [535, 121] width 99 height 14
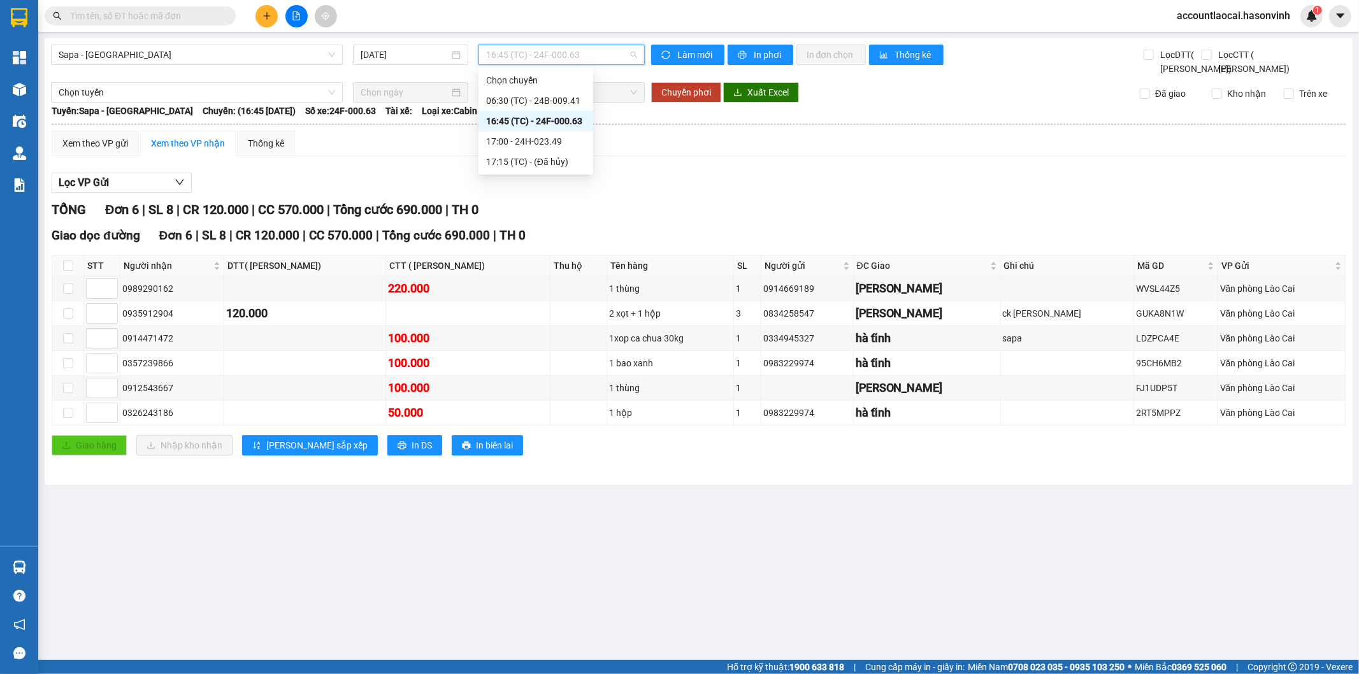
click at [568, 54] on span "16:45 (TC) - 24F-000.63" at bounding box center [561, 54] width 150 height 19
click at [564, 136] on div "17:00 - 24H-023.49" at bounding box center [535, 141] width 99 height 14
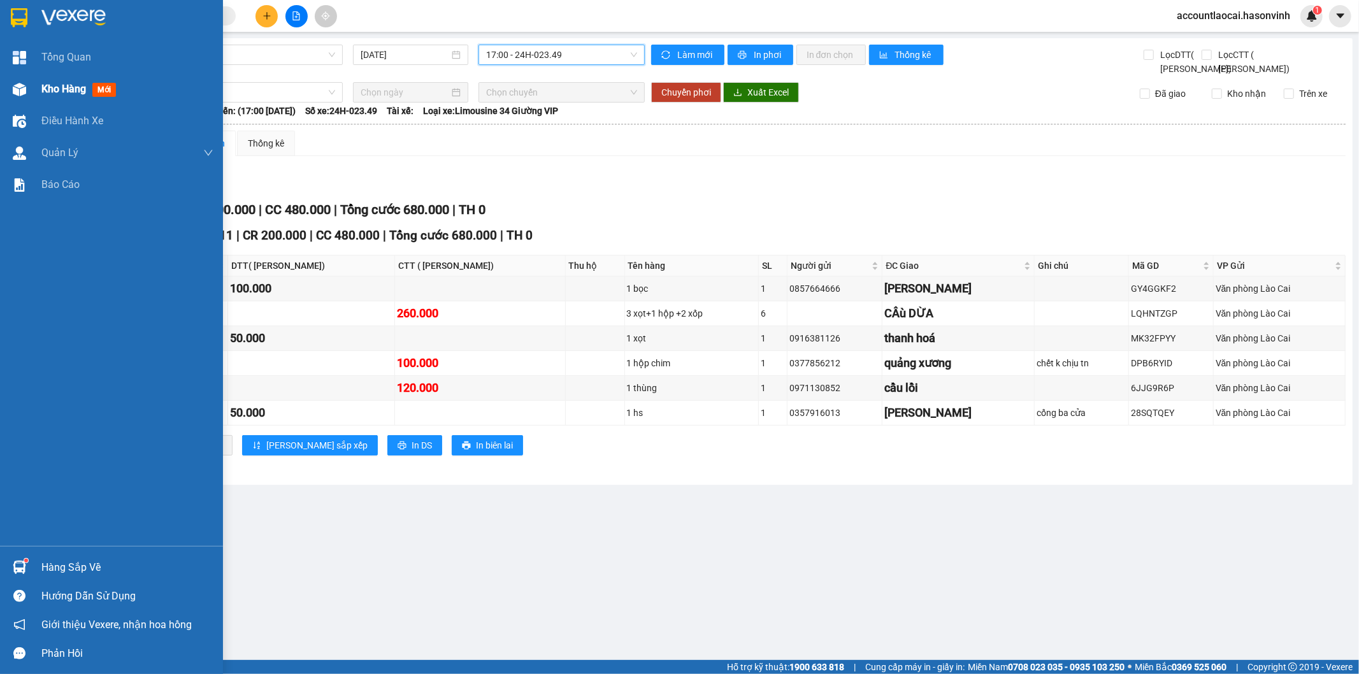
click at [78, 92] on span "Kho hàng" at bounding box center [63, 89] width 45 height 12
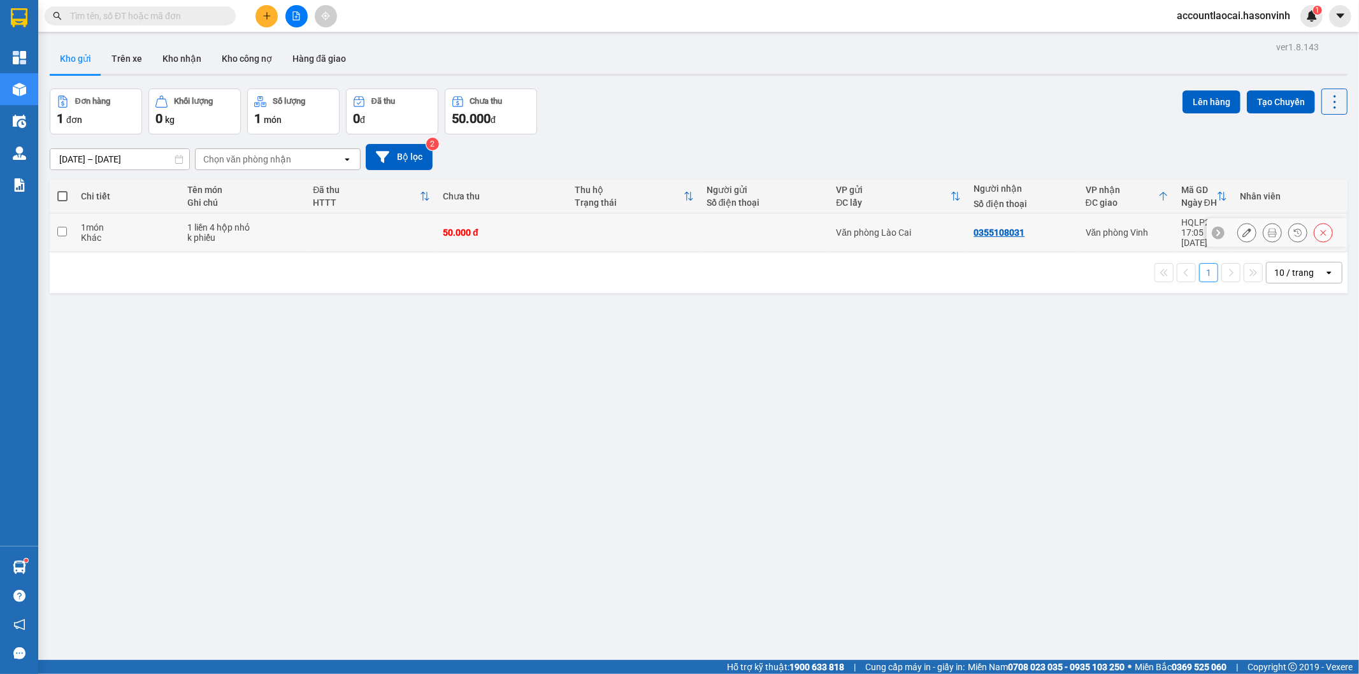
click at [627, 231] on td at bounding box center [634, 232] width 132 height 39
checkbox input "true"
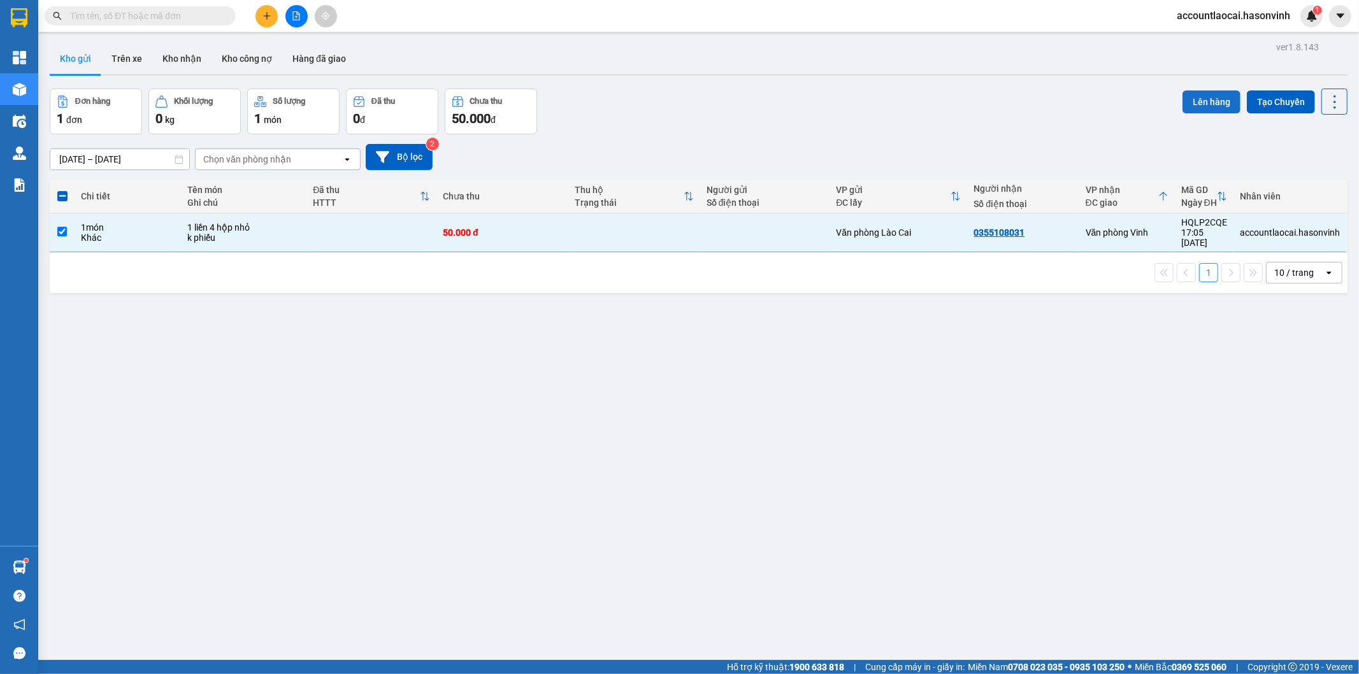
click at [1198, 104] on button "Lên hàng" at bounding box center [1211, 101] width 58 height 23
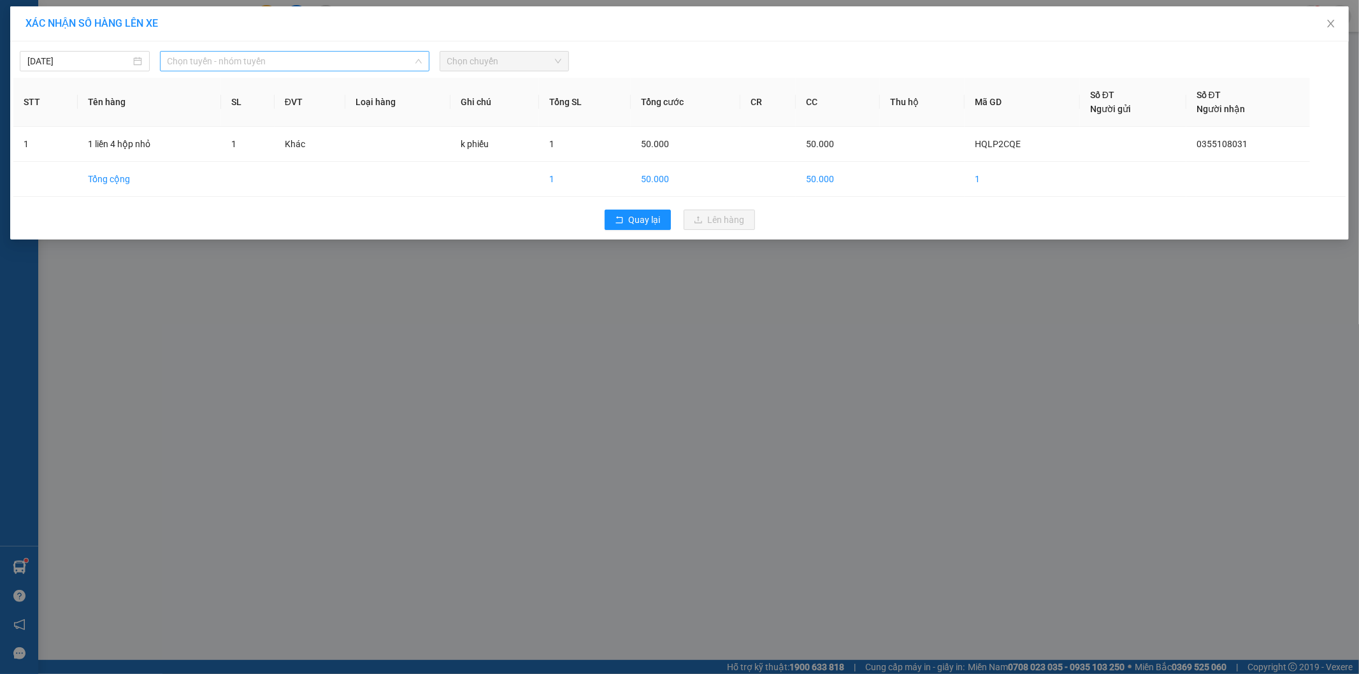
click at [175, 61] on span "Chọn tuyến - nhóm tuyến" at bounding box center [295, 61] width 254 height 19
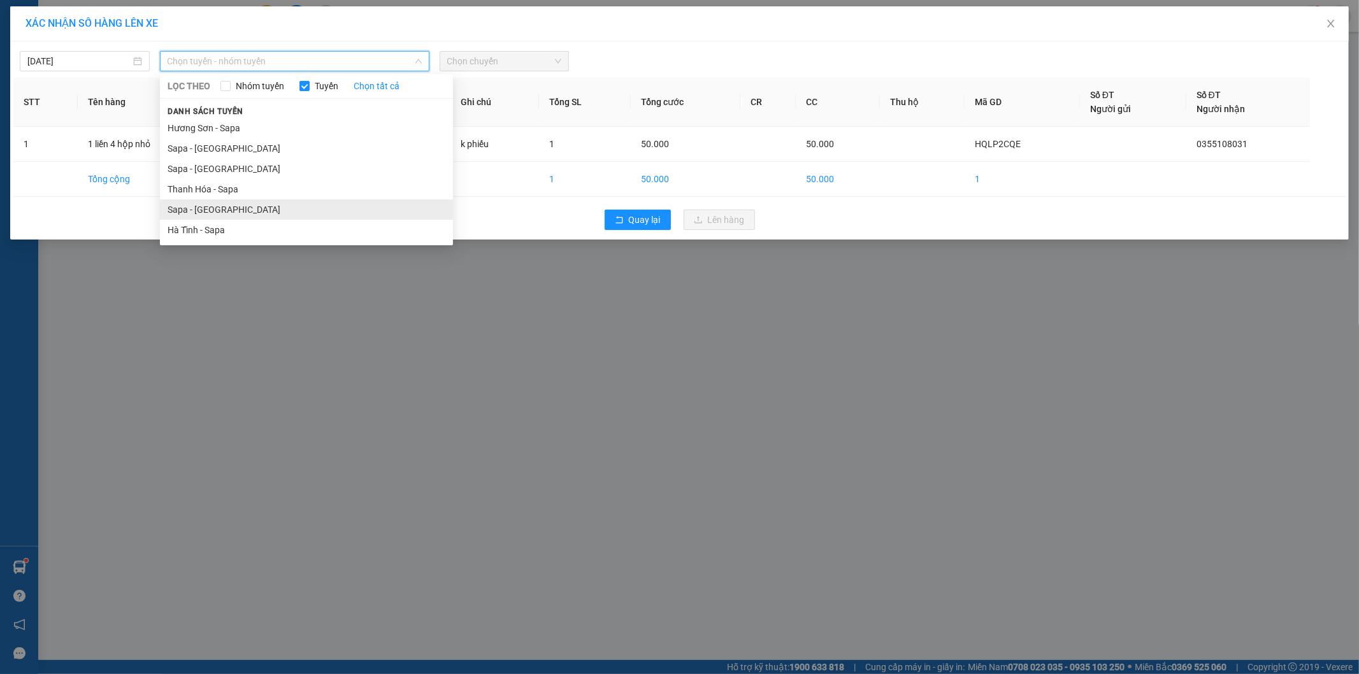
click at [189, 207] on li "Sapa - [GEOGRAPHIC_DATA]" at bounding box center [306, 209] width 293 height 20
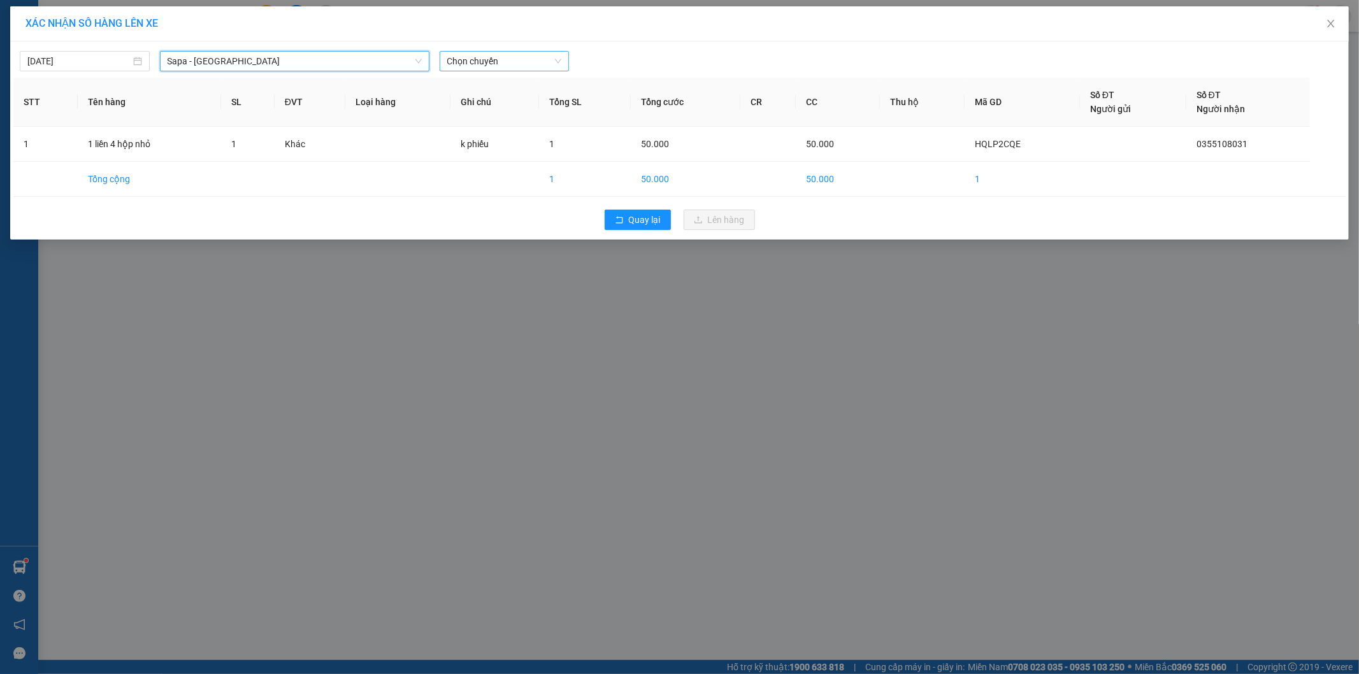
click at [518, 52] on span "Chọn chuyến" at bounding box center [504, 61] width 115 height 19
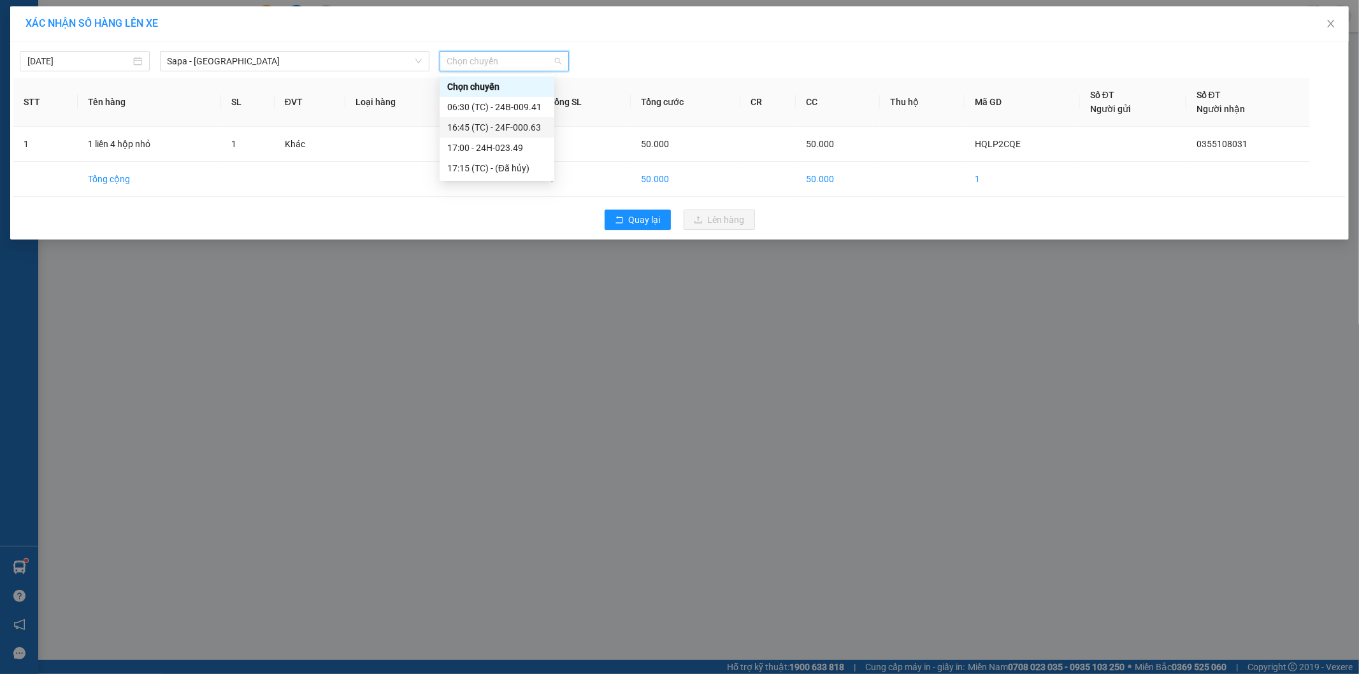
drag, startPoint x: 507, startPoint y: 124, endPoint x: 512, endPoint y: 130, distance: 7.7
click at [506, 125] on div "16:45 (TC) - 24F-000.63" at bounding box center [496, 127] width 99 height 14
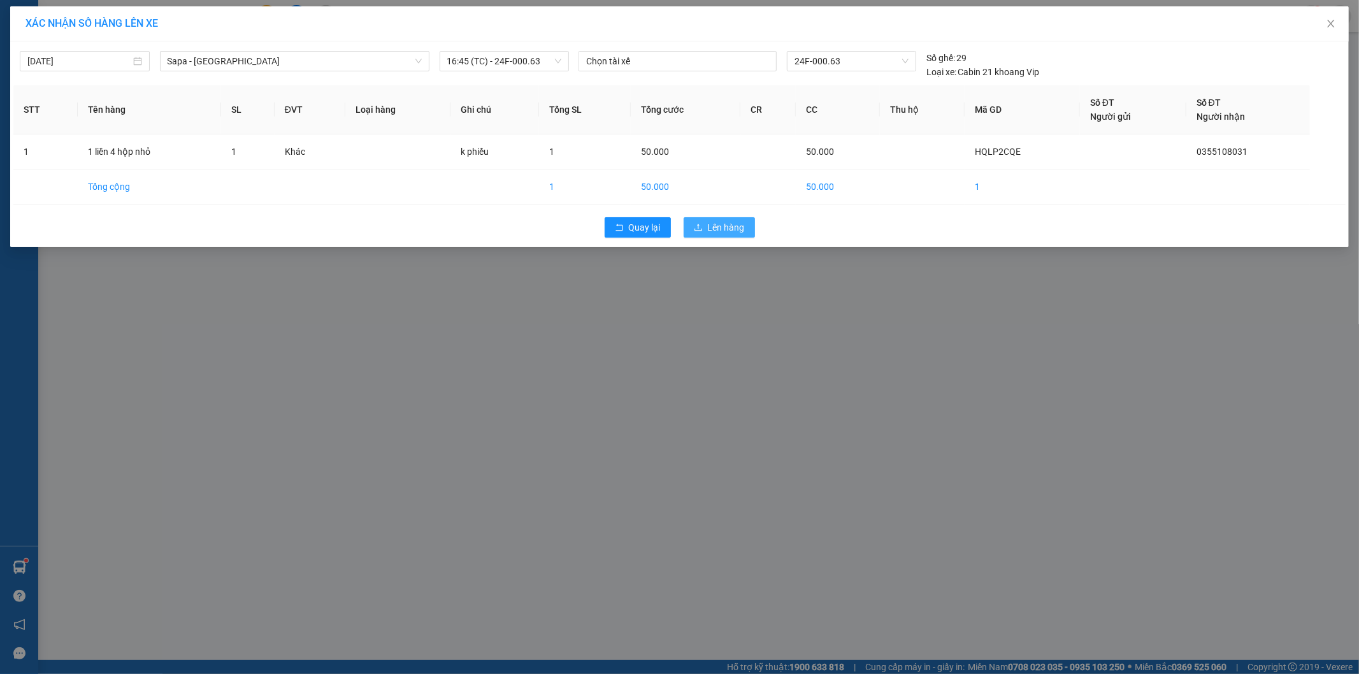
click at [704, 220] on button "Lên hàng" at bounding box center [718, 227] width 71 height 20
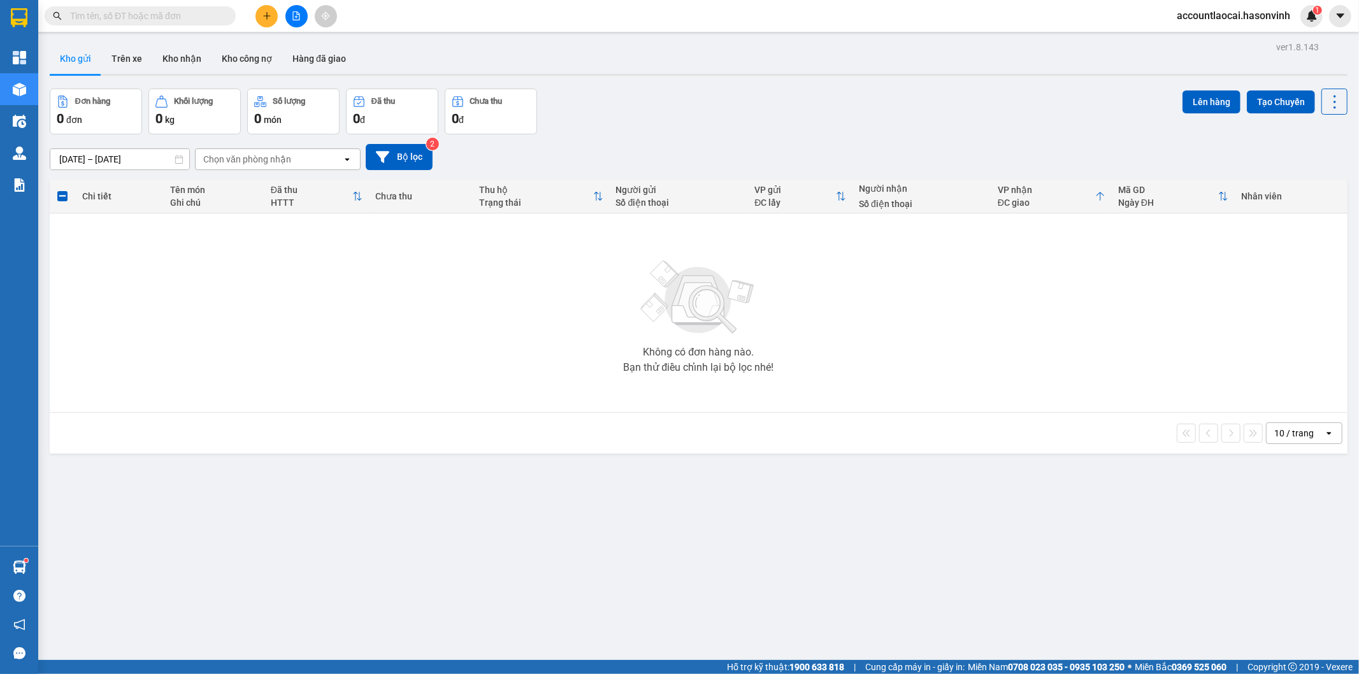
click at [295, 14] on icon "file-add" at bounding box center [296, 15] width 9 height 9
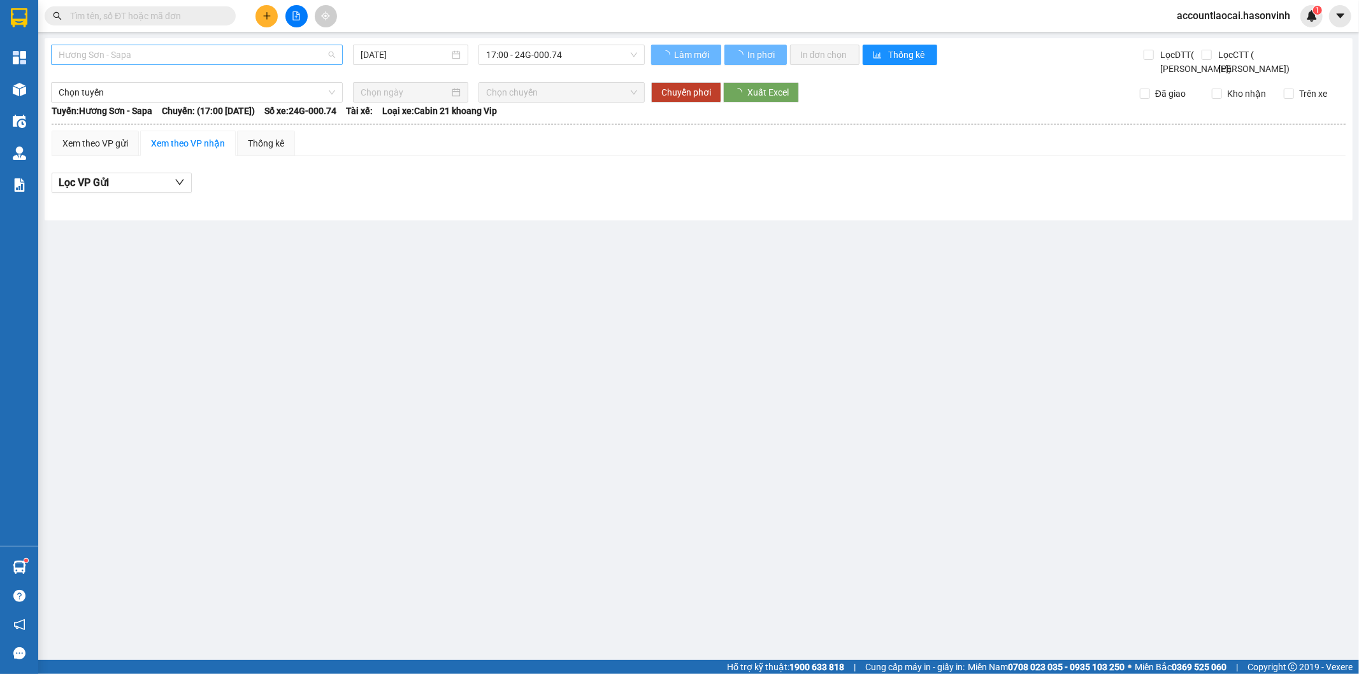
click at [123, 52] on span "Hương Sơn - Sapa" at bounding box center [197, 54] width 276 height 19
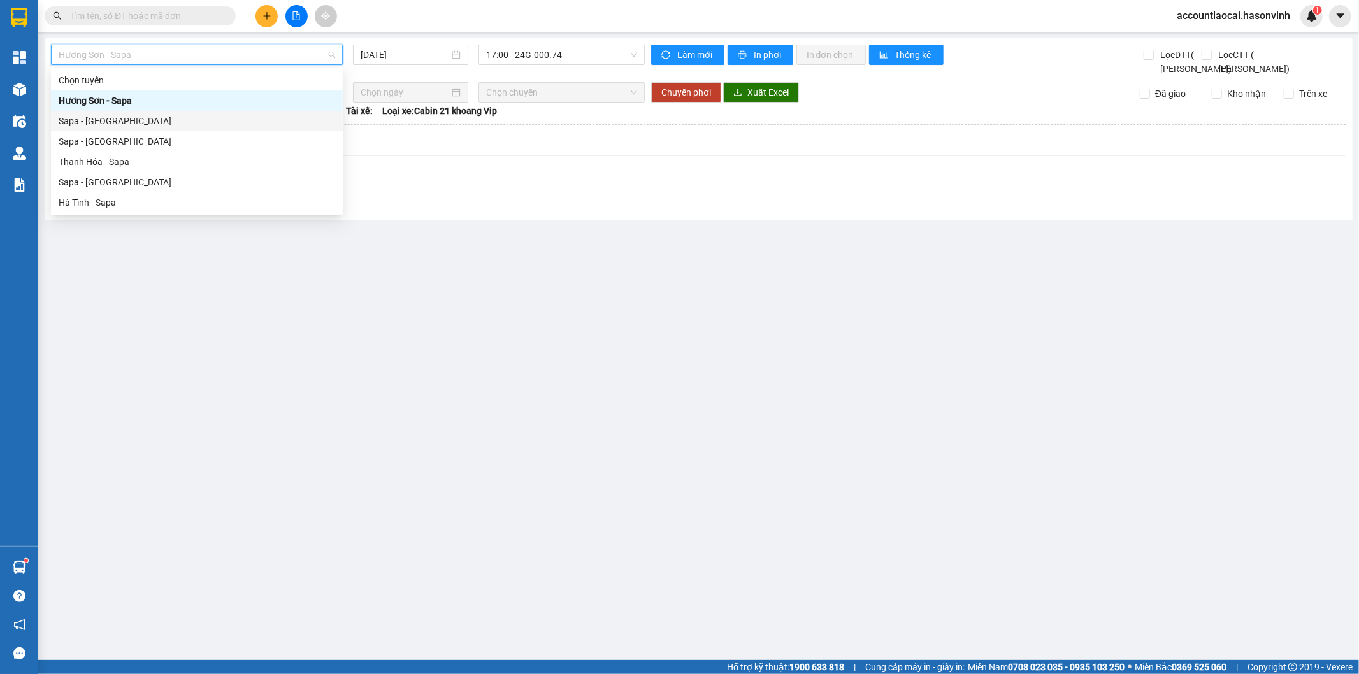
click at [96, 121] on div "Sapa - [GEOGRAPHIC_DATA]" at bounding box center [197, 121] width 276 height 14
type input "[DATE]"
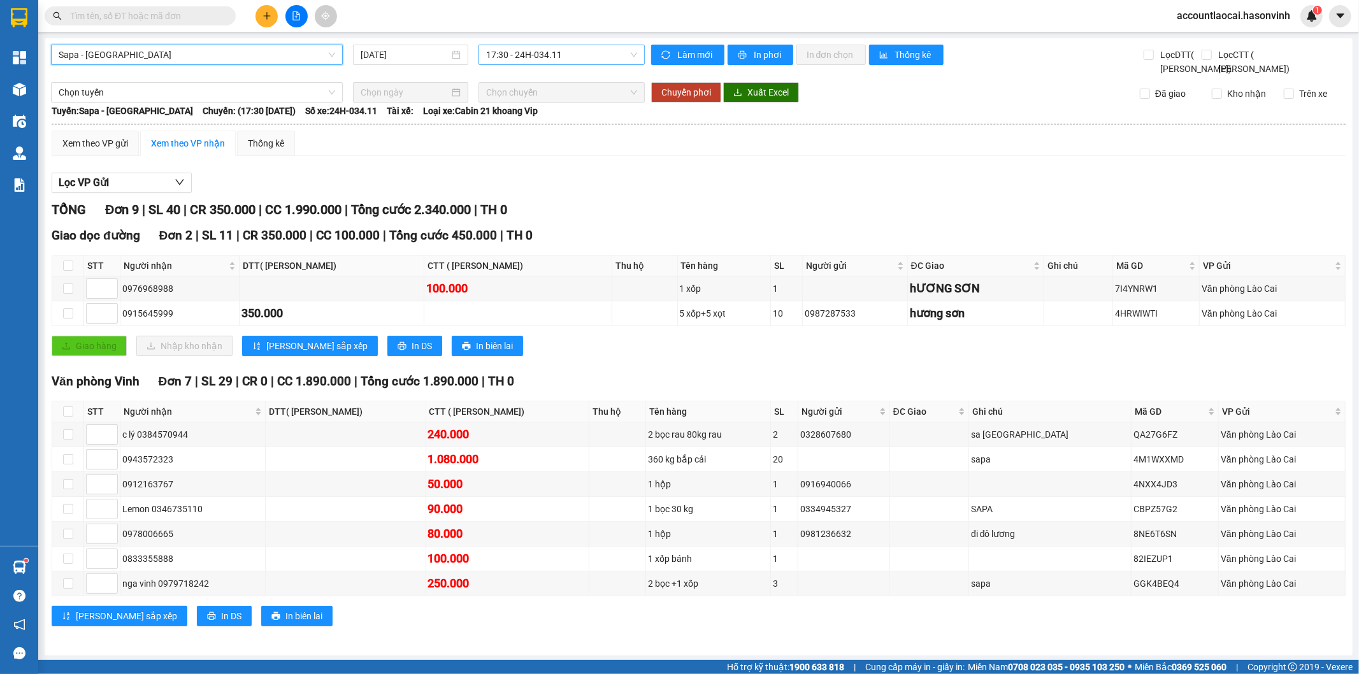
click at [557, 53] on span "17:30 - 24H-034.11" at bounding box center [561, 54] width 150 height 19
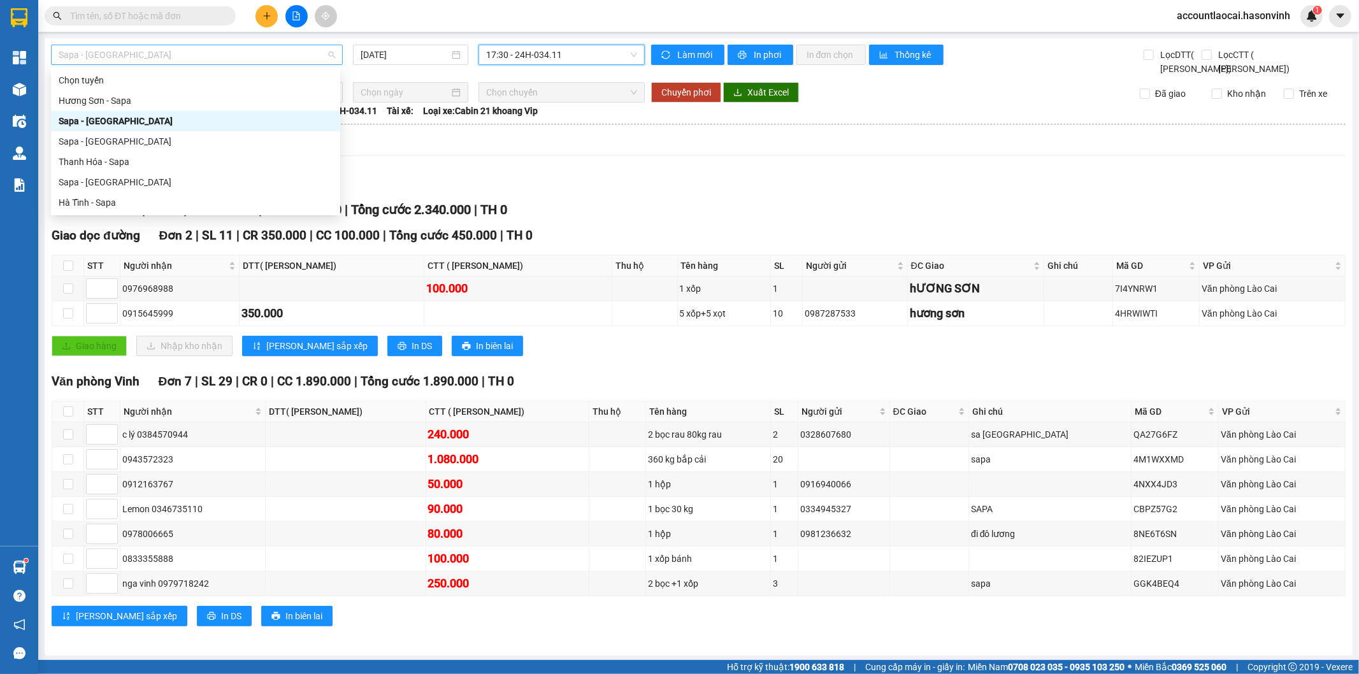
click at [180, 59] on span "Sapa - [GEOGRAPHIC_DATA]" at bounding box center [197, 54] width 276 height 19
click at [122, 181] on div "Sapa - [GEOGRAPHIC_DATA]" at bounding box center [196, 182] width 274 height 14
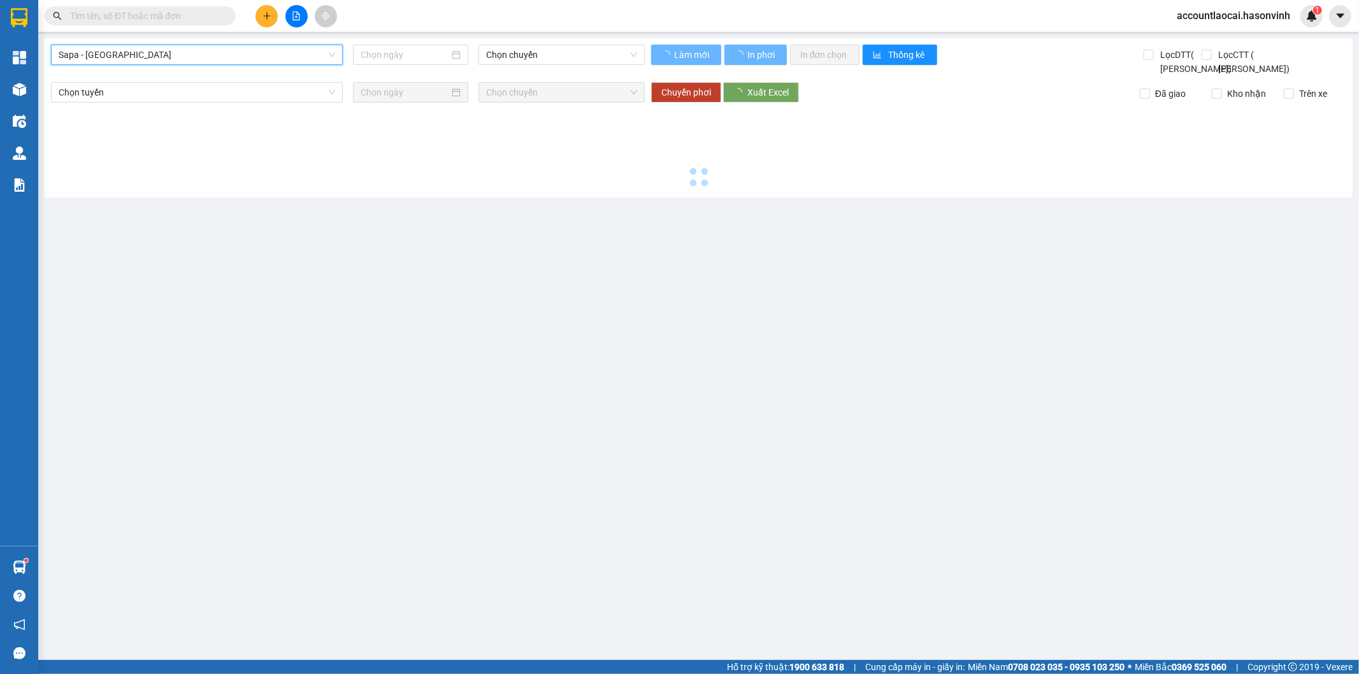
type input "[DATE]"
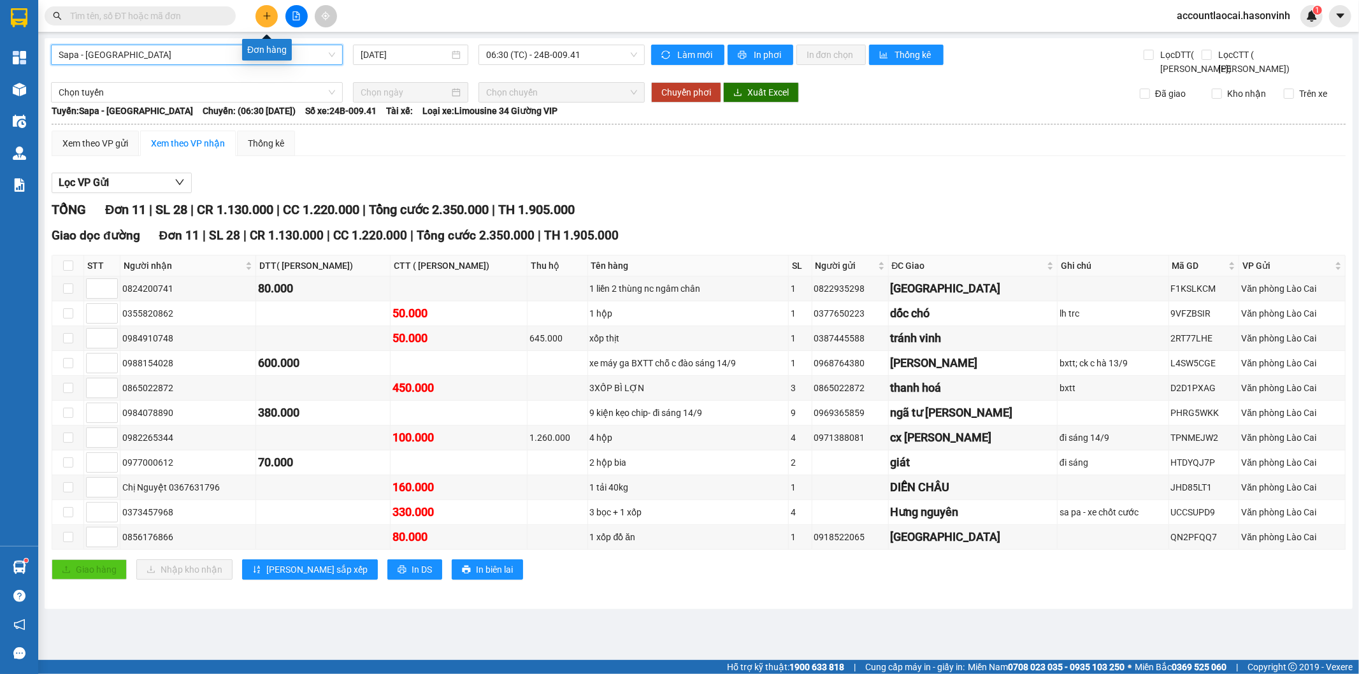
click at [261, 8] on button at bounding box center [266, 16] width 22 height 22
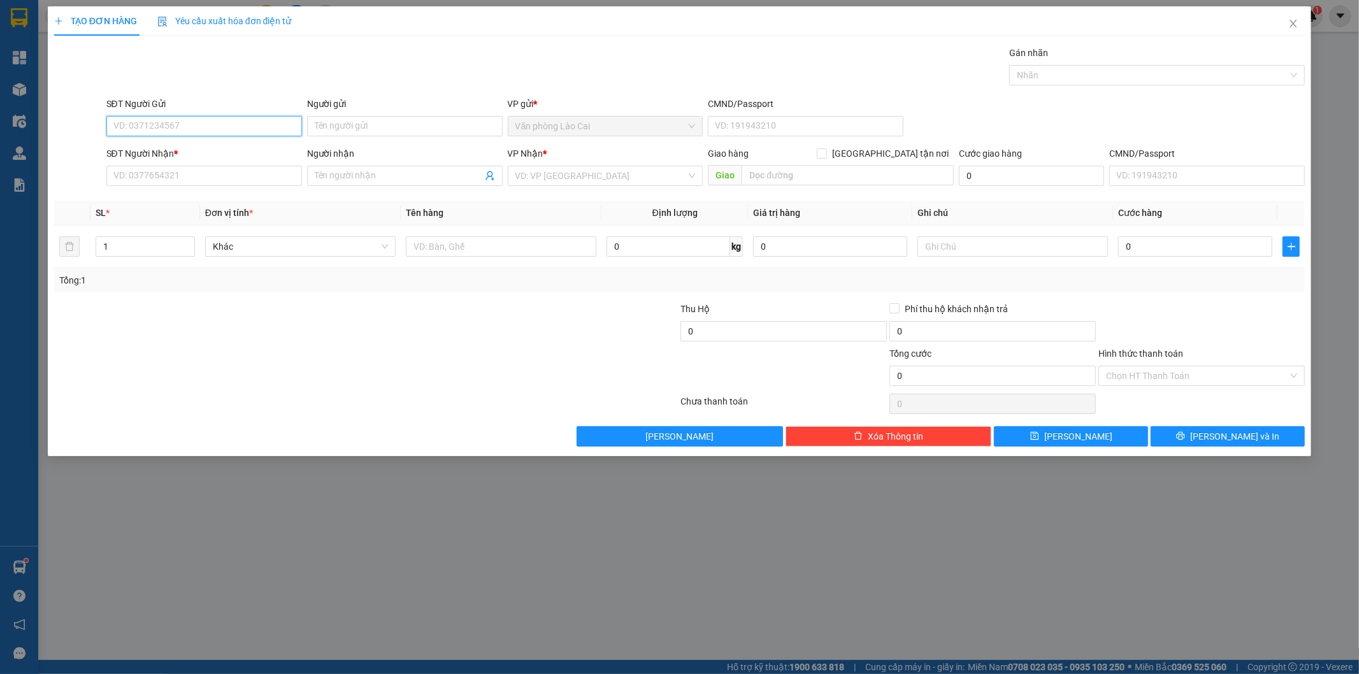
click at [211, 130] on input "SĐT Người Gửi" at bounding box center [204, 126] width 196 height 20
click at [143, 131] on input "911" at bounding box center [204, 126] width 196 height 20
click at [155, 153] on div "0868661911" at bounding box center [204, 152] width 180 height 14
type input "0868661911"
type input "0978480777"
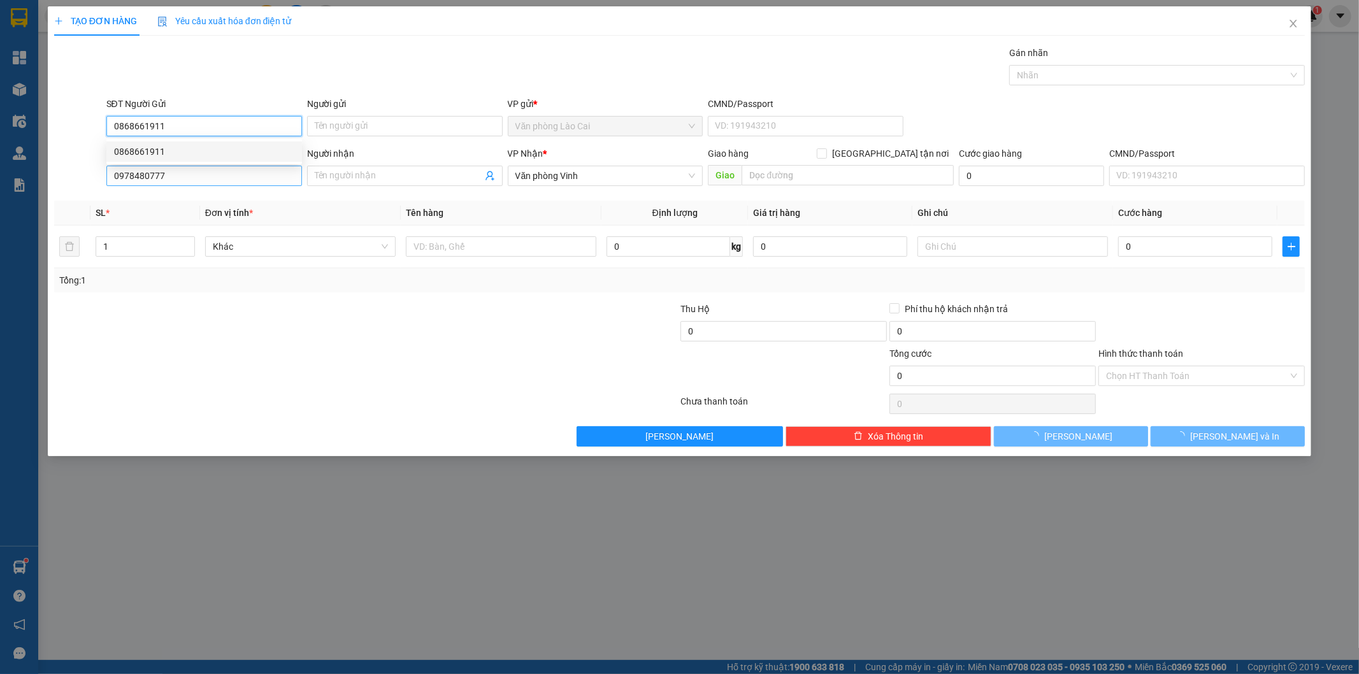
type input "200.000"
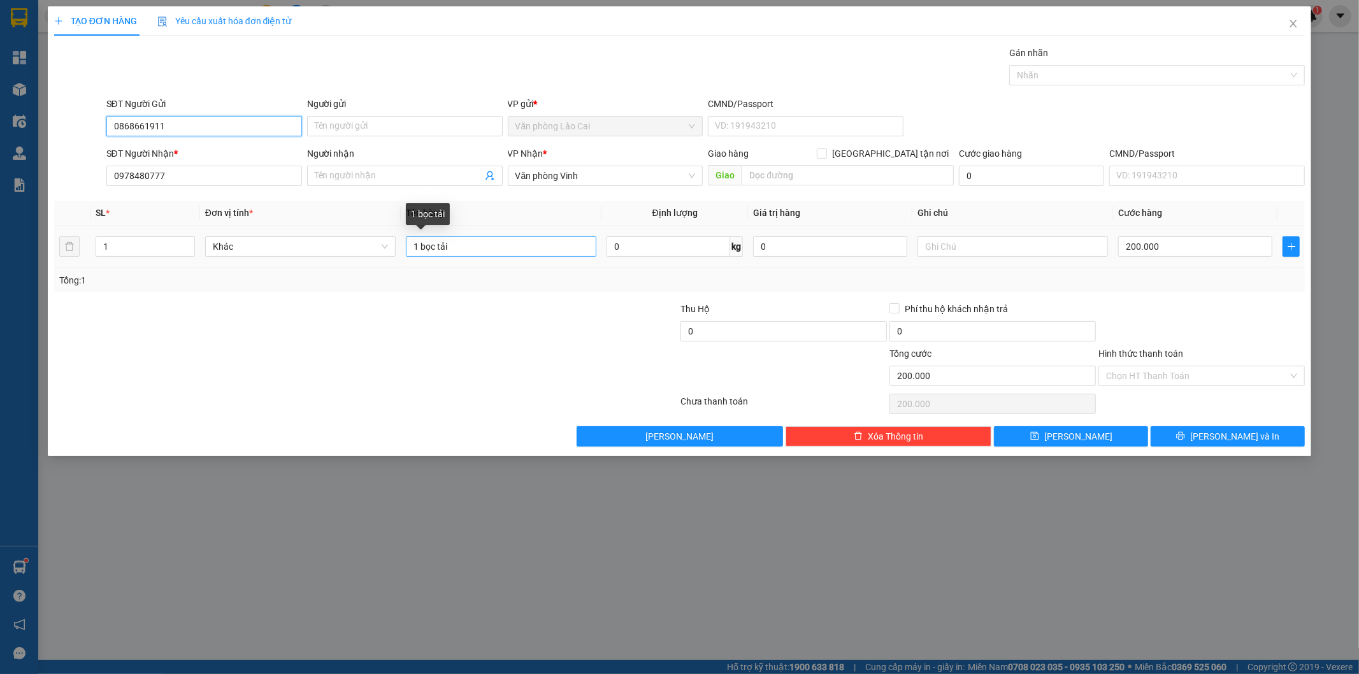
type input "0868661911"
drag, startPoint x: 467, startPoint y: 242, endPoint x: 438, endPoint y: 239, distance: 29.4
click at [438, 239] on input "1 bọc tải" at bounding box center [501, 246] width 190 height 20
type input "1 bọc xốp"
click at [1164, 250] on input "200.000" at bounding box center [1195, 246] width 154 height 20
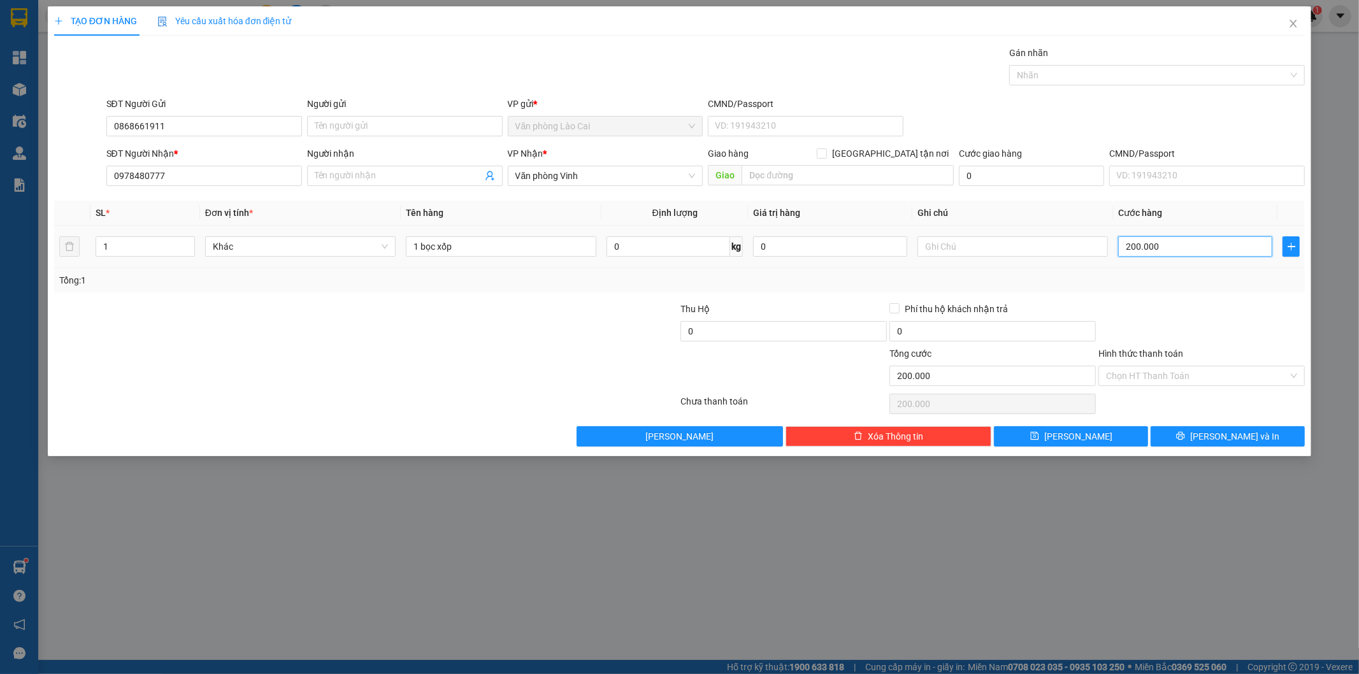
type input "3"
type input "30"
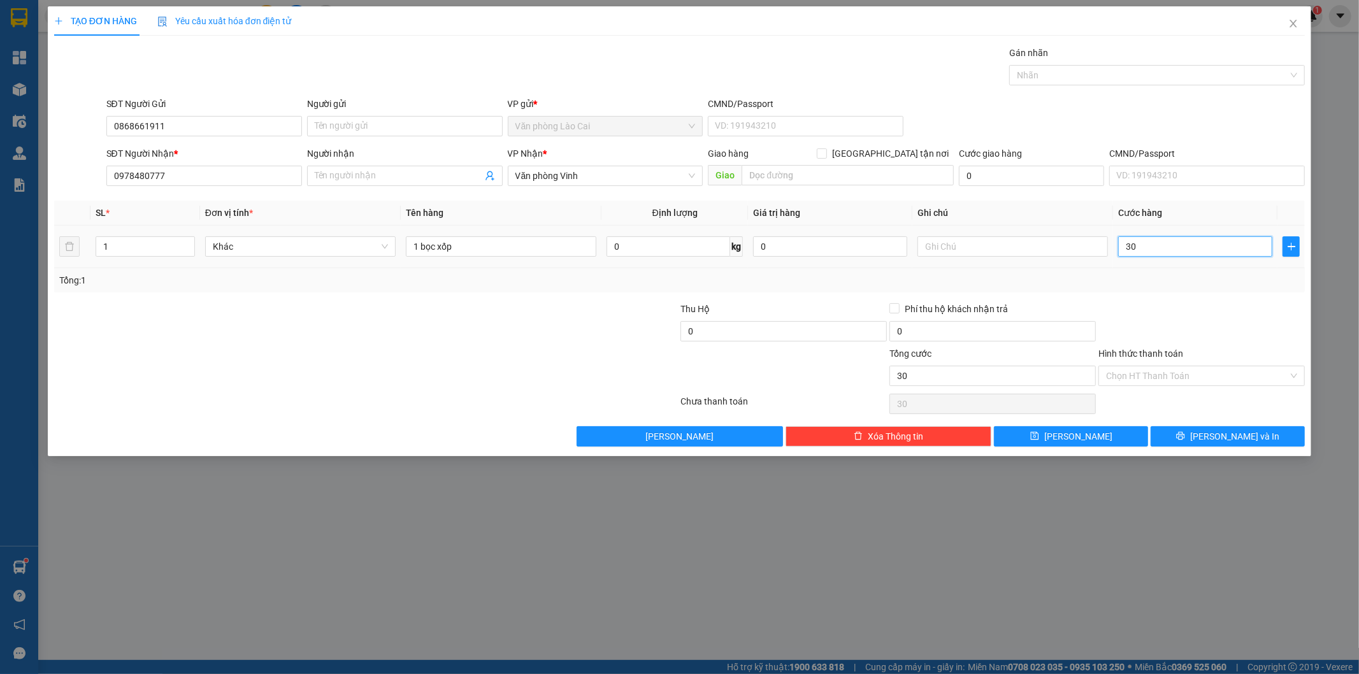
type input "300"
type input "300.000"
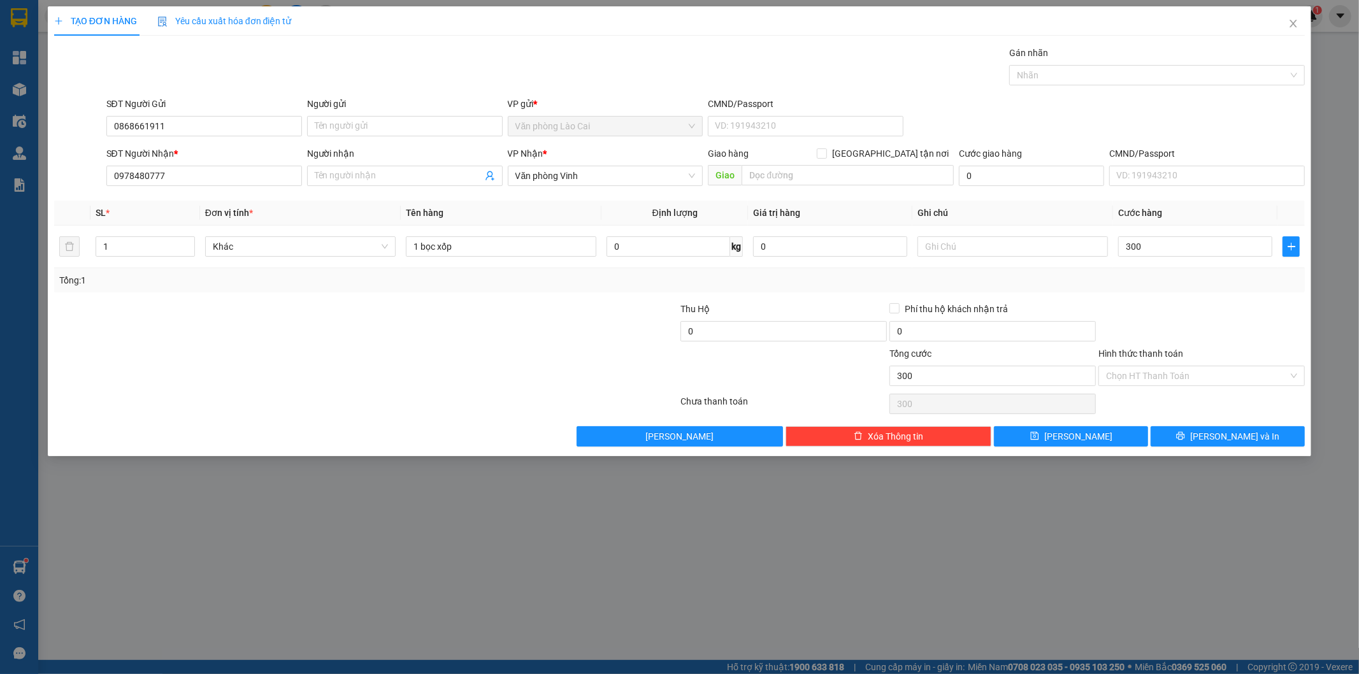
type input "300.000"
click at [1166, 276] on div "Tổng: 1" at bounding box center [679, 280] width 1241 height 14
drag, startPoint x: 1192, startPoint y: 448, endPoint x: 1198, endPoint y: 436, distance: 14.2
click at [1193, 446] on div "TẠO ĐƠN HÀNG Yêu cầu xuất hóa đơn điện tử Transit Pickup Surcharge Ids Transit …" at bounding box center [680, 231] width 1264 height 450
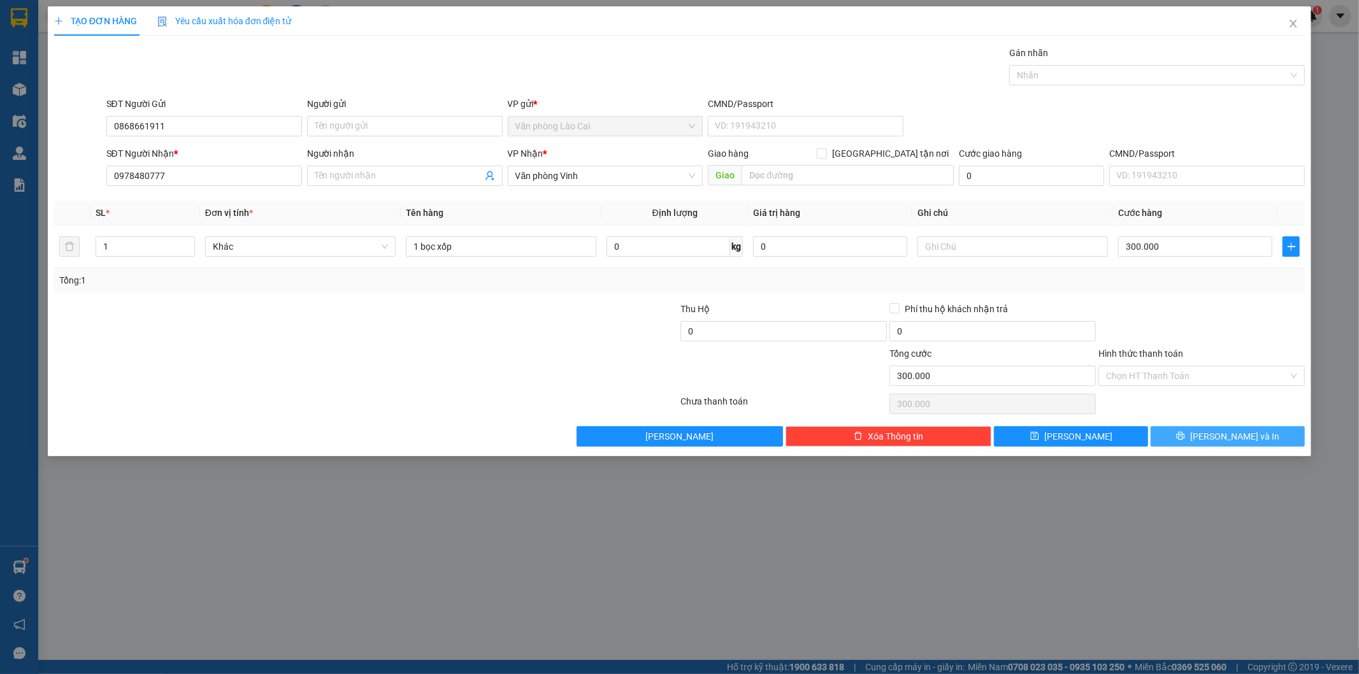
click at [1198, 436] on button "[PERSON_NAME] và In" at bounding box center [1227, 436] width 154 height 20
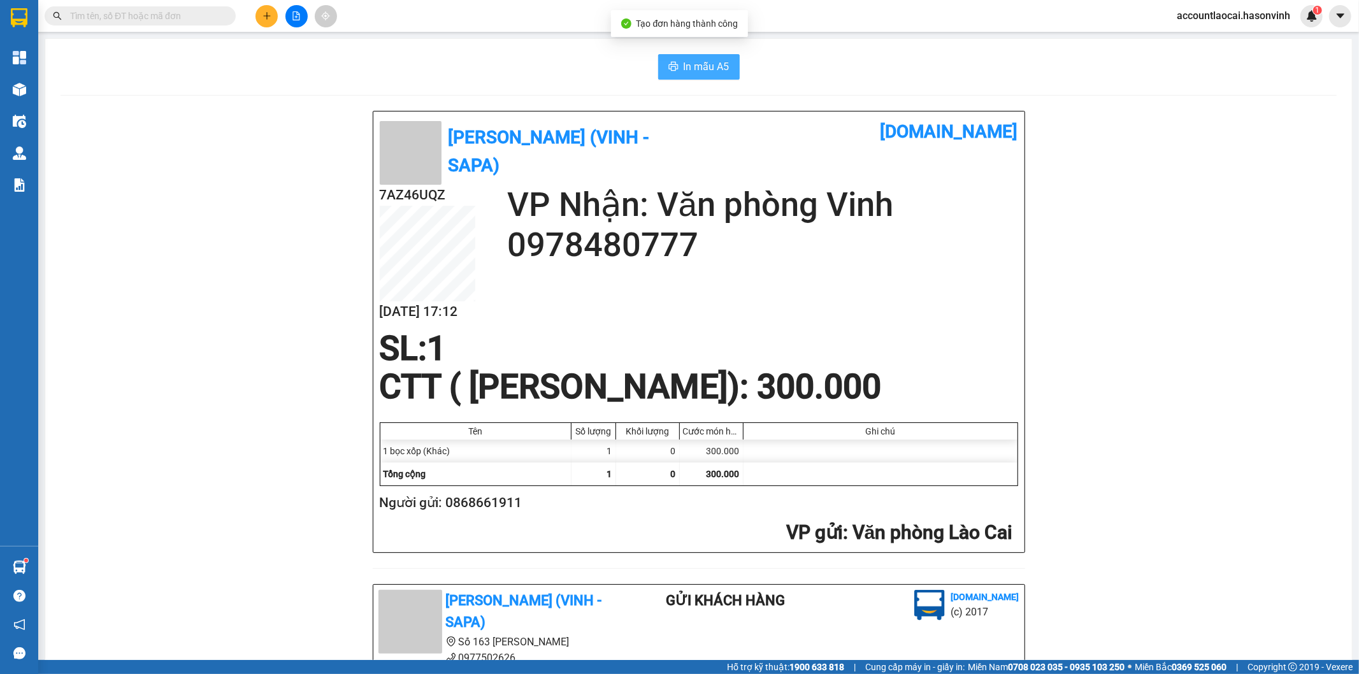
click at [685, 62] on span "In mẫu A5" at bounding box center [706, 67] width 46 height 16
click at [262, 9] on button at bounding box center [266, 16] width 22 height 22
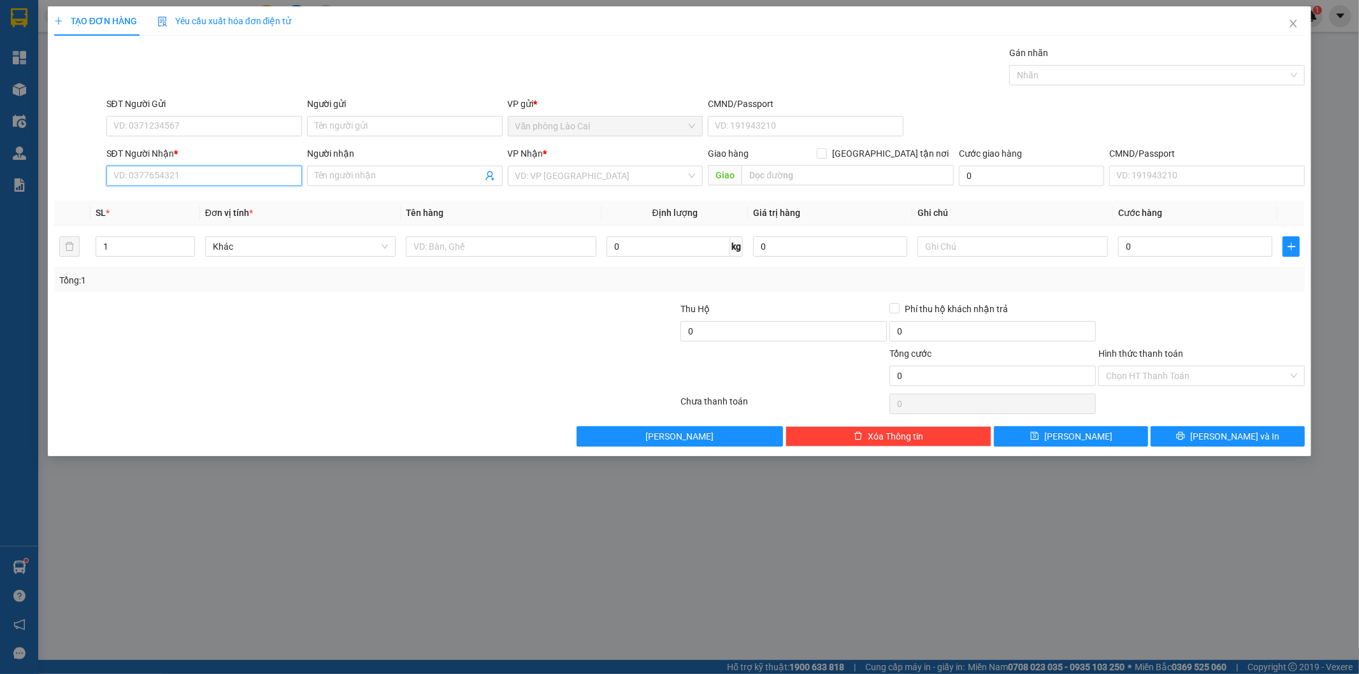
click at [219, 168] on input "SĐT Người Nhận *" at bounding box center [204, 176] width 196 height 20
click at [202, 175] on input "113" at bounding box center [204, 176] width 196 height 20
click at [164, 201] on div "0981936113" at bounding box center [204, 201] width 180 height 14
type input "0981936113"
type input "CÂù DỪA"
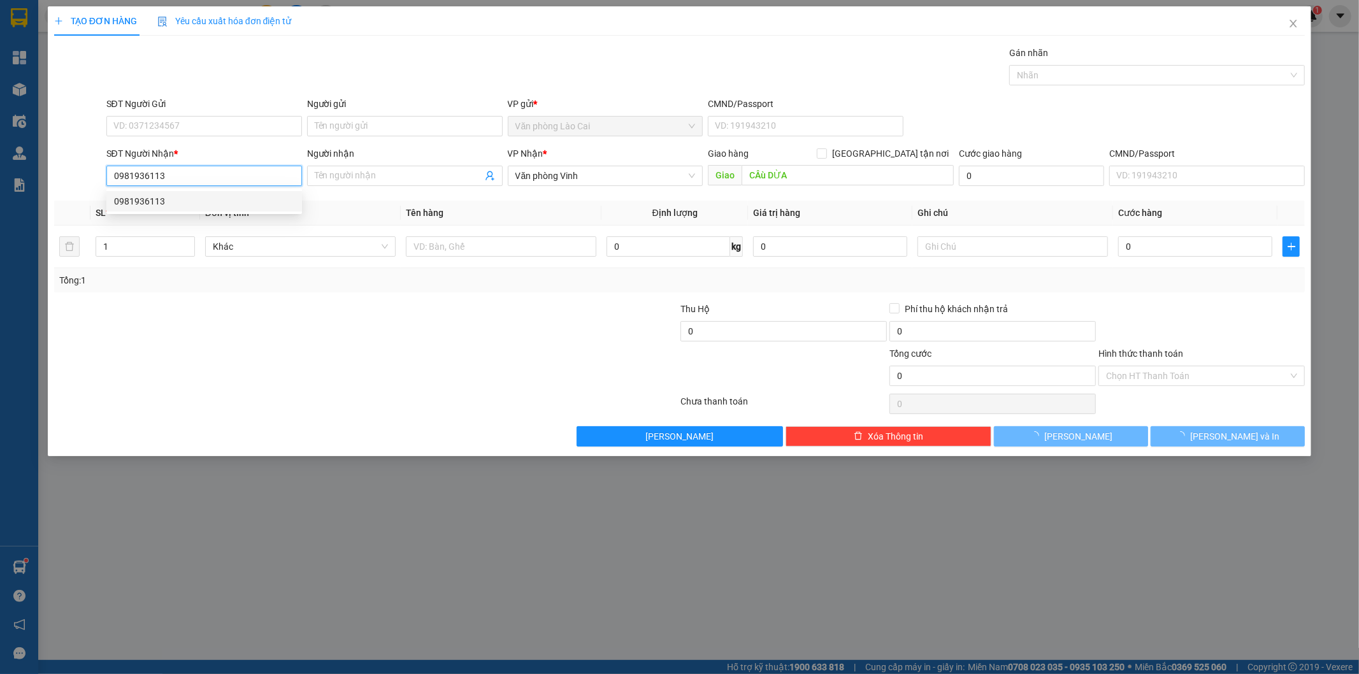
type input "260.000"
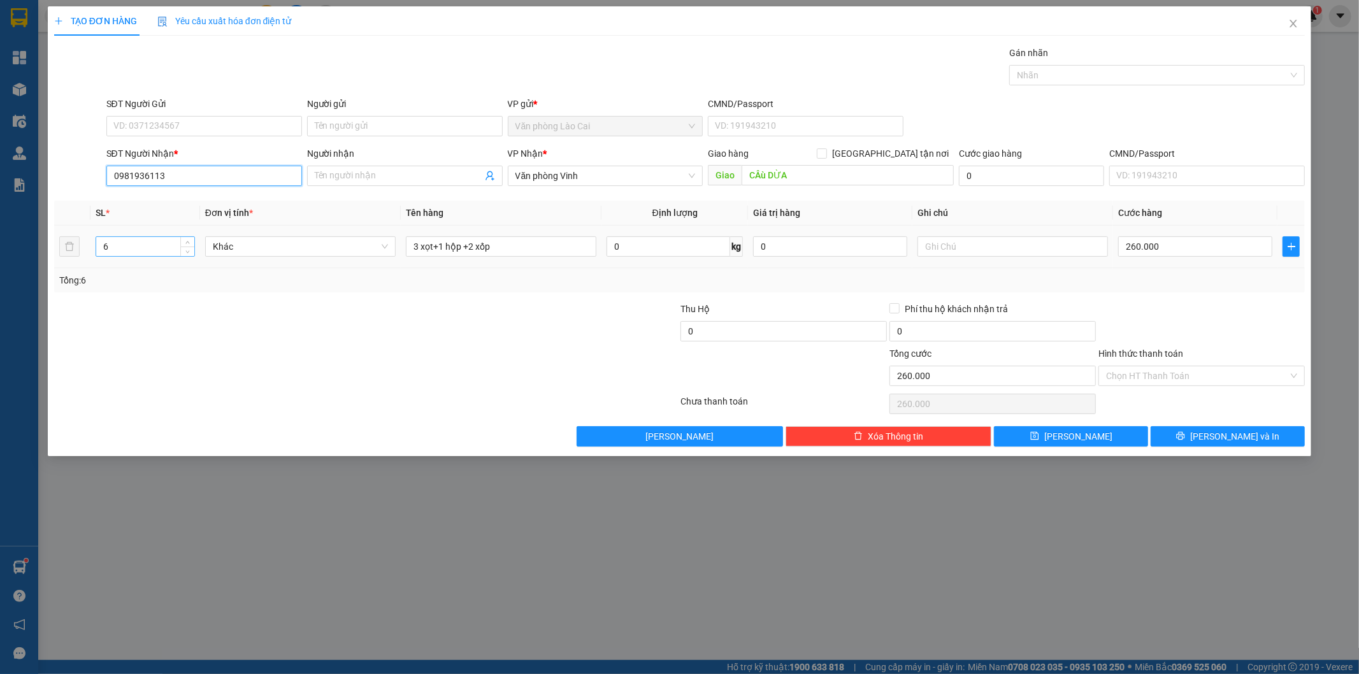
type input "0981936113"
drag, startPoint x: 141, startPoint y: 246, endPoint x: 24, endPoint y: 243, distance: 117.2
click at [24, 243] on div "TẠO ĐƠN HÀNG Yêu cầu xuất hóa đơn điện tử Transit Pickup Surcharge Ids Transit …" at bounding box center [679, 337] width 1359 height 674
type input "4"
drag, startPoint x: 522, startPoint y: 253, endPoint x: 262, endPoint y: 247, distance: 259.9
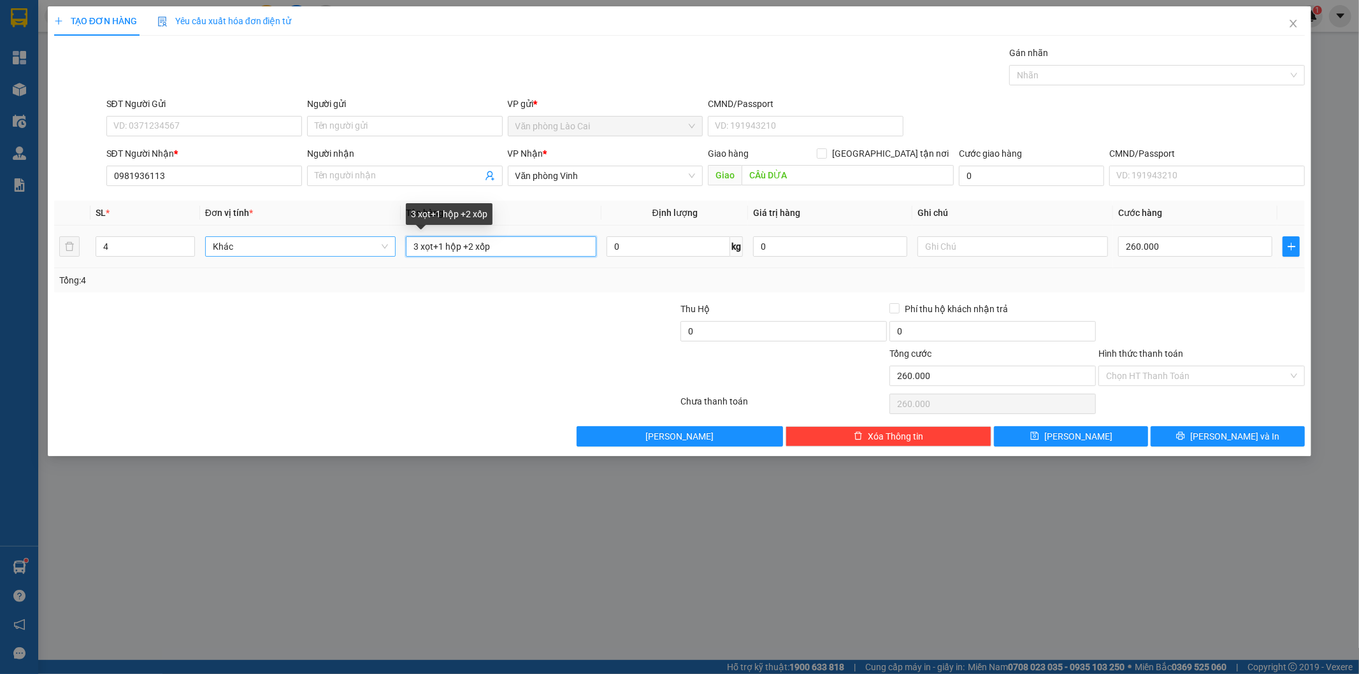
click at [262, 247] on tr "4 Khác 3 xọt+1 hộp +2 xốp 0 kg 0 260.000" at bounding box center [679, 246] width 1251 height 43
type input "4 xọt đen"
click at [945, 245] on input "text" at bounding box center [1012, 246] width 190 height 20
type input "thêm hàng"
click at [1127, 295] on div "Transit Pickup Surcharge Ids Transit Deliver Surcharge Ids Transit Deliver Surc…" at bounding box center [679, 246] width 1251 height 401
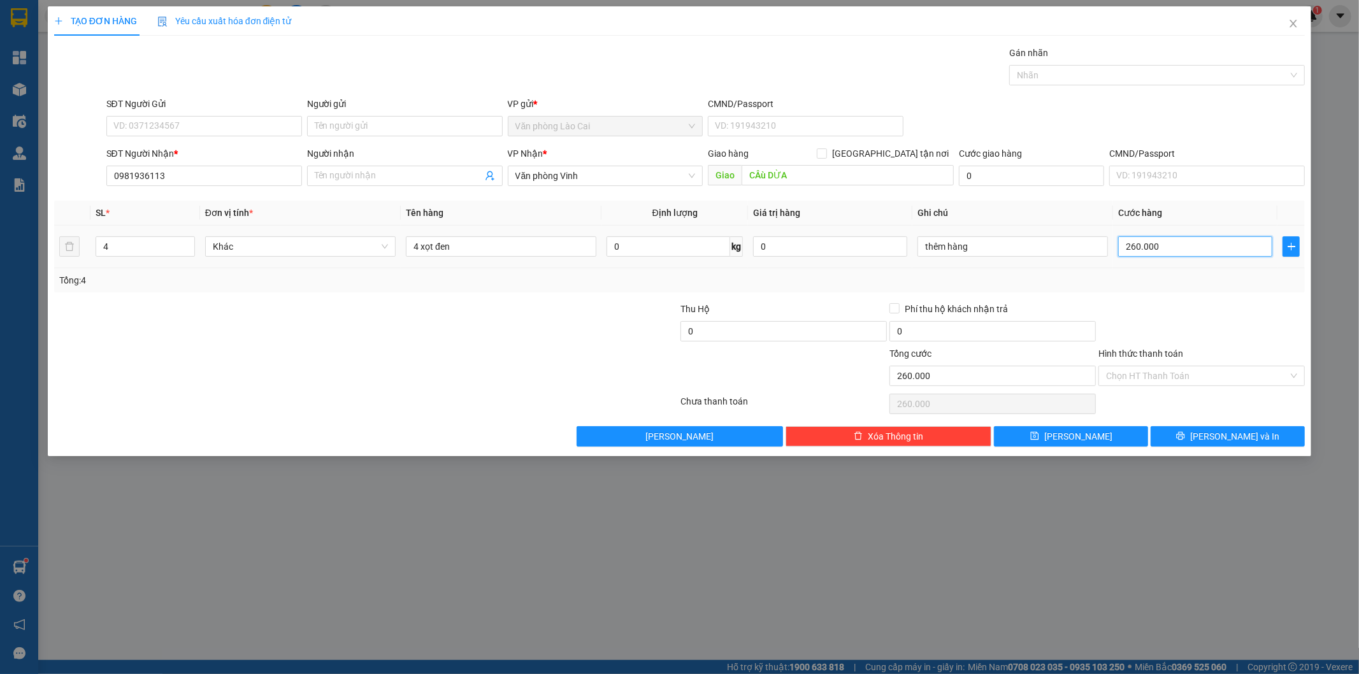
click at [1161, 250] on input "260.000" at bounding box center [1195, 246] width 154 height 20
type input "1"
type input "16"
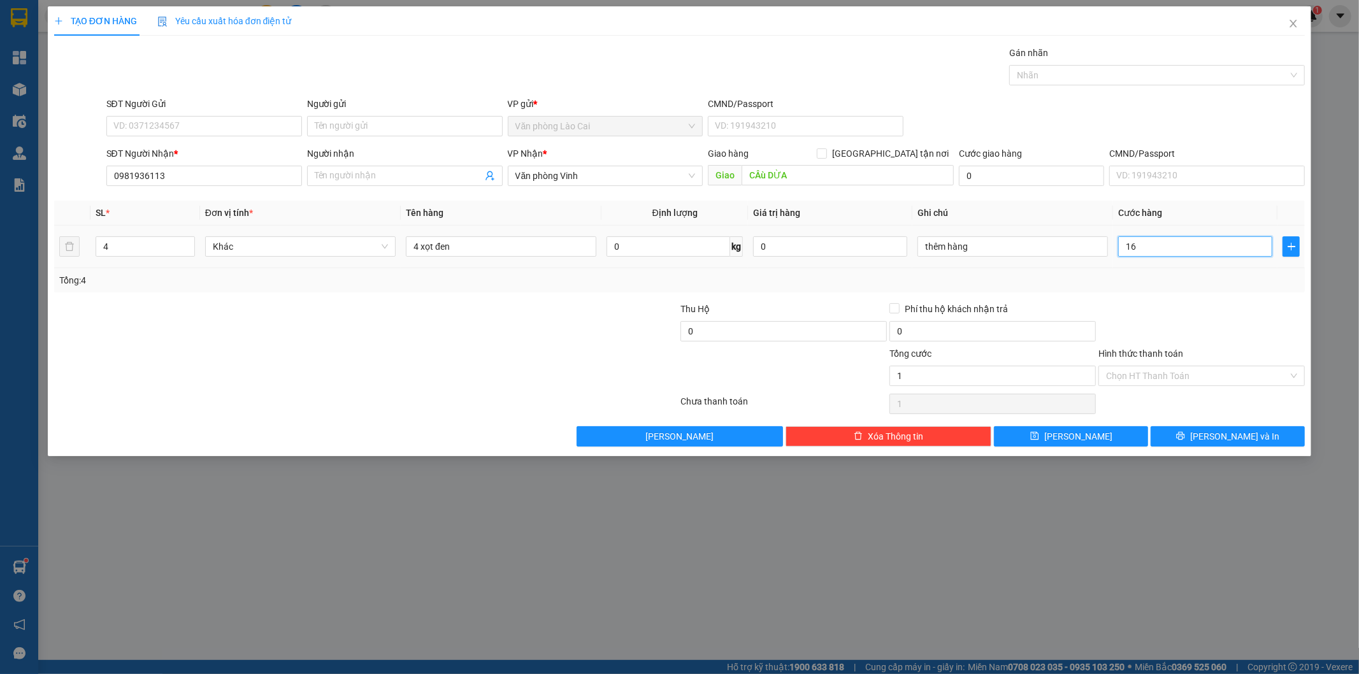
type input "16"
type input "160"
type input "160.000"
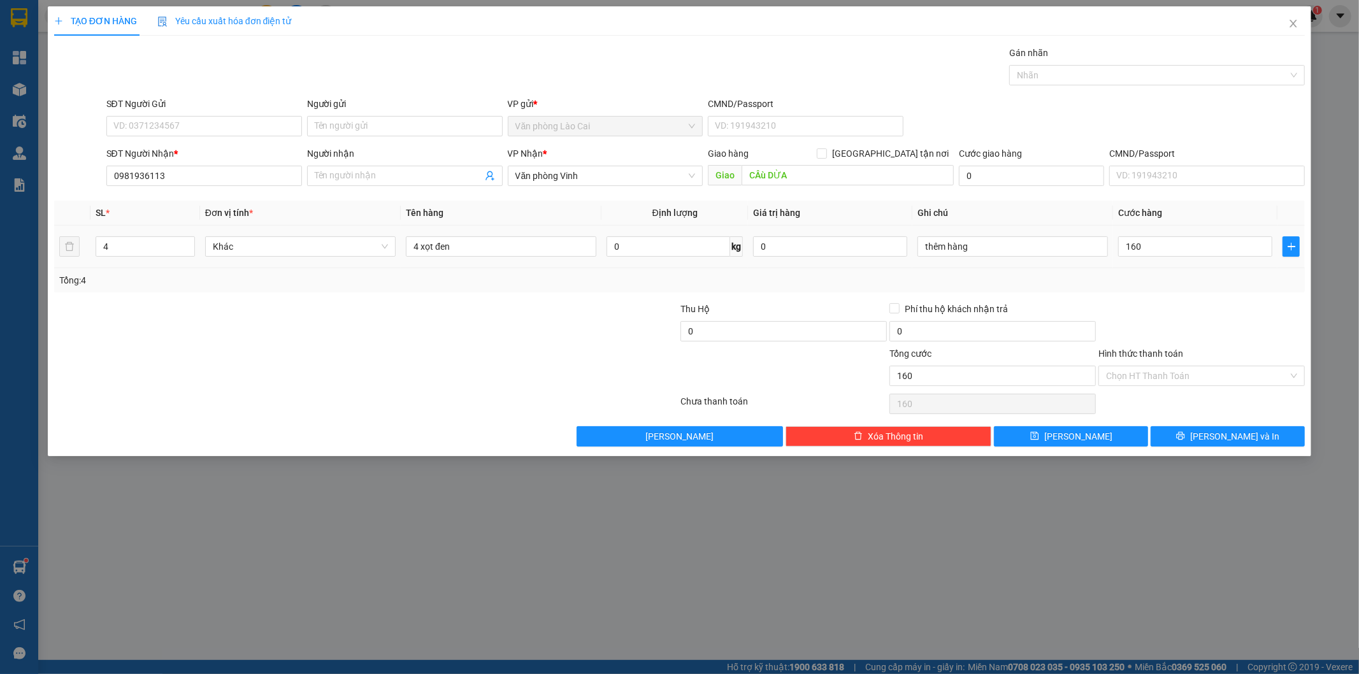
type input "160.000"
click at [1162, 283] on div "Tổng: 4" at bounding box center [679, 280] width 1241 height 14
click at [987, 245] on input "thêm hàng" at bounding box center [1012, 246] width 190 height 20
type input "thêm hàng- phiếu"
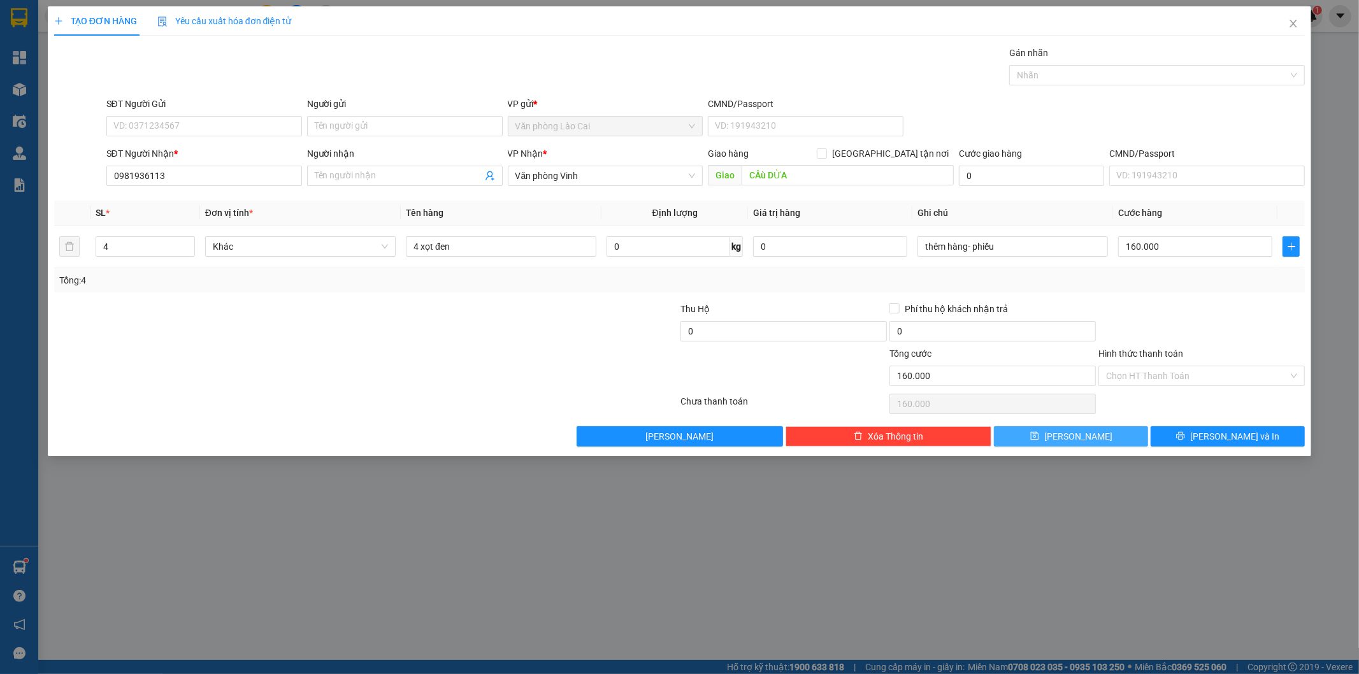
click at [1104, 438] on button "[PERSON_NAME]" at bounding box center [1071, 436] width 154 height 20
type input "0"
click at [1294, 22] on icon "close" at bounding box center [1293, 23] width 10 height 10
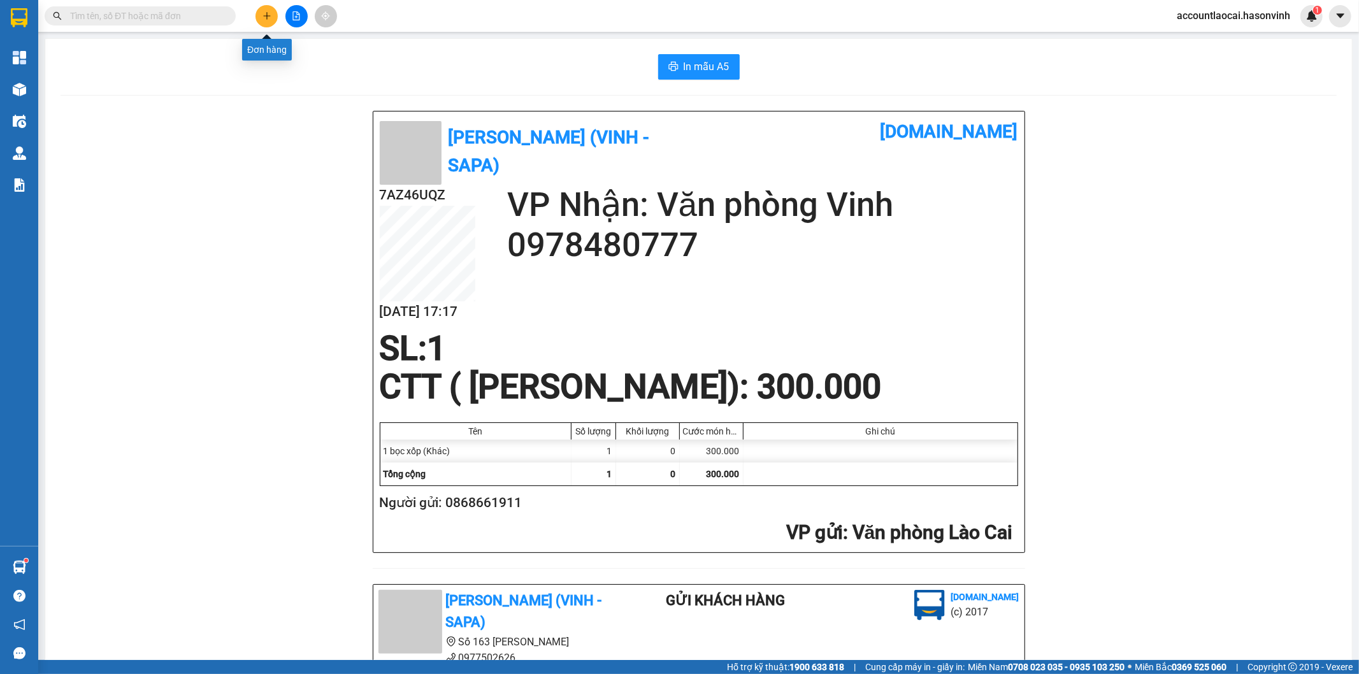
click at [294, 14] on icon "file-add" at bounding box center [296, 15] width 9 height 9
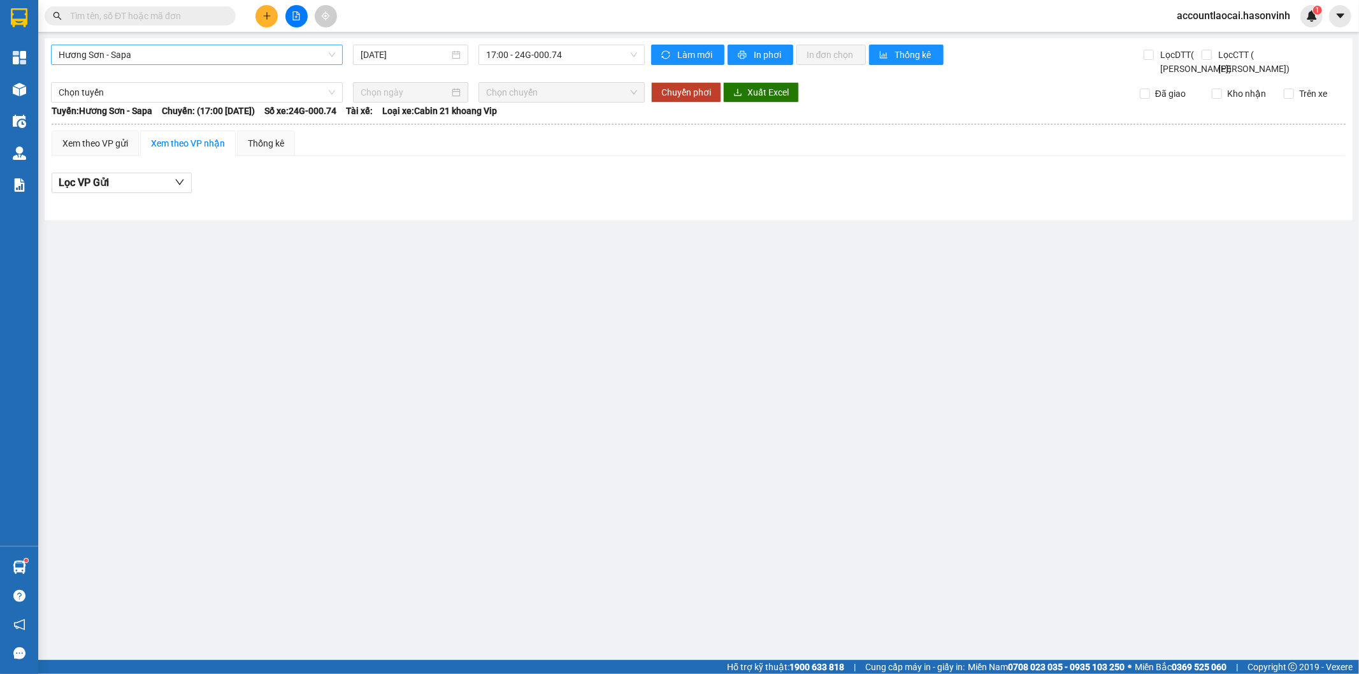
click at [117, 57] on span "Hương Sơn - Sapa" at bounding box center [197, 54] width 276 height 19
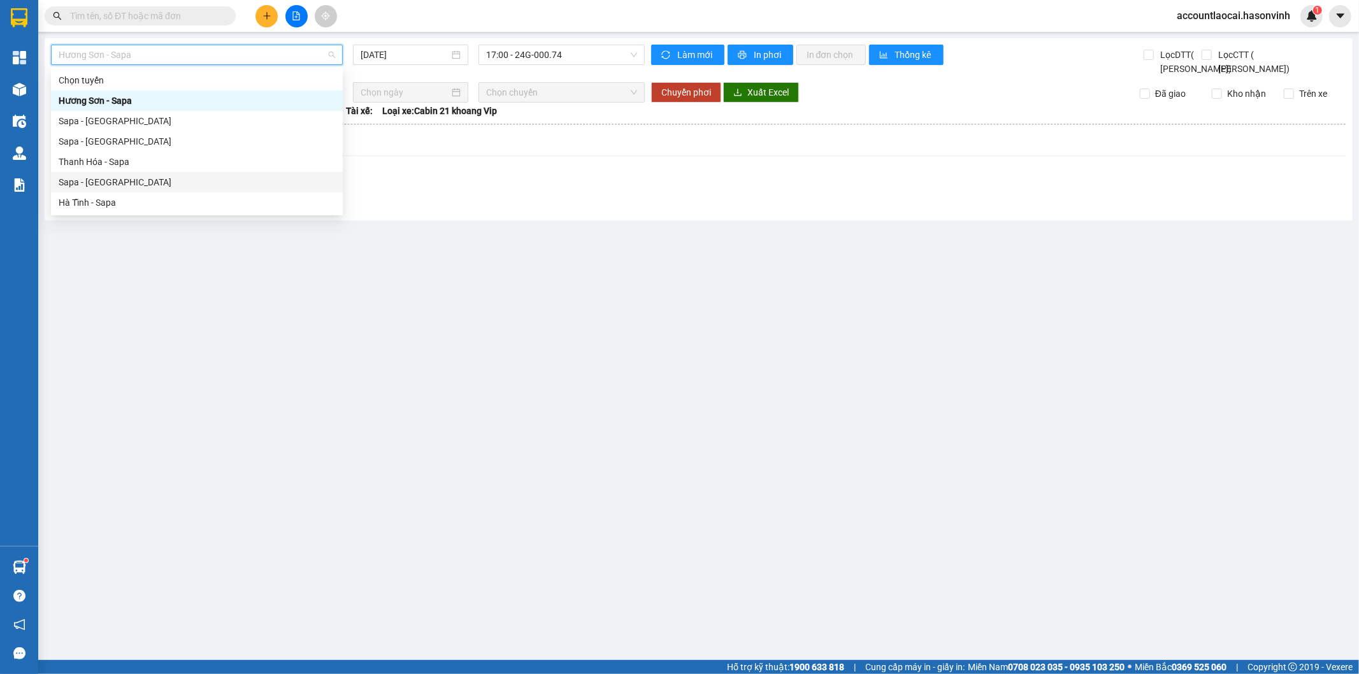
click at [101, 180] on div "Sapa - [GEOGRAPHIC_DATA]" at bounding box center [197, 182] width 276 height 14
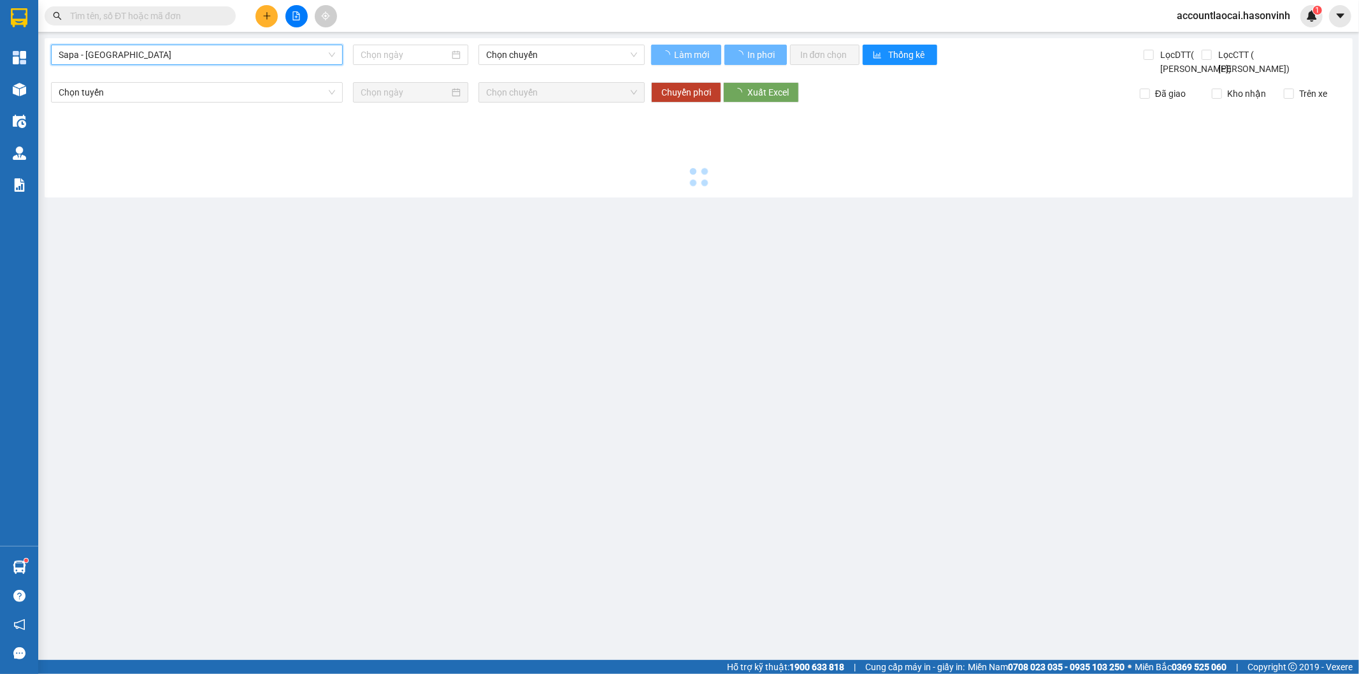
type input "[DATE]"
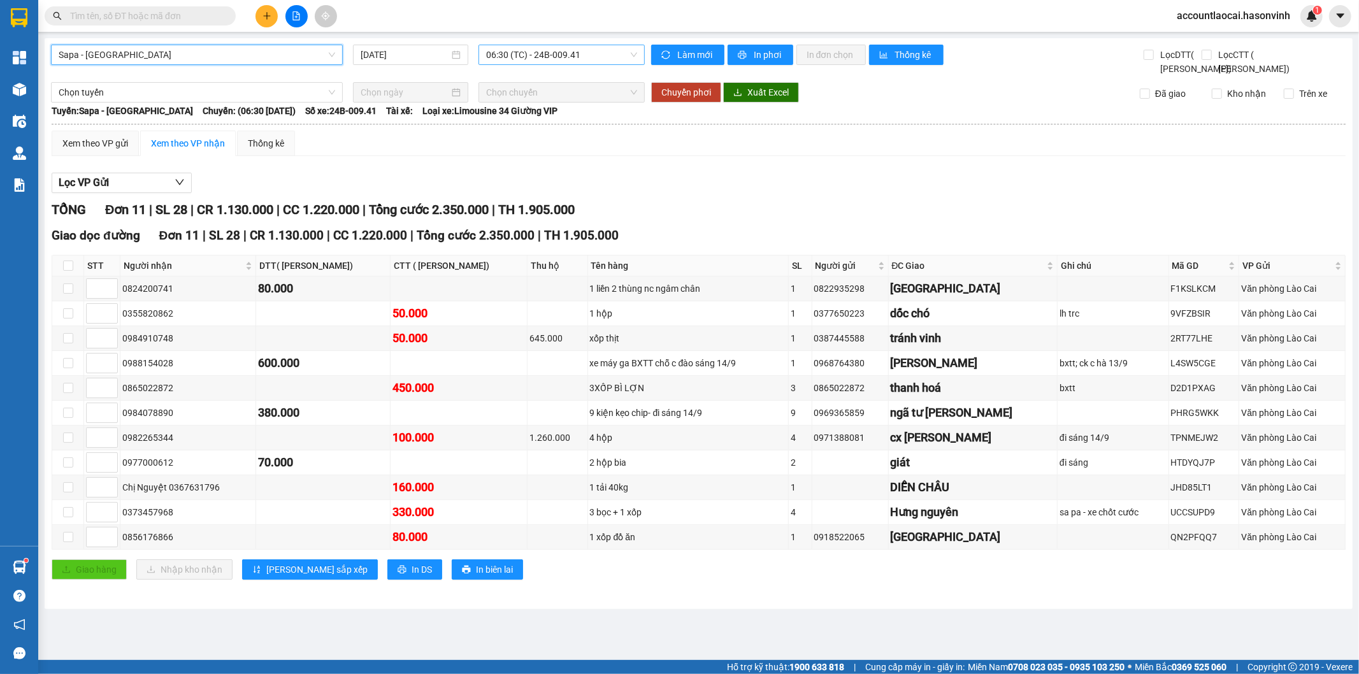
click at [545, 48] on span "06:30 (TC) - 24B-009.41" at bounding box center [561, 54] width 150 height 19
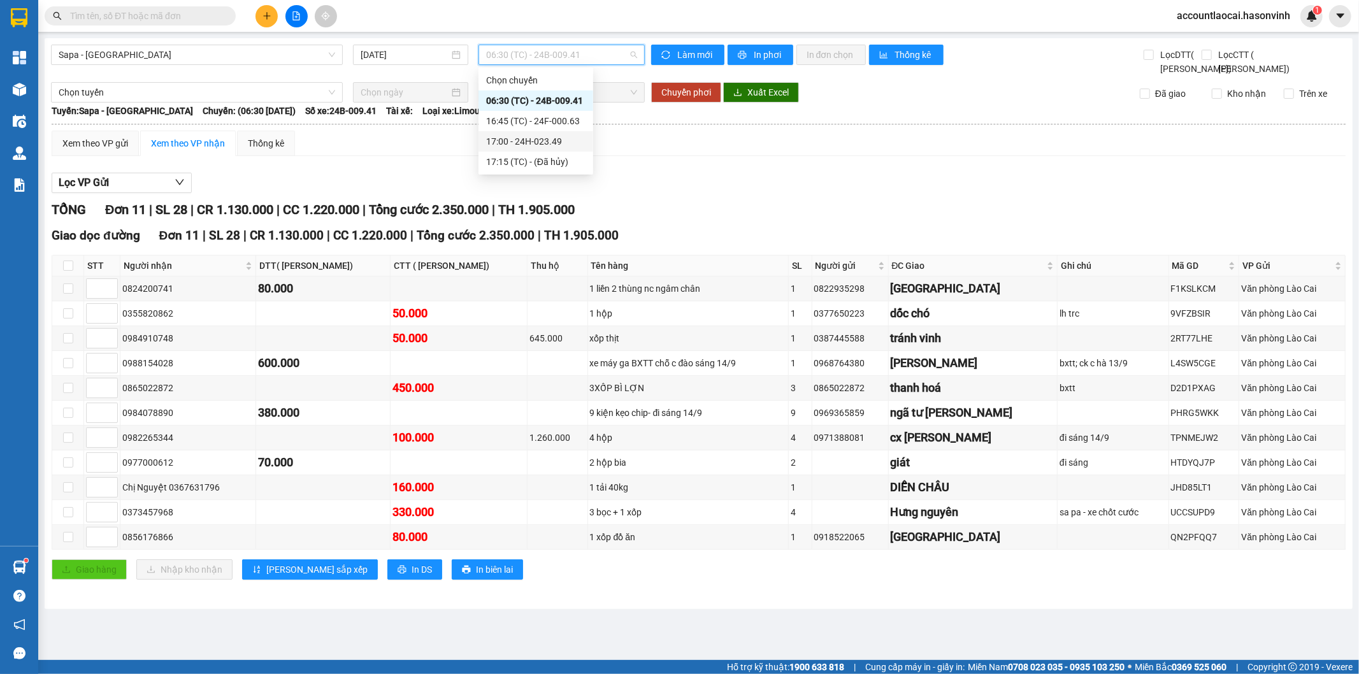
click at [552, 141] on div "17:00 - 24H-023.49" at bounding box center [535, 141] width 99 height 14
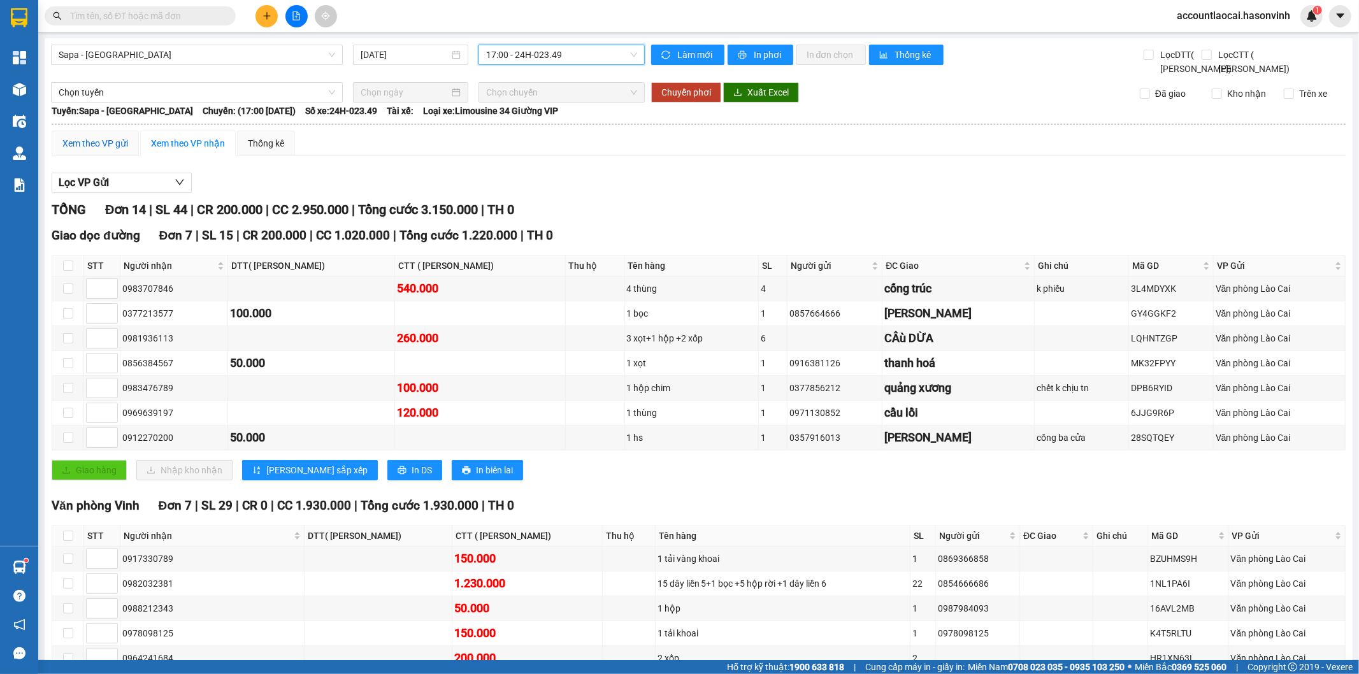
click at [110, 150] on div "Xem theo VP gửi" at bounding box center [95, 143] width 66 height 14
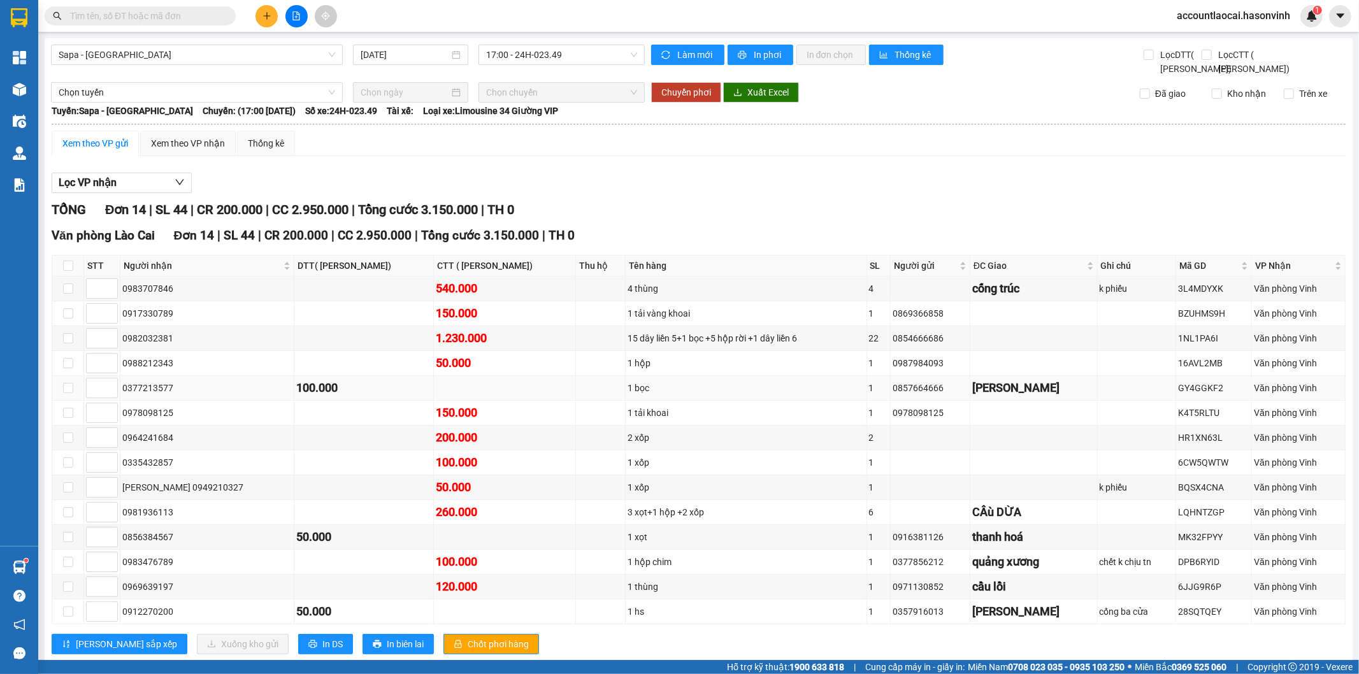
scroll to position [46, 0]
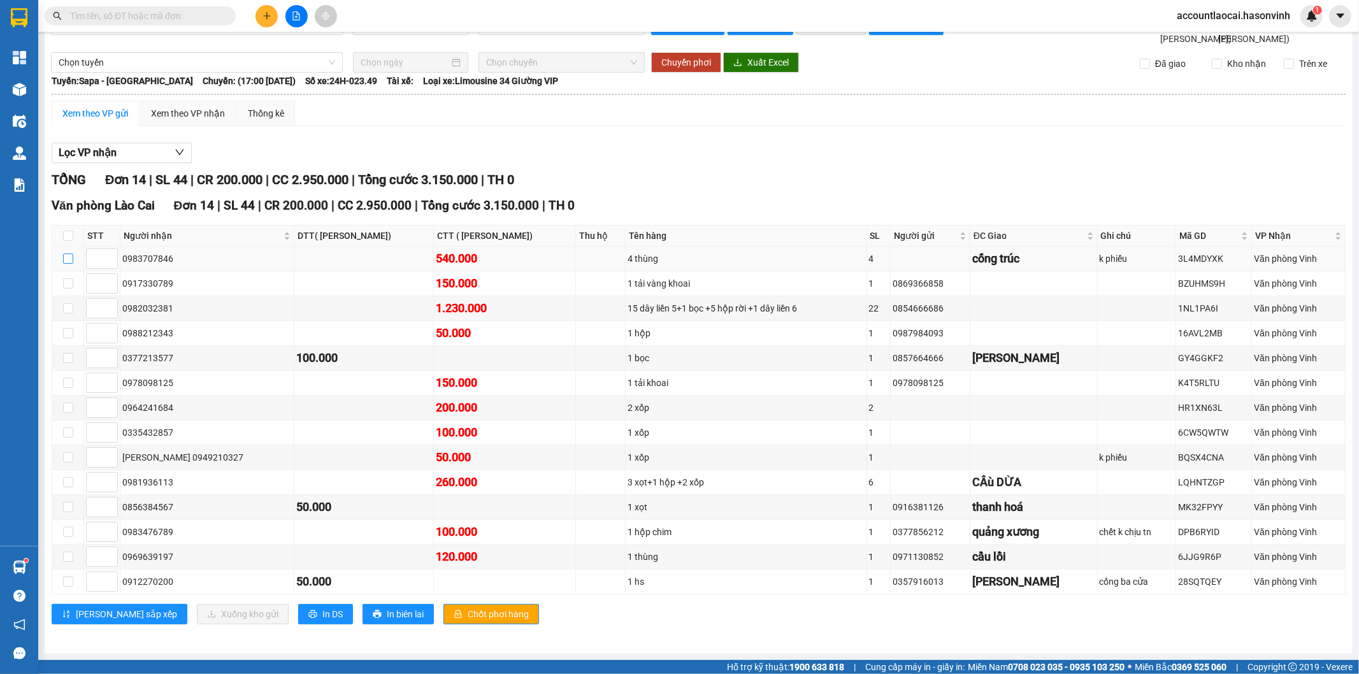
click at [69, 253] on input "checkbox" at bounding box center [68, 258] width 10 height 10
checkbox input "true"
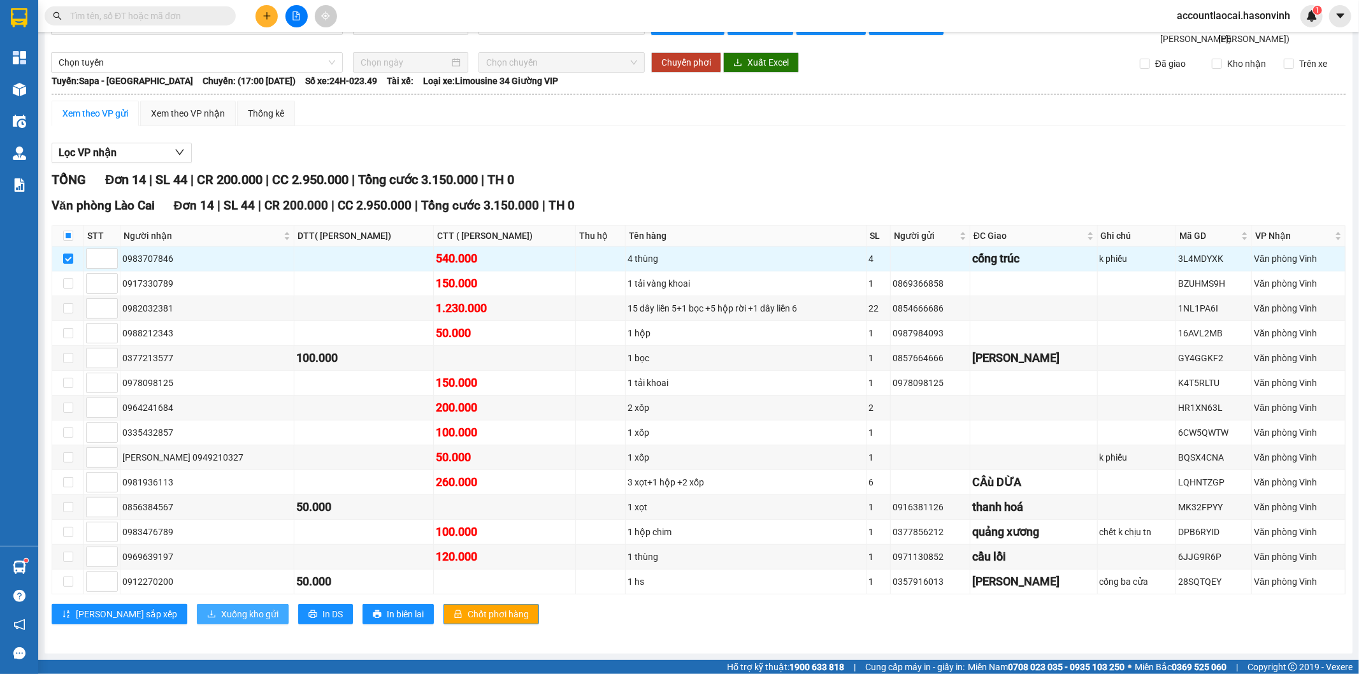
click at [221, 620] on span "Xuống kho gửi" at bounding box center [249, 614] width 57 height 14
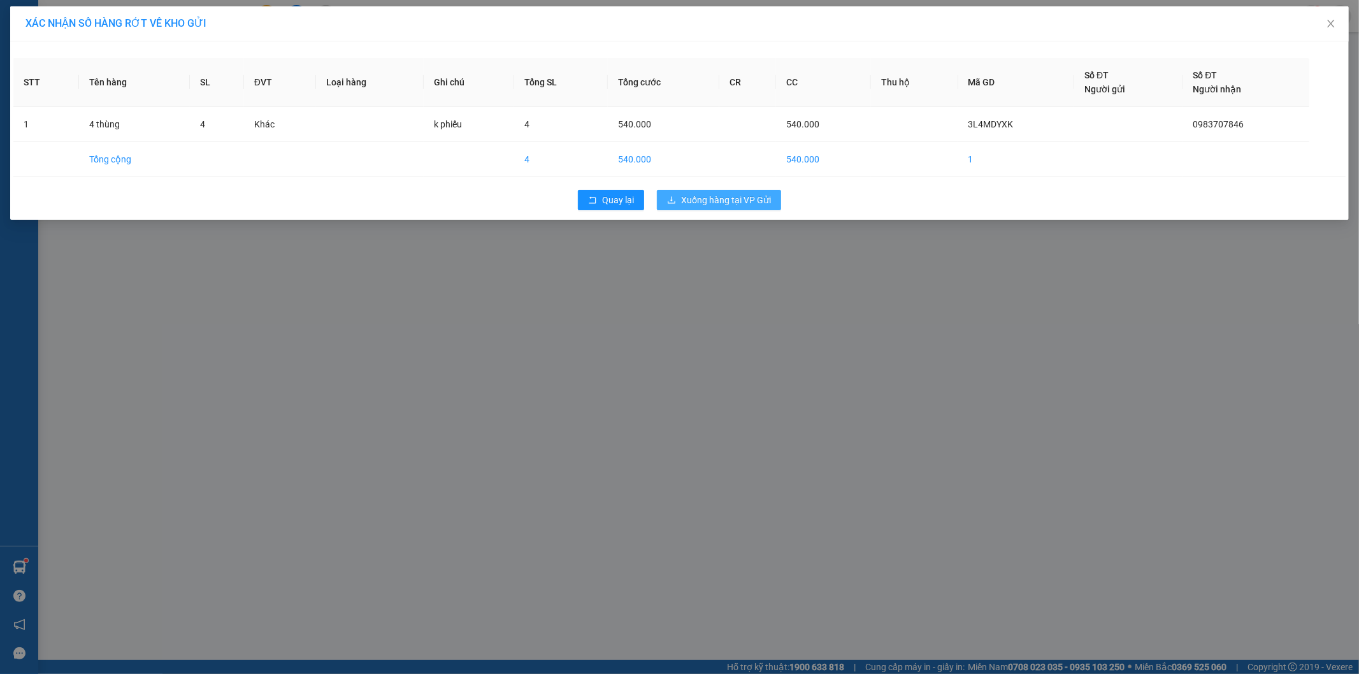
click at [713, 194] on span "Xuống hàng tại VP Gửi" at bounding box center [726, 200] width 90 height 14
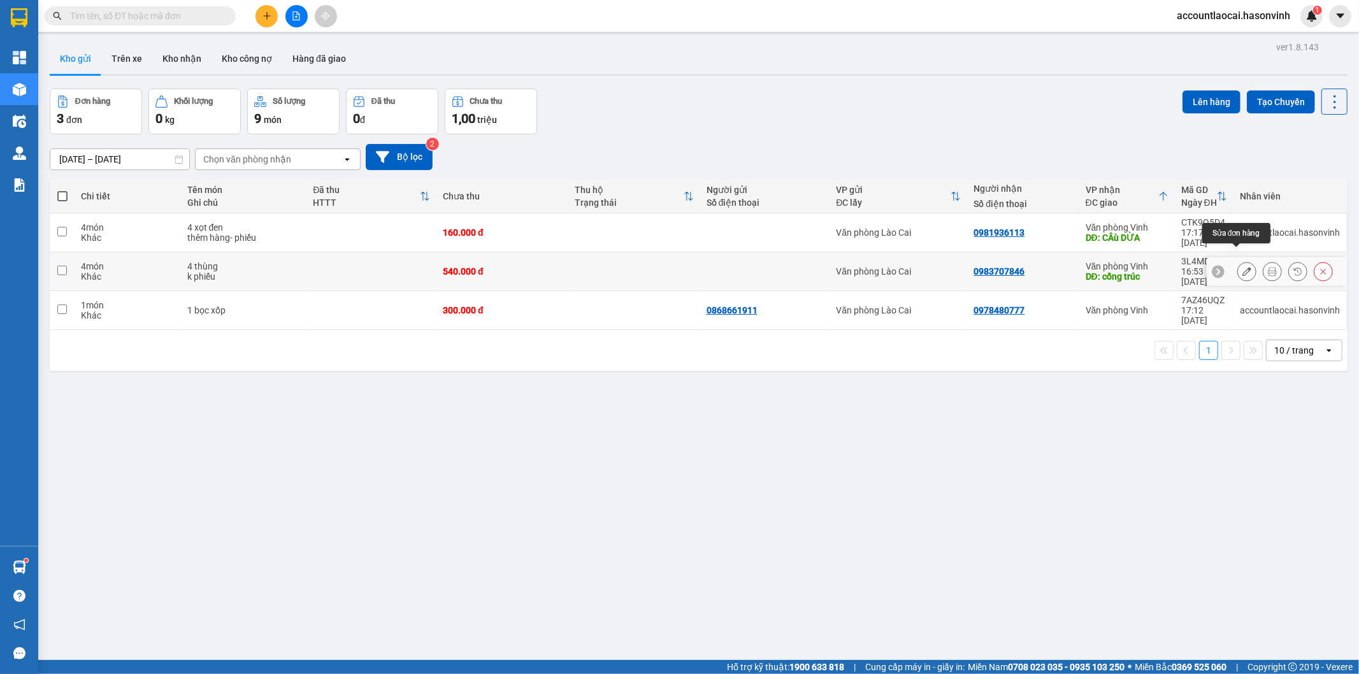
click at [1242, 267] on icon at bounding box center [1246, 271] width 9 height 9
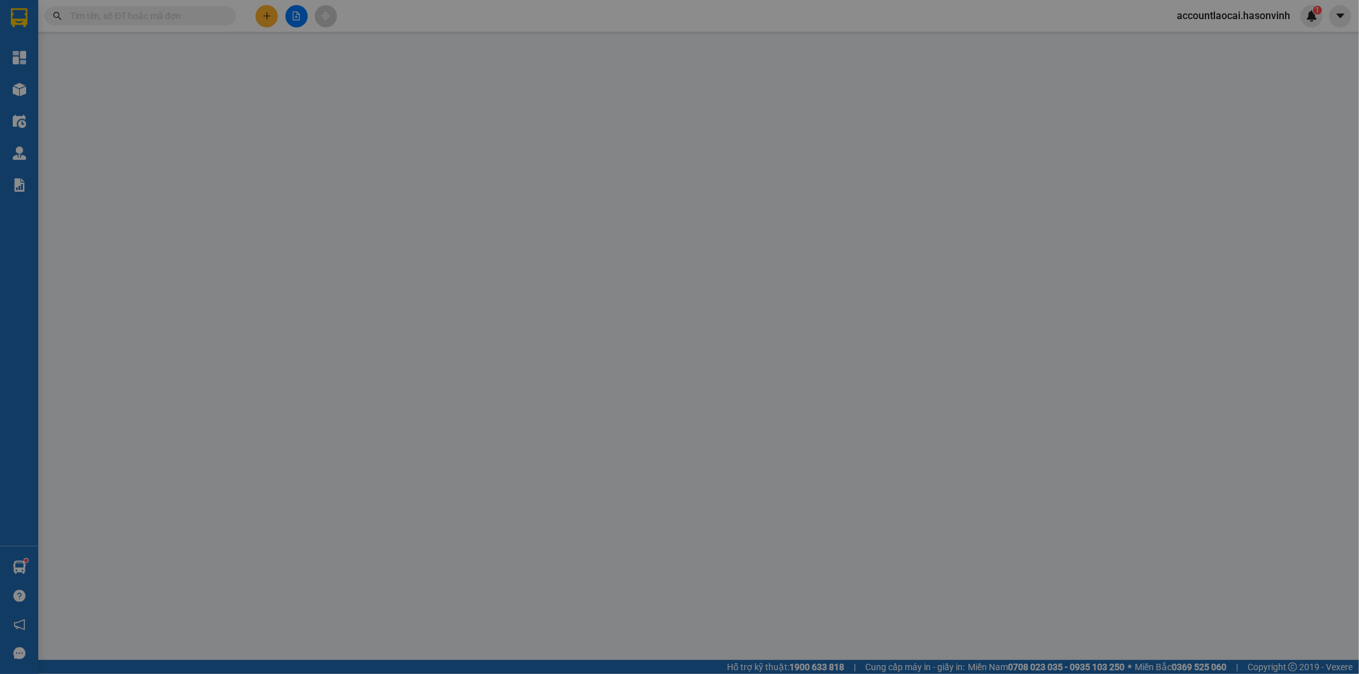
type input "0983707846"
type input "cống trúc"
type input "540.000"
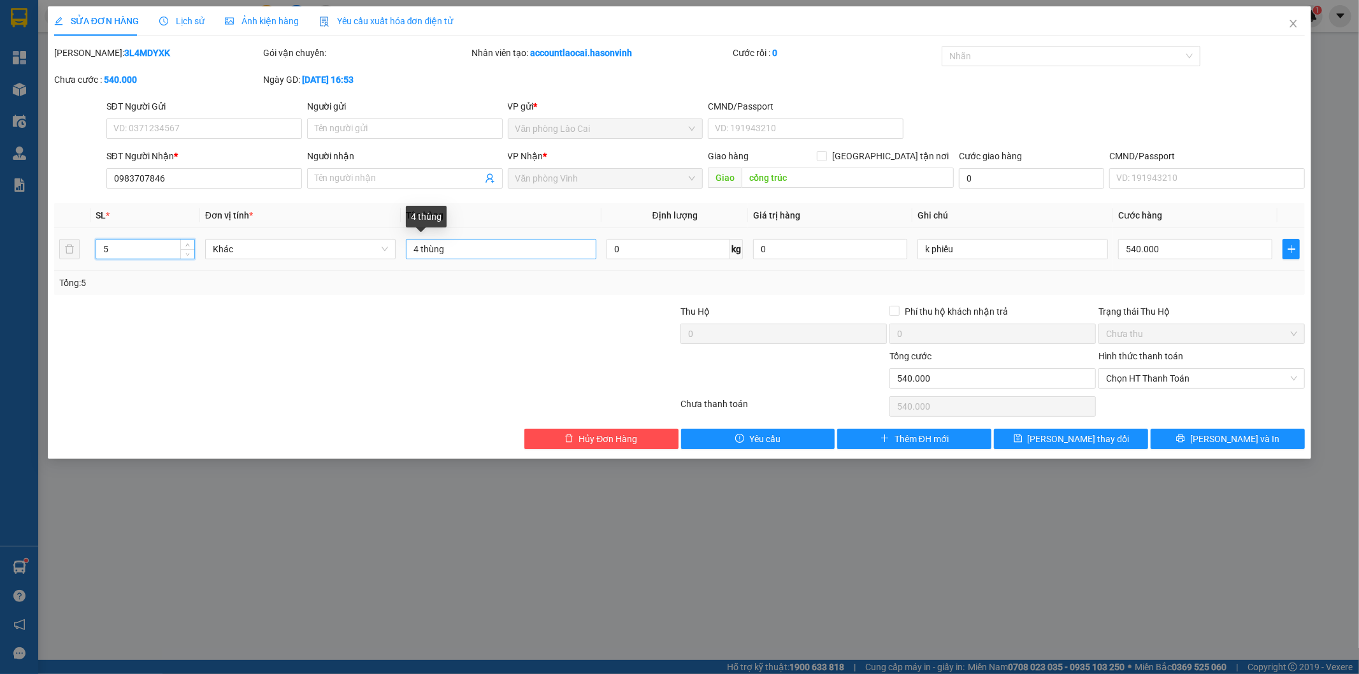
type input "5"
drag, startPoint x: 420, startPoint y: 245, endPoint x: 372, endPoint y: 250, distance: 48.6
click at [372, 250] on tr "5 Khác 4 thùng 0 kg 0 k phiếu 540.000" at bounding box center [679, 249] width 1251 height 43
type input "5 thùng"
click at [1207, 246] on input "540.000" at bounding box center [1195, 249] width 154 height 20
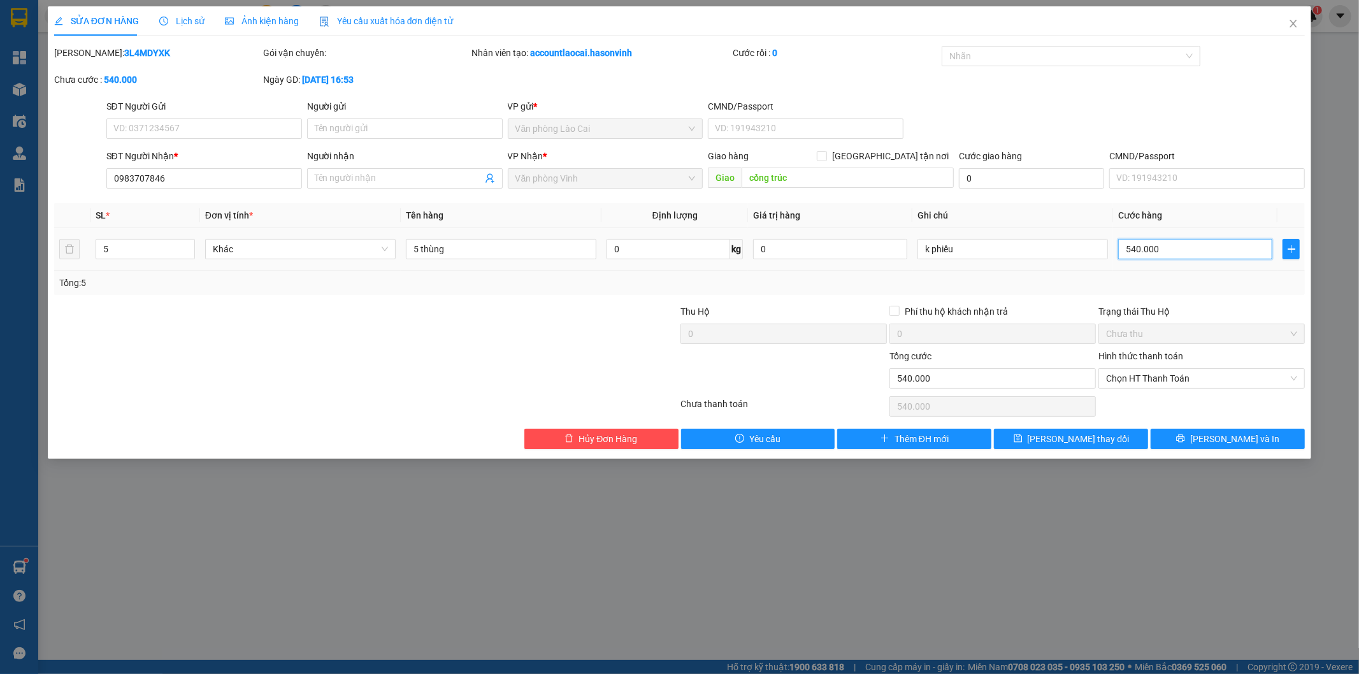
type input "6"
type input "64"
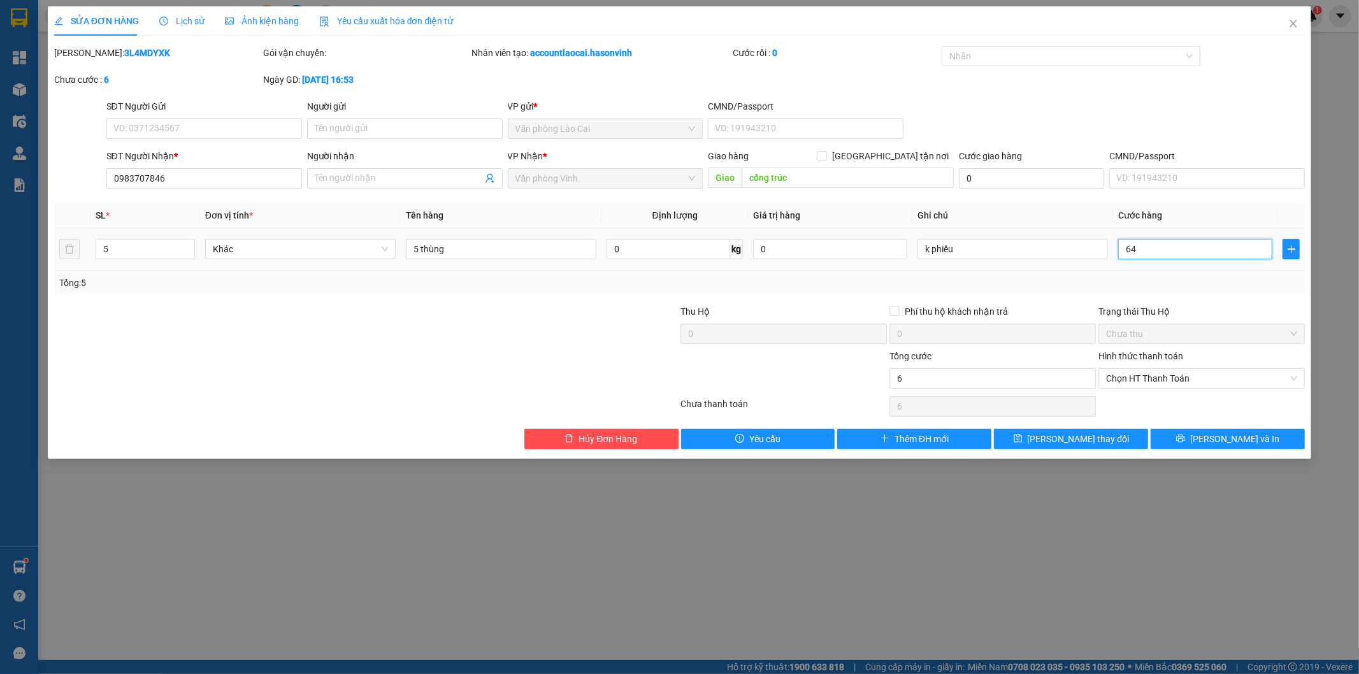
type input "64"
type input "640"
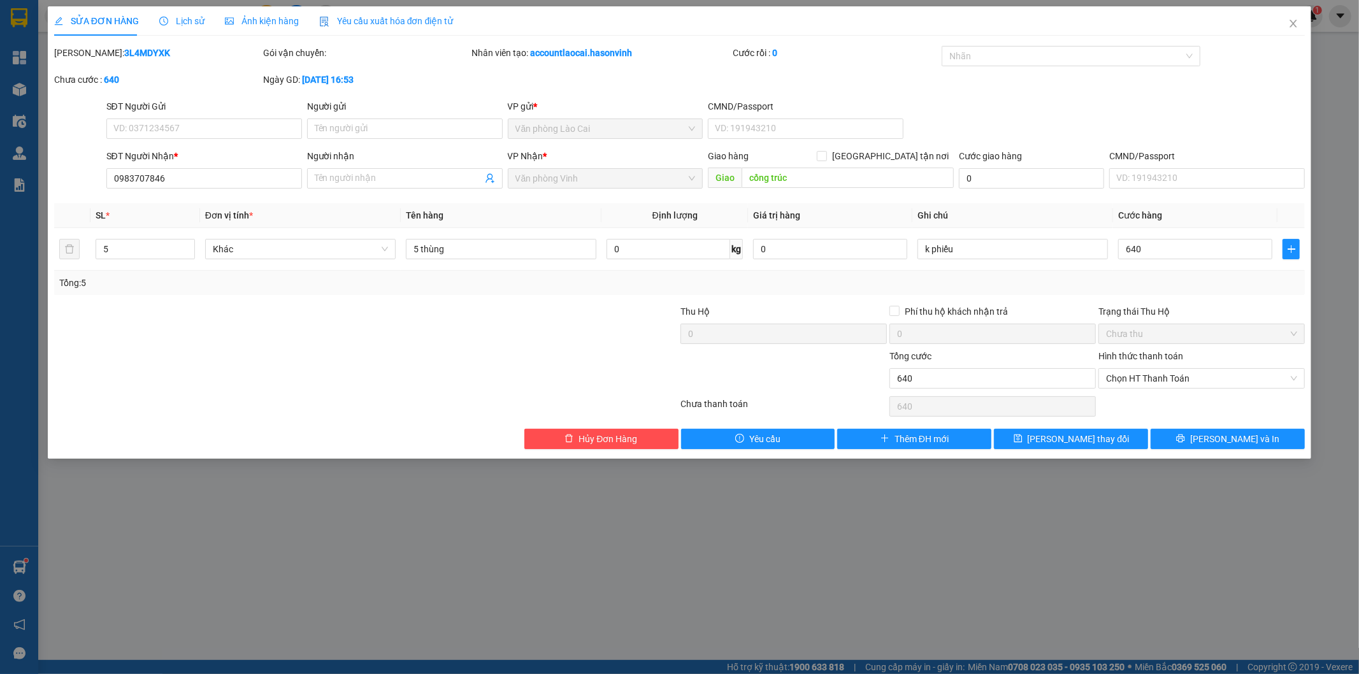
type input "640.000"
click at [1193, 284] on div "Tổng: 5" at bounding box center [679, 283] width 1241 height 14
click at [1092, 440] on span "[PERSON_NAME] thay đổi" at bounding box center [1078, 439] width 102 height 14
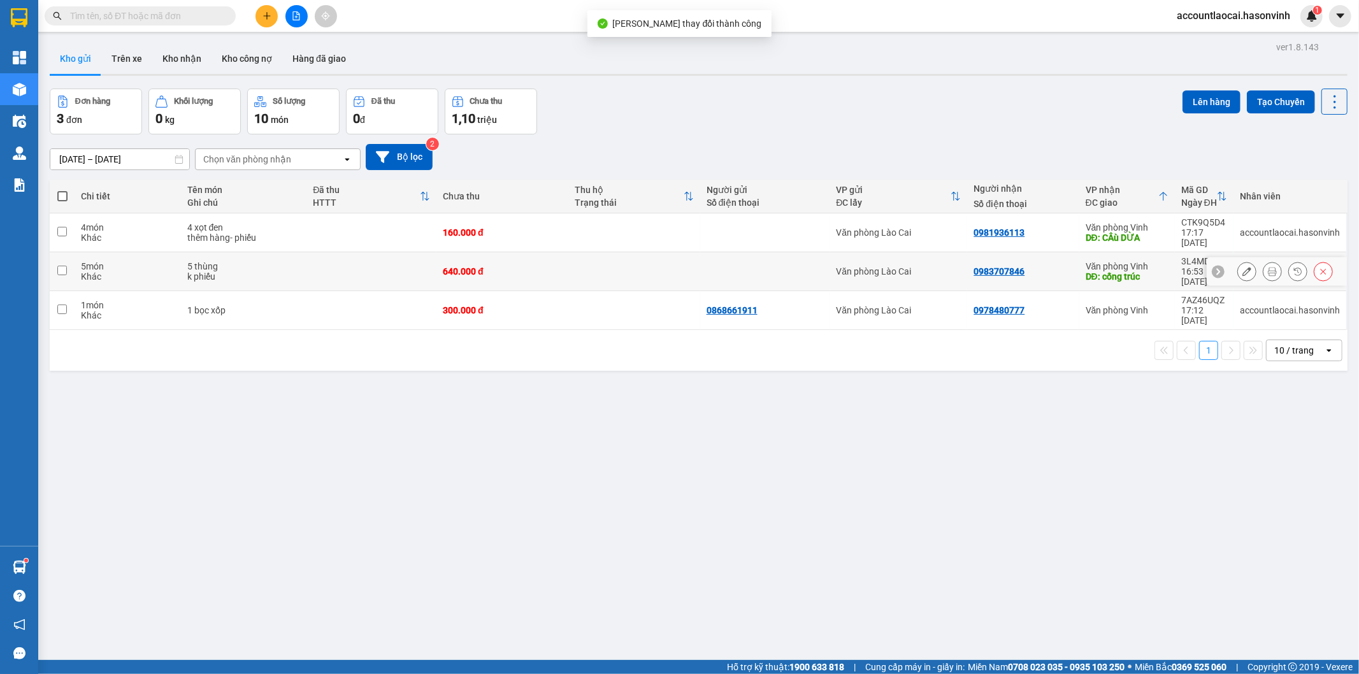
click at [653, 255] on td at bounding box center [634, 271] width 132 height 39
checkbox input "true"
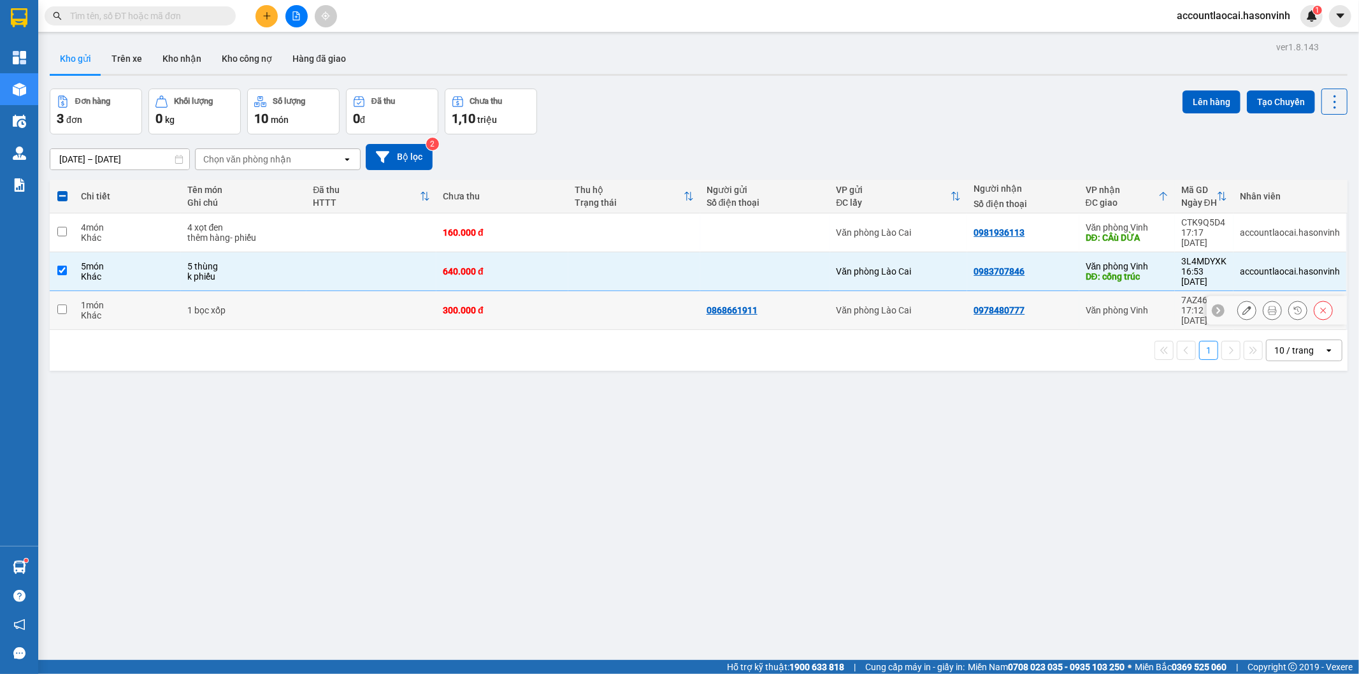
drag, startPoint x: 636, startPoint y: 287, endPoint x: 636, endPoint y: 275, distance: 12.1
click at [636, 291] on td at bounding box center [634, 310] width 132 height 39
checkbox input "true"
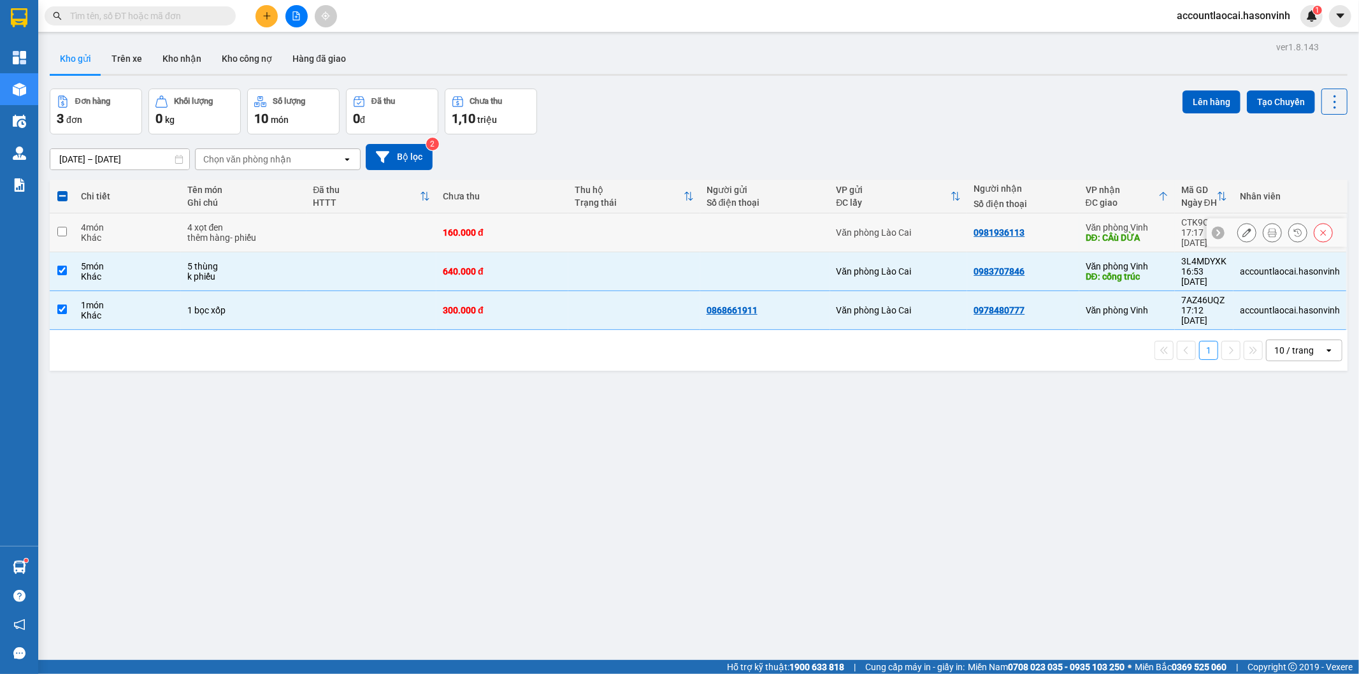
click at [643, 224] on td at bounding box center [634, 232] width 132 height 39
checkbox input "true"
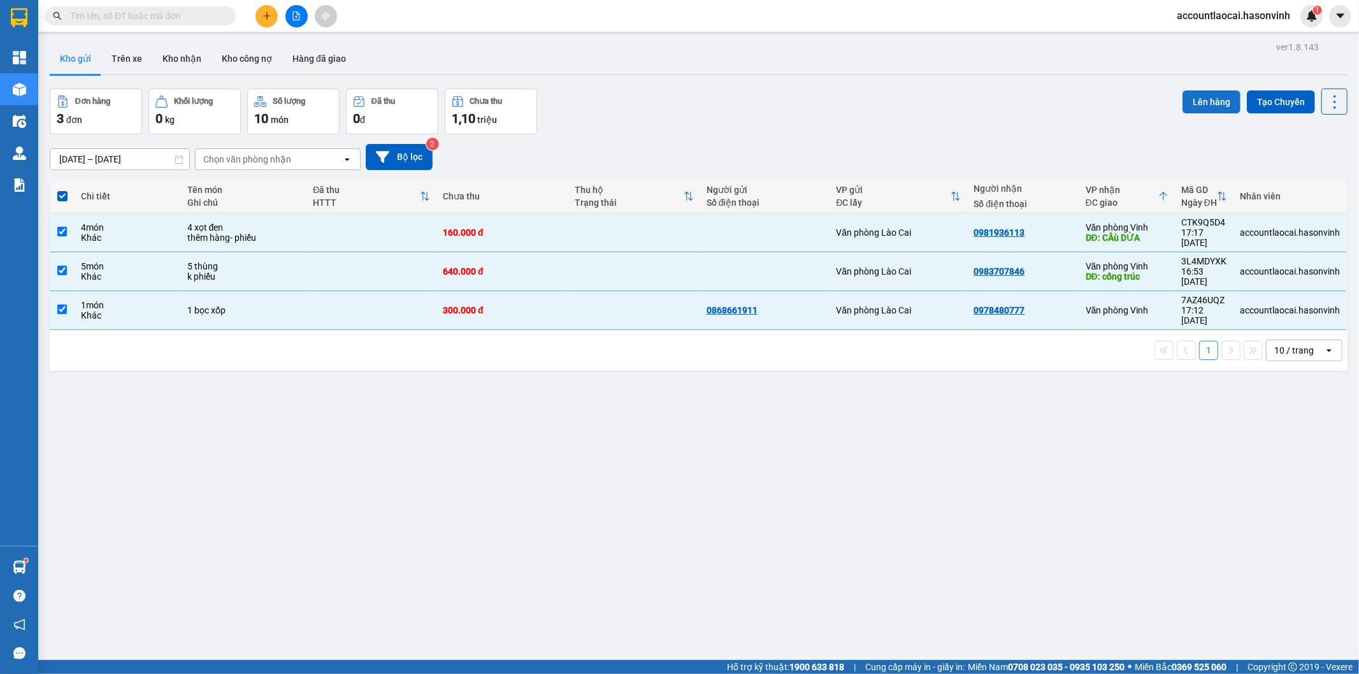
drag, startPoint x: 1194, startPoint y: 104, endPoint x: 1196, endPoint y: 97, distance: 6.6
click at [1195, 102] on button "Lên hàng" at bounding box center [1211, 101] width 58 height 23
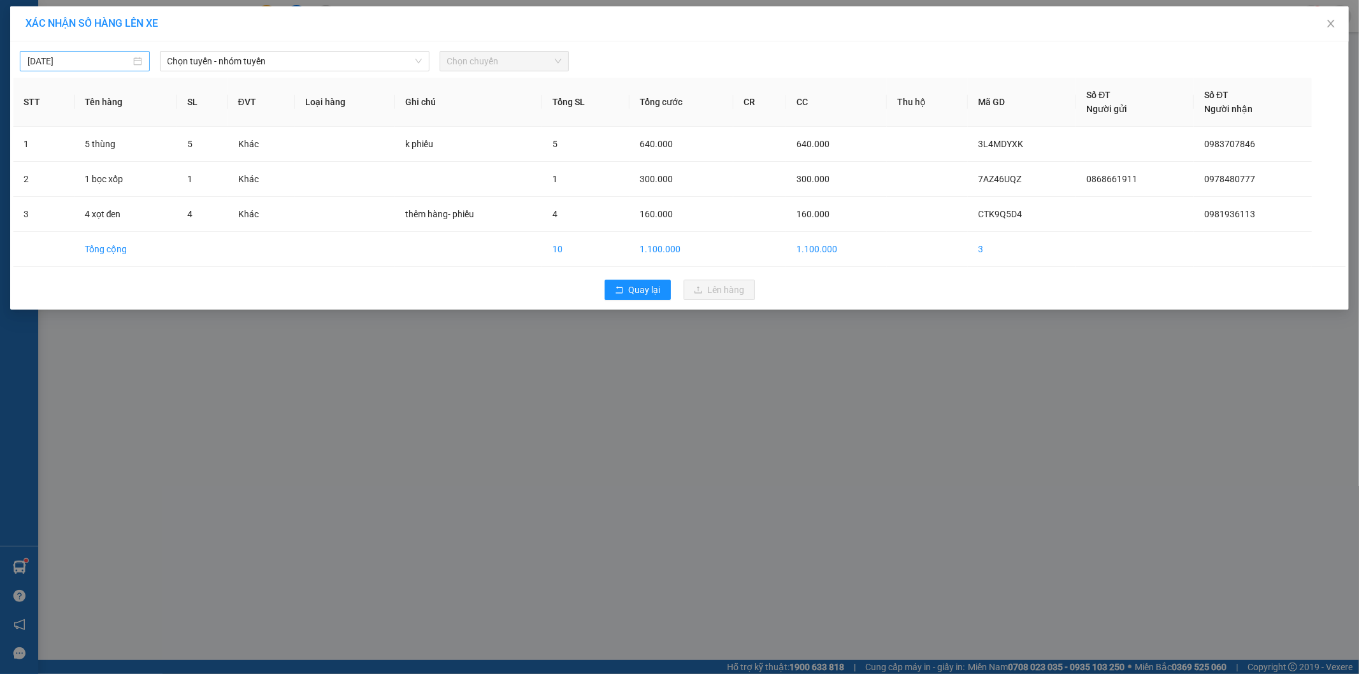
click at [58, 53] on div "[DATE]" at bounding box center [85, 61] width 130 height 20
type input "[DATE]"
click at [231, 57] on span "Chọn tuyến - nhóm tuyến" at bounding box center [295, 61] width 254 height 19
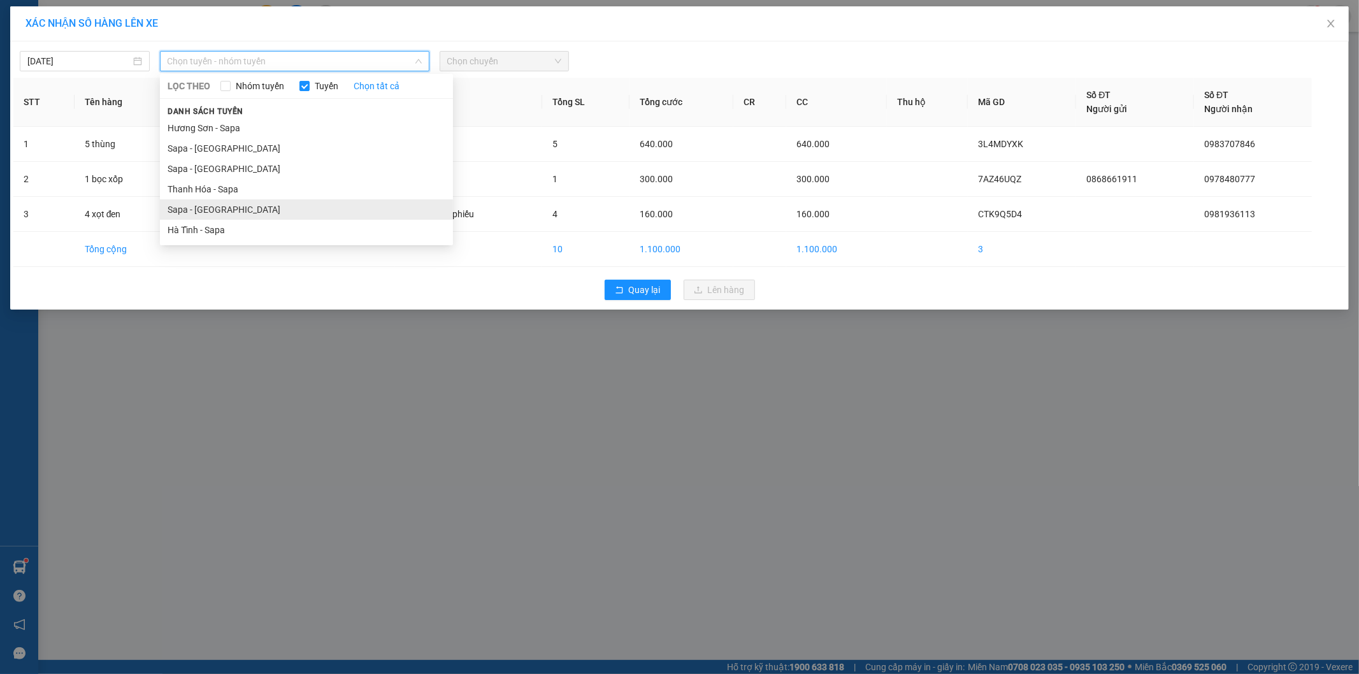
click at [215, 204] on li "Sapa - [GEOGRAPHIC_DATA]" at bounding box center [306, 209] width 293 height 20
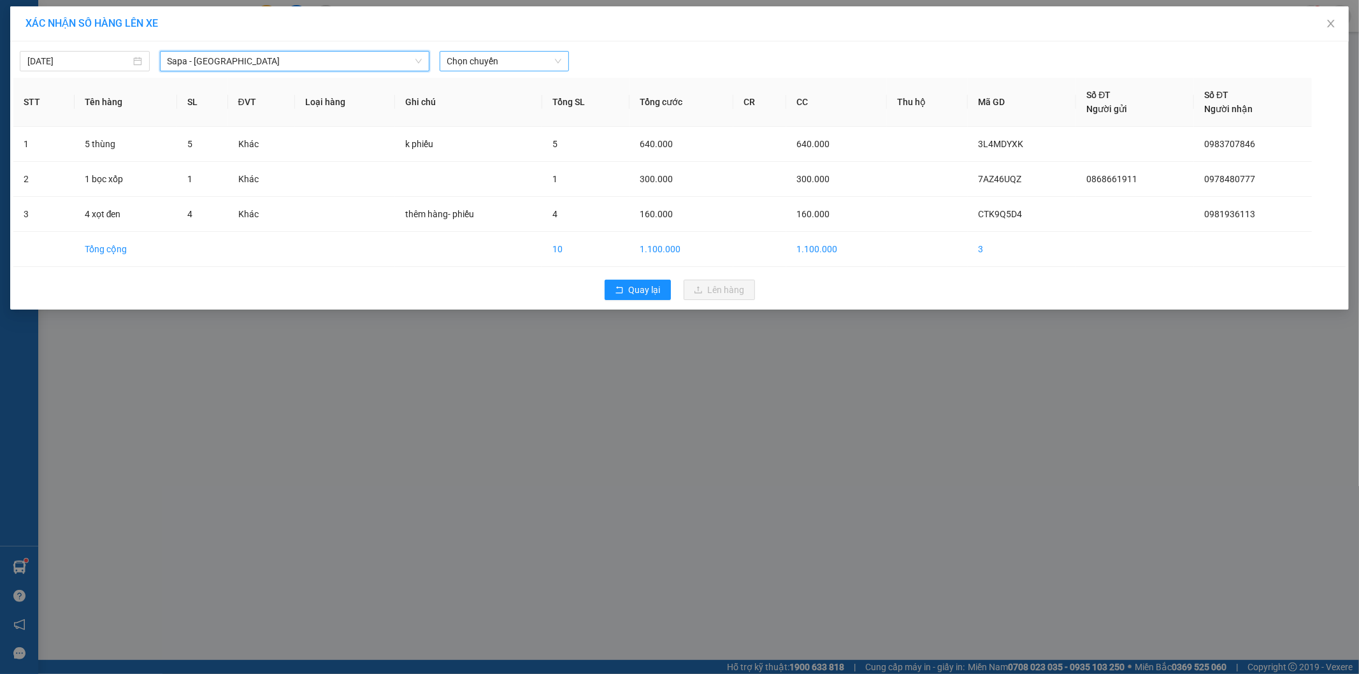
click at [531, 59] on span "Chọn chuyến" at bounding box center [504, 61] width 115 height 19
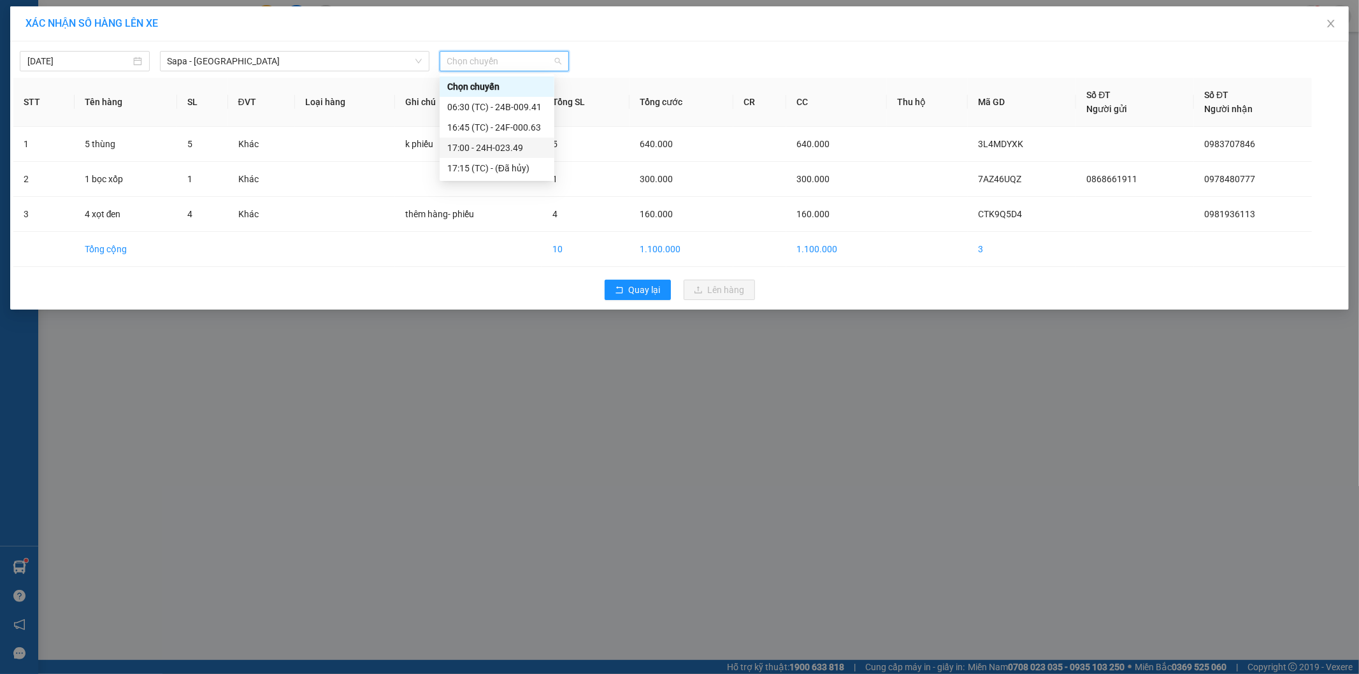
click at [531, 153] on div "17:00 - 24H-023.49" at bounding box center [496, 148] width 99 height 14
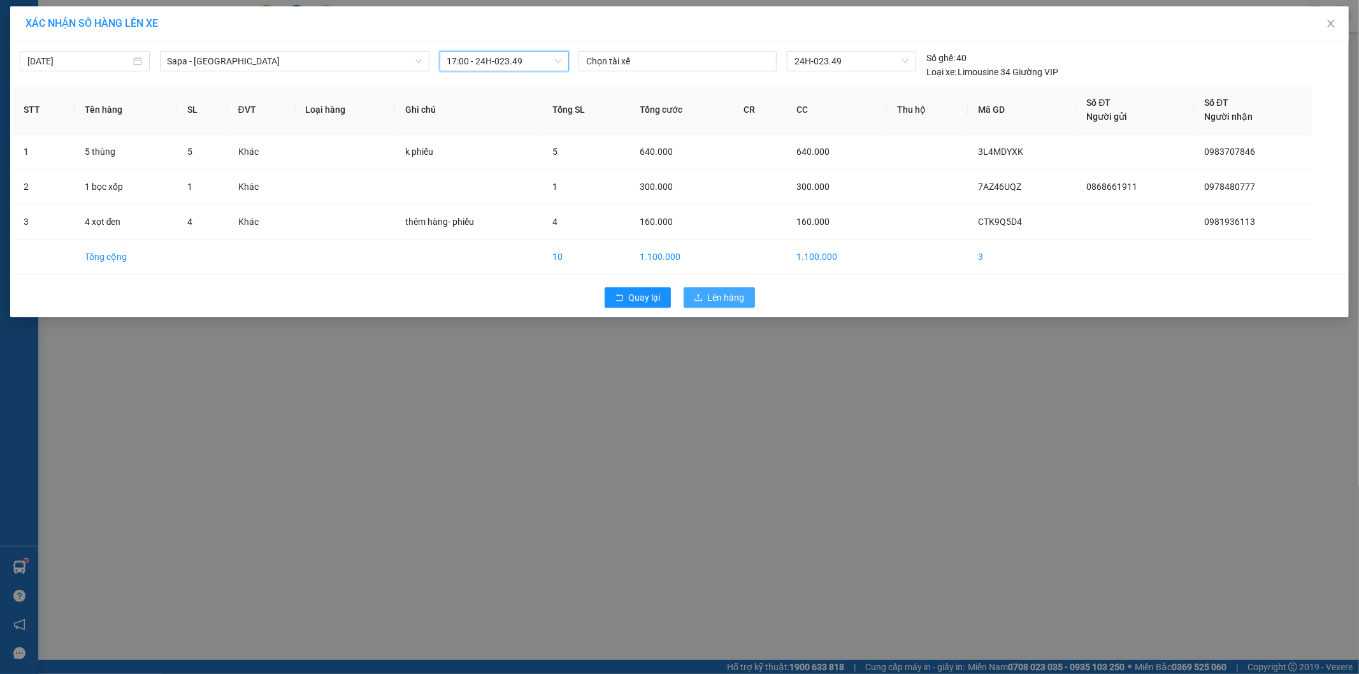
click at [727, 297] on span "Lên hàng" at bounding box center [726, 297] width 37 height 14
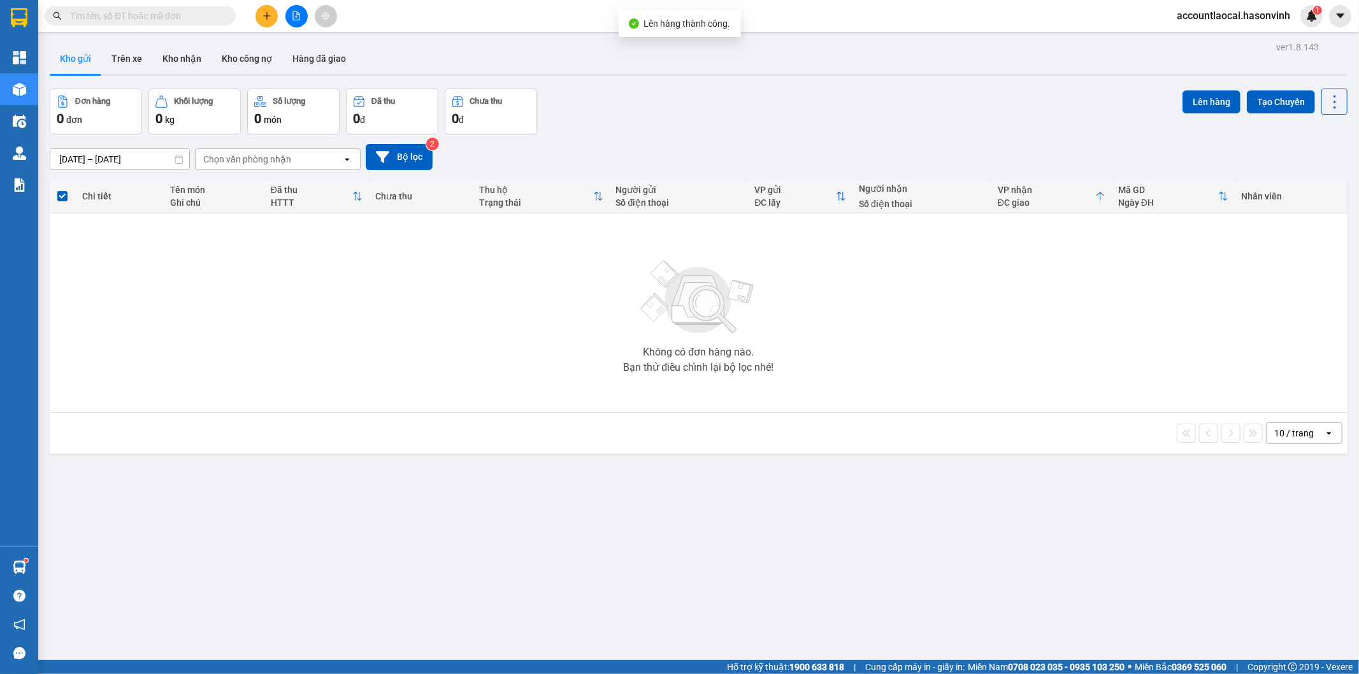
click at [290, 20] on button at bounding box center [296, 16] width 22 height 22
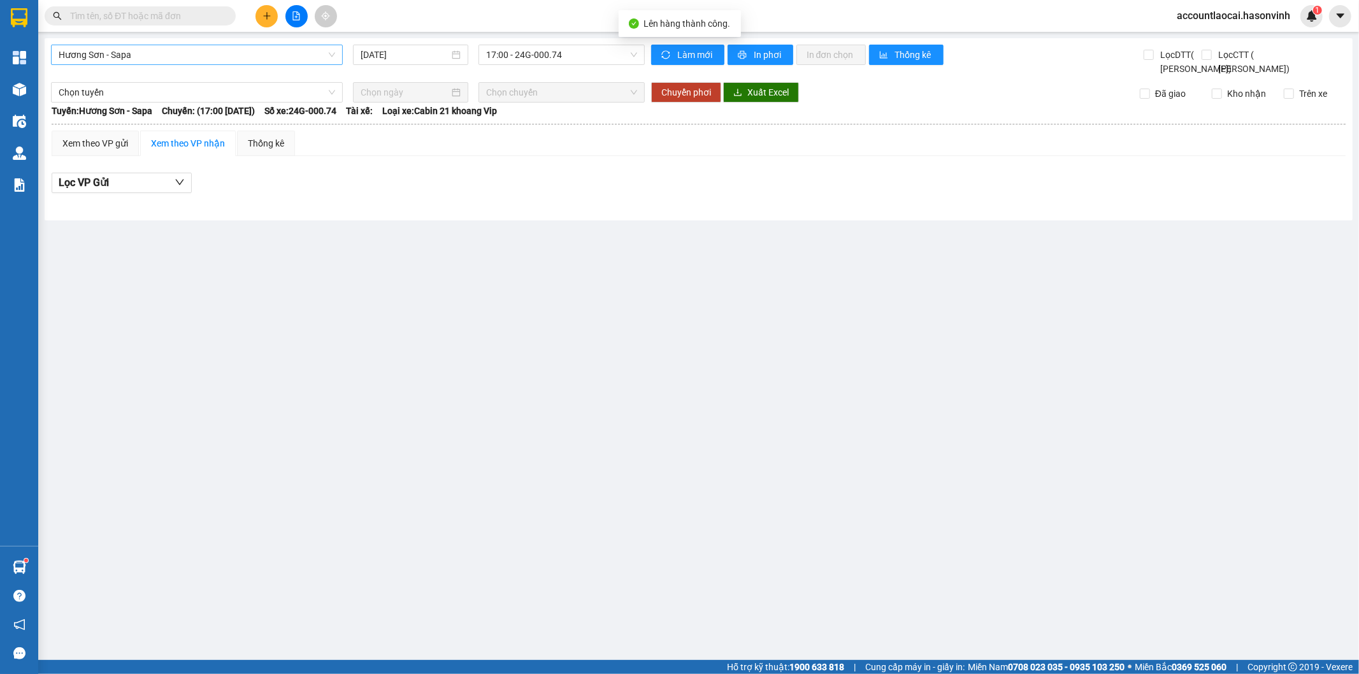
click at [148, 59] on span "Hương Sơn - Sapa" at bounding box center [197, 54] width 276 height 19
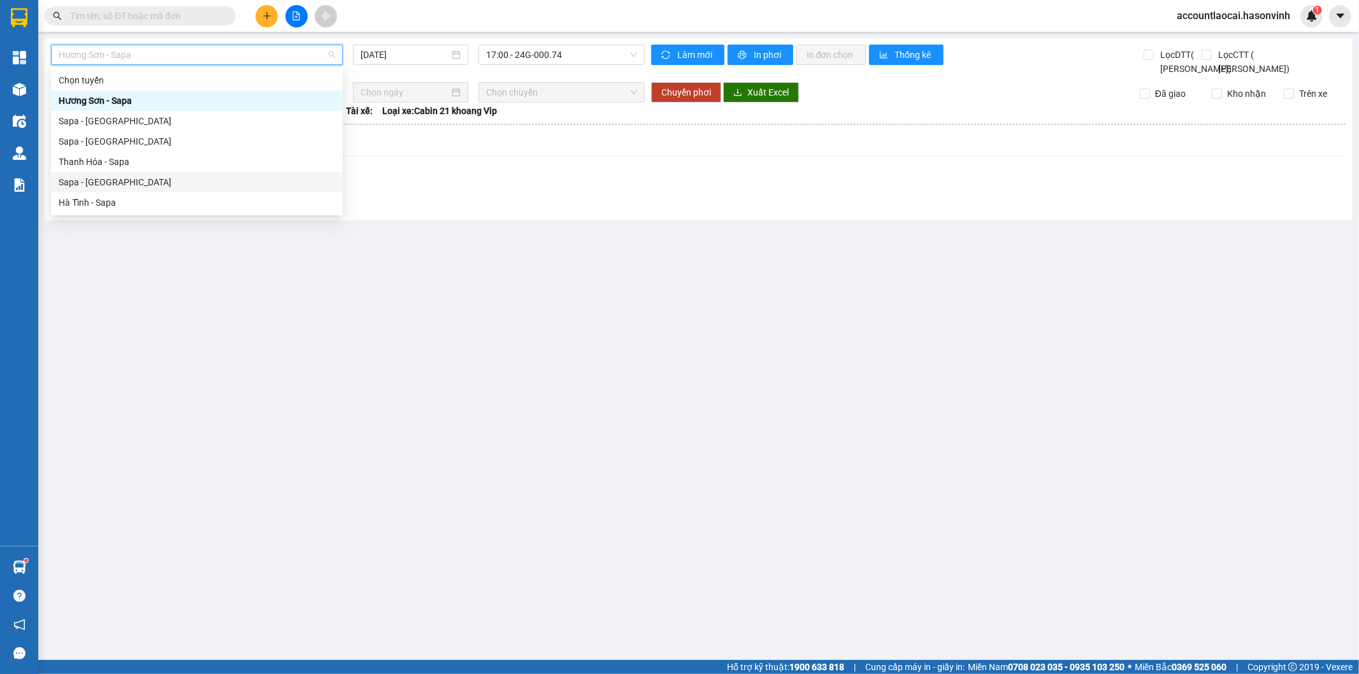
click at [118, 183] on div "Sapa - [GEOGRAPHIC_DATA]" at bounding box center [197, 182] width 276 height 14
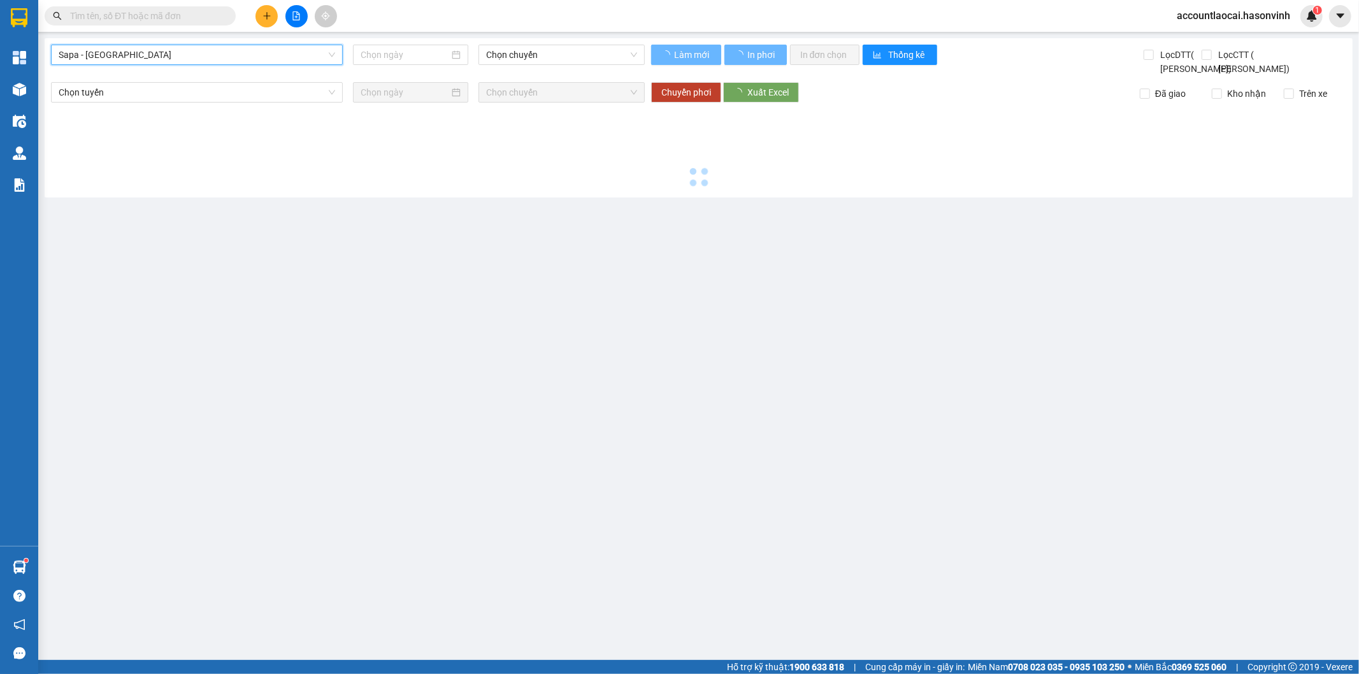
type input "[DATE]"
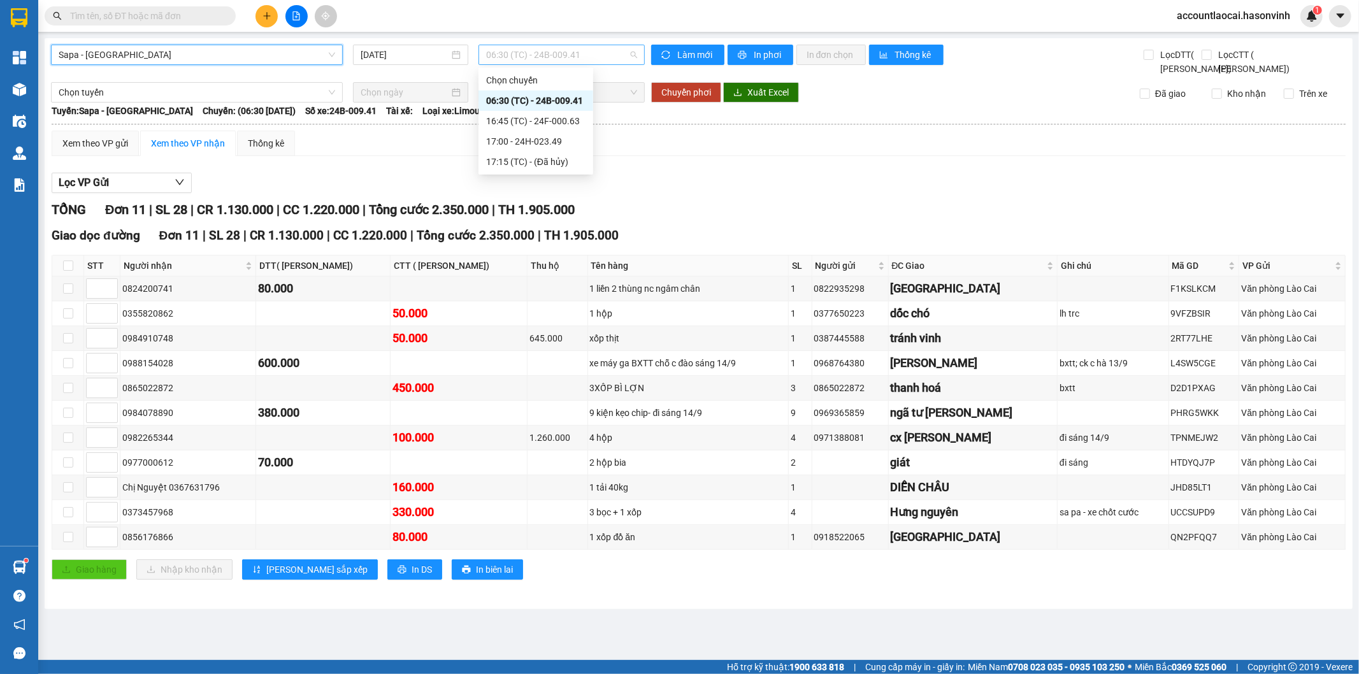
click at [570, 59] on span "06:30 (TC) - 24B-009.41" at bounding box center [561, 54] width 150 height 19
click at [559, 119] on div "16:45 (TC) - 24F-000.63" at bounding box center [535, 121] width 99 height 14
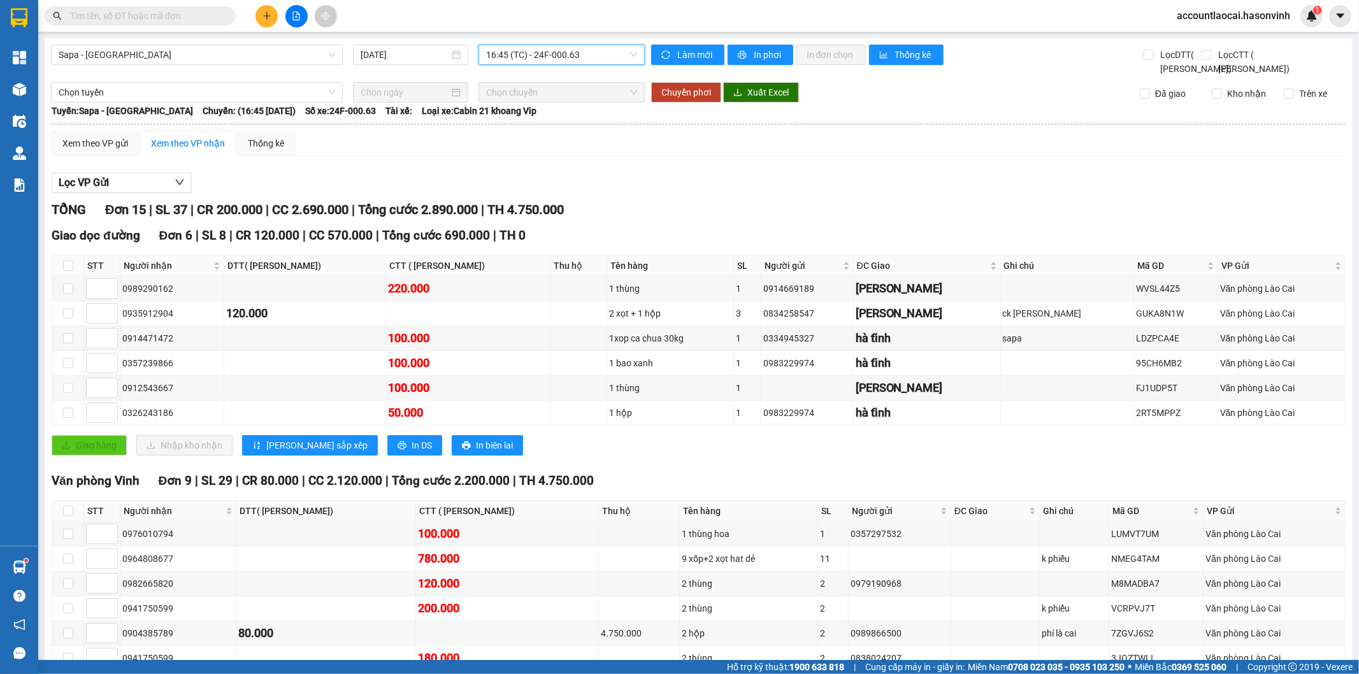
click at [557, 56] on span "16:45 (TC) - 24F-000.63" at bounding box center [561, 54] width 150 height 19
click at [563, 138] on div "17:00 - 24H-023.49" at bounding box center [532, 141] width 99 height 14
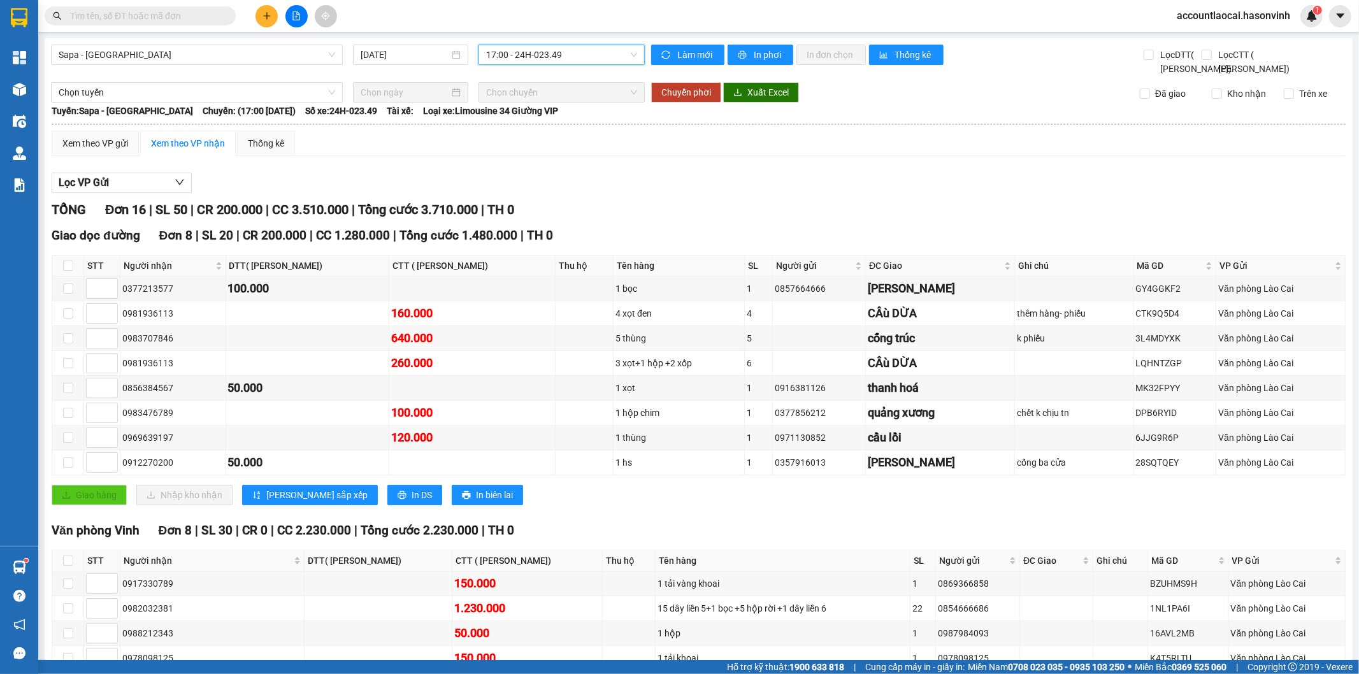
click at [545, 59] on span "17:00 - 24H-023.49" at bounding box center [561, 54] width 150 height 19
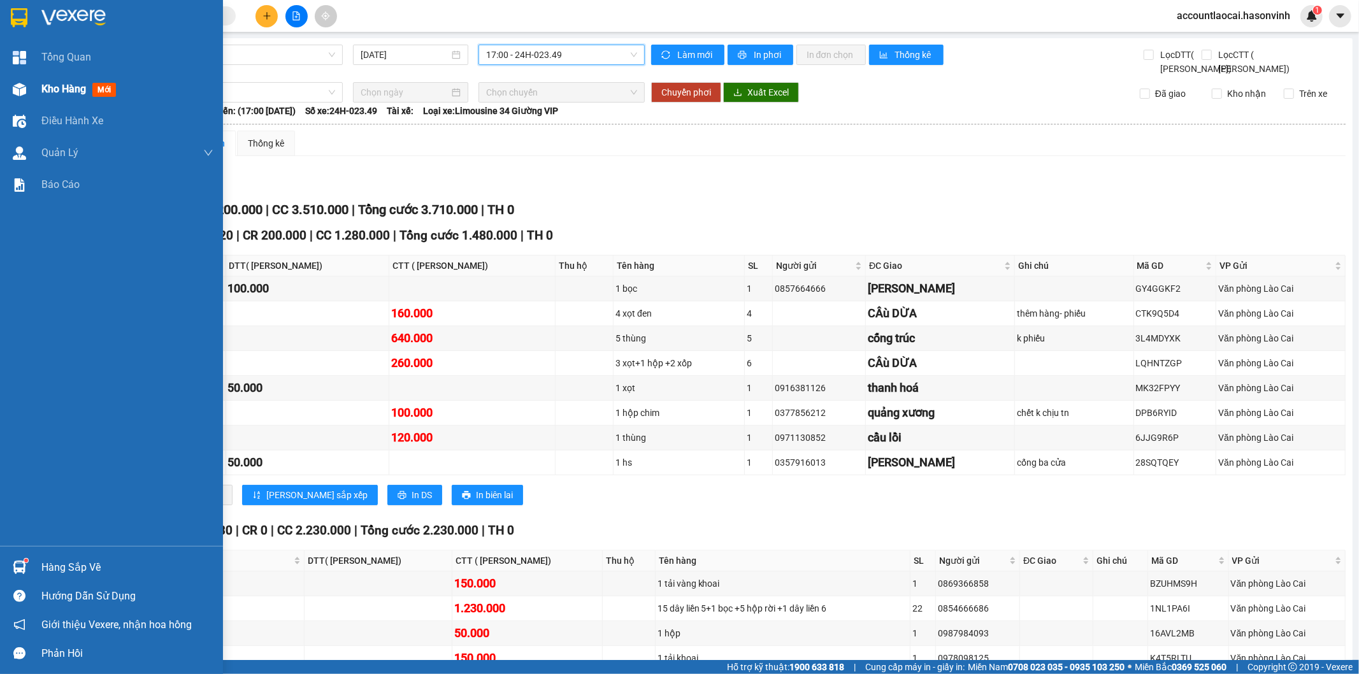
click at [40, 80] on div "Kho hàng mới" at bounding box center [111, 89] width 223 height 32
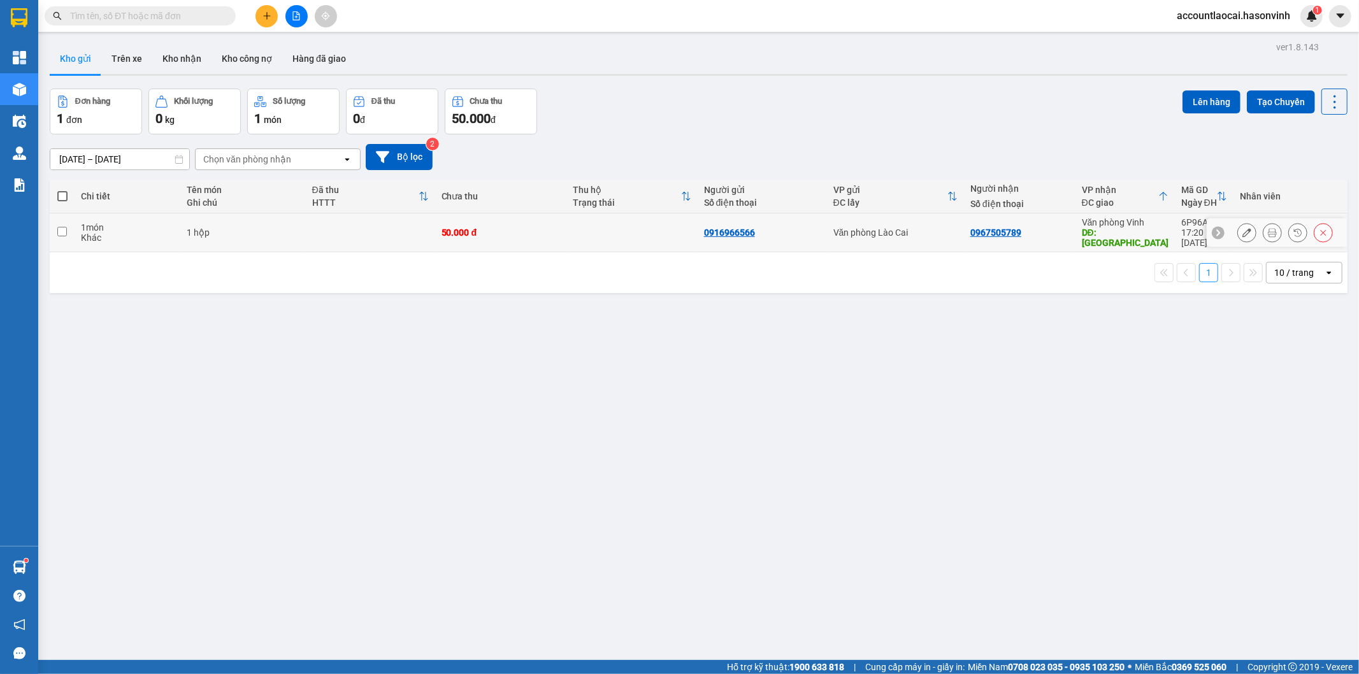
click at [1036, 227] on div "0967505789" at bounding box center [1019, 232] width 99 height 10
checkbox input "true"
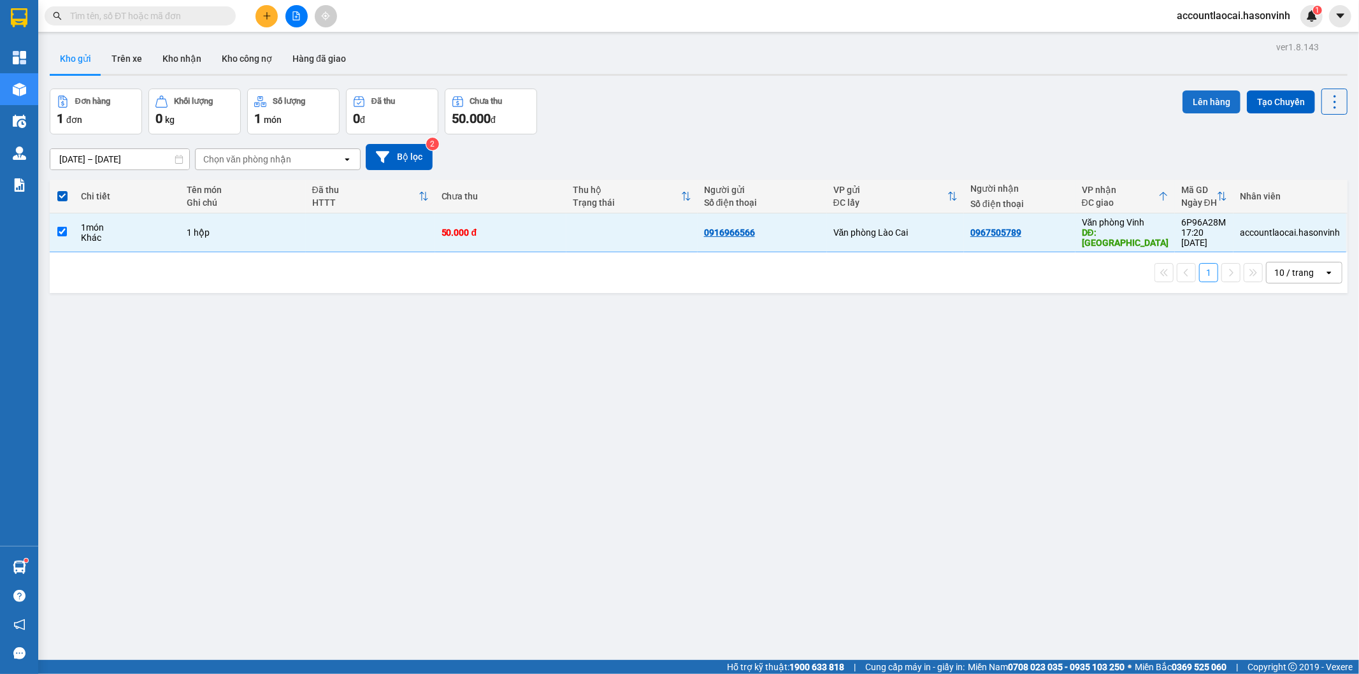
click at [1201, 103] on button "Lên hàng" at bounding box center [1211, 101] width 58 height 23
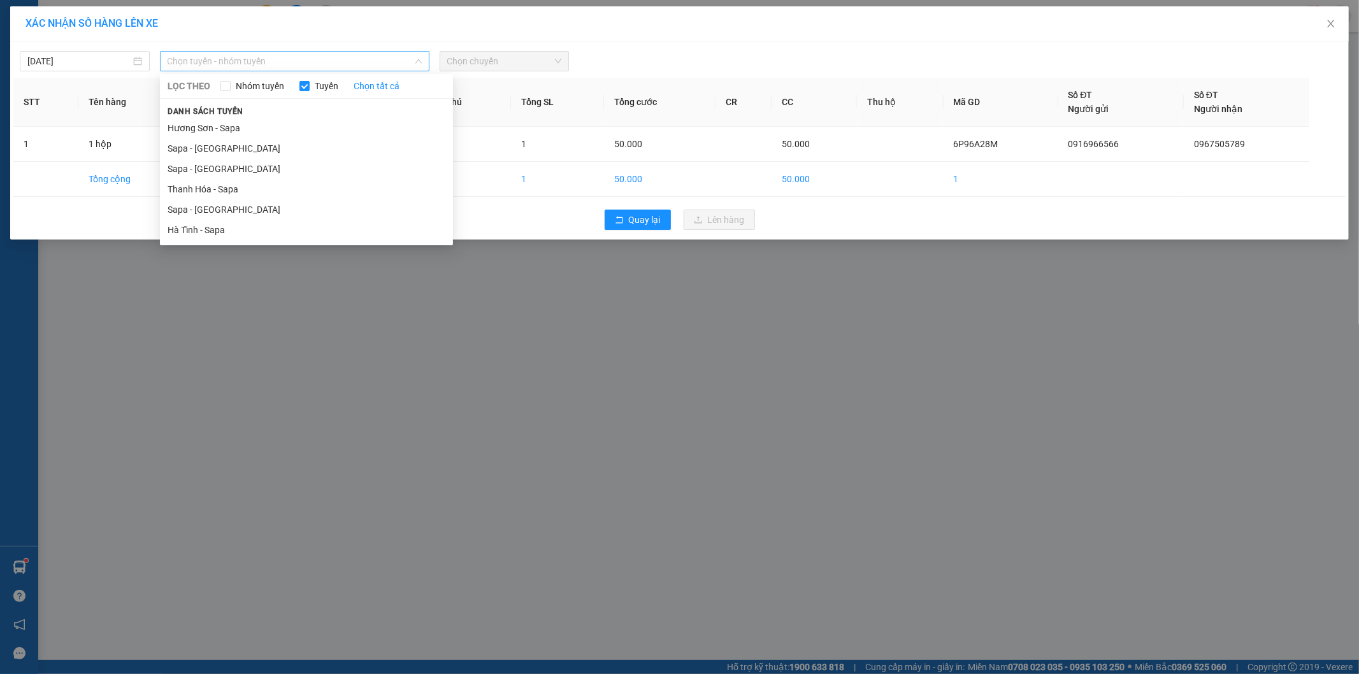
click at [236, 55] on span "Chọn tuyến - nhóm tuyến" at bounding box center [295, 61] width 254 height 19
drag, startPoint x: 208, startPoint y: 209, endPoint x: 230, endPoint y: 203, distance: 22.6
click at [210, 208] on li "Sapa - [GEOGRAPHIC_DATA]" at bounding box center [306, 209] width 293 height 20
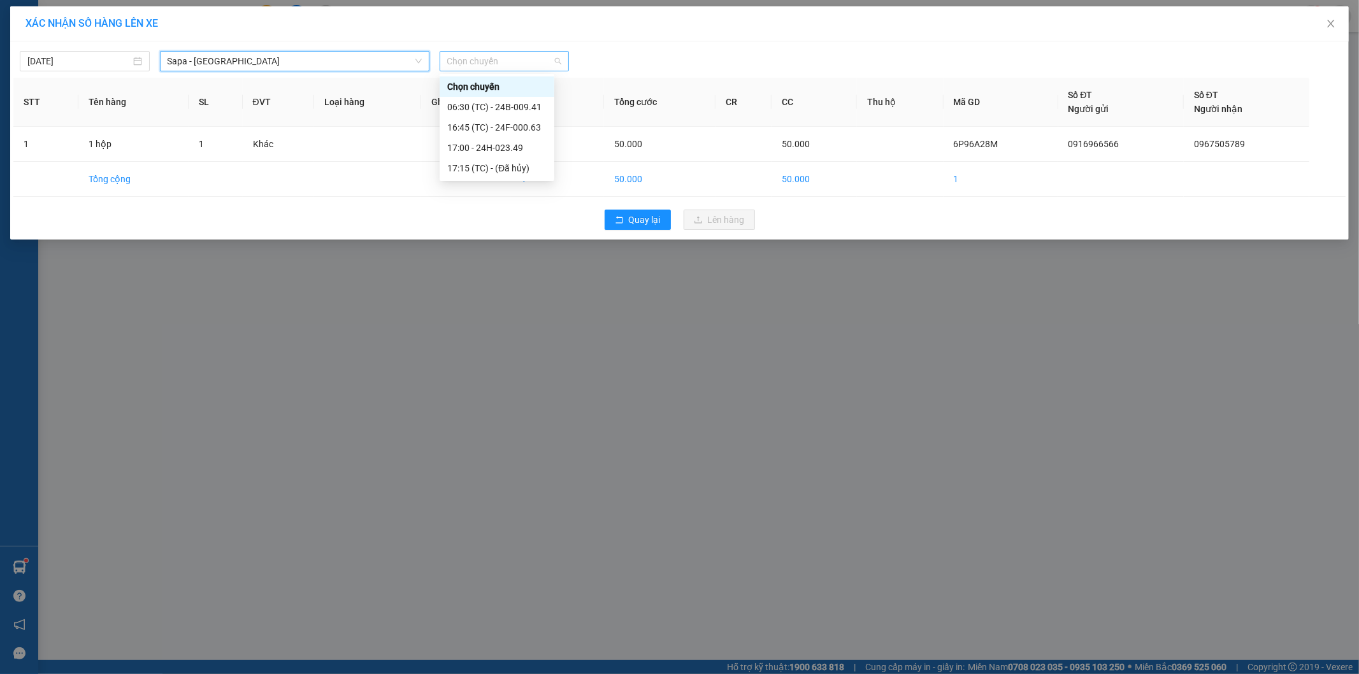
click at [529, 57] on span "Chọn chuyến" at bounding box center [504, 61] width 115 height 19
click at [524, 129] on div "16:45 (TC) - 24F-000.63" at bounding box center [496, 127] width 99 height 14
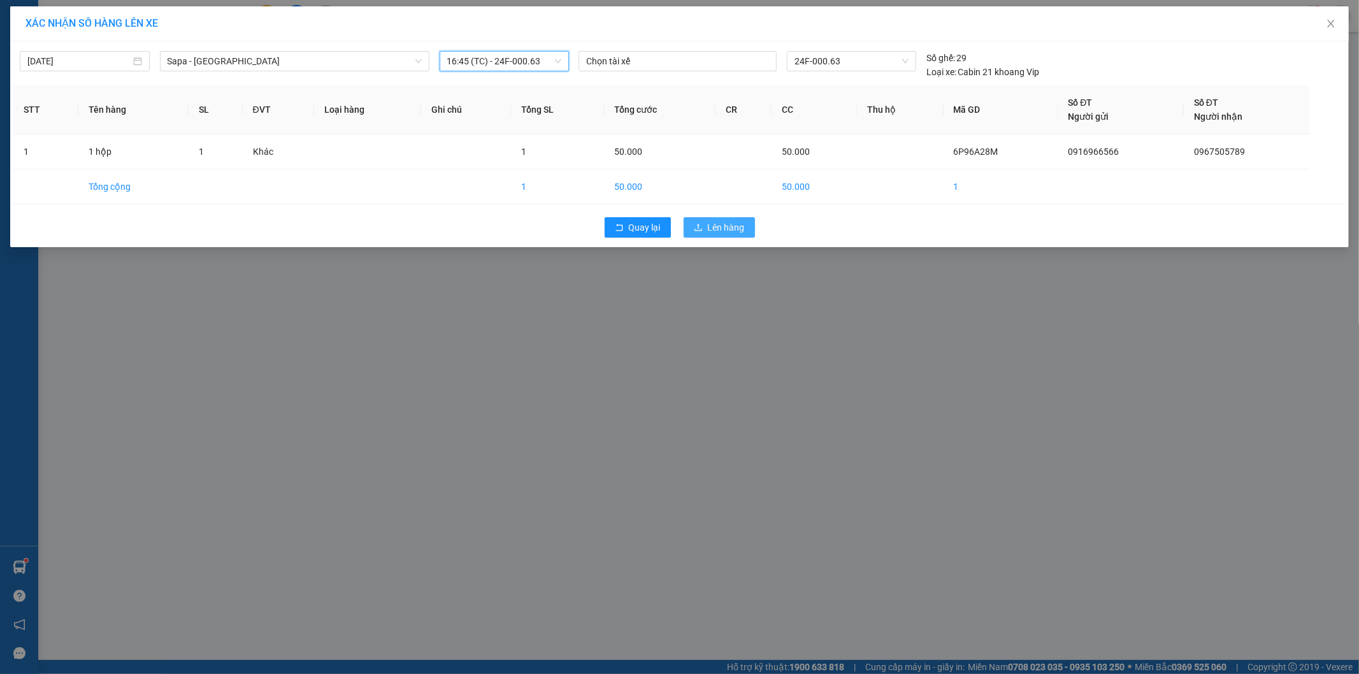
click at [729, 227] on span "Lên hàng" at bounding box center [726, 227] width 37 height 14
